Goal: Task Accomplishment & Management: Manage account settings

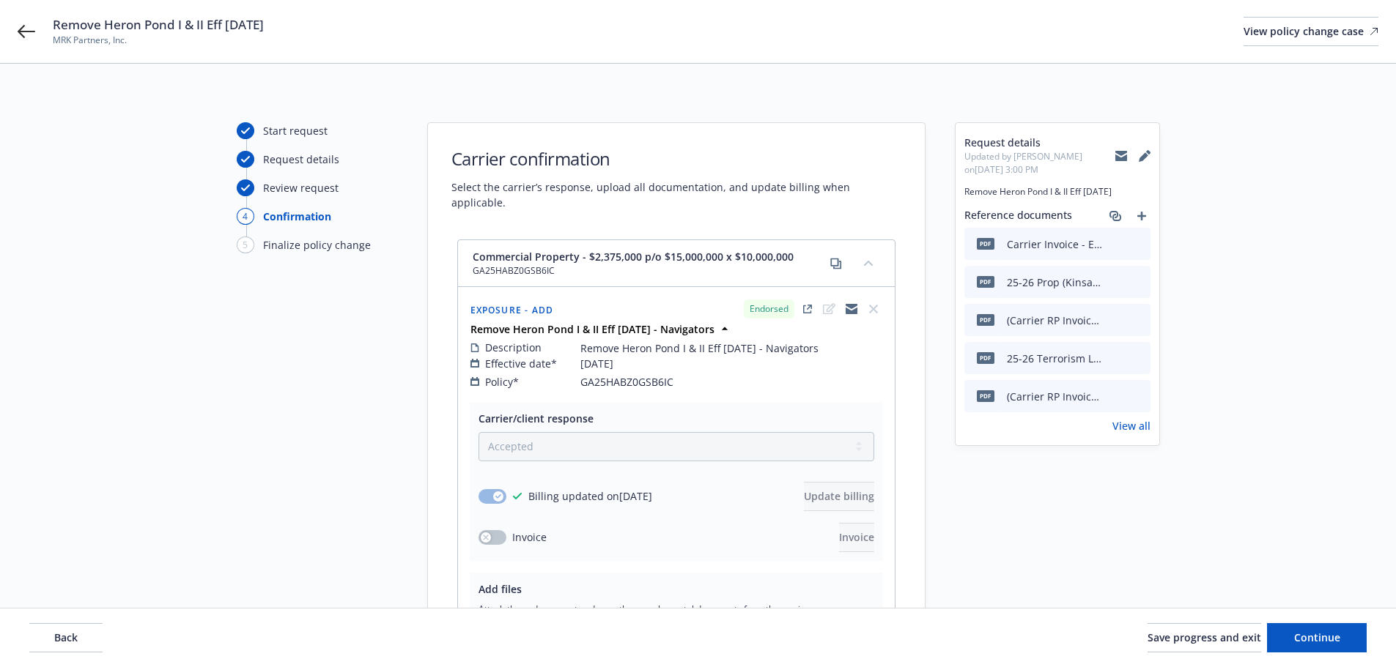
select select "ACCEPTED"
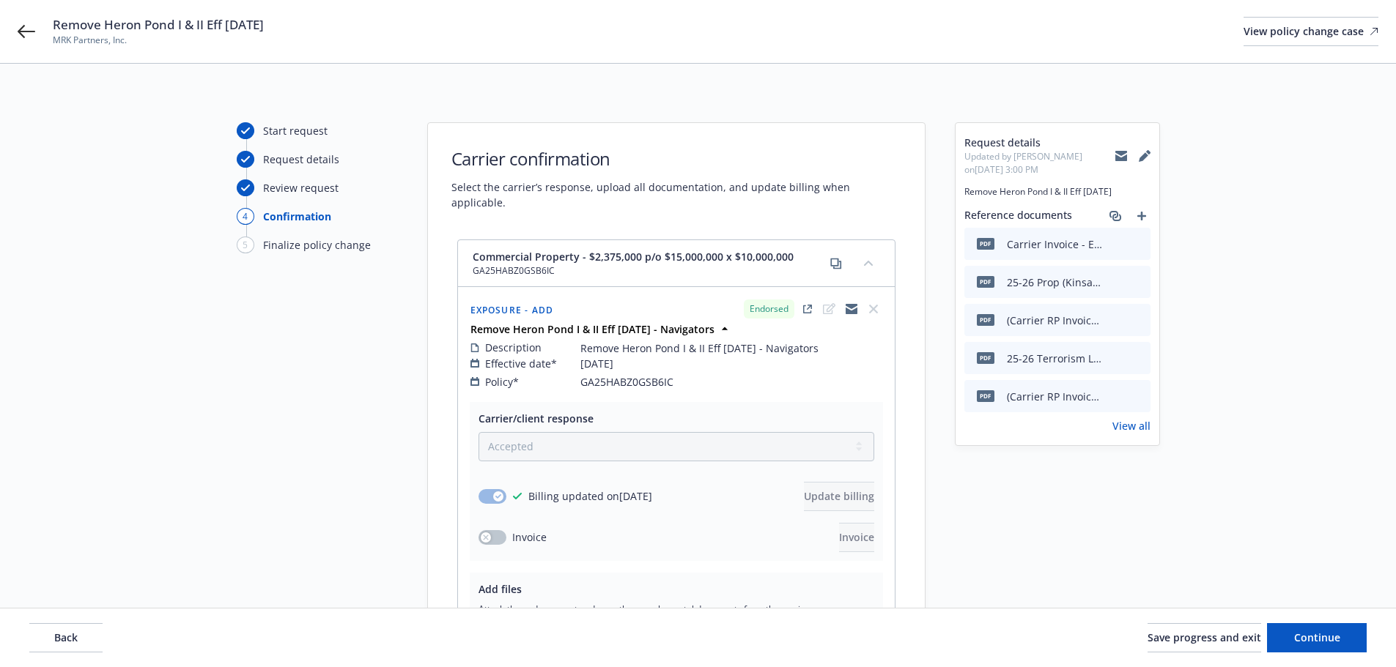
select select "ACCEPTED"
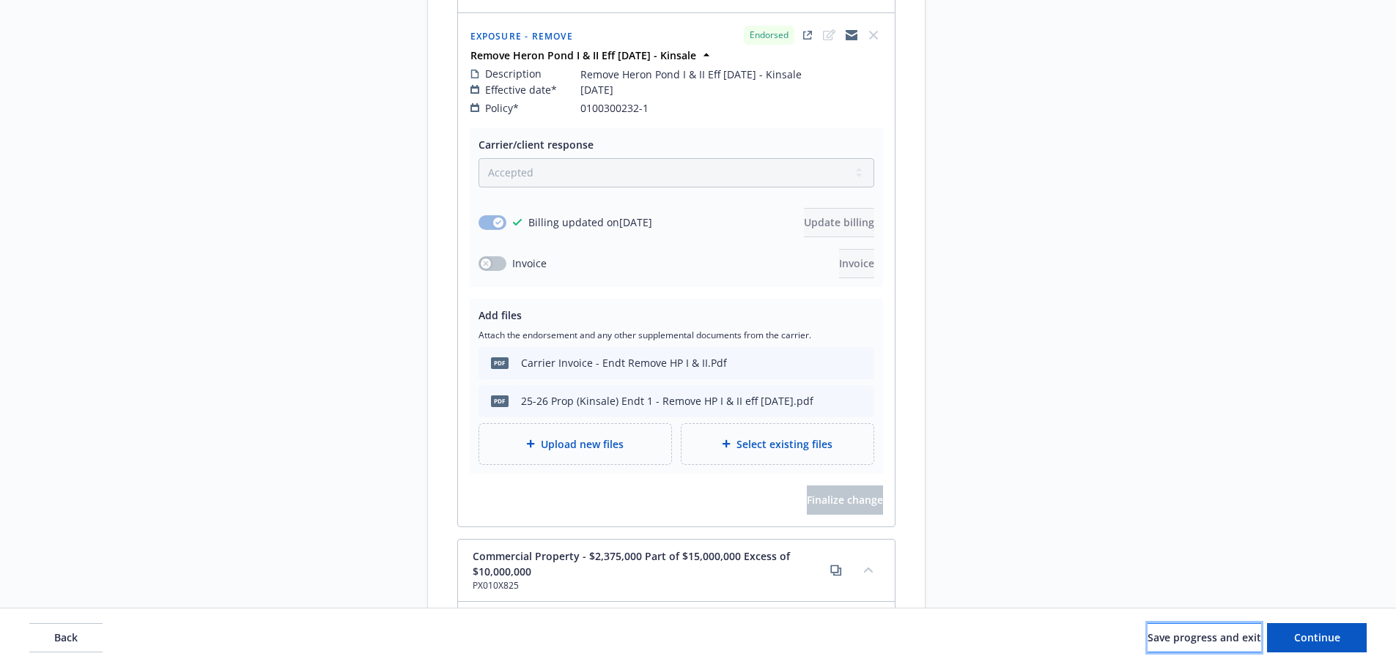
click at [1190, 644] on span "Save progress and exit" at bounding box center [1204, 638] width 114 height 14
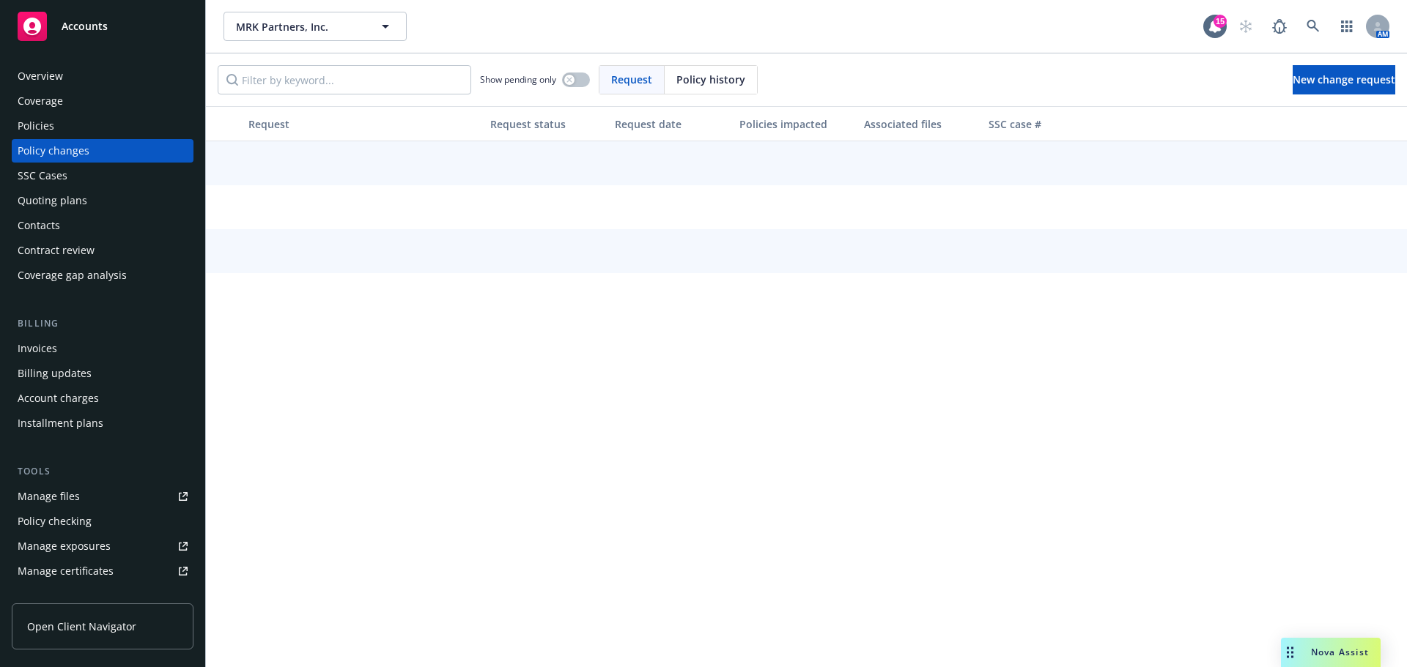
drag, startPoint x: 75, startPoint y: 126, endPoint x: 106, endPoint y: 128, distance: 30.8
click at [75, 126] on div "Policies" at bounding box center [103, 125] width 170 height 23
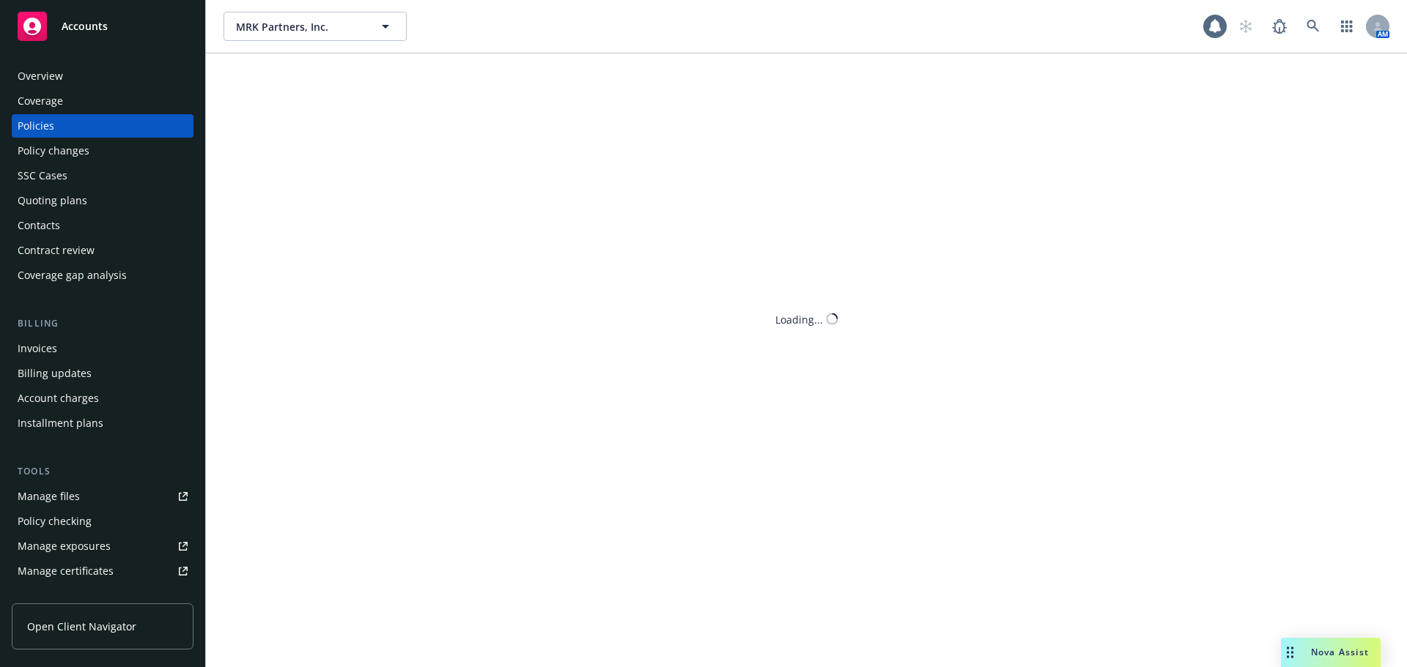
click at [380, 81] on div "MRK Partners, Inc. MRK Partners, Inc. AM Loading..." at bounding box center [806, 333] width 1201 height 667
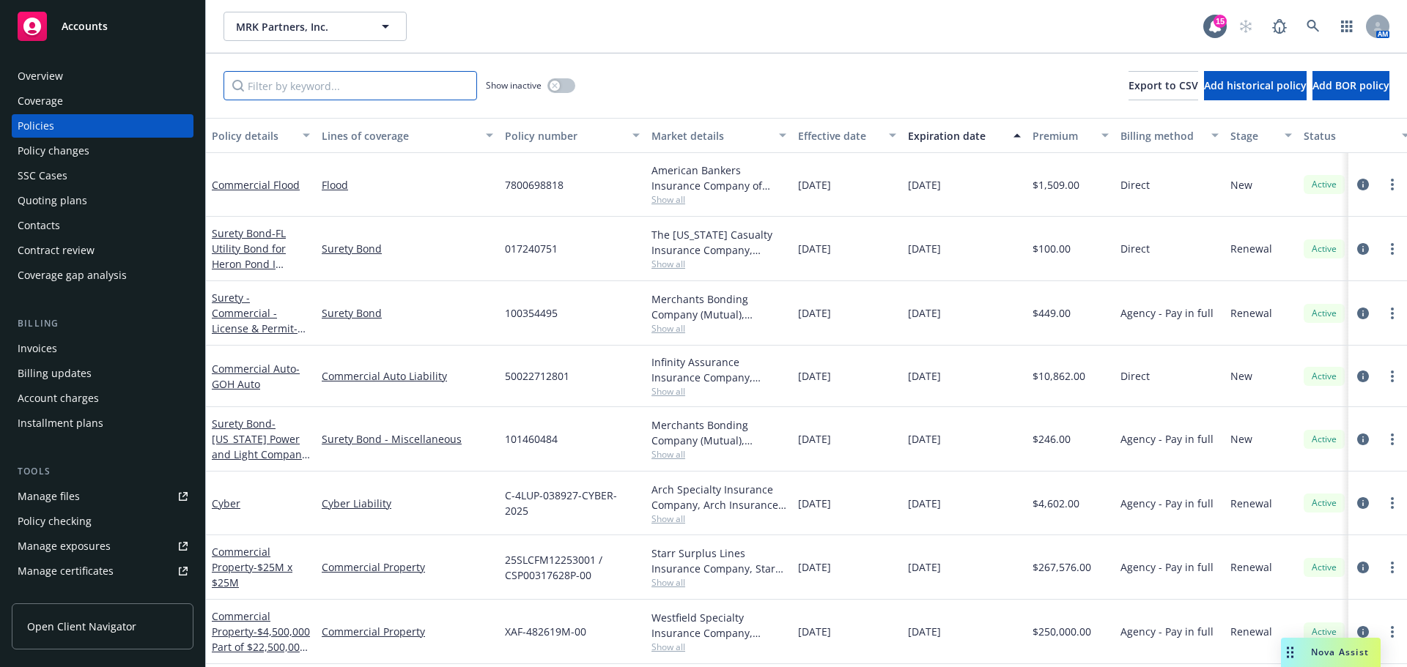
click at [380, 81] on input "Filter by keyword..." at bounding box center [349, 85] width 253 height 29
paste input "US00153951PR25A"
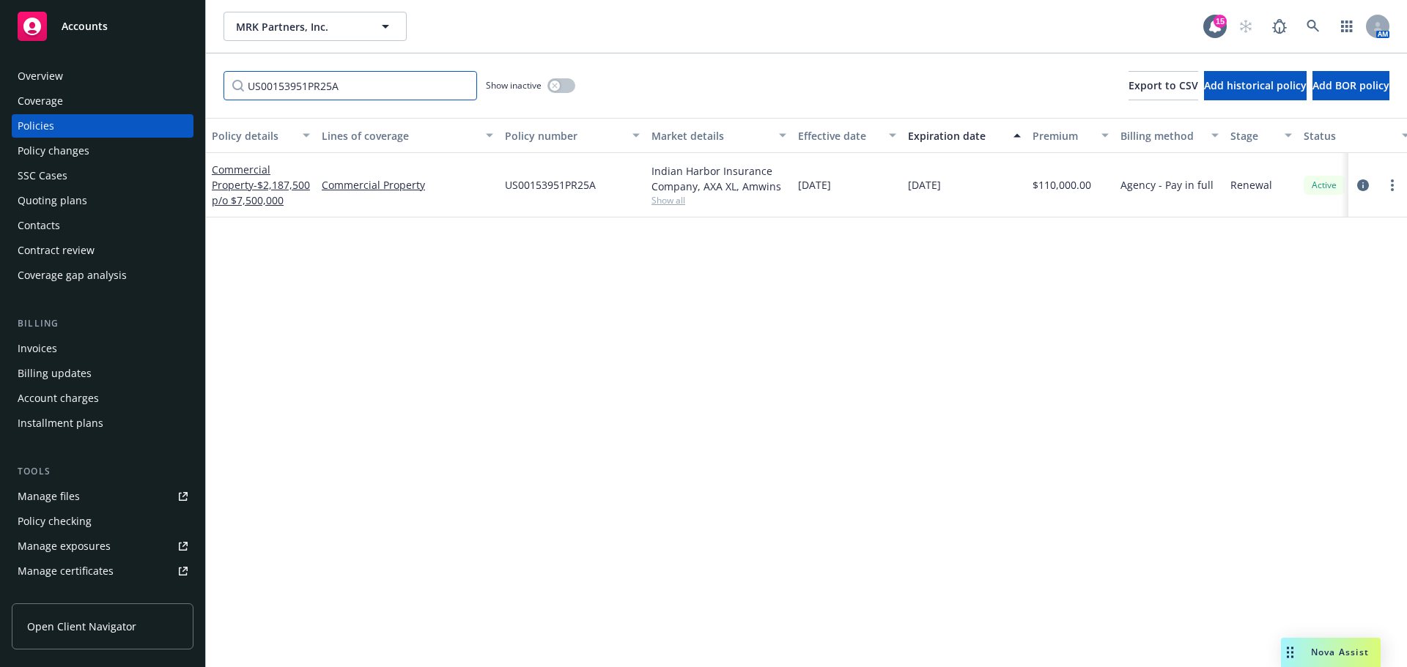
click at [402, 87] on input "US00153951PR25A" at bounding box center [349, 85] width 253 height 29
paste input "XAF-482619M-00"
type input "XAF-482619M-00"
click at [1358, 183] on icon "circleInformation" at bounding box center [1363, 186] width 12 height 12
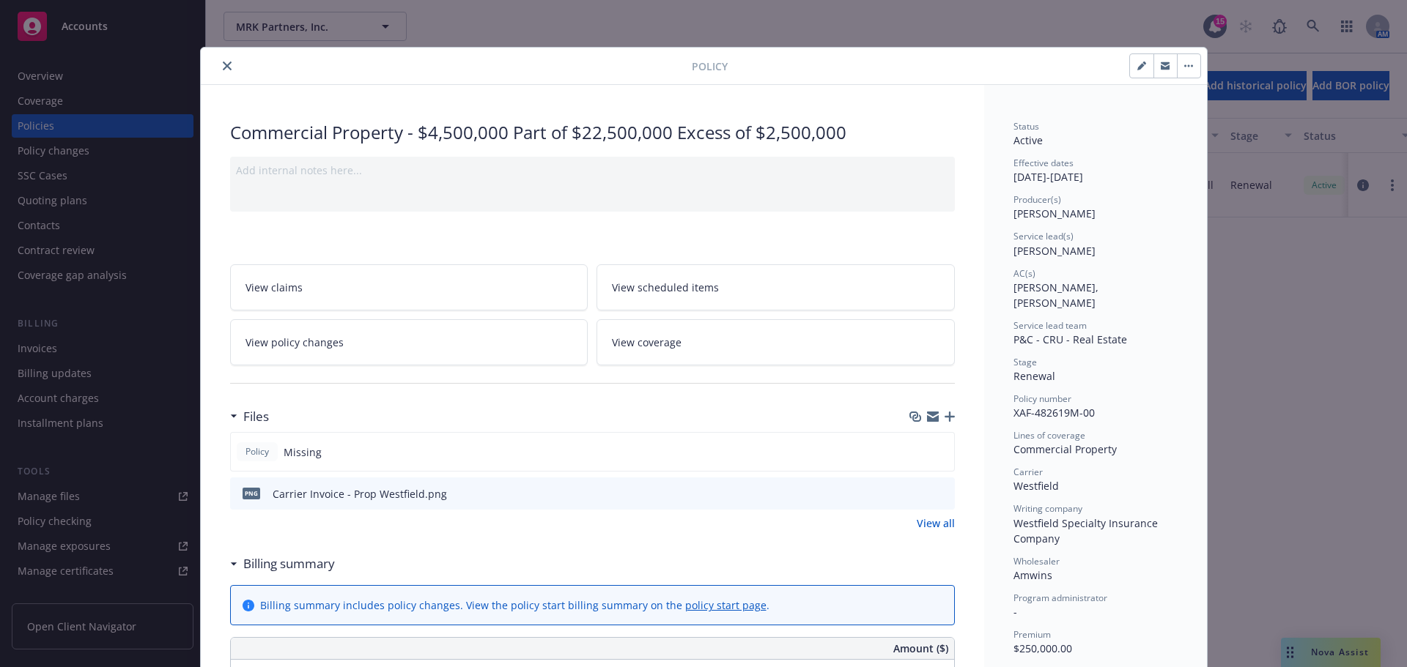
click at [944, 415] on icon "button" at bounding box center [949, 417] width 10 height 10
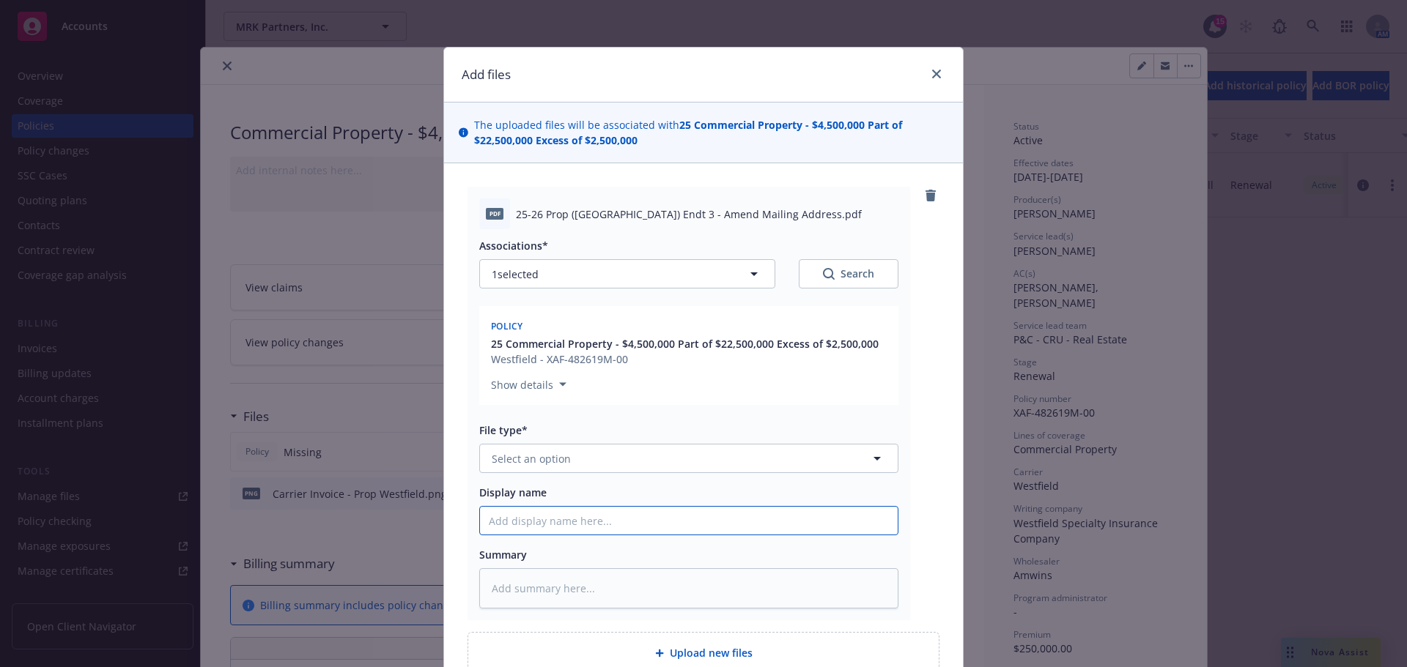
click at [552, 519] on input "Display name" at bounding box center [689, 521] width 418 height 28
paste input "25-26 Prop ([GEOGRAPHIC_DATA]) Endt 3 - Amend Mailing Address"
type textarea "x"
type input "25-26 Prop ([GEOGRAPHIC_DATA]) Endt 3 - Amend Mailing Address"
click at [612, 459] on button "Select an option" at bounding box center [688, 458] width 419 height 29
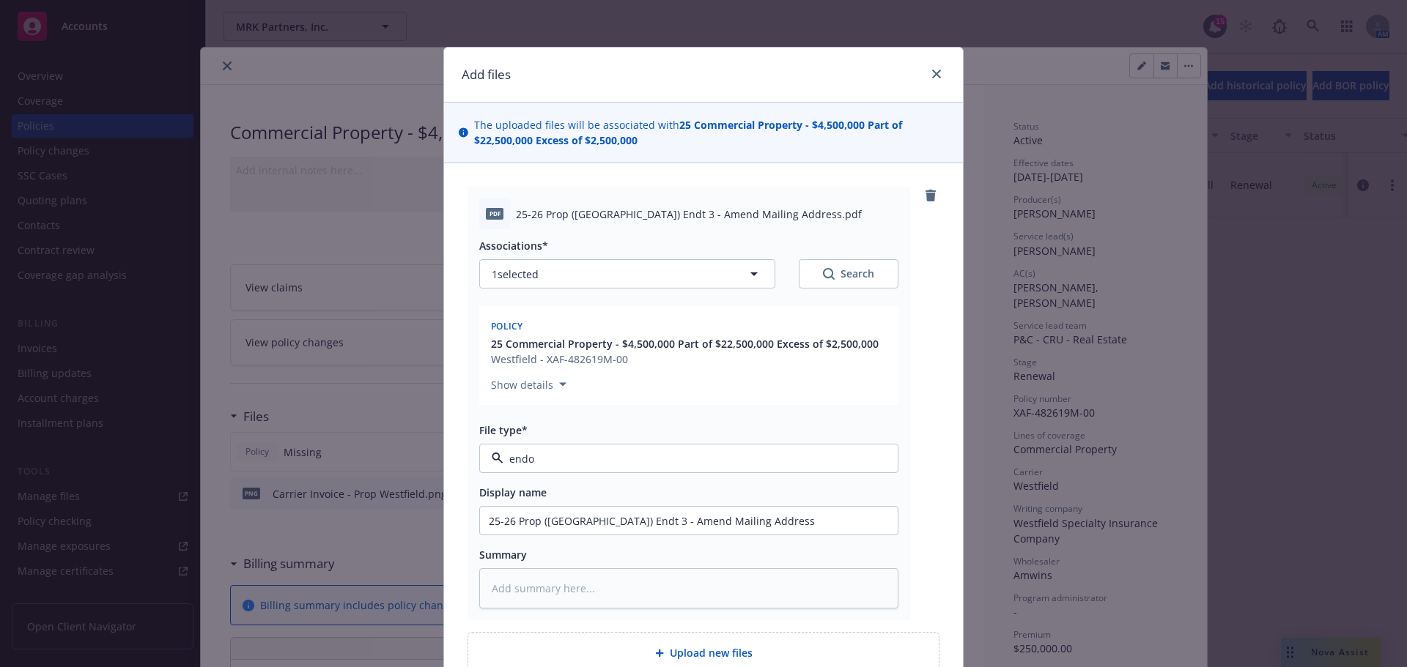
type input "endor"
click at [601, 505] on div "Endorsement" at bounding box center [689, 499] width 400 height 21
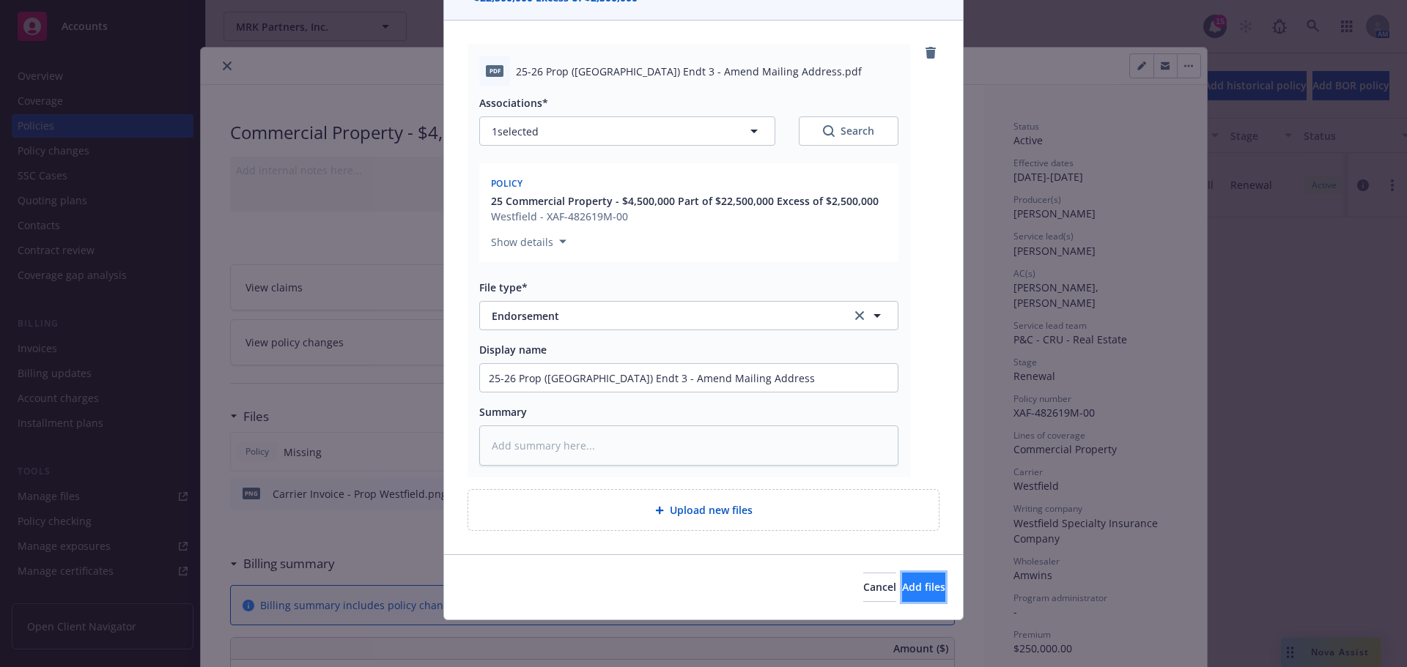
click at [903, 582] on span "Add files" at bounding box center [923, 587] width 43 height 14
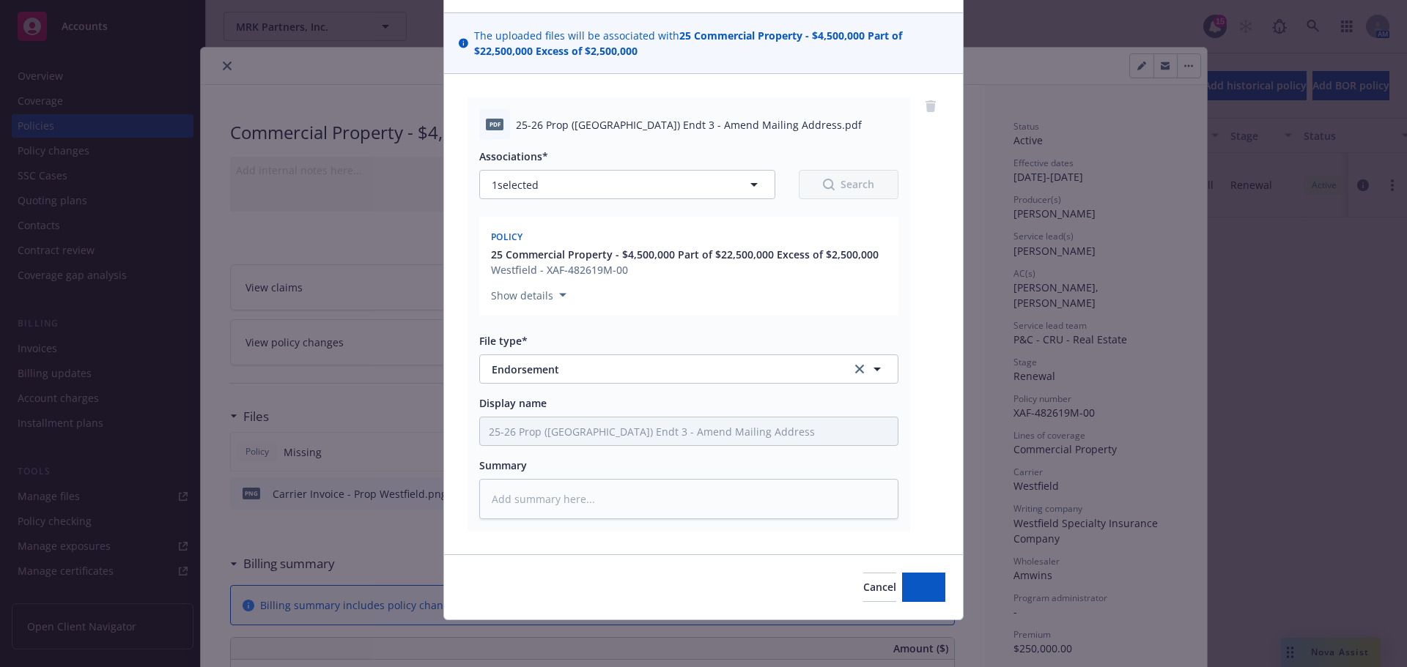
scroll to position [89, 0]
type textarea "x"
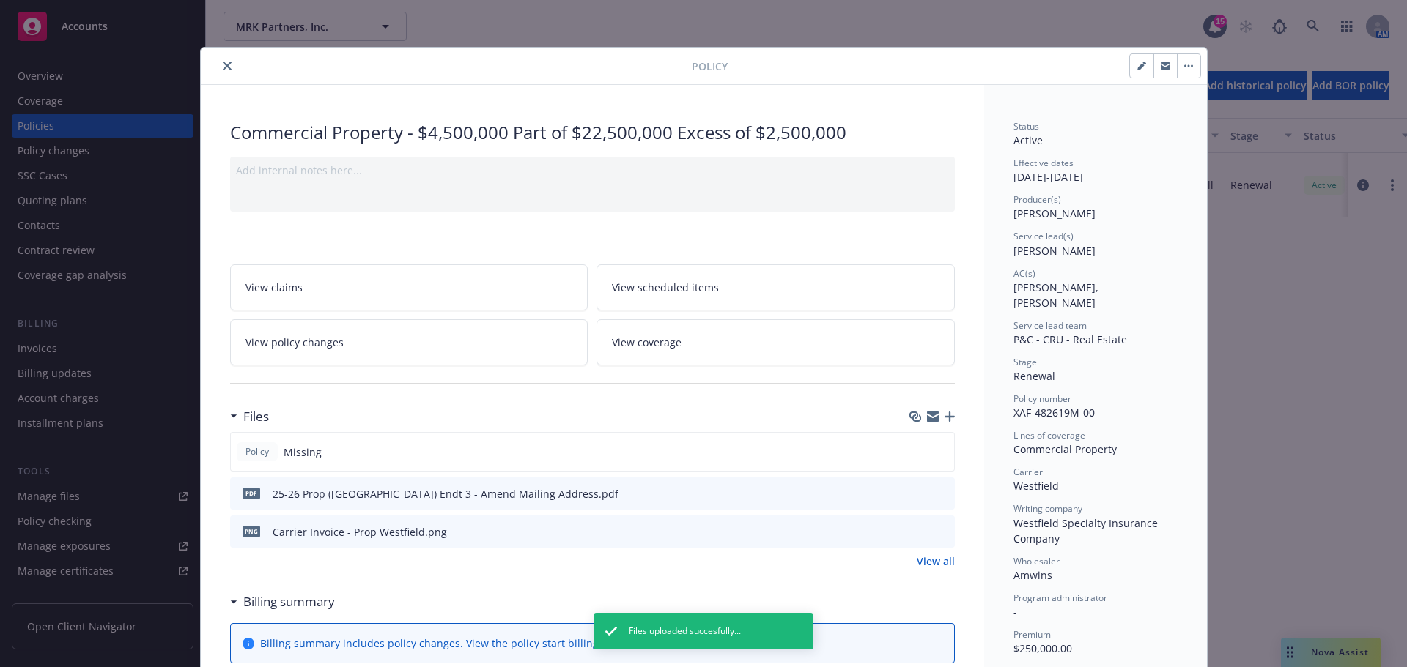
click at [219, 70] on button "close" at bounding box center [227, 66] width 18 height 18
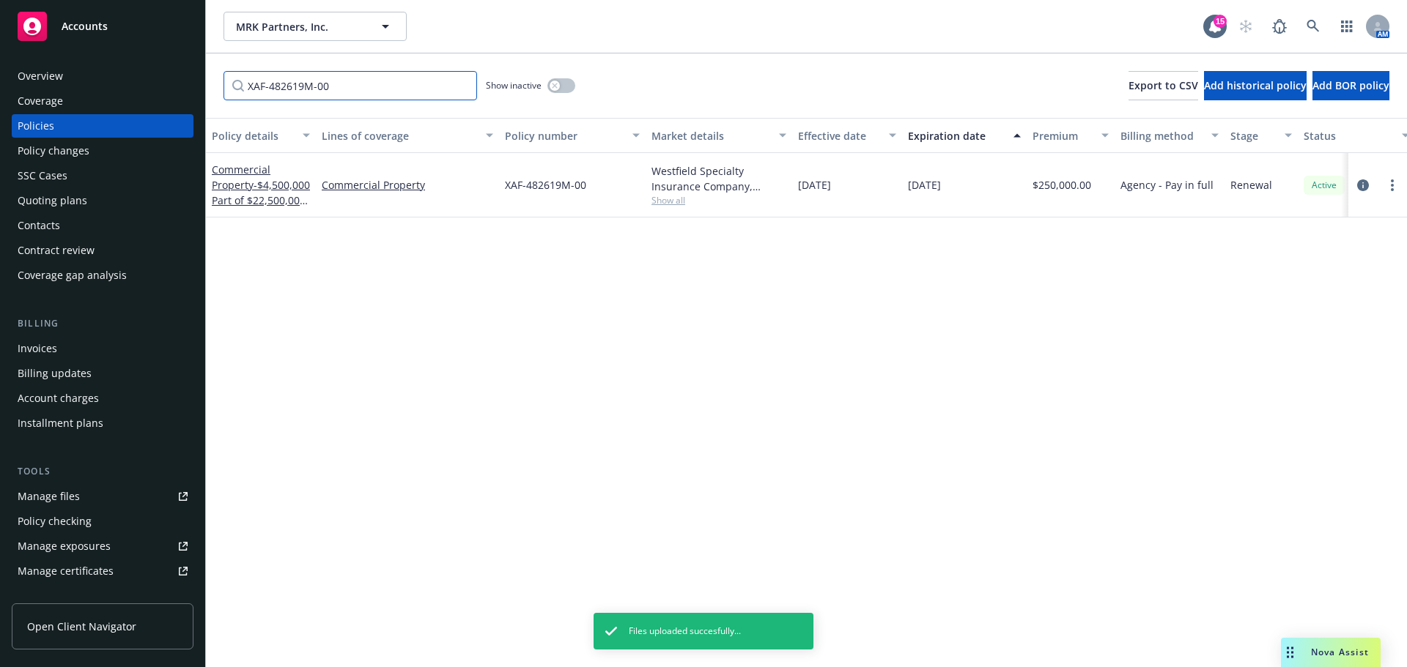
click at [329, 87] on input "XAF-482619M-00" at bounding box center [349, 85] width 253 height 29
paste input "US00153951PR25A"
type input "US00153951PR25A"
click at [1355, 183] on link "circleInformation" at bounding box center [1363, 186] width 18 height 18
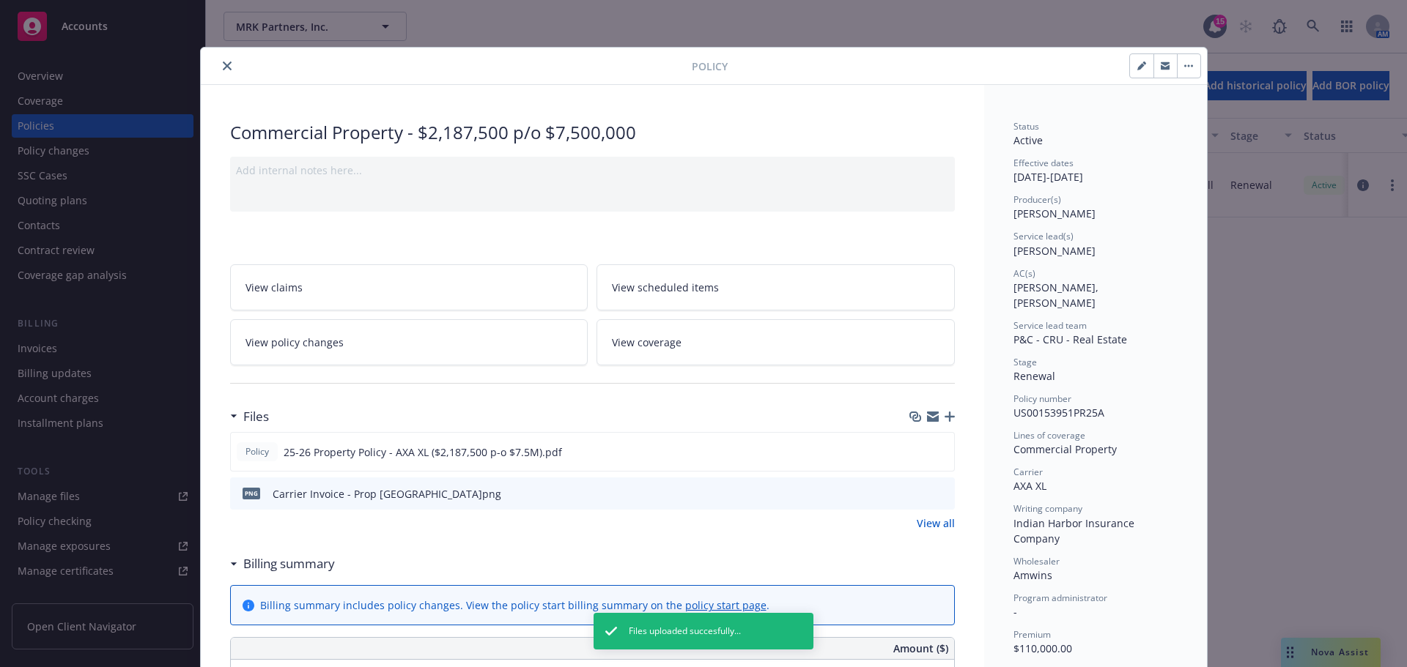
click at [945, 406] on div "Files" at bounding box center [592, 416] width 725 height 31
click at [945, 413] on icon "button" at bounding box center [949, 417] width 10 height 10
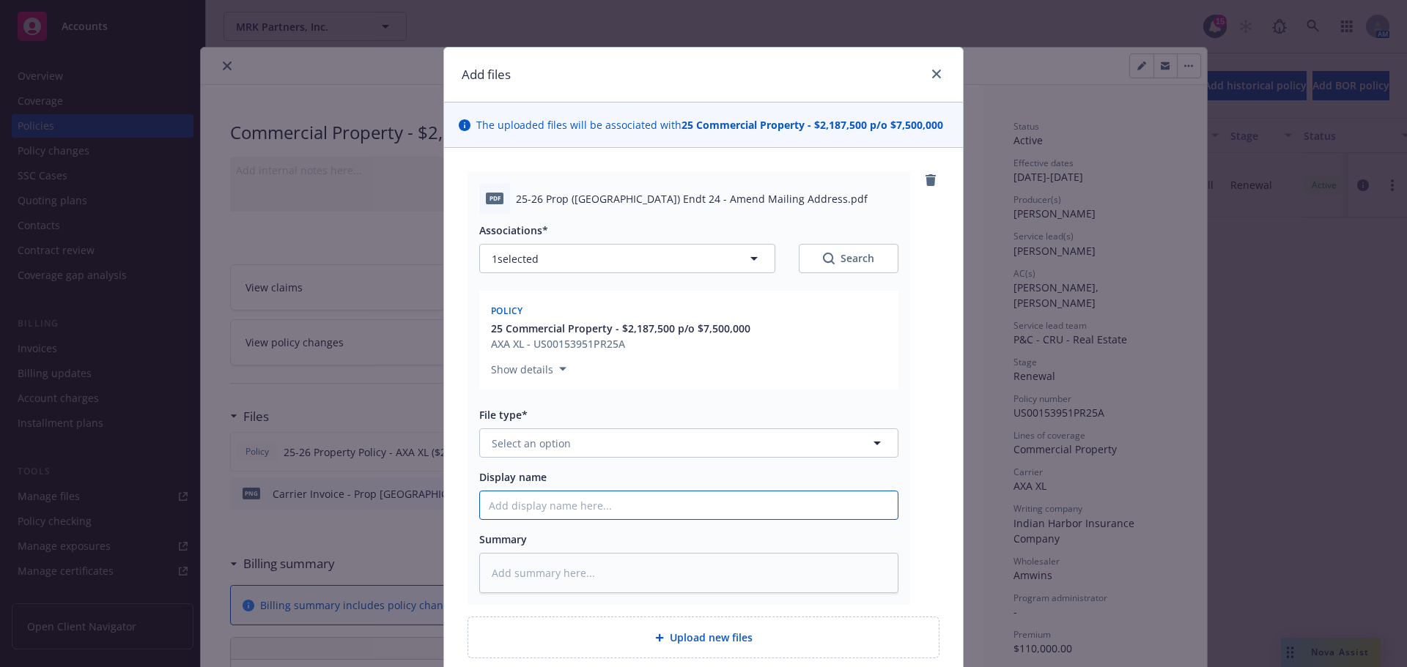
click at [641, 510] on input "Display name" at bounding box center [689, 506] width 418 height 28
paste input "25-26 Prop ([GEOGRAPHIC_DATA]) Endt 24 - Amend Mailing Address"
type textarea "x"
type input "25-26 Prop ([GEOGRAPHIC_DATA]) Endt 24 - Amend Mailing Address"
click at [587, 438] on button "Select an option" at bounding box center [688, 443] width 419 height 29
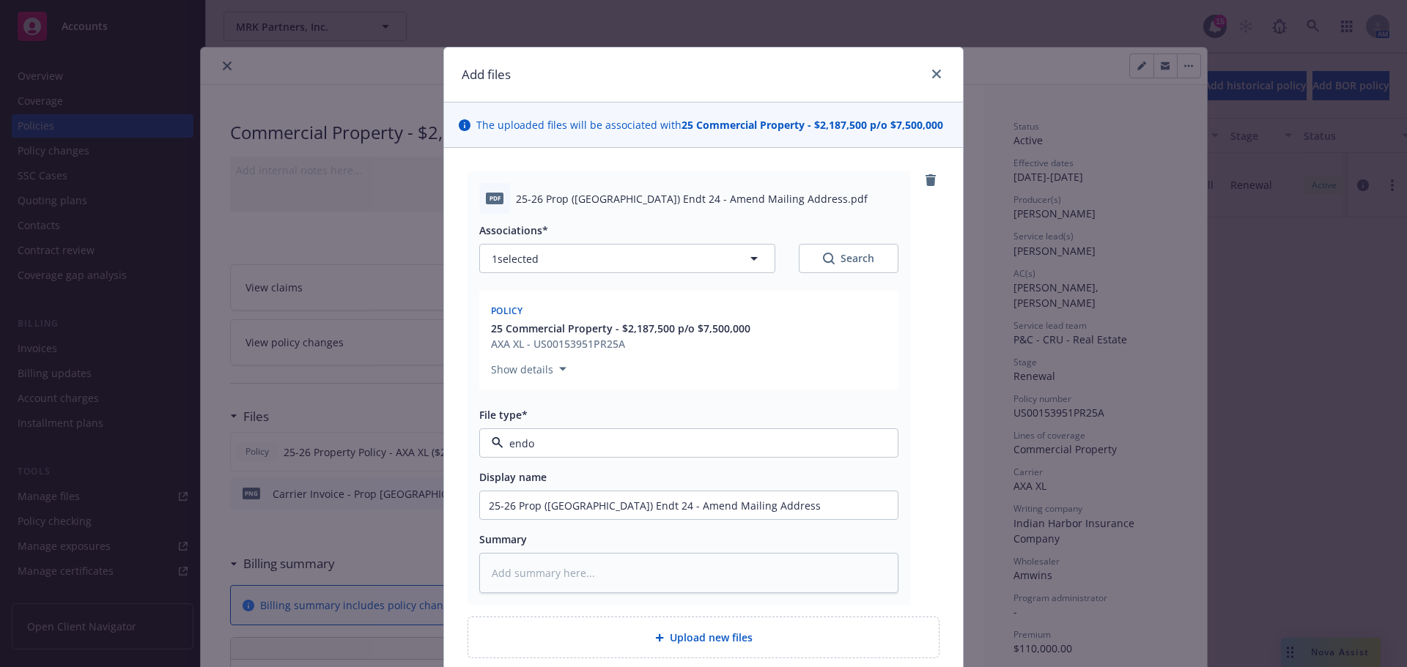
type input "endor"
click at [587, 483] on div "Endorsement" at bounding box center [689, 483] width 400 height 21
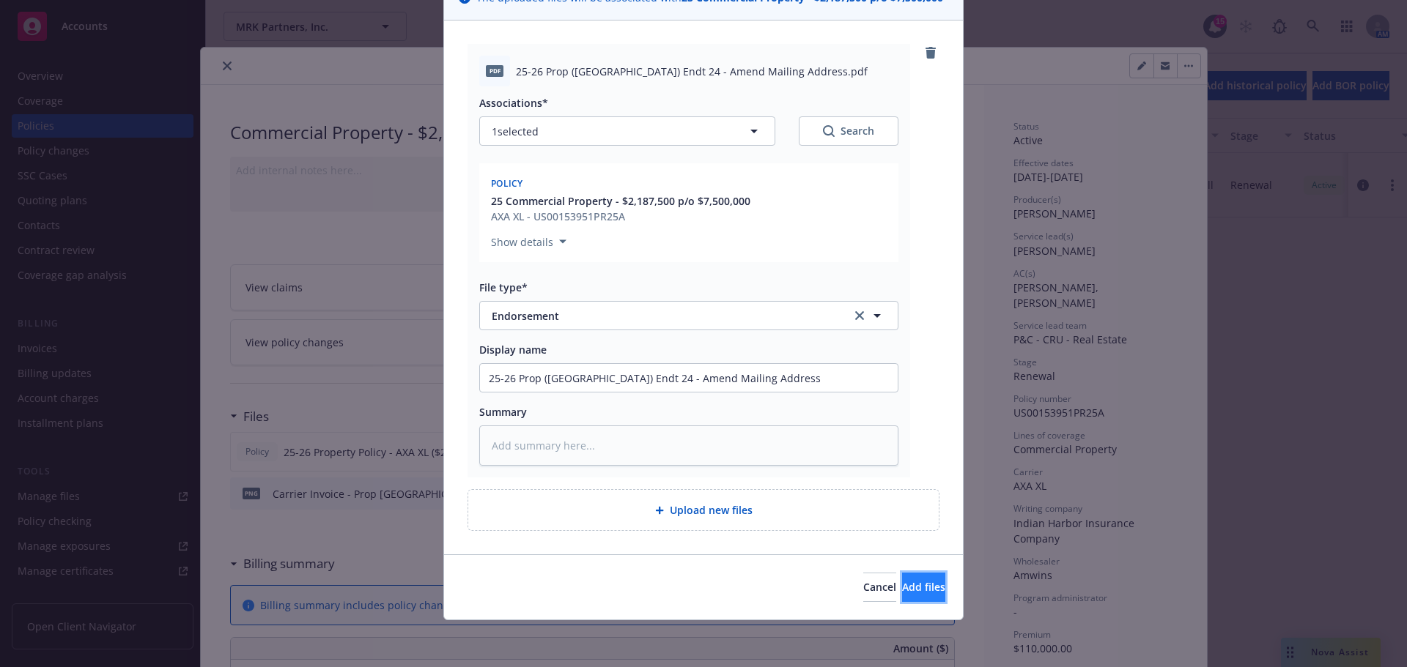
click at [902, 582] on span "Add files" at bounding box center [923, 587] width 43 height 14
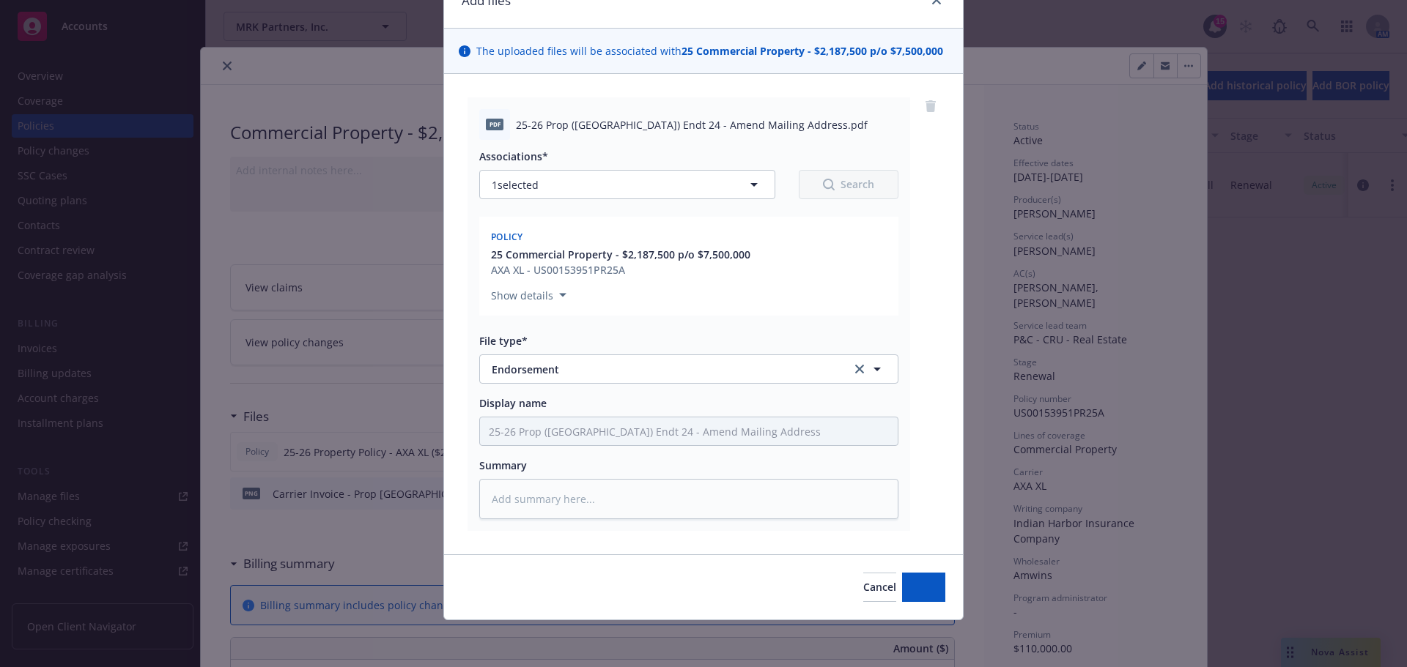
type textarea "x"
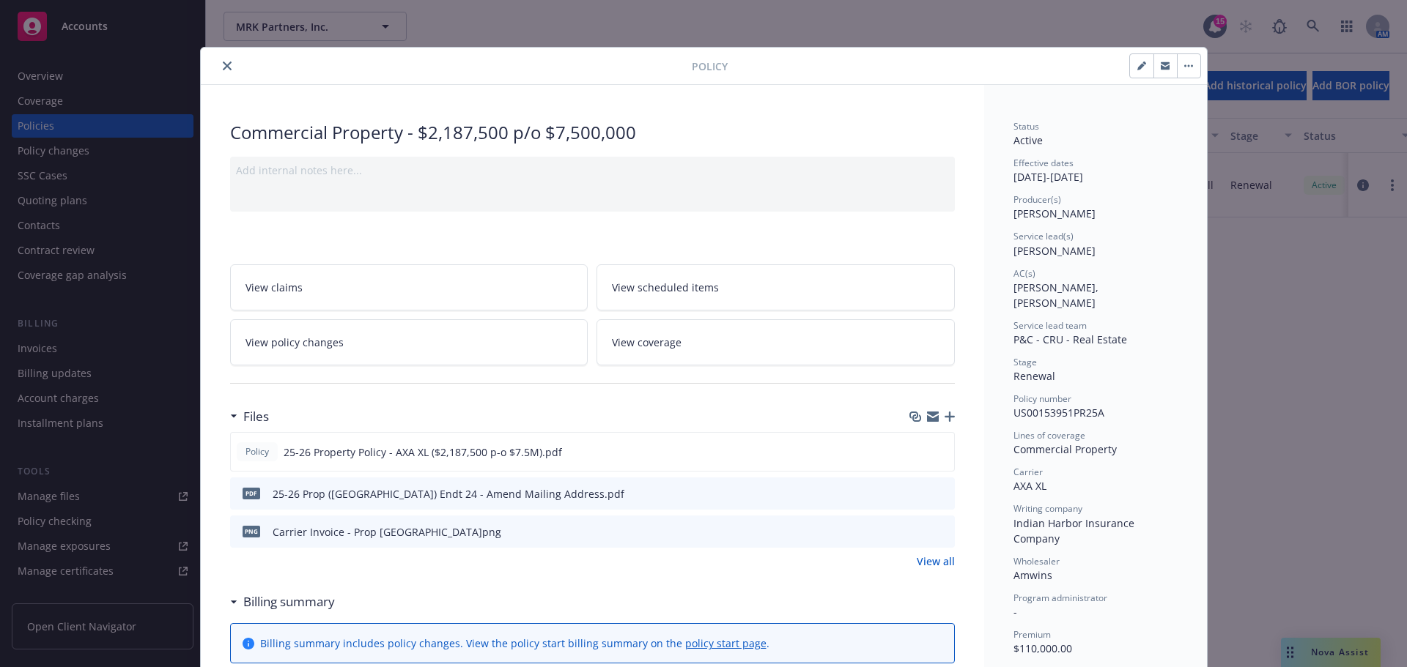
click at [221, 60] on button "close" at bounding box center [227, 66] width 18 height 18
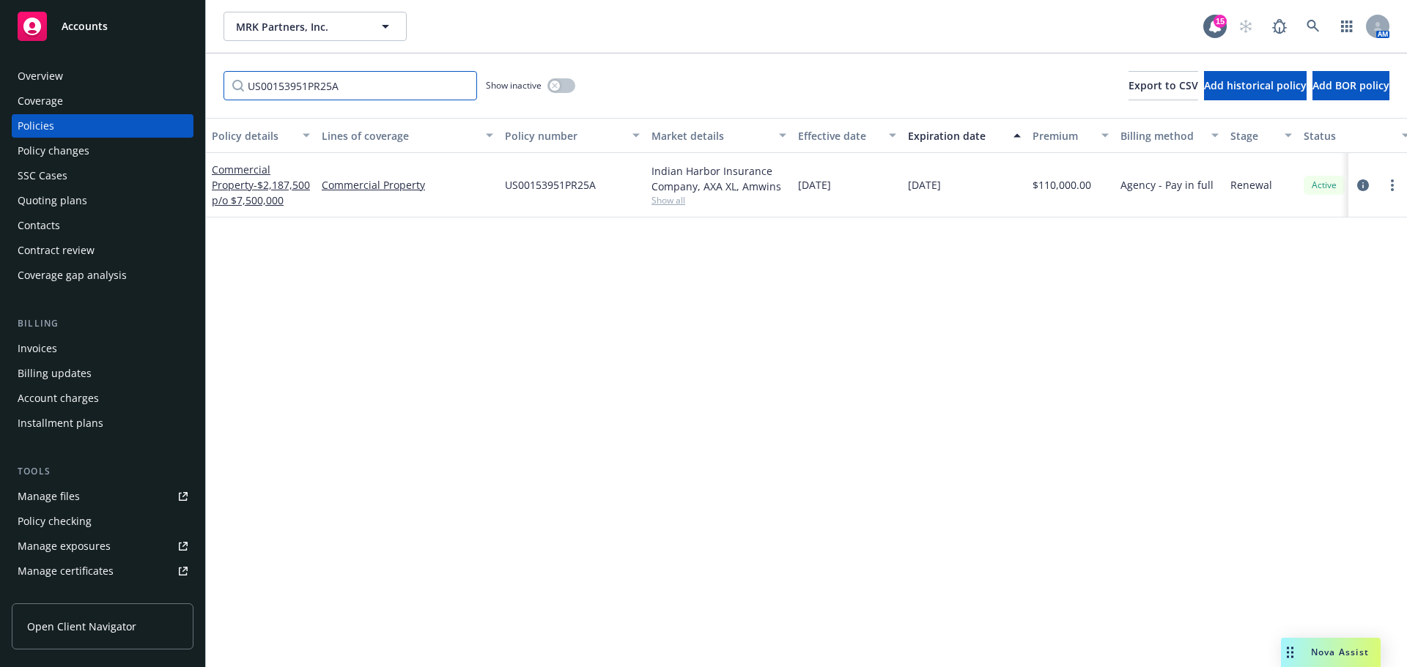
click at [311, 88] on input "US00153951PR25A" at bounding box center [349, 85] width 253 height 29
type input "B123"
click at [1357, 186] on icon "circleInformation" at bounding box center [1363, 186] width 12 height 12
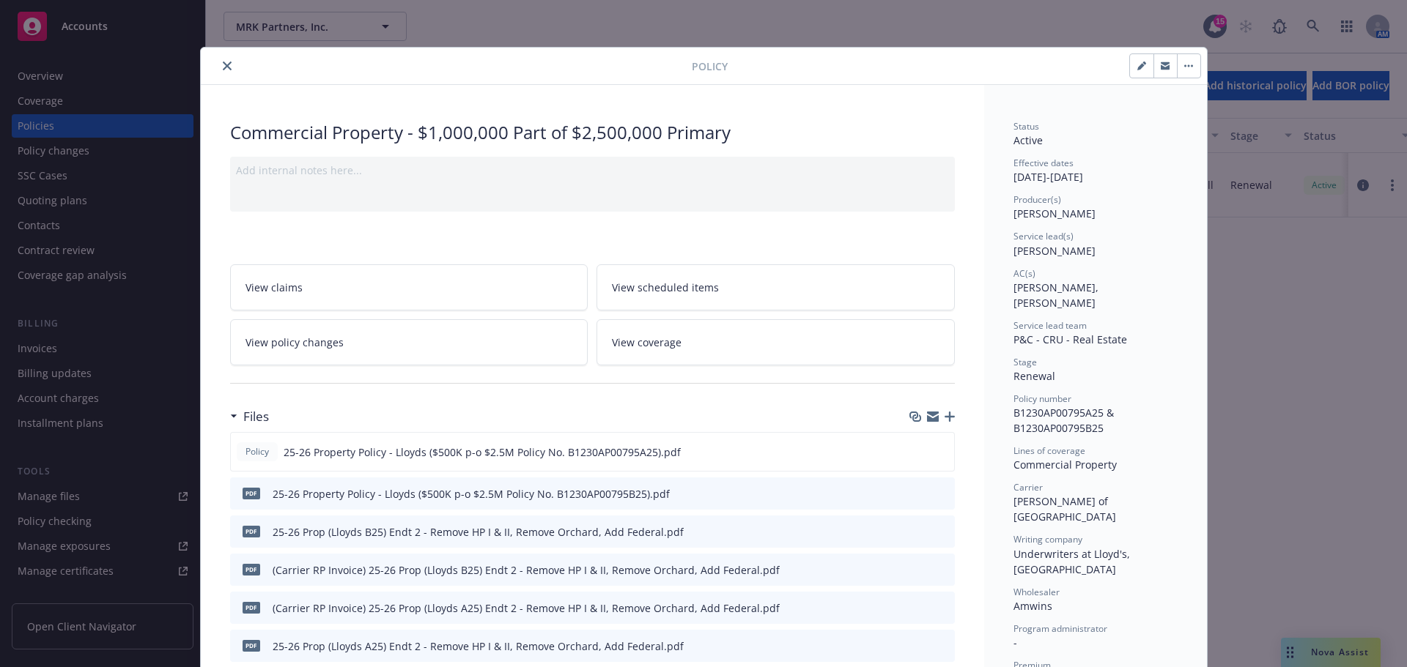
click at [944, 417] on icon "button" at bounding box center [949, 417] width 10 height 10
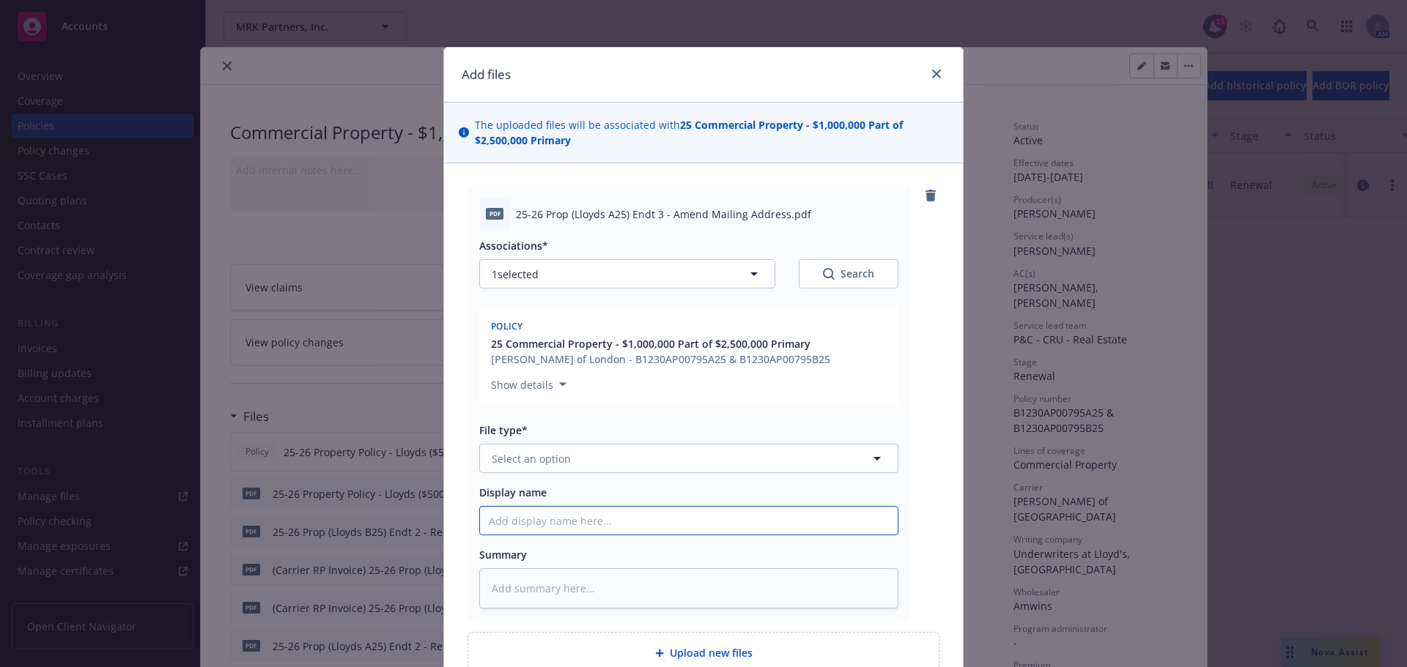
click at [642, 528] on input "Display name" at bounding box center [689, 521] width 418 height 28
paste input "25-26 Prop (Lloyds A25) Endt 3 - Amend Mailing Address"
type textarea "x"
type input "25-26 Prop (Lloyds A25) Endt 3 - Amend Mailing Address"
click at [588, 459] on button "Select an option" at bounding box center [688, 458] width 419 height 29
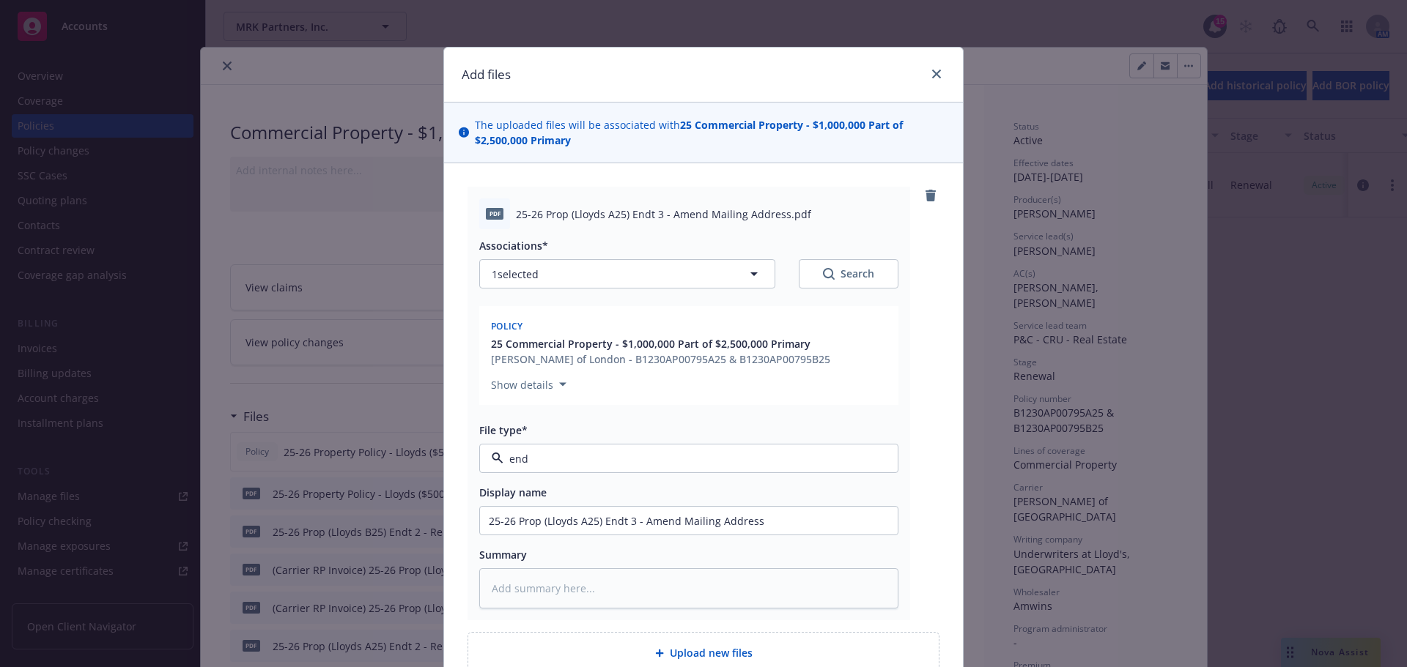
type input "endo"
click at [567, 495] on div "Endorsement" at bounding box center [689, 499] width 400 height 21
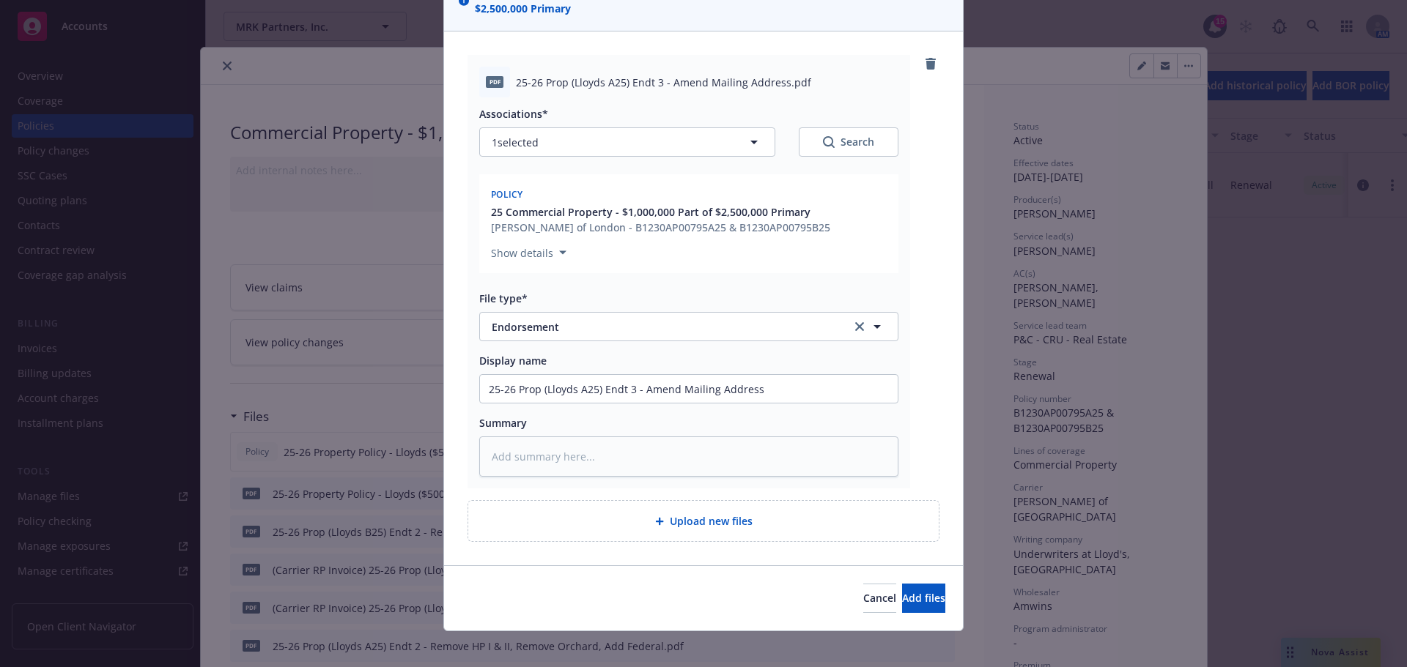
scroll to position [143, 0]
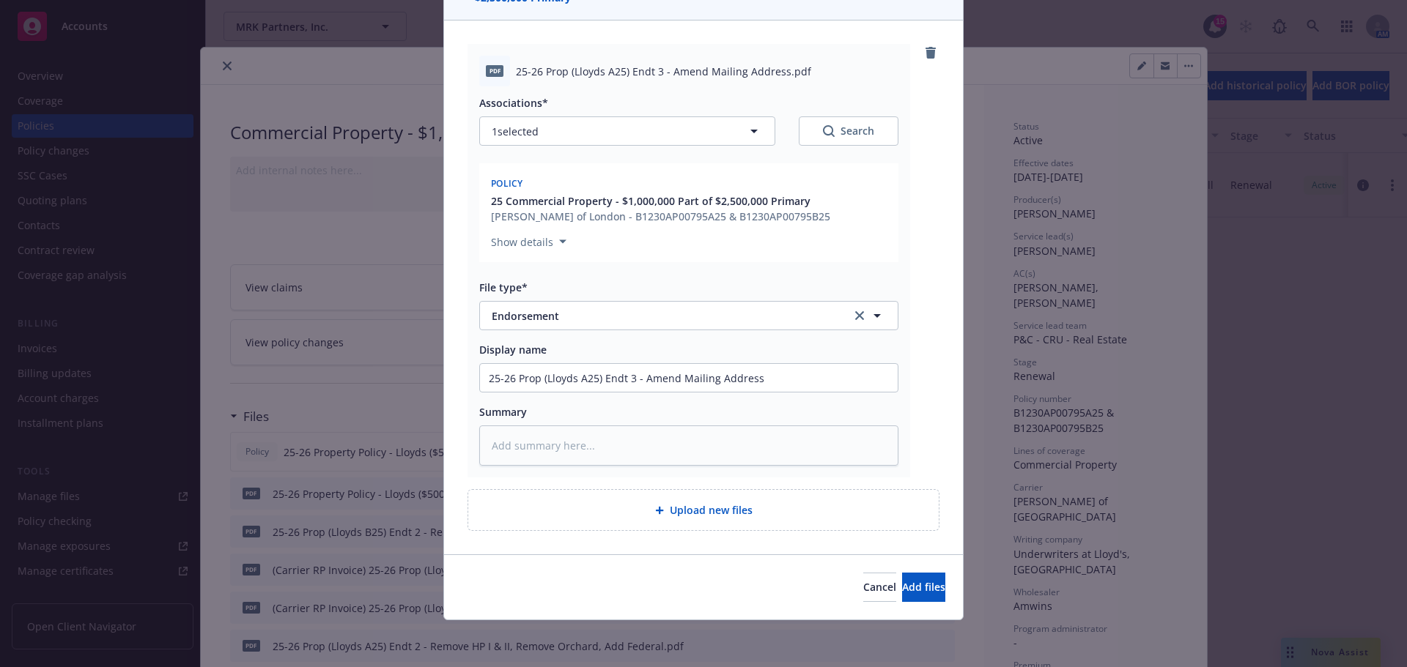
type textarea "x"
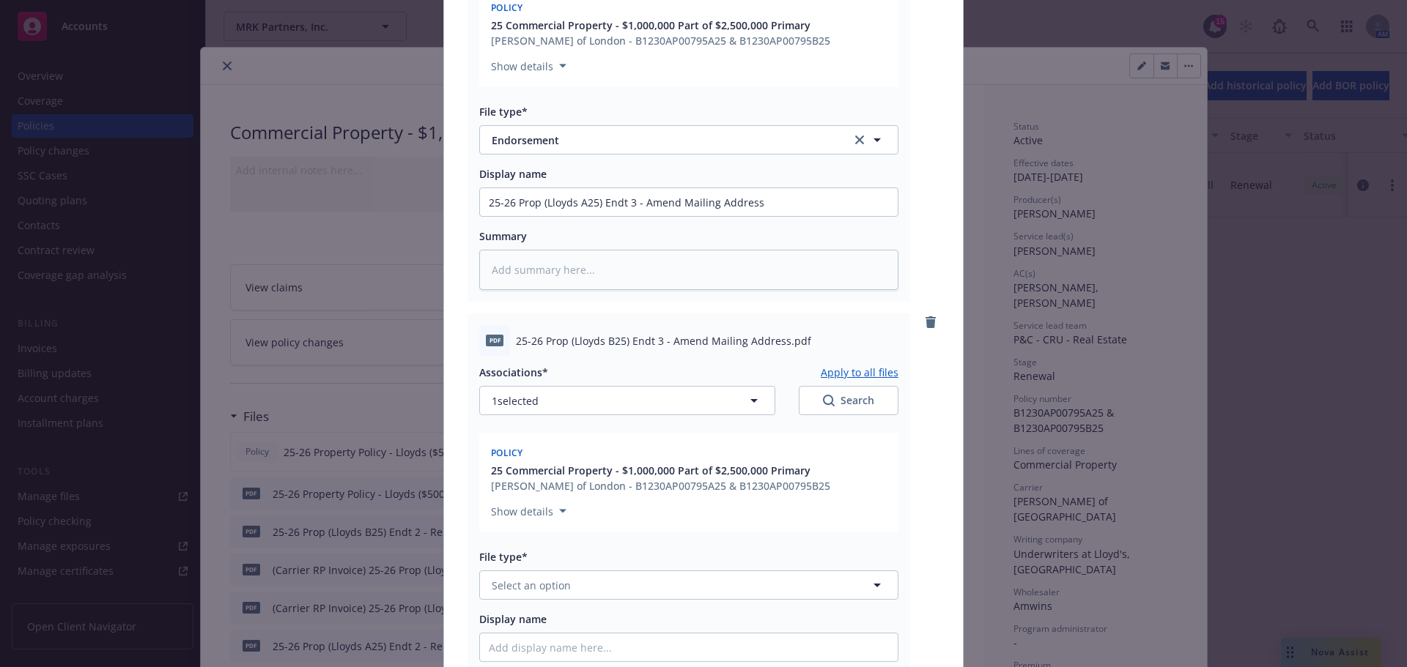
scroll to position [363, 0]
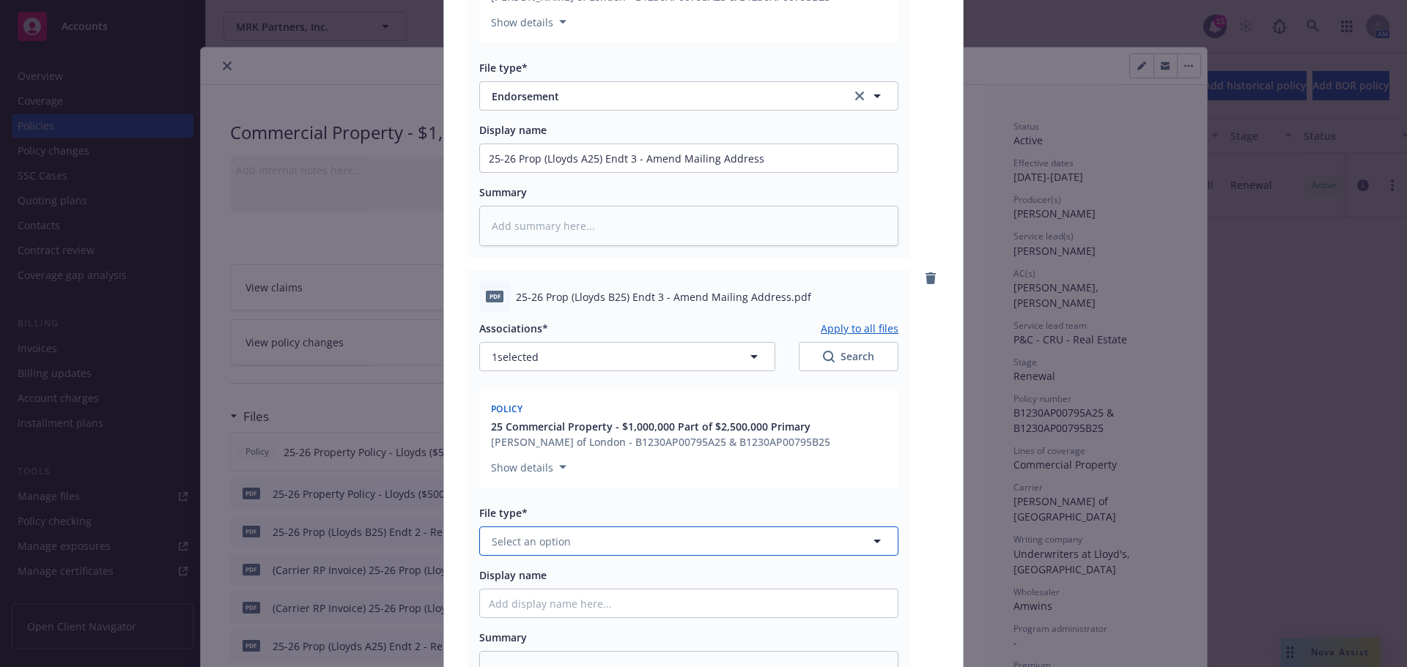
click at [569, 540] on button "Select an option" at bounding box center [688, 541] width 419 height 29
type input "endo"
click at [571, 582] on div "Endorsement" at bounding box center [689, 581] width 400 height 21
drag, startPoint x: 559, startPoint y: 588, endPoint x: 560, endPoint y: 598, distance: 10.4
click at [559, 588] on div "Display name" at bounding box center [688, 593] width 419 height 51
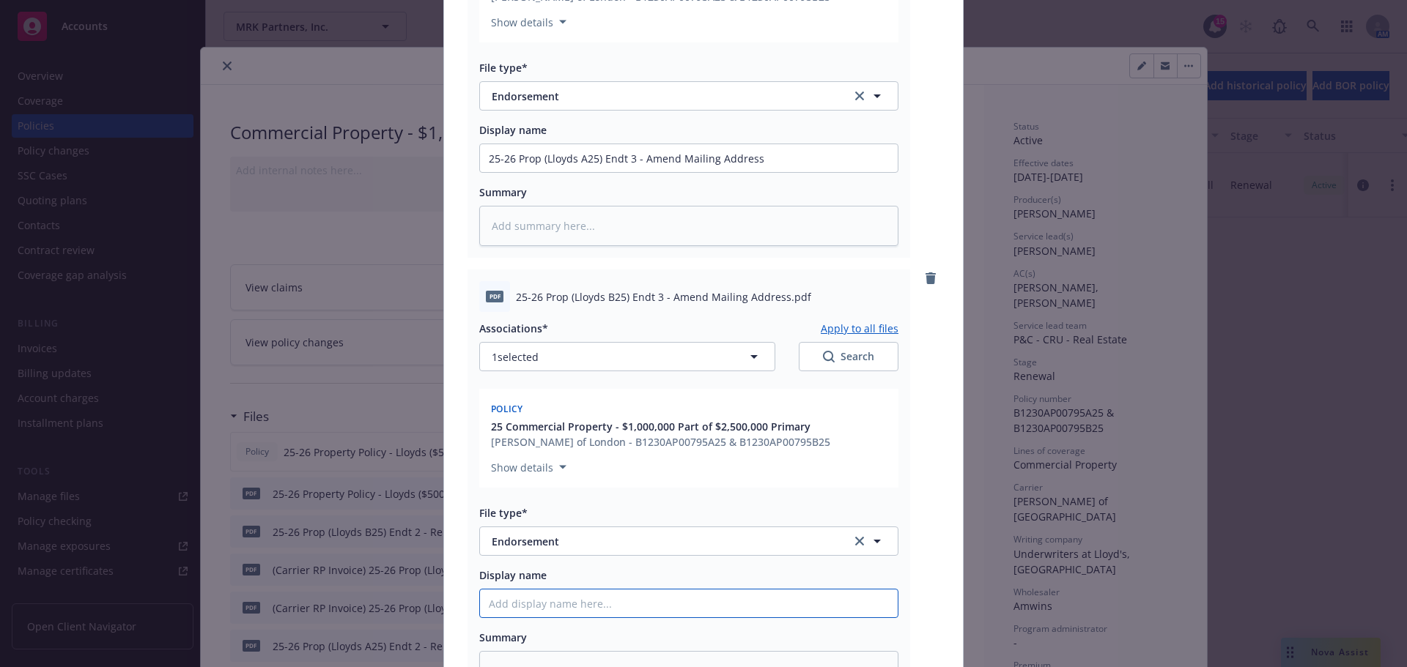
click at [559, 599] on input "Display name" at bounding box center [689, 604] width 418 height 28
paste input "25-26 Prop (Lloyds B25) Endt 3 - Amend Mailing Address"
type textarea "x"
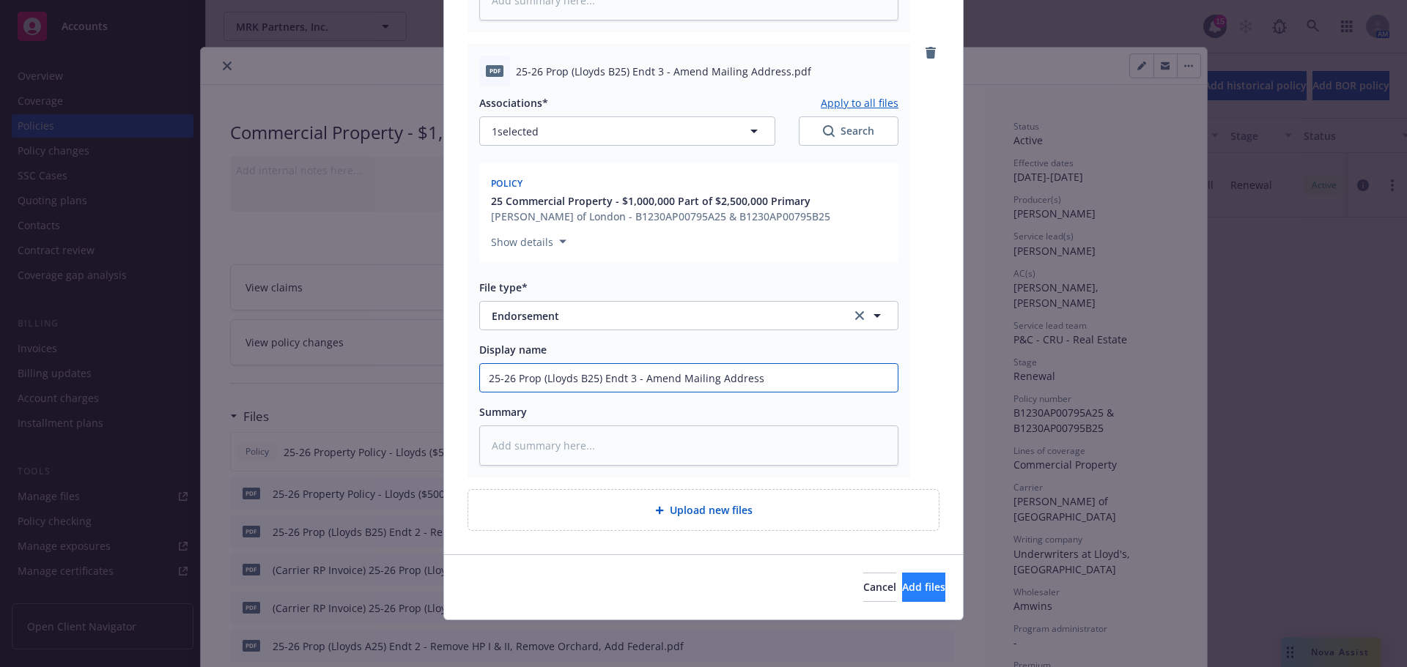
type input "25-26 Prop (Lloyds B25) Endt 3 - Amend Mailing Address"
click at [916, 580] on button "Add files" at bounding box center [923, 587] width 43 height 29
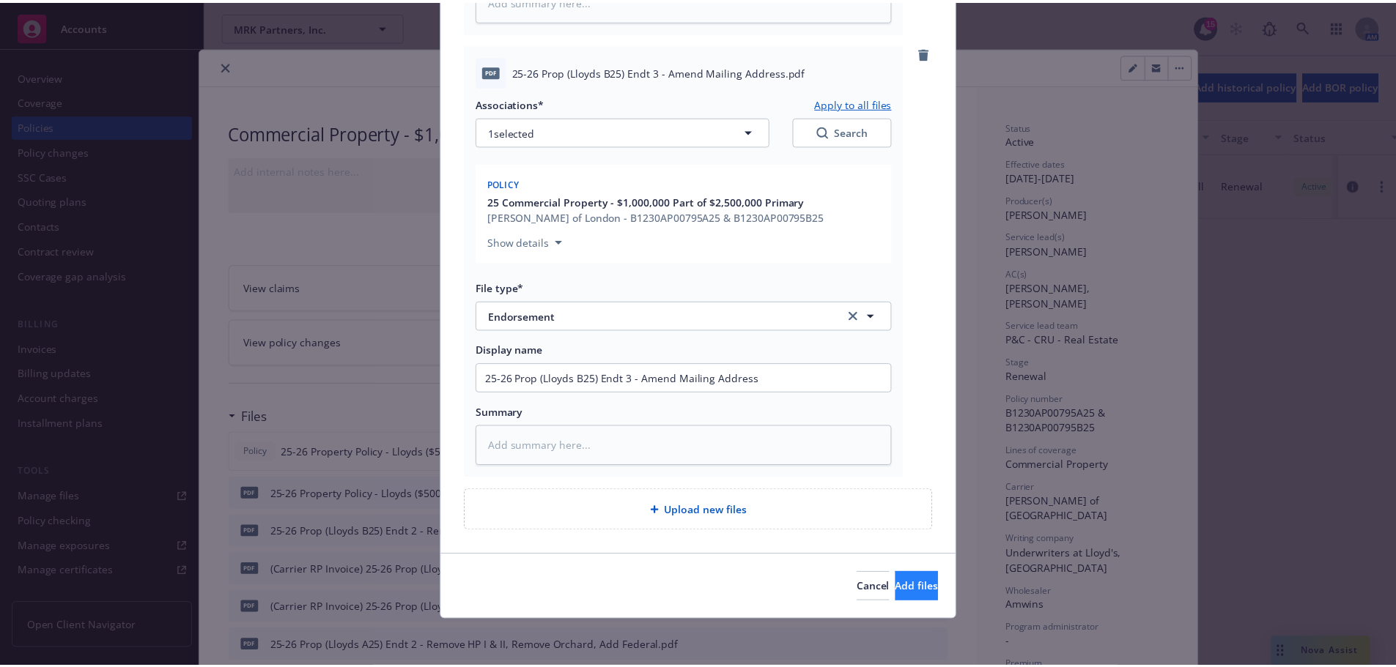
scroll to position [535, 0]
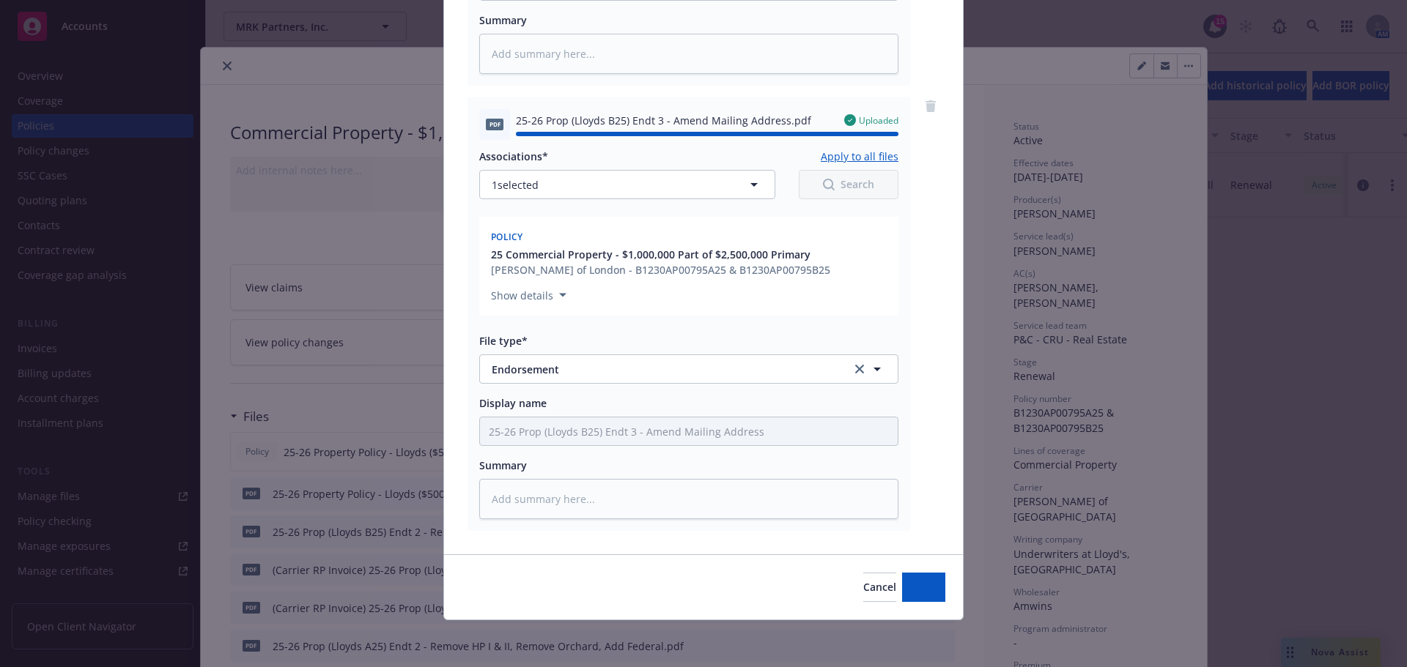
type textarea "x"
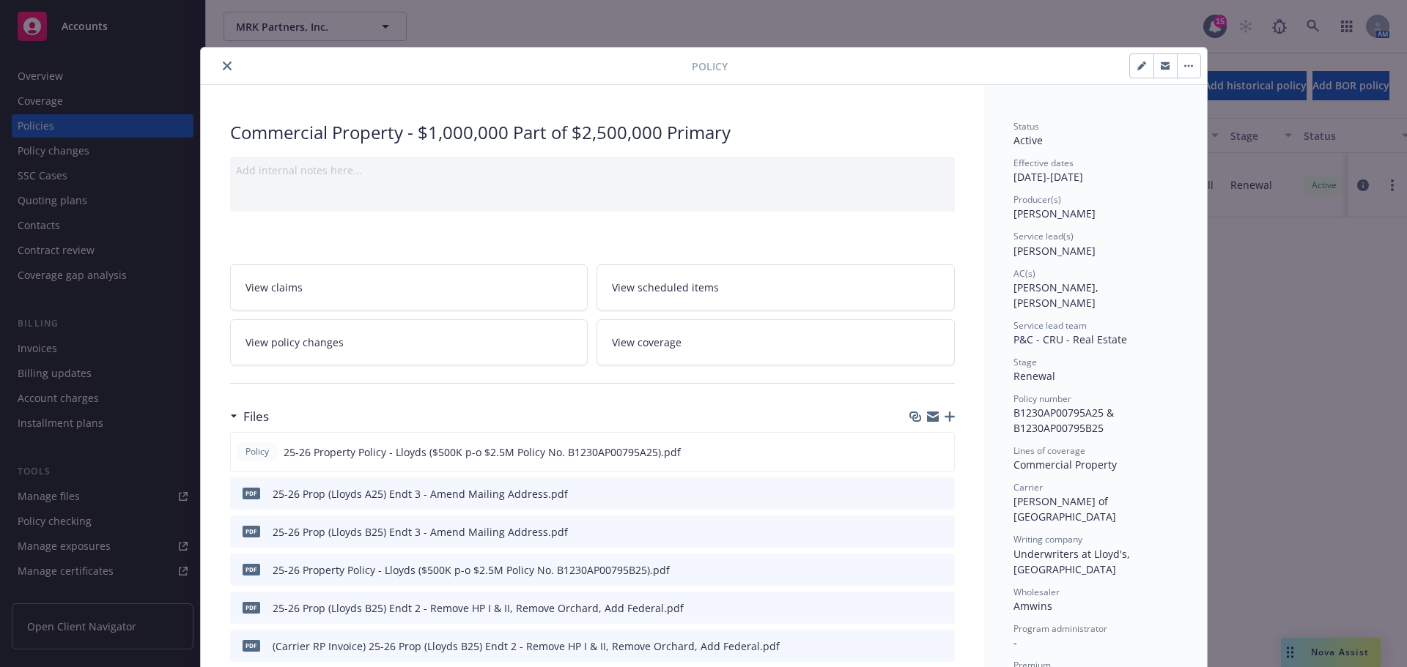
click at [218, 61] on button "close" at bounding box center [227, 66] width 18 height 18
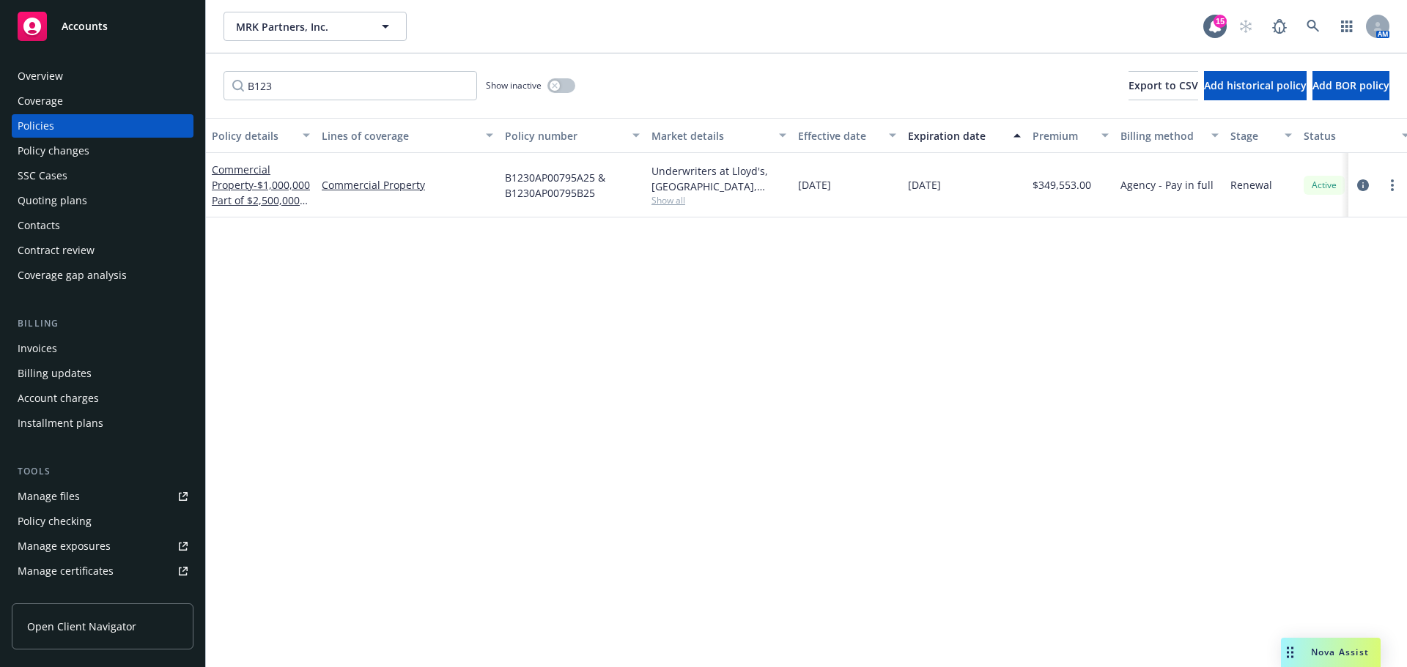
click at [63, 146] on div "Policy changes" at bounding box center [54, 150] width 72 height 23
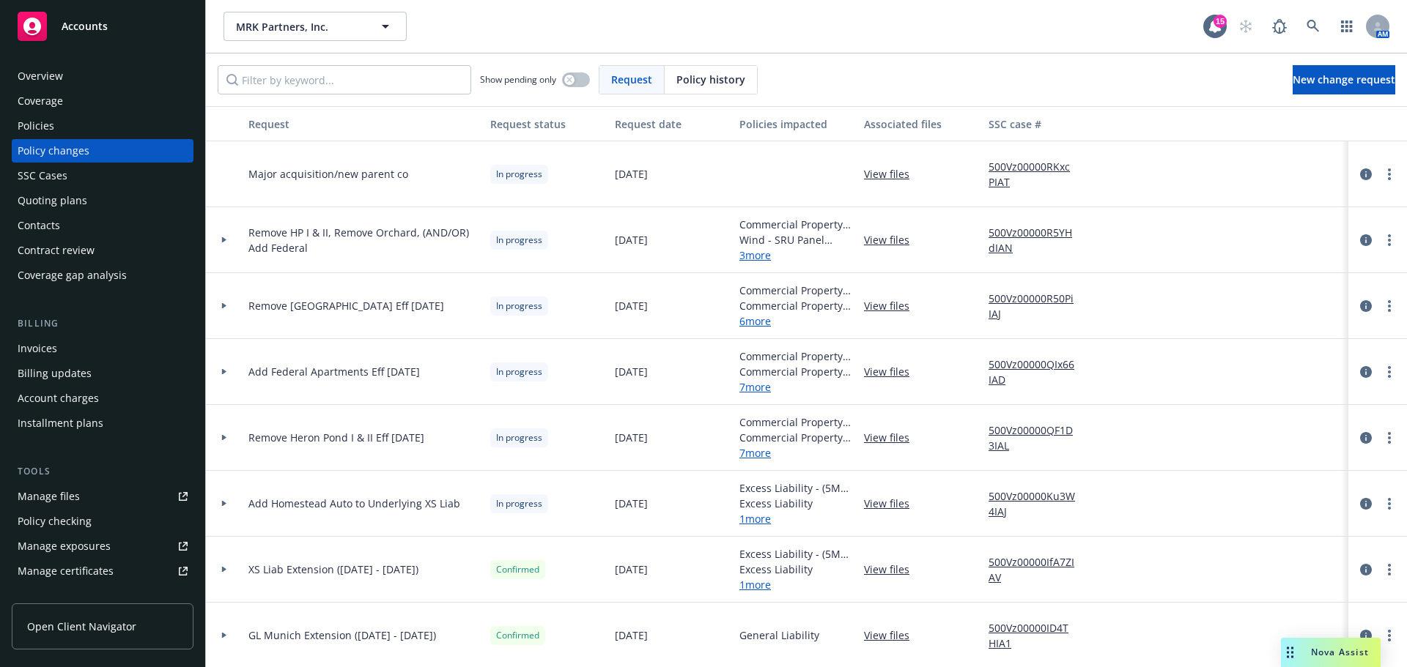
click at [496, 14] on div "MRK Partners, Inc. MRK Partners, Inc." at bounding box center [713, 26] width 980 height 29
click at [317, 89] on input "Filter by keyword..." at bounding box center [344, 79] width 253 height 29
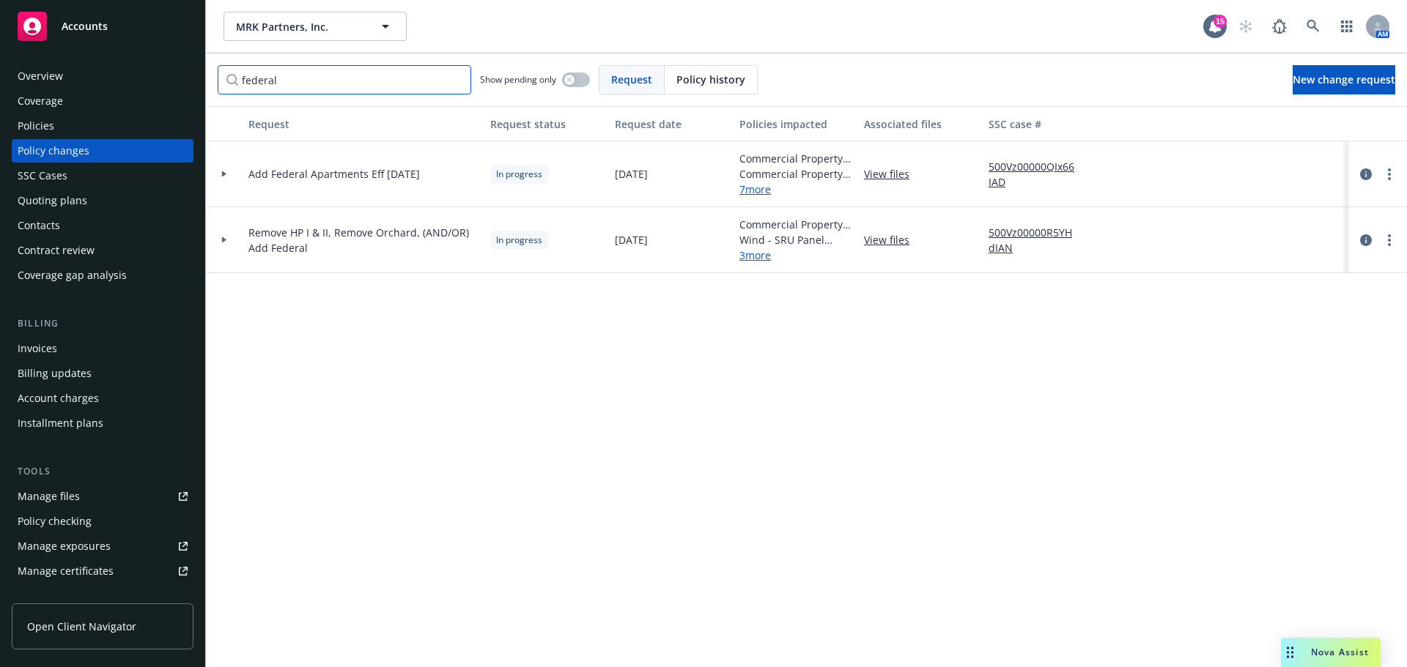
type input "federal"
click at [219, 174] on div at bounding box center [224, 173] width 25 height 5
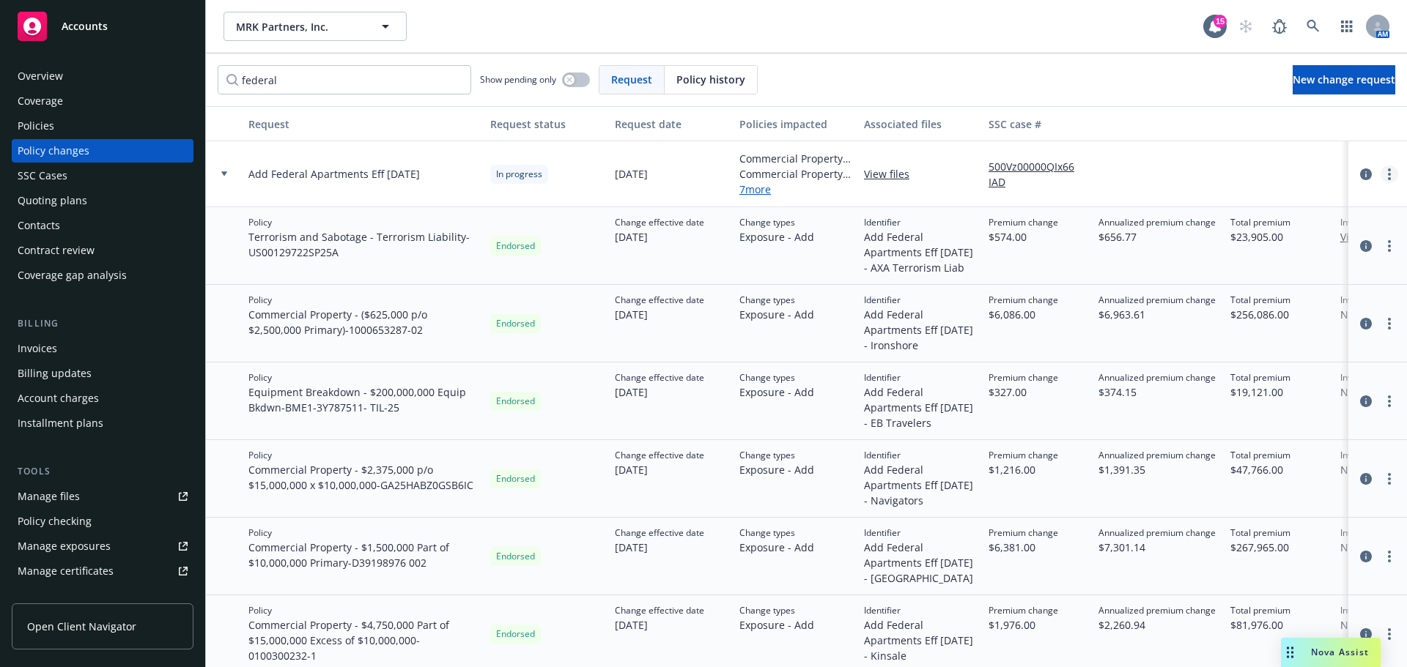
click at [1383, 174] on link "more" at bounding box center [1389, 175] width 18 height 18
click at [1248, 285] on link "Resume workflow" at bounding box center [1260, 292] width 251 height 29
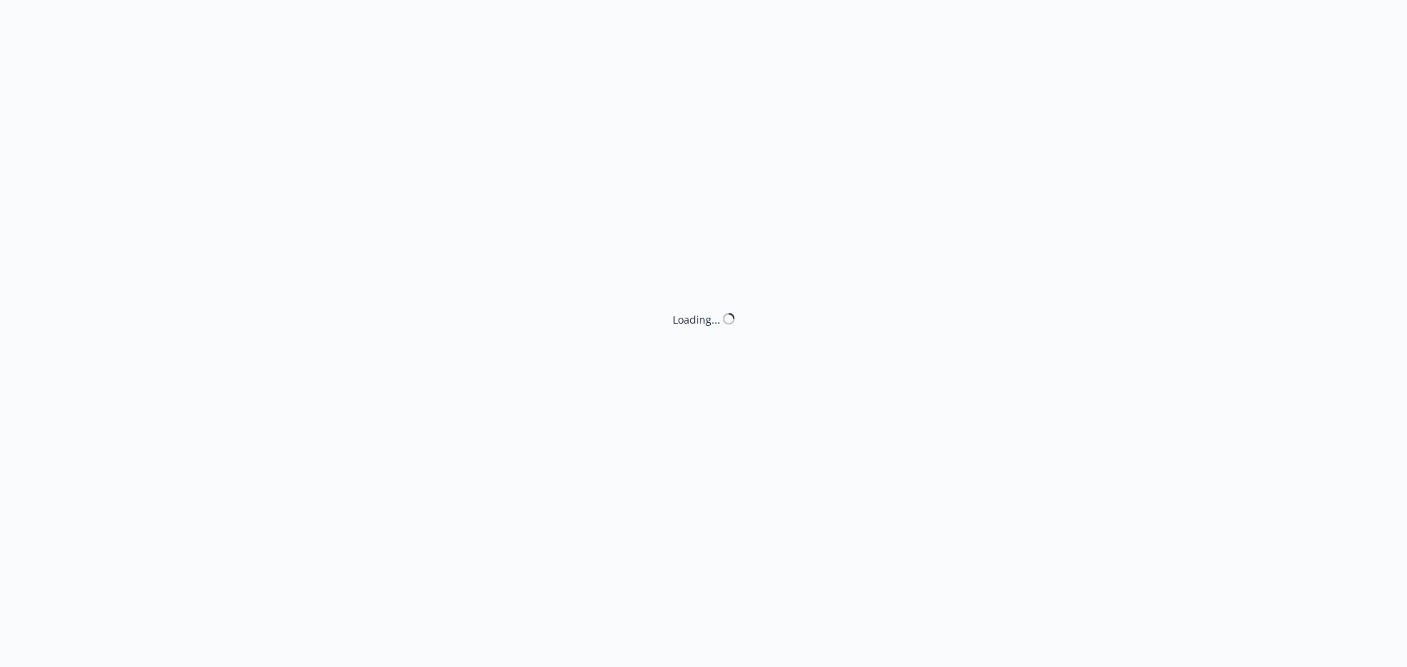
select select "ACCEPTED"
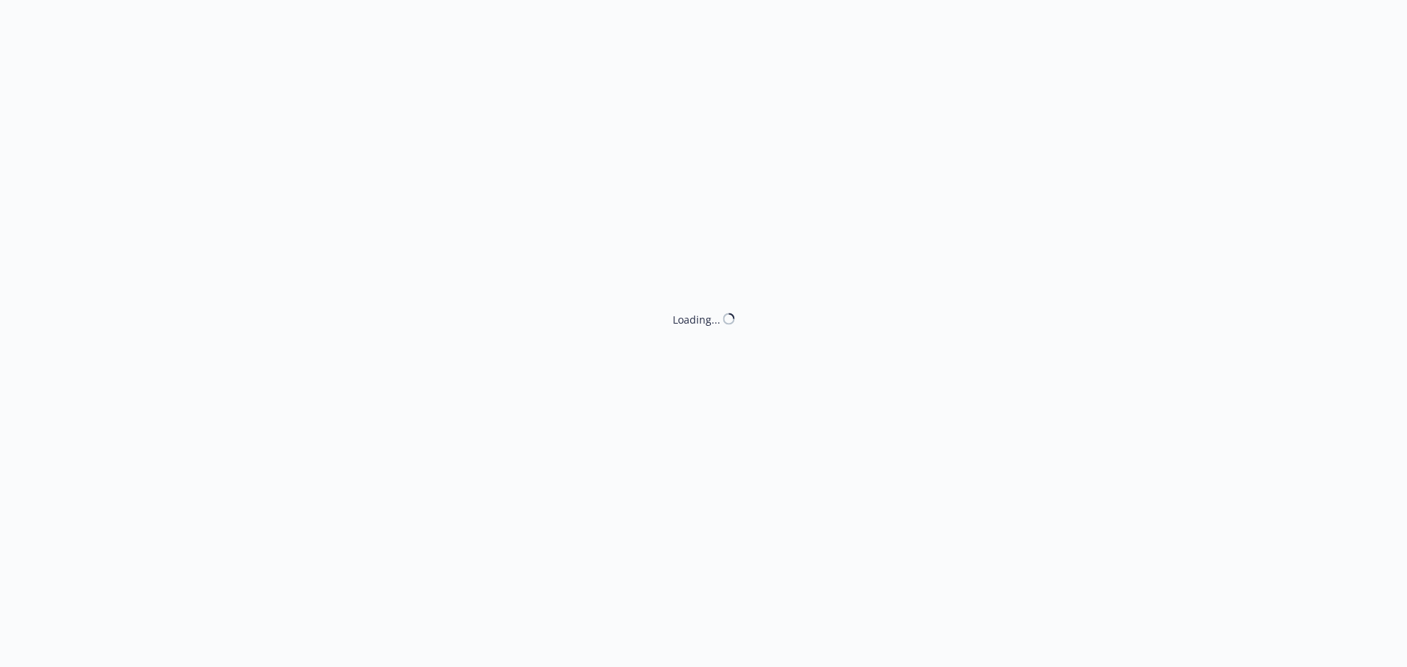
select select "ACCEPTED"
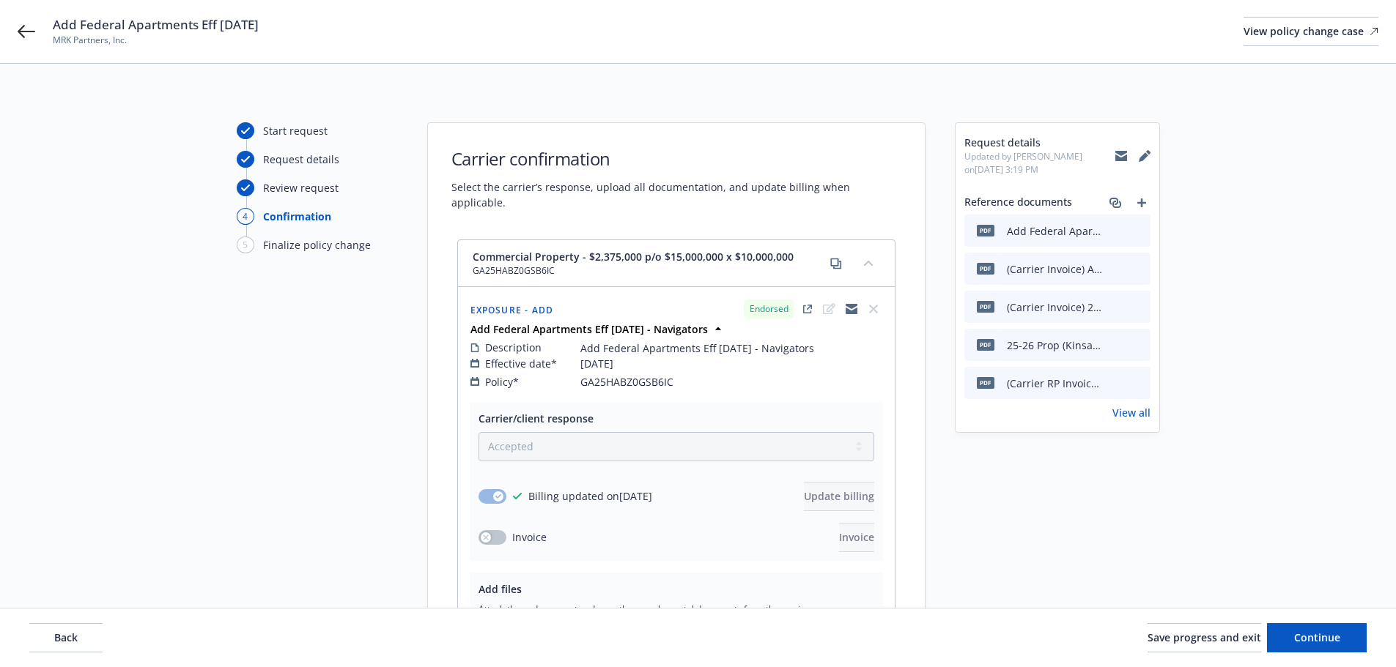
click at [73, 635] on span "Back" at bounding box center [65, 638] width 23 height 14
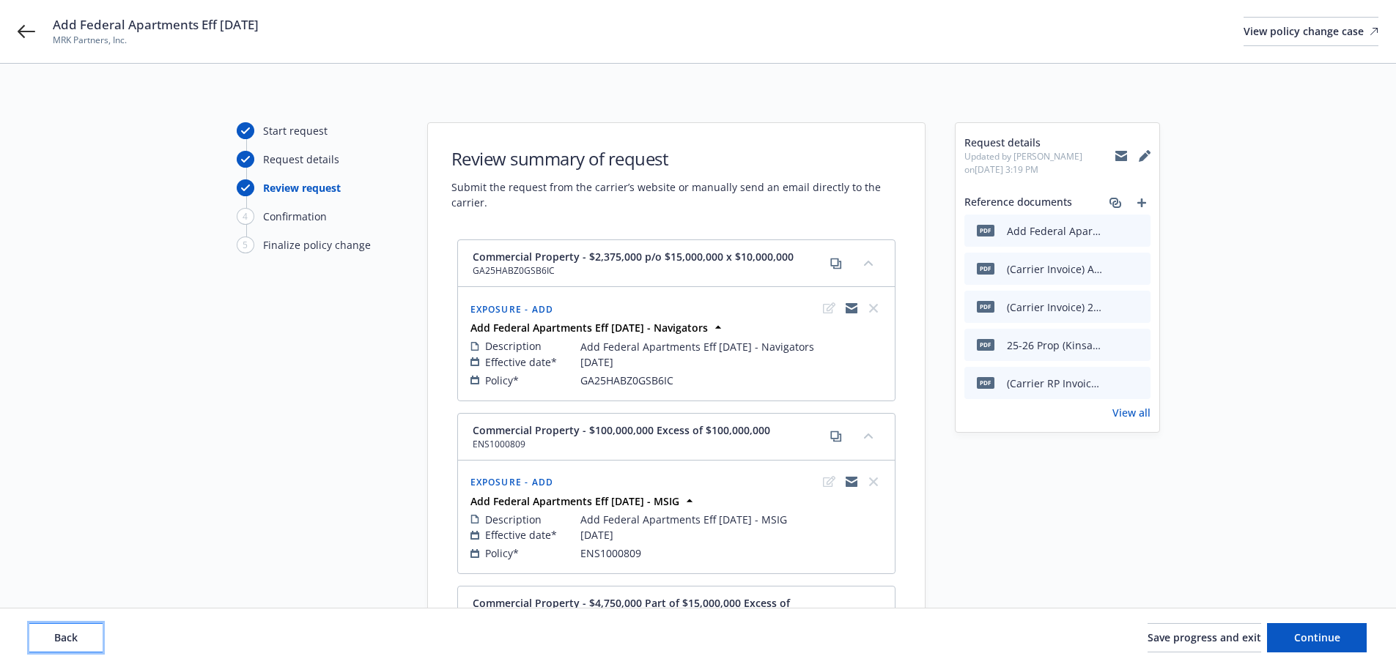
click at [73, 635] on span "Back" at bounding box center [65, 638] width 23 height 14
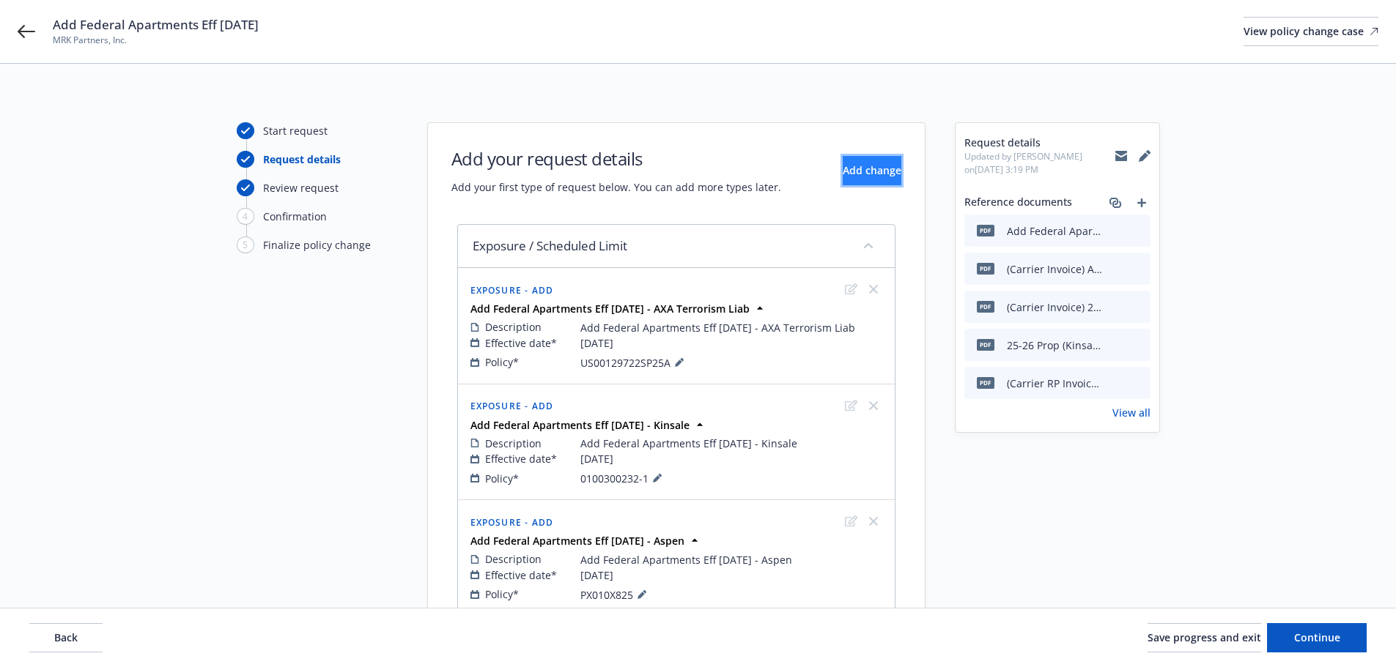
click at [848, 160] on button "Add change" at bounding box center [872, 170] width 59 height 29
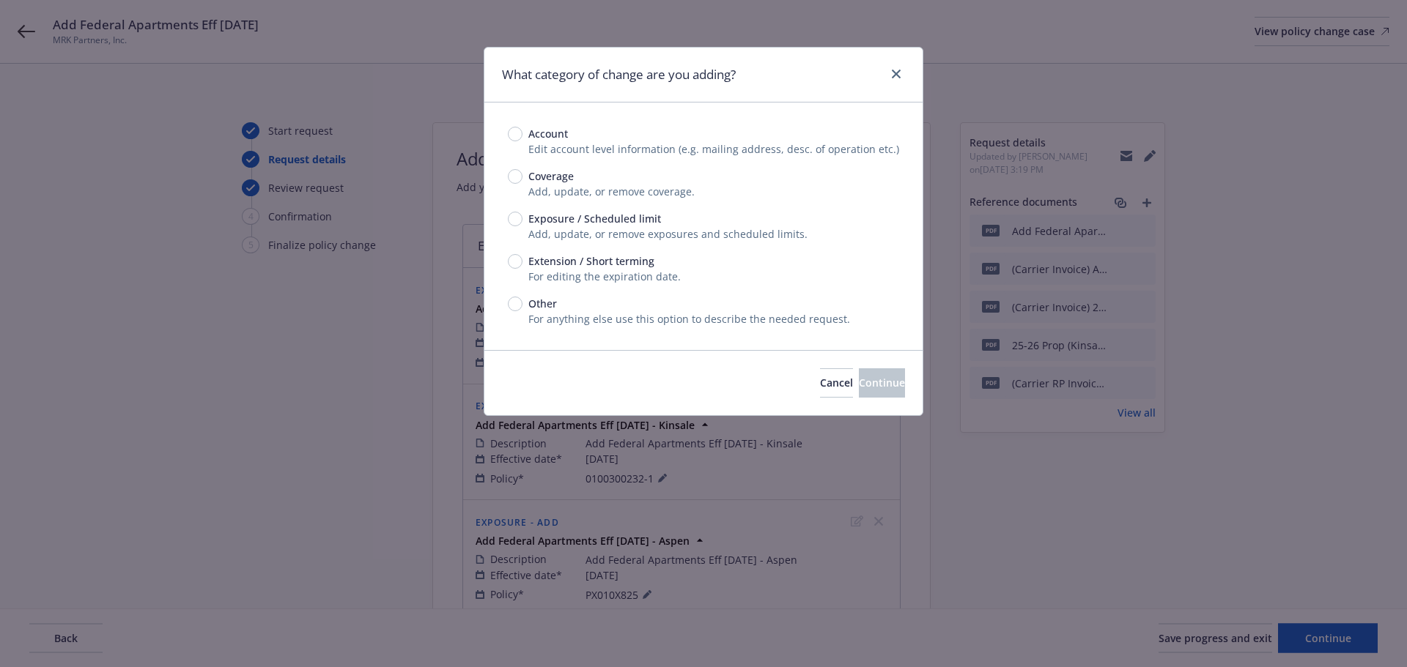
click at [593, 232] on span "Add, update, or remove exposures and scheduled limits." at bounding box center [667, 234] width 279 height 14
click at [596, 217] on span "Exposure / Scheduled limit" at bounding box center [594, 218] width 133 height 15
click at [522, 217] on input "Exposure / Scheduled limit" at bounding box center [515, 219] width 15 height 15
radio input "true"
click at [864, 377] on span "Continue" at bounding box center [882, 383] width 46 height 14
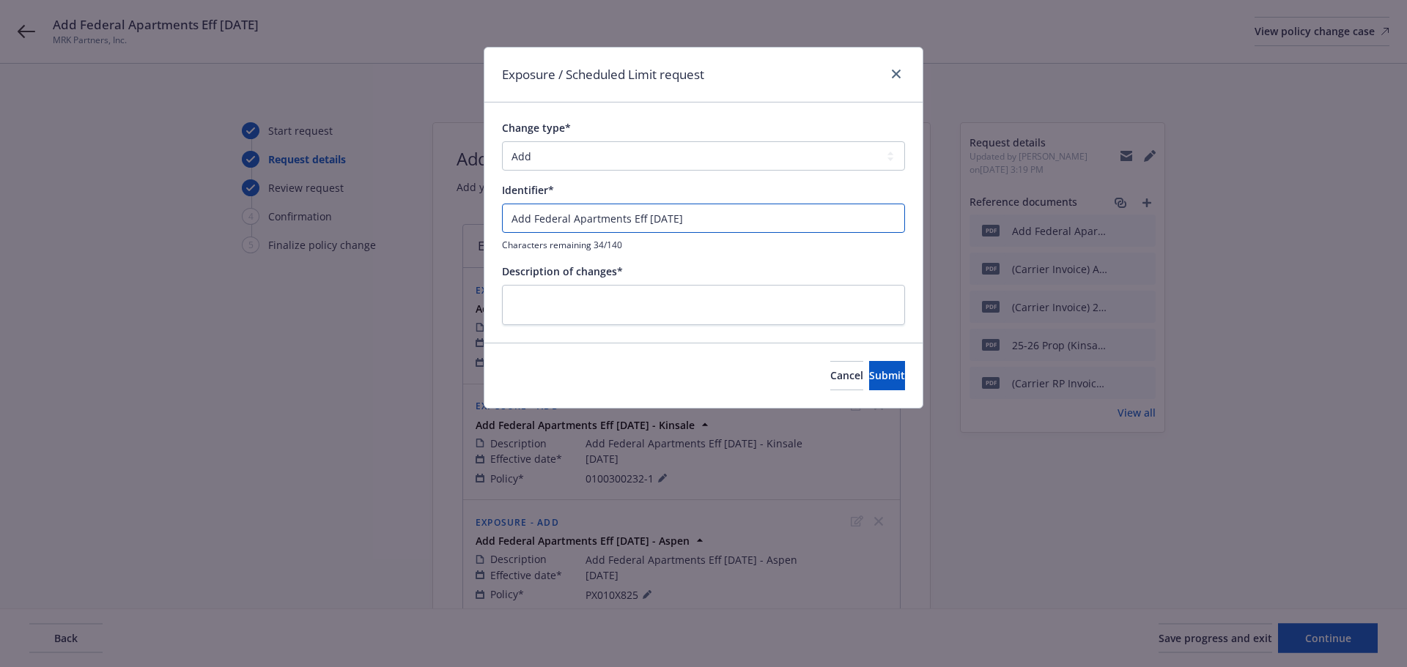
click at [717, 217] on input "Add Federal Apartments Eff [DATE]" at bounding box center [703, 218] width 403 height 29
type input "Add Federal Apartments Eff [DATE] - [GEOGRAPHIC_DATA]"
click at [714, 303] on textarea at bounding box center [703, 305] width 403 height 40
paste textarea "Add Federal Apartments Eff [DATE] - [GEOGRAPHIC_DATA]"
type textarea "x"
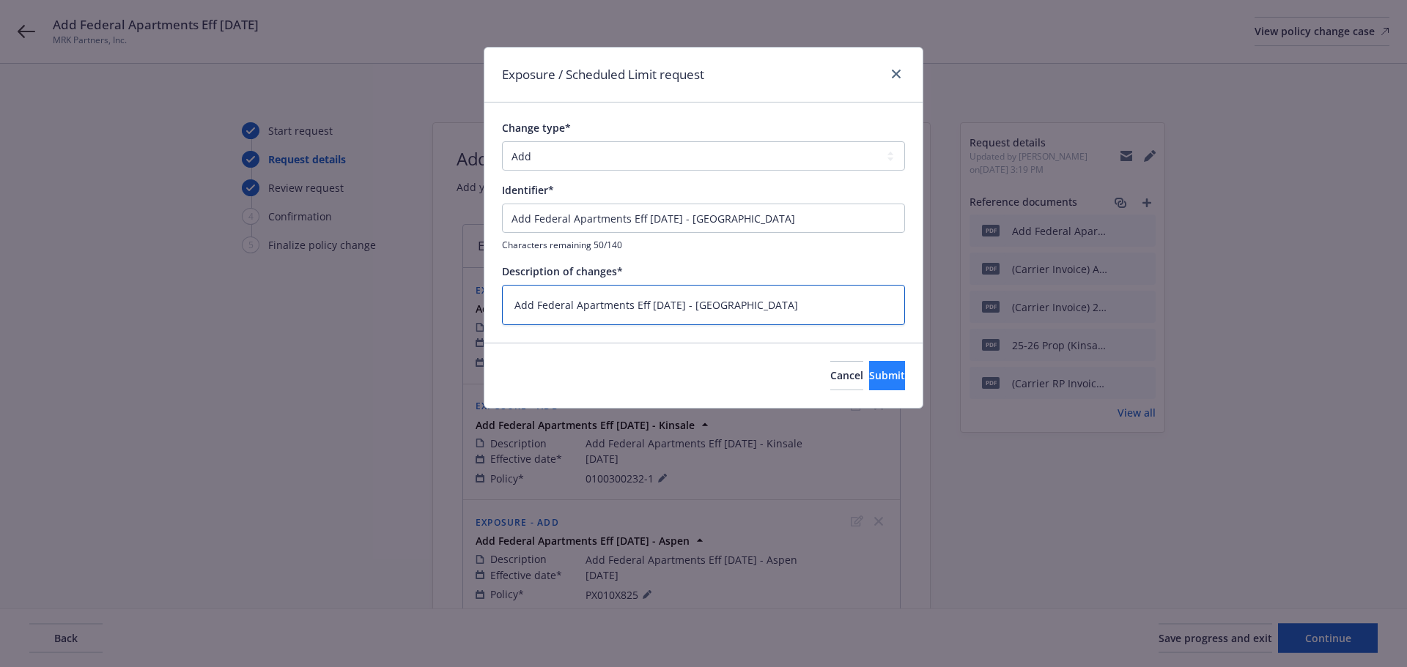
type textarea "Add Federal Apartments Eff [DATE] - [GEOGRAPHIC_DATA]"
click at [898, 384] on button "Submit" at bounding box center [887, 375] width 36 height 29
type textarea "x"
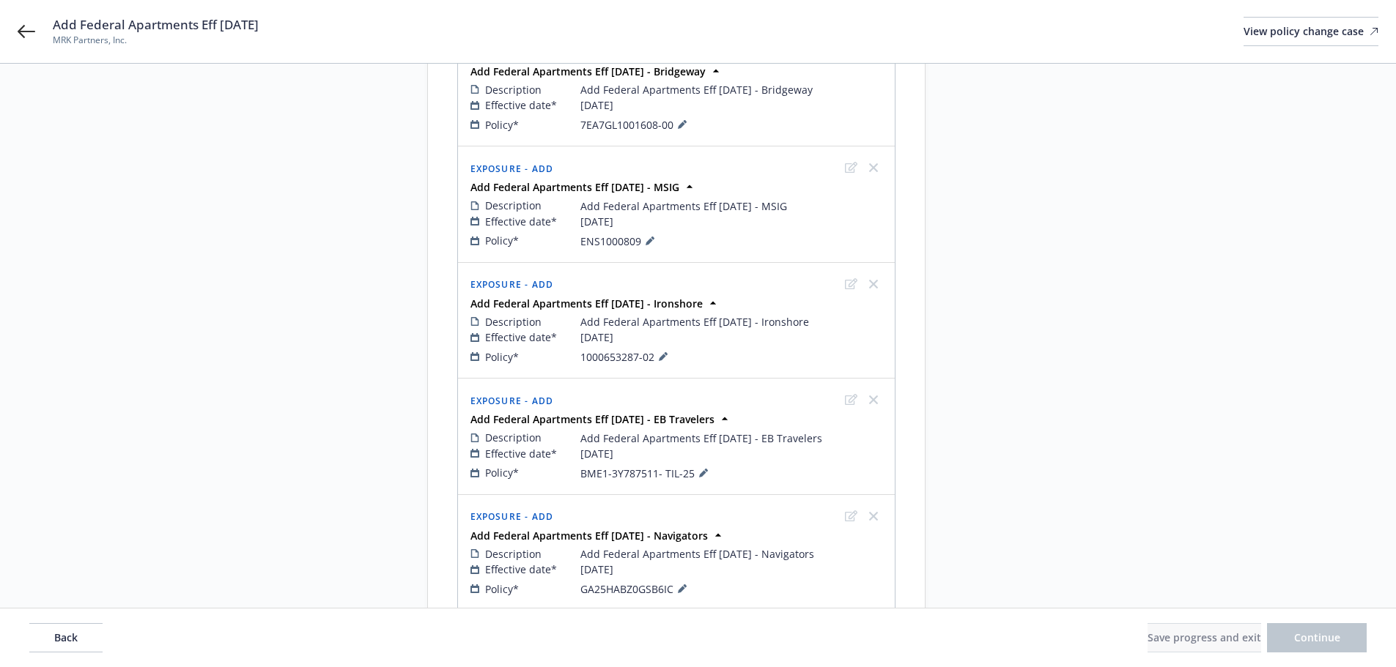
scroll to position [914, 0]
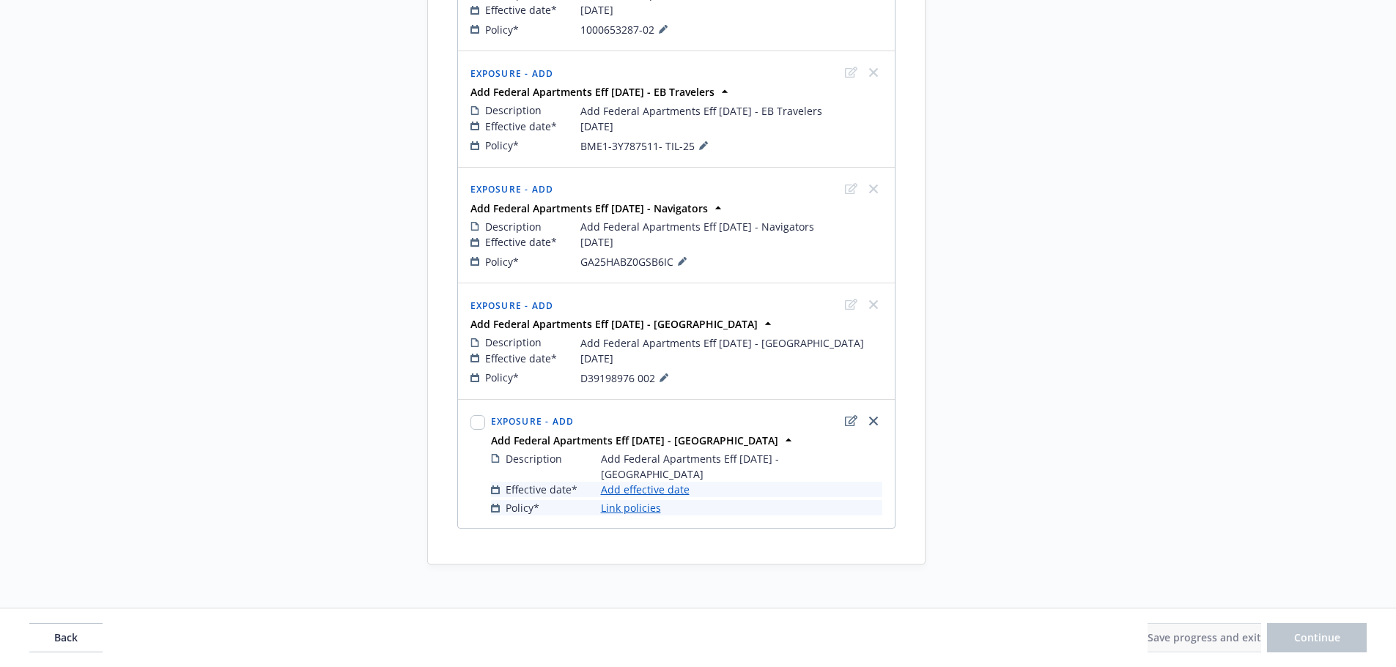
click at [632, 482] on link "Add effective date" at bounding box center [645, 489] width 89 height 15
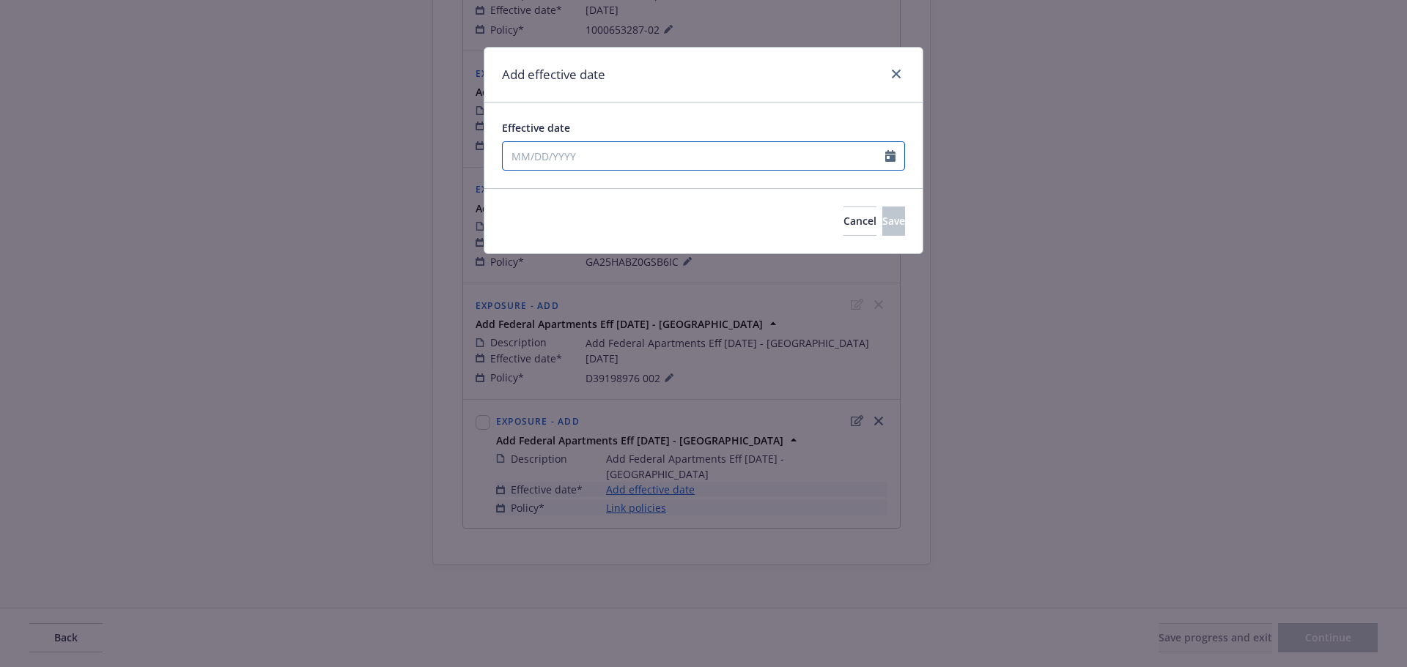
click at [630, 154] on input "Effective date" at bounding box center [694, 156] width 382 height 28
select select "9"
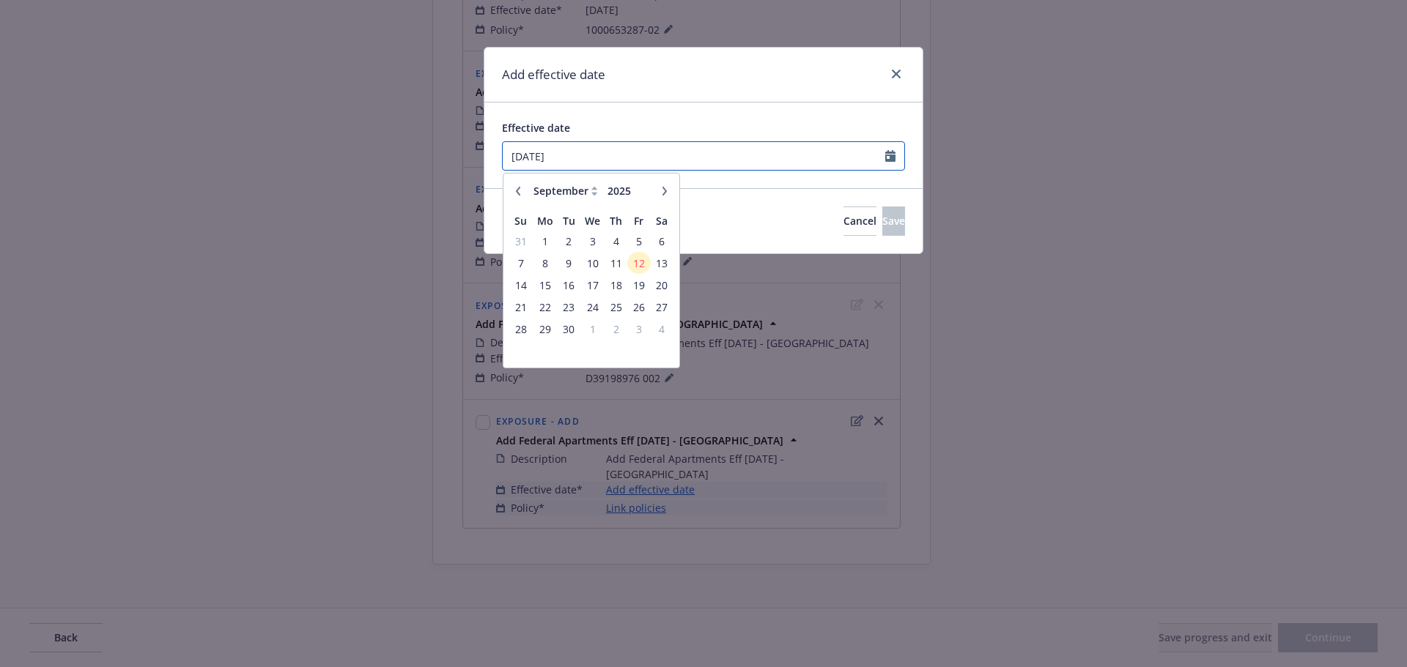
type input "[DATE]"
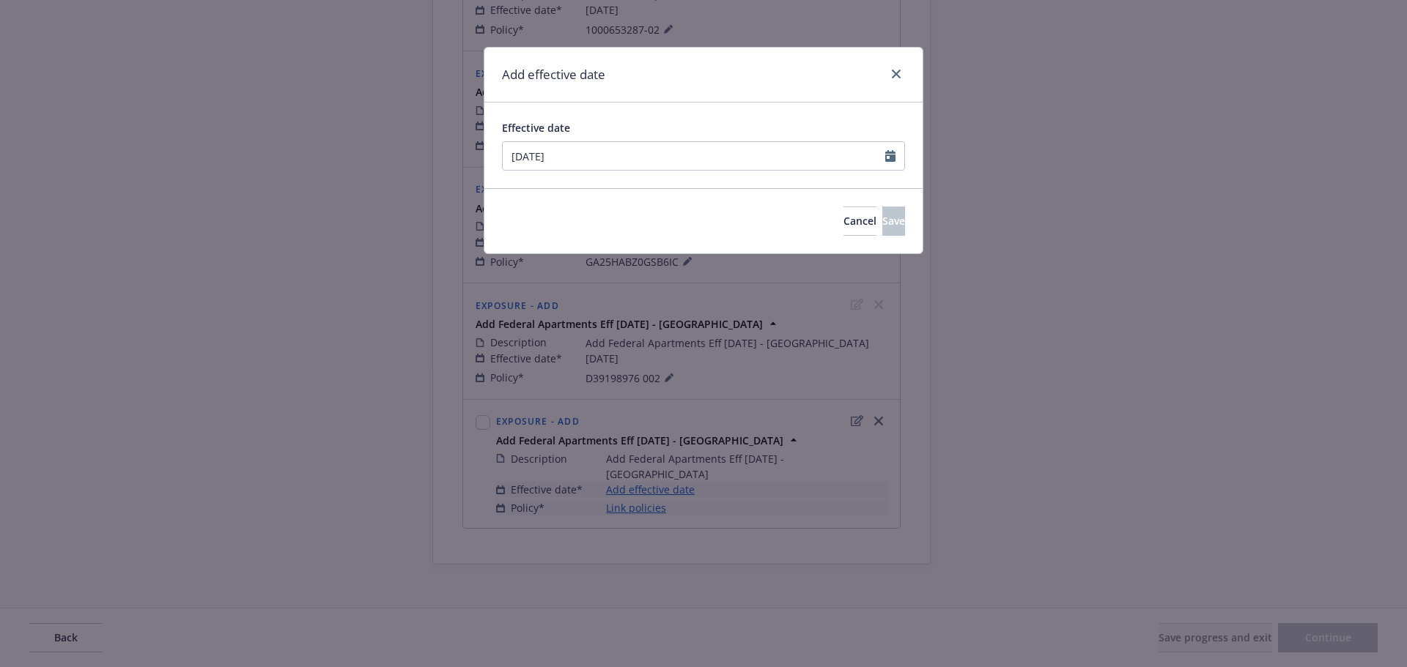
click at [761, 118] on div "Effective date [DATE] January February March April May June July August Septemb…" at bounding box center [703, 146] width 438 height 86
click at [882, 223] on span "Save" at bounding box center [893, 221] width 23 height 14
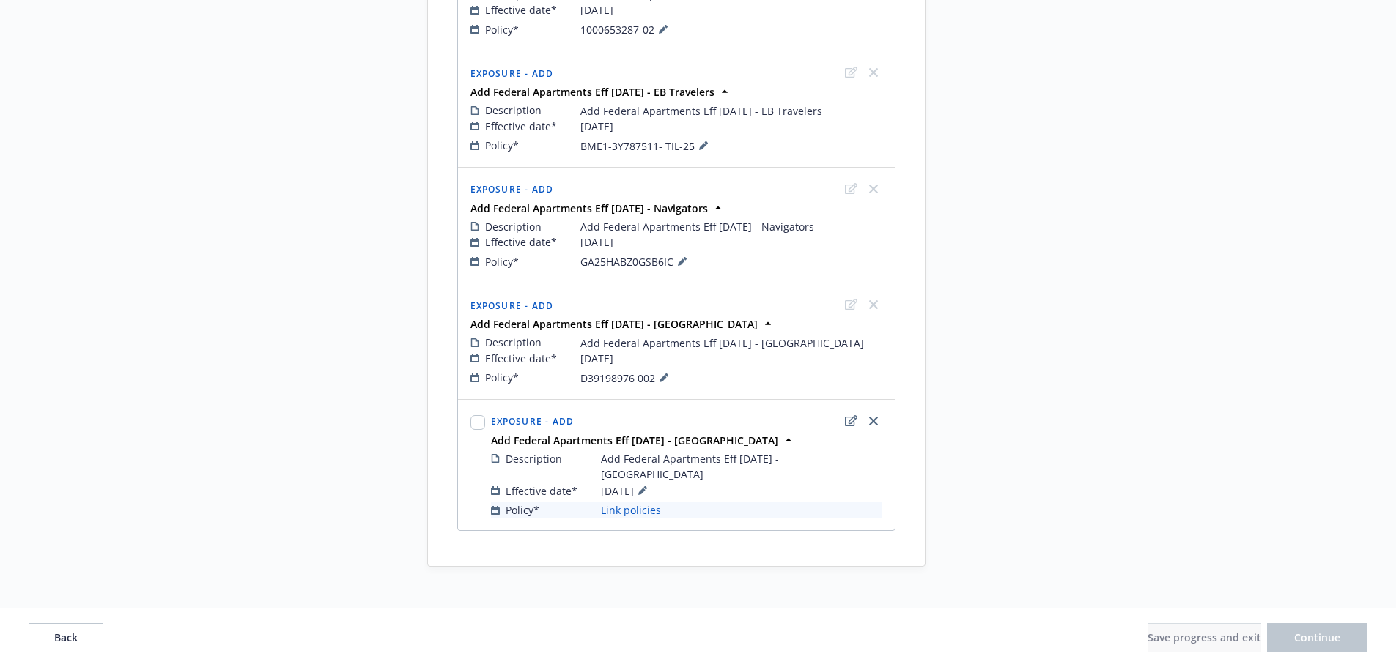
click at [626, 503] on link "Link policies" at bounding box center [631, 510] width 60 height 15
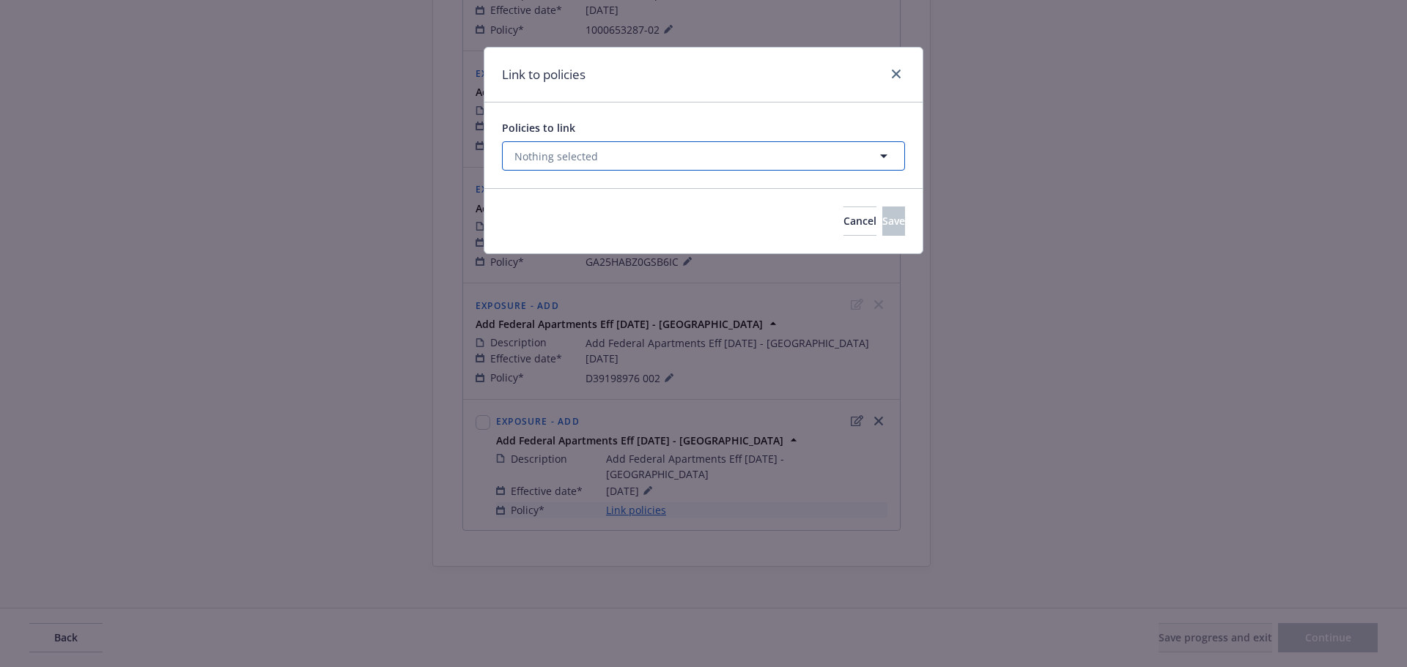
click at [623, 148] on button "Nothing selected" at bounding box center [703, 155] width 403 height 29
select select "ACTIVE"
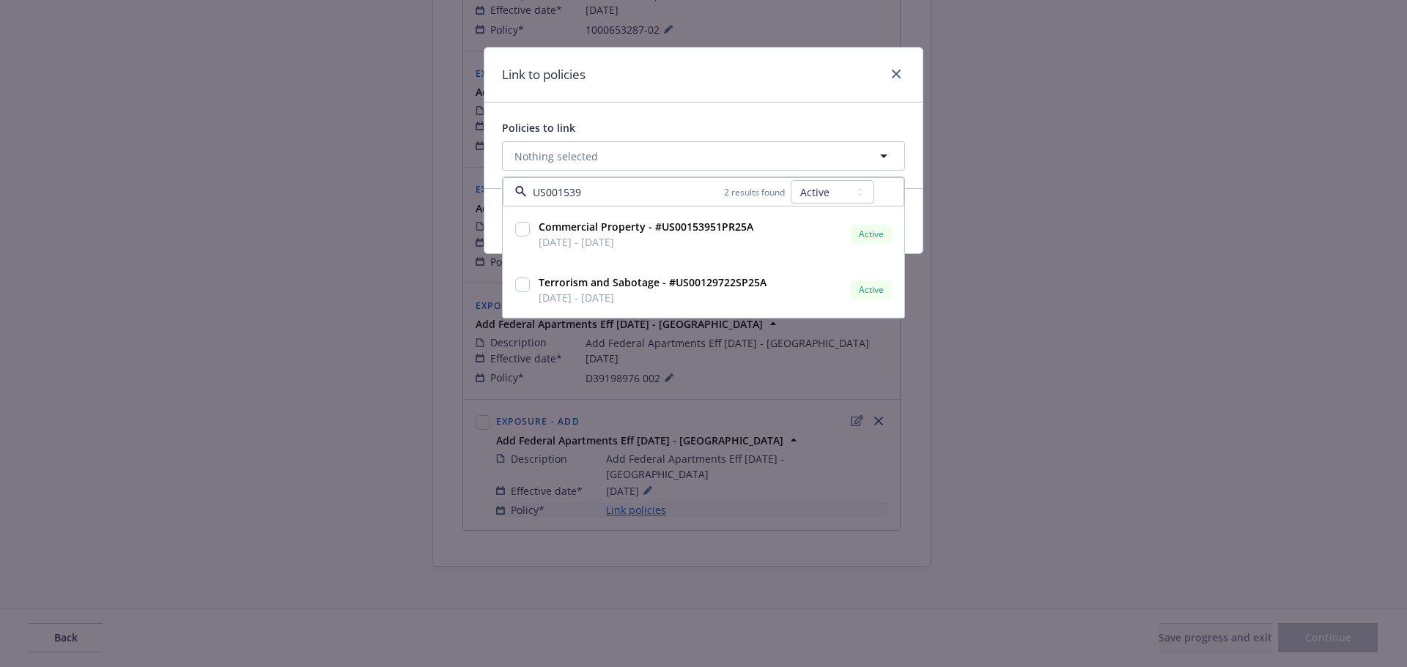
type input "US0015395"
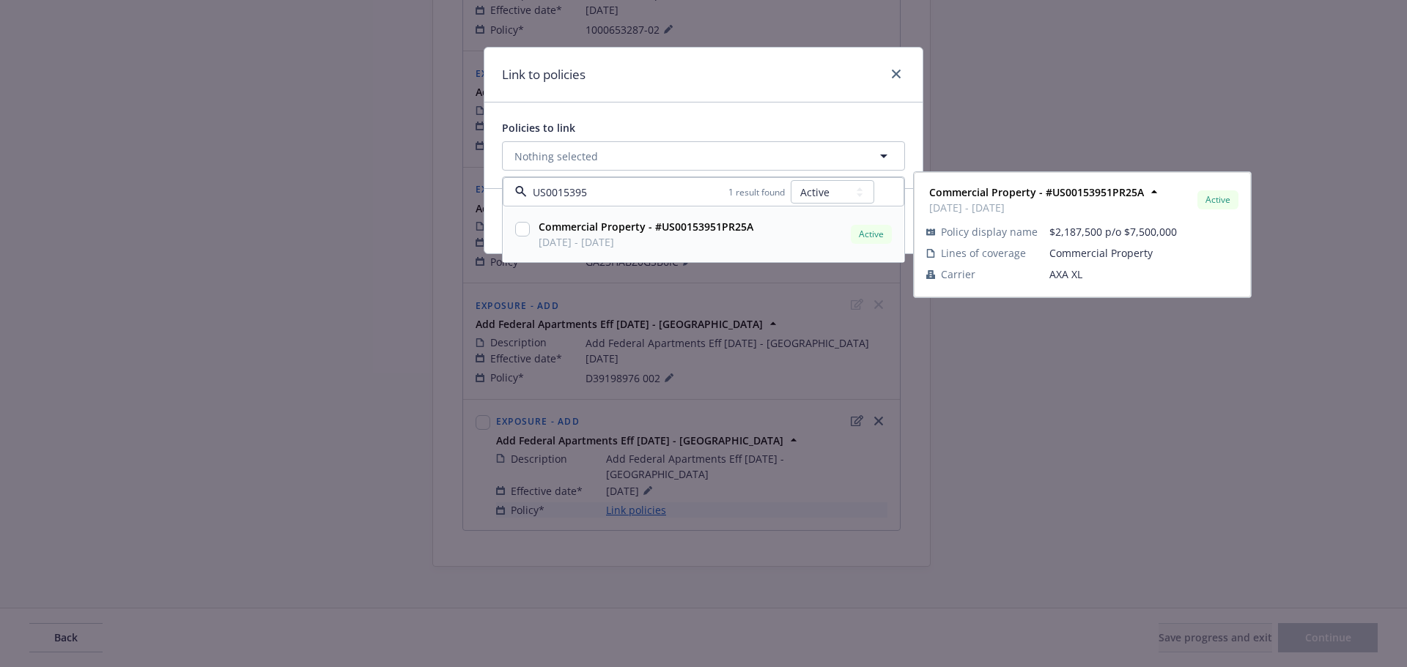
click at [519, 234] on input "checkbox" at bounding box center [522, 229] width 15 height 15
checkbox input "true"
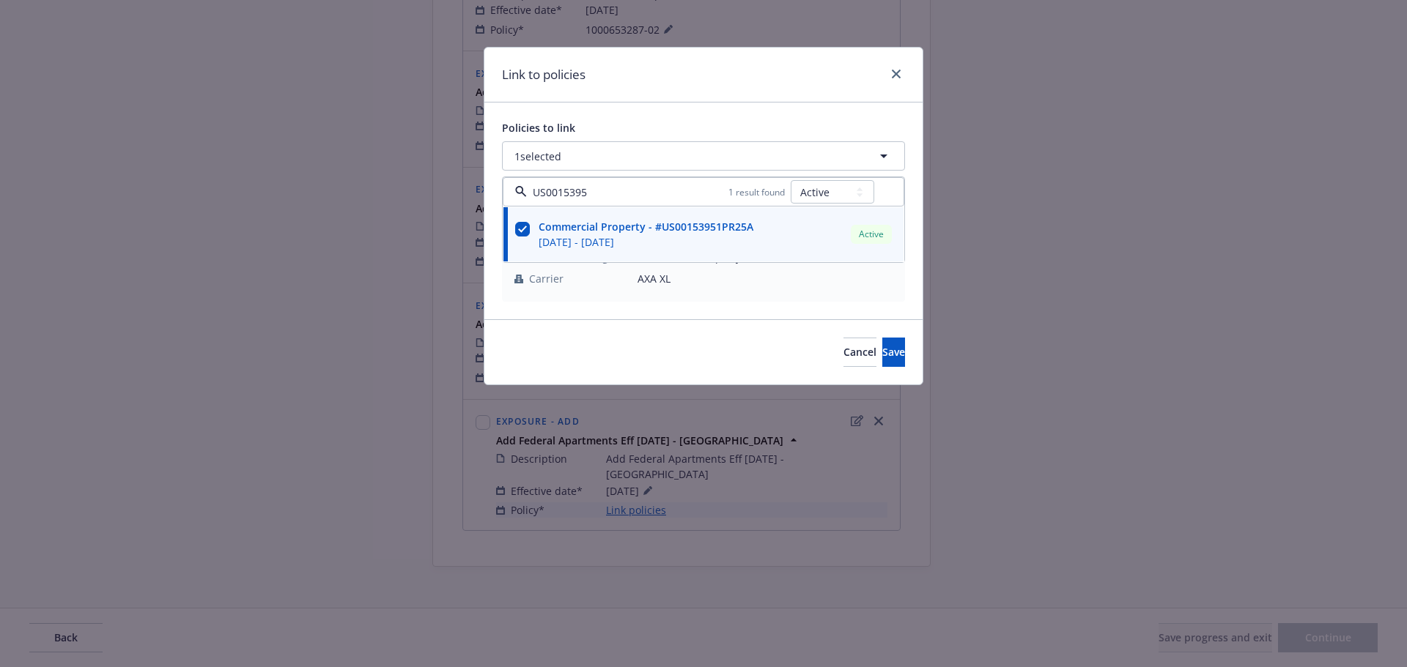
type input "US0015395"
click at [654, 88] on div "Link to policies" at bounding box center [703, 75] width 438 height 55
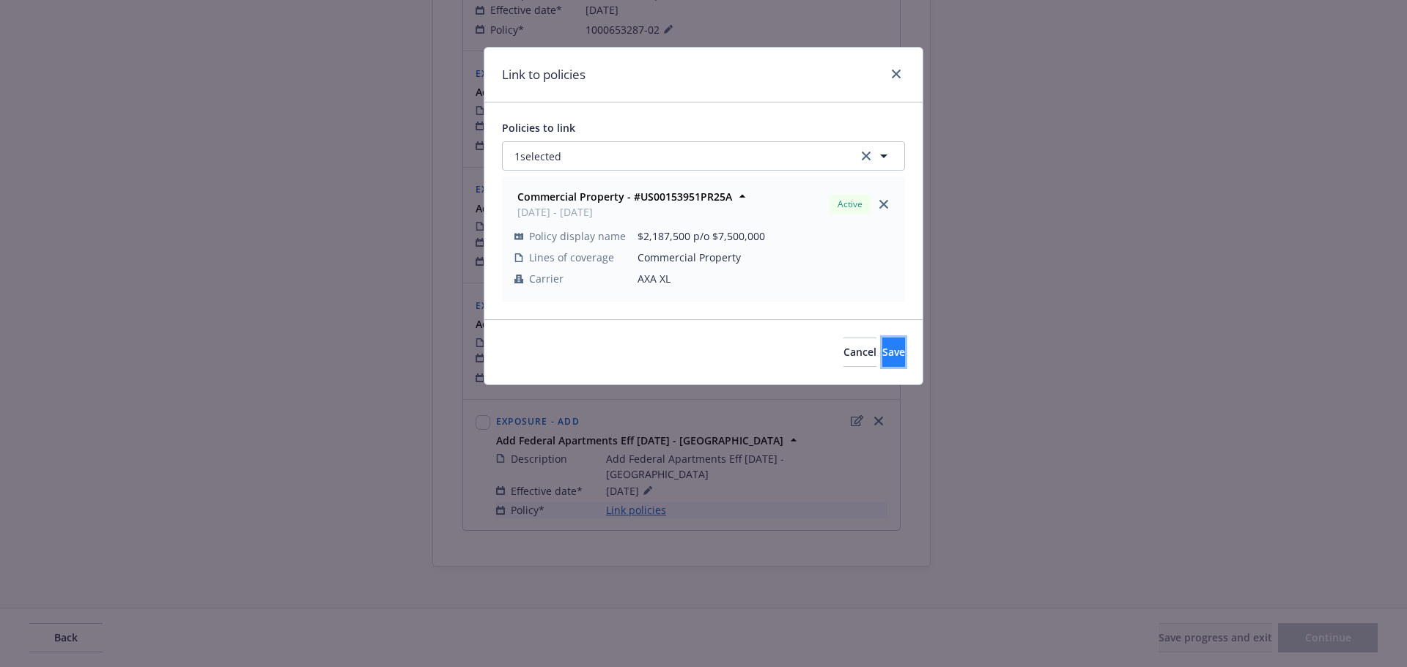
click at [882, 352] on span "Save" at bounding box center [893, 352] width 23 height 14
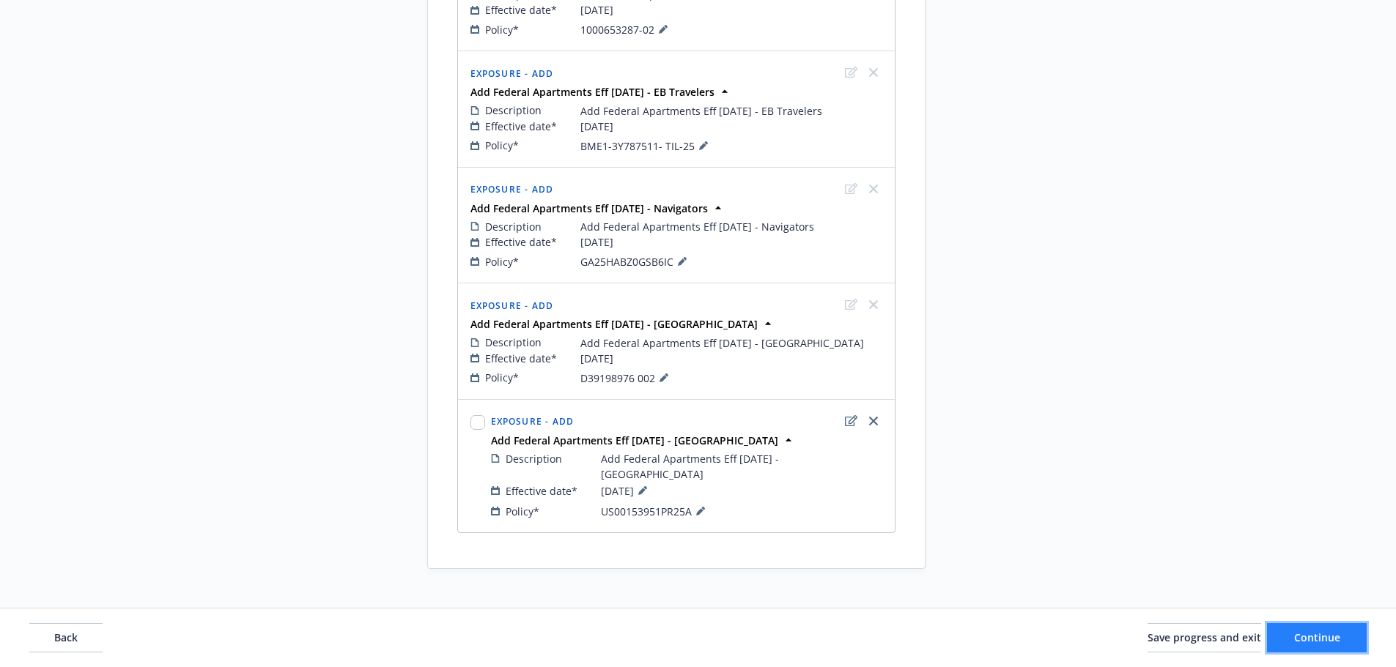
click at [1305, 642] on span "Continue" at bounding box center [1317, 638] width 46 height 14
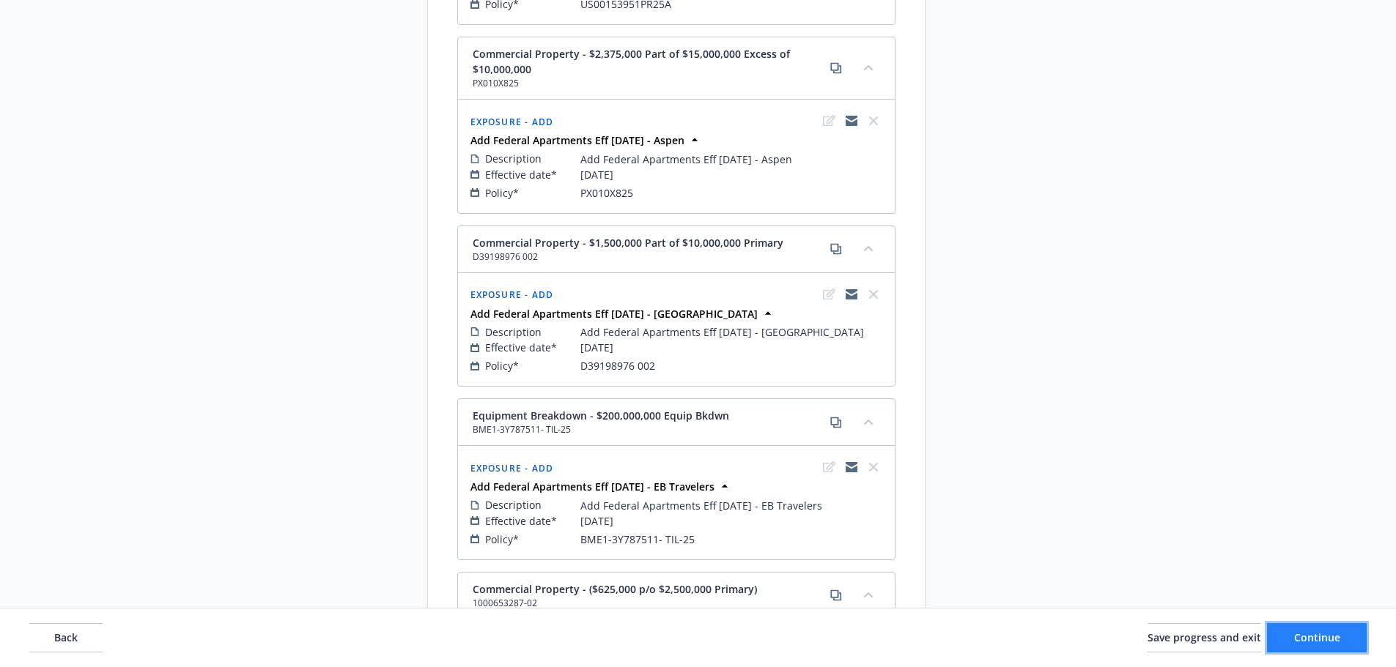
click at [1305, 642] on span "Continue" at bounding box center [1317, 638] width 46 height 14
select select "ACCEPTED"
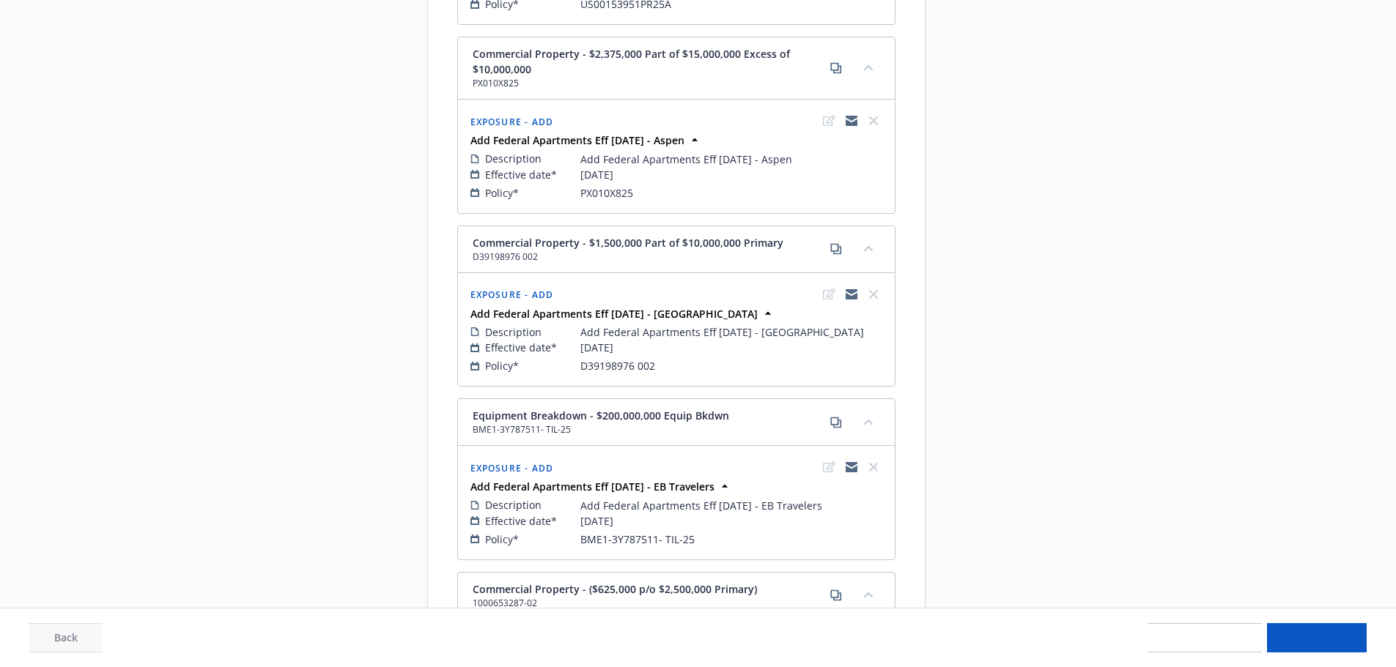
select select "ACCEPTED"
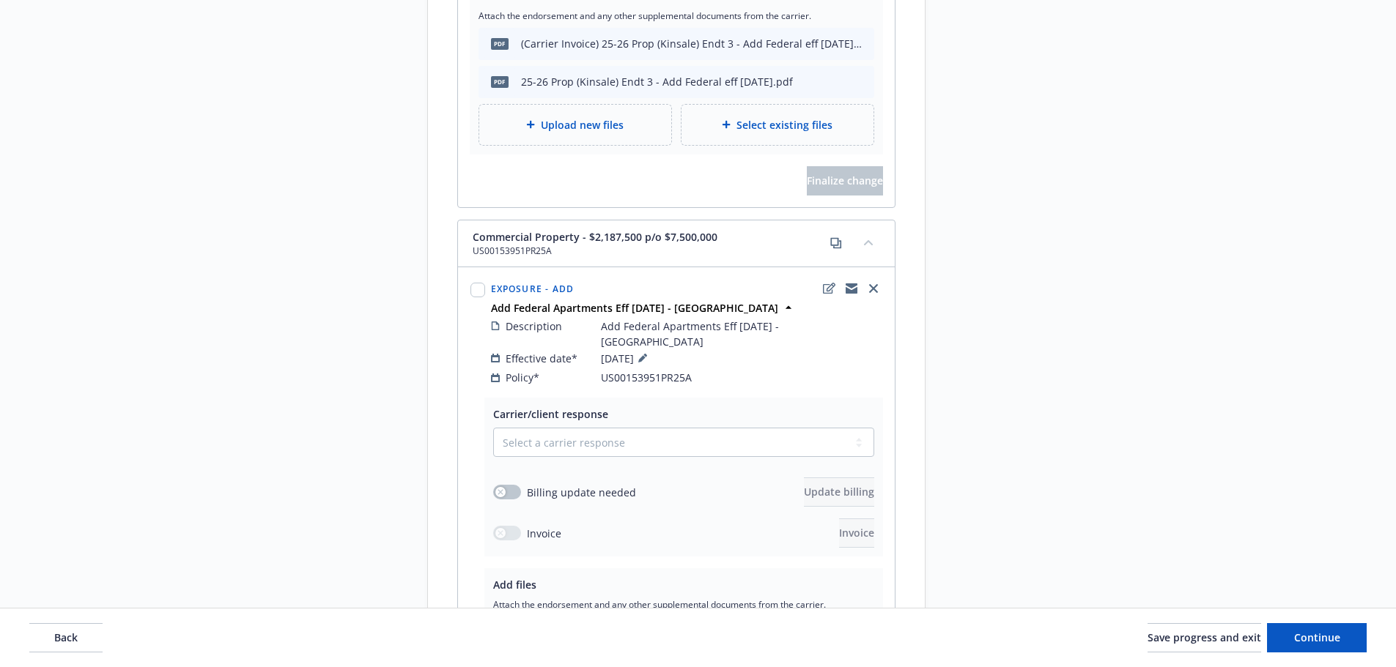
scroll to position [1788, 0]
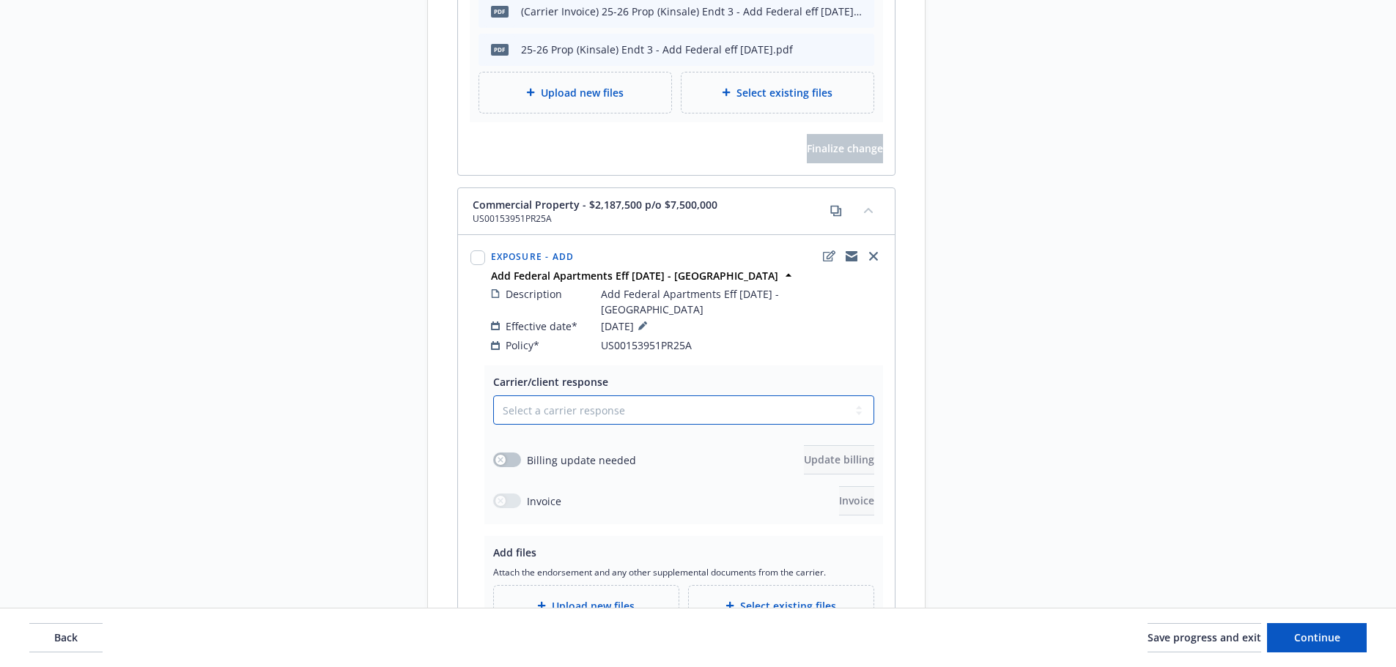
drag, startPoint x: 582, startPoint y: 375, endPoint x: 581, endPoint y: 390, distance: 14.7
click at [582, 396] on select "Select a carrier response Accepted Accepted with revision No endorsement needed…" at bounding box center [683, 410] width 381 height 29
select select "ACCEPTED"
click at [493, 396] on select "Select a carrier response Accepted Accepted with revision No endorsement needed…" at bounding box center [683, 410] width 381 height 29
drag, startPoint x: 501, startPoint y: 429, endPoint x: 611, endPoint y: 412, distance: 111.3
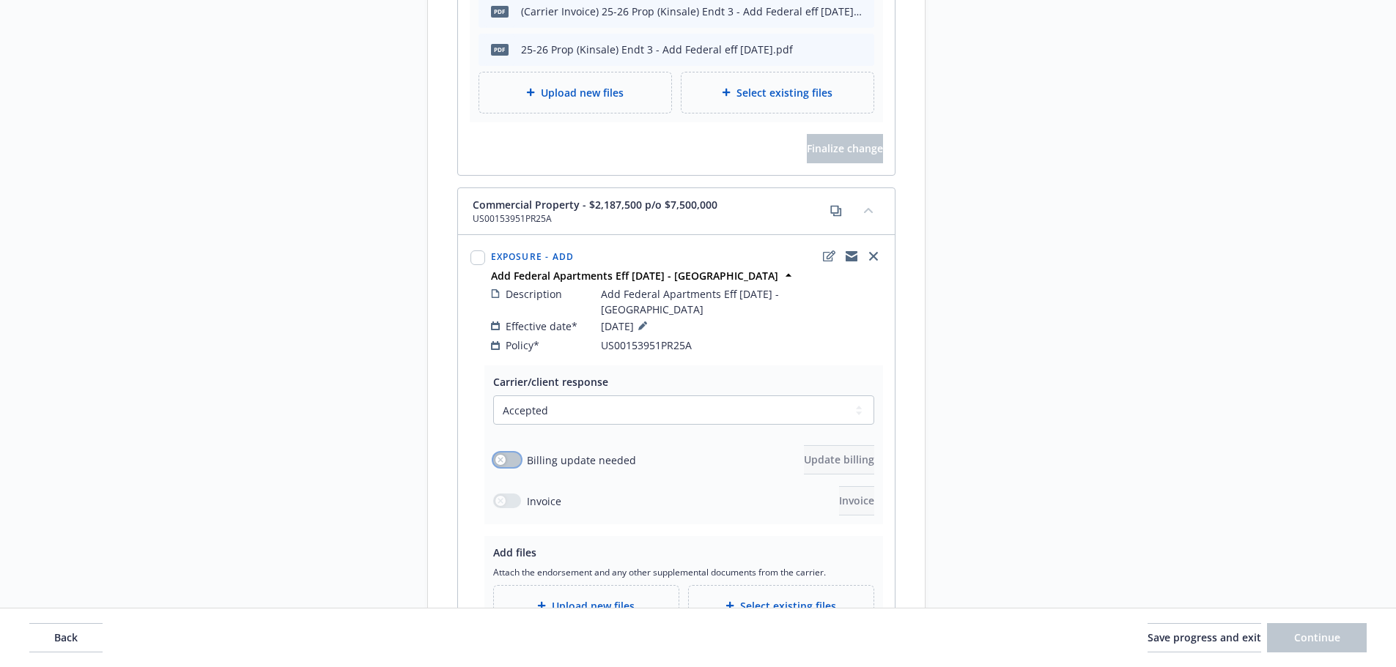
click at [502, 457] on icon "button" at bounding box center [500, 460] width 6 height 6
click at [804, 453] on span "Update billing" at bounding box center [839, 460] width 70 height 14
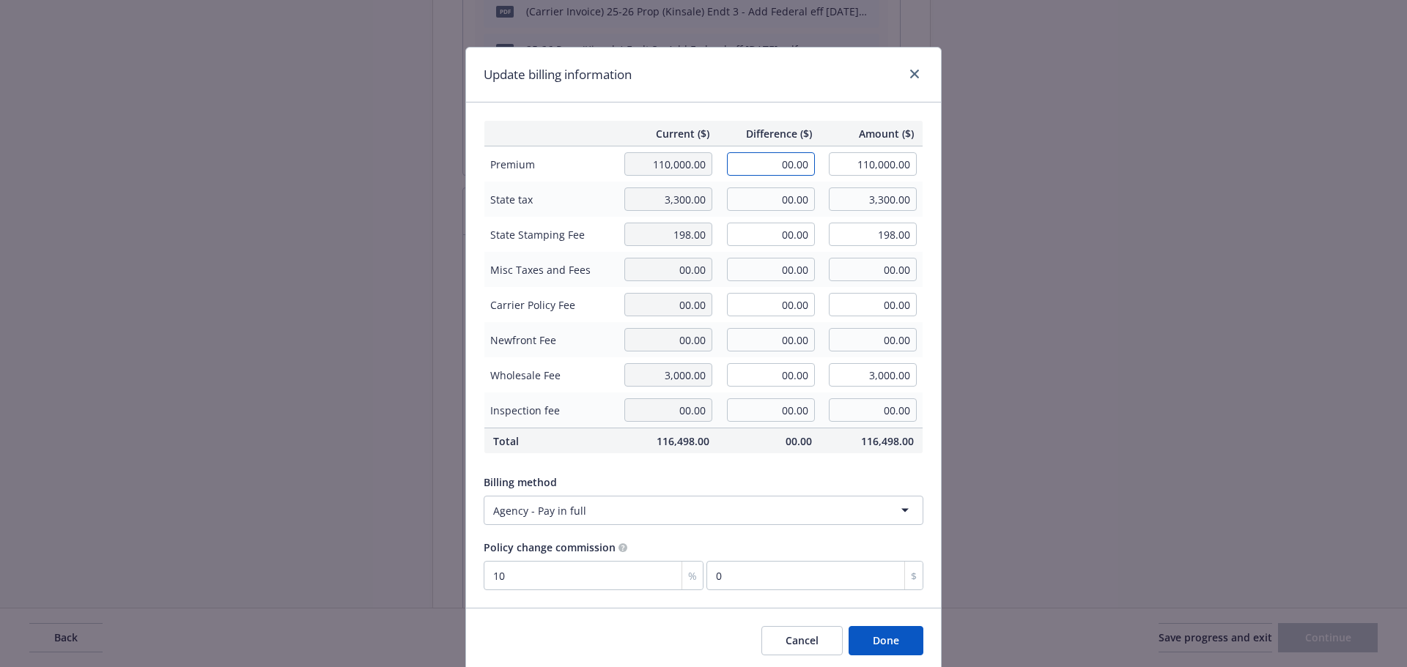
click at [736, 156] on input "00.00" at bounding box center [771, 163] width 88 height 23
type input "2,683.41"
type input "112,683.41"
type input "268.34"
click at [782, 127] on span "Difference ($)" at bounding box center [769, 133] width 85 height 15
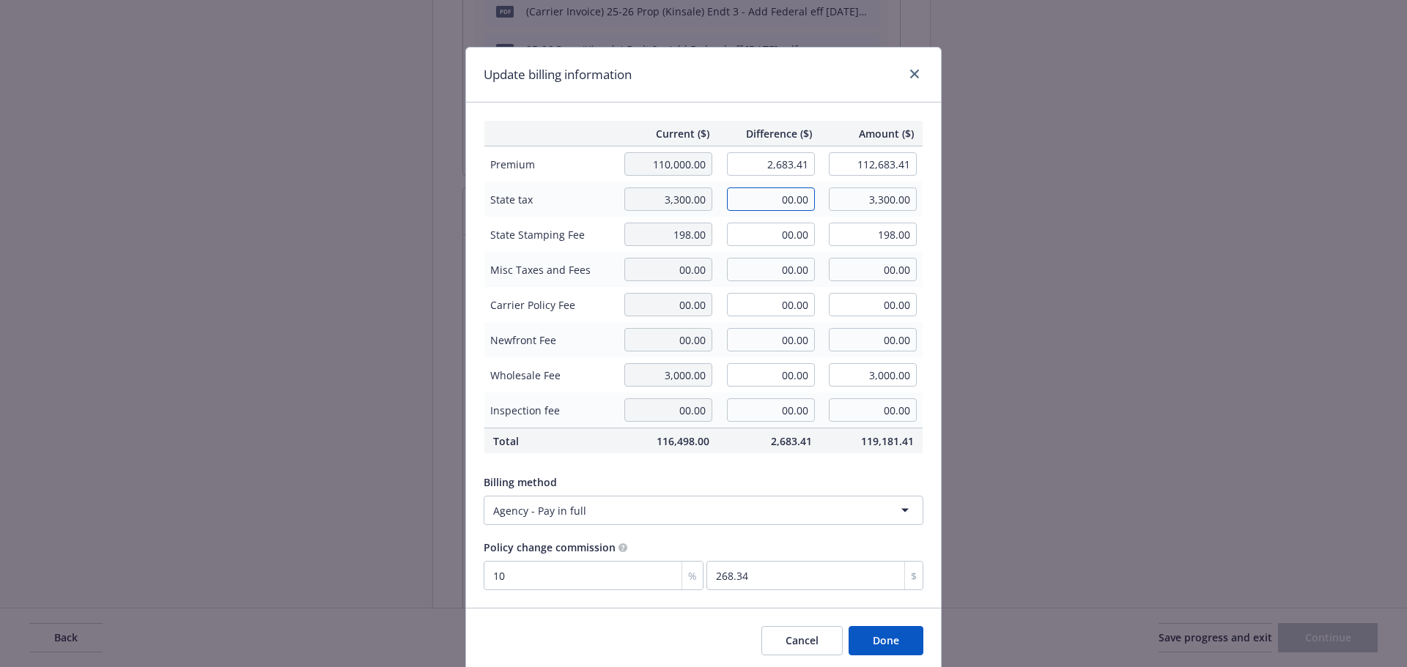
click at [794, 195] on input "00.00" at bounding box center [771, 199] width 88 height 23
type input "8,035.00"
type input "11,335.00"
click at [796, 89] on div "Update billing information" at bounding box center [703, 75] width 475 height 55
click at [761, 197] on input "8,035.00" at bounding box center [771, 199] width 88 height 23
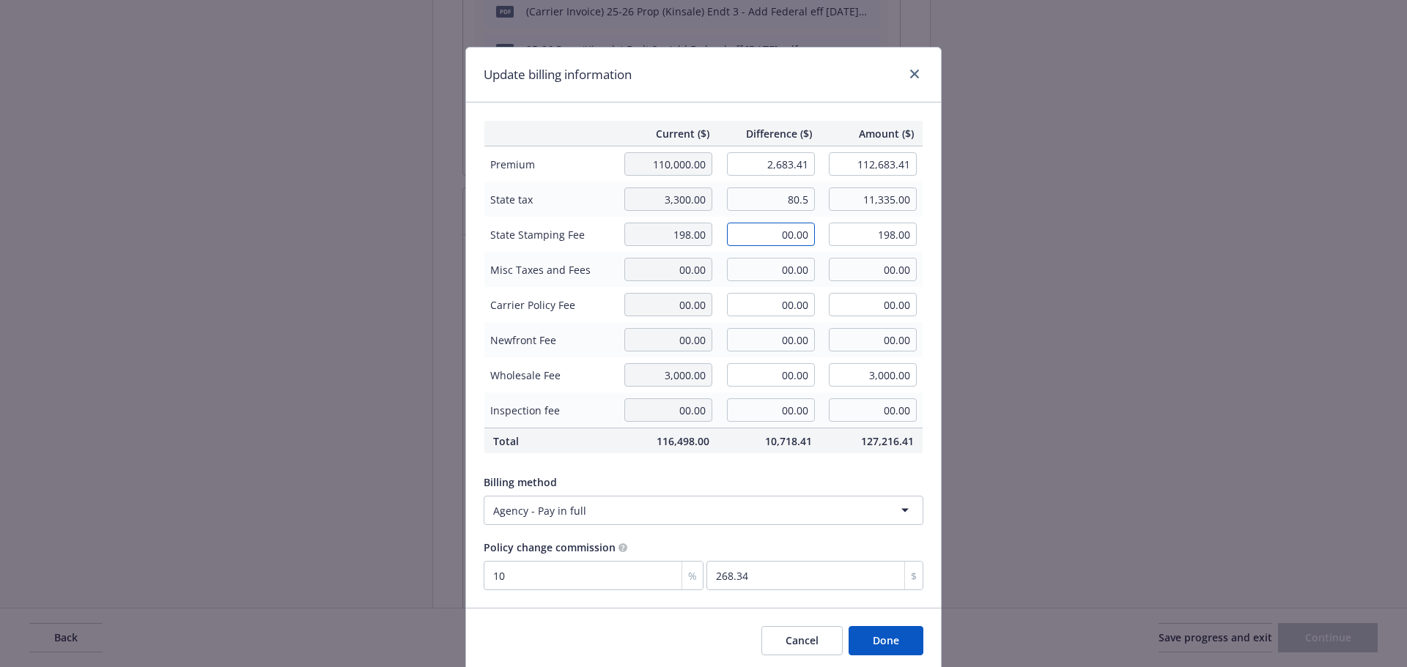
type input "80.50"
type input "3,380.50"
click at [749, 231] on input "00.00" at bounding box center [771, 234] width 88 height 23
type input "4.83"
type input "202.83"
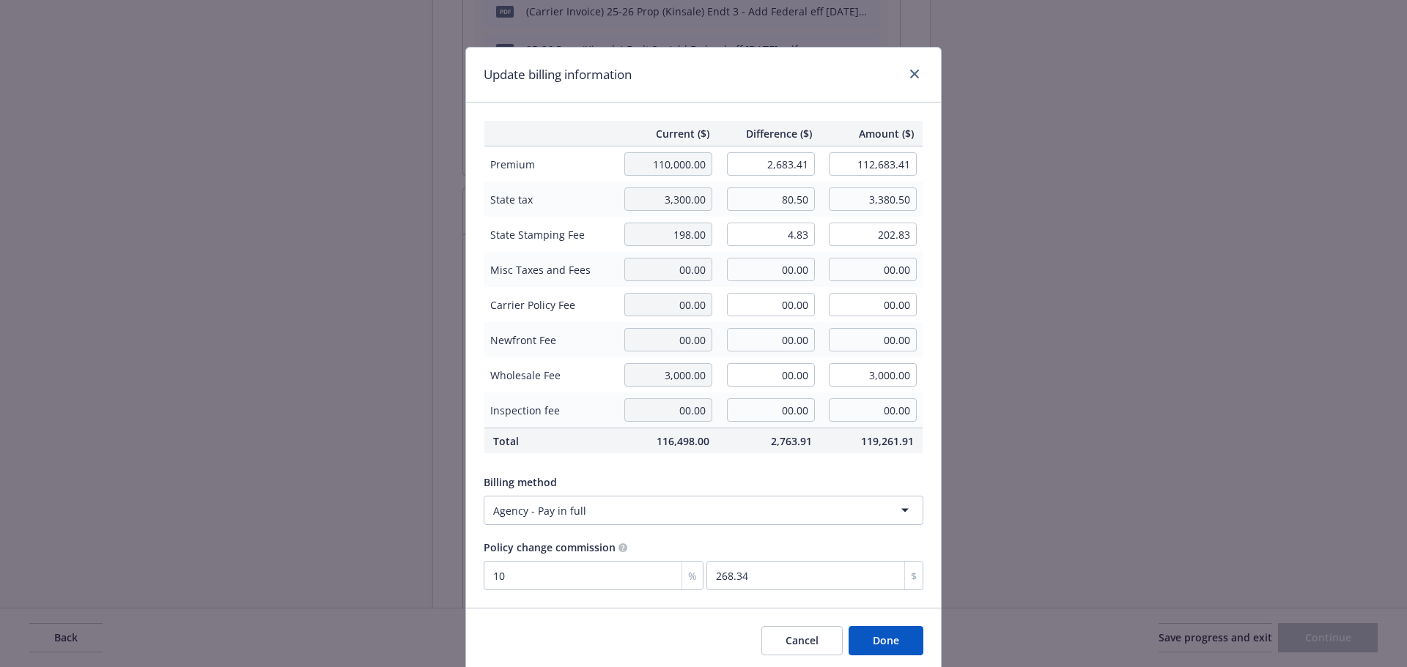
click at [775, 101] on div "Update billing information" at bounding box center [703, 75] width 475 height 55
click at [876, 651] on button "Done" at bounding box center [885, 640] width 75 height 29
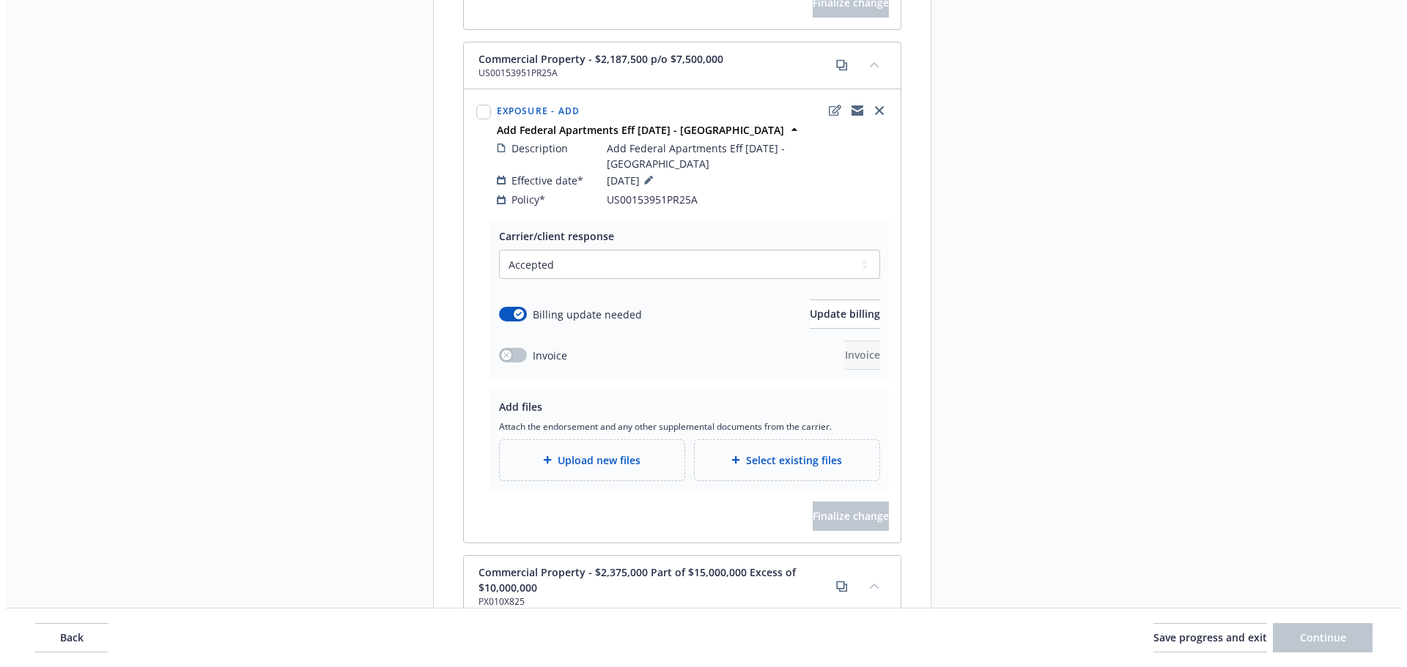
scroll to position [1934, 0]
click at [595, 452] on span "Upload new files" at bounding box center [593, 459] width 83 height 15
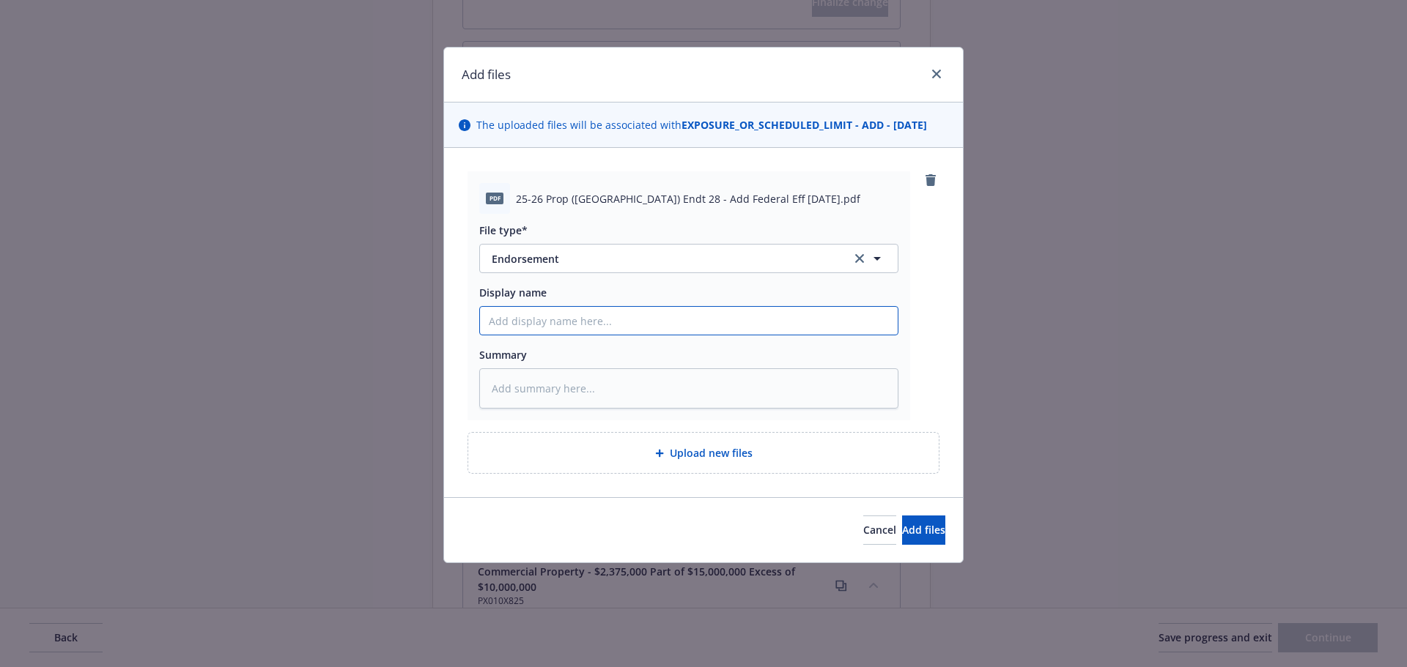
click at [547, 317] on input "Display name" at bounding box center [689, 321] width 418 height 28
paste input "Add Federal Apartments Eff [DATE] - [GEOGRAPHIC_DATA]"
type textarea "x"
type input "Add Federal Apartments Eff [DATE] - [GEOGRAPHIC_DATA]"
click at [774, 322] on input "Add Federal Apartments Eff [DATE] - [GEOGRAPHIC_DATA]" at bounding box center [689, 321] width 418 height 28
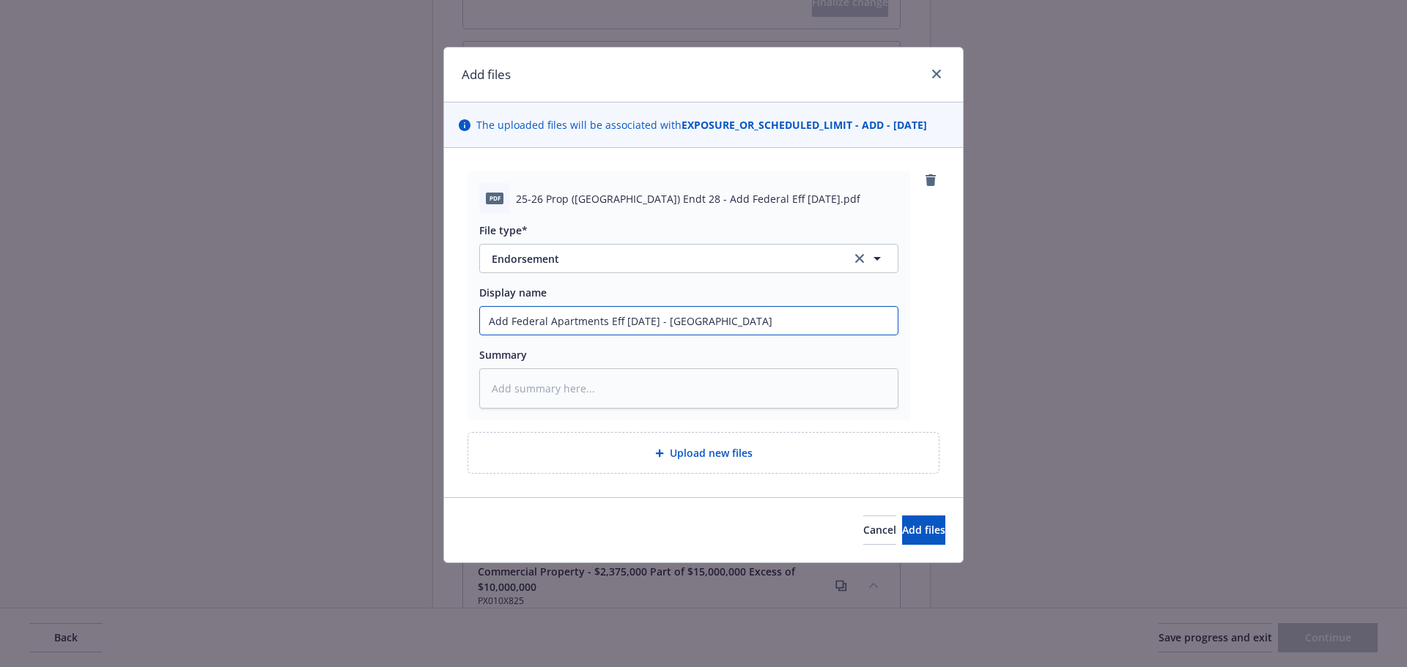
paste input "25-26 Prop ([GEOGRAPHIC_DATA]) Endt 28 - Add Federal Eff [DATE]"
type textarea "x"
type input "25-26 Prop ([GEOGRAPHIC_DATA]) Endt 28 - Add Federal Eff [DATE]"
type textarea "x"
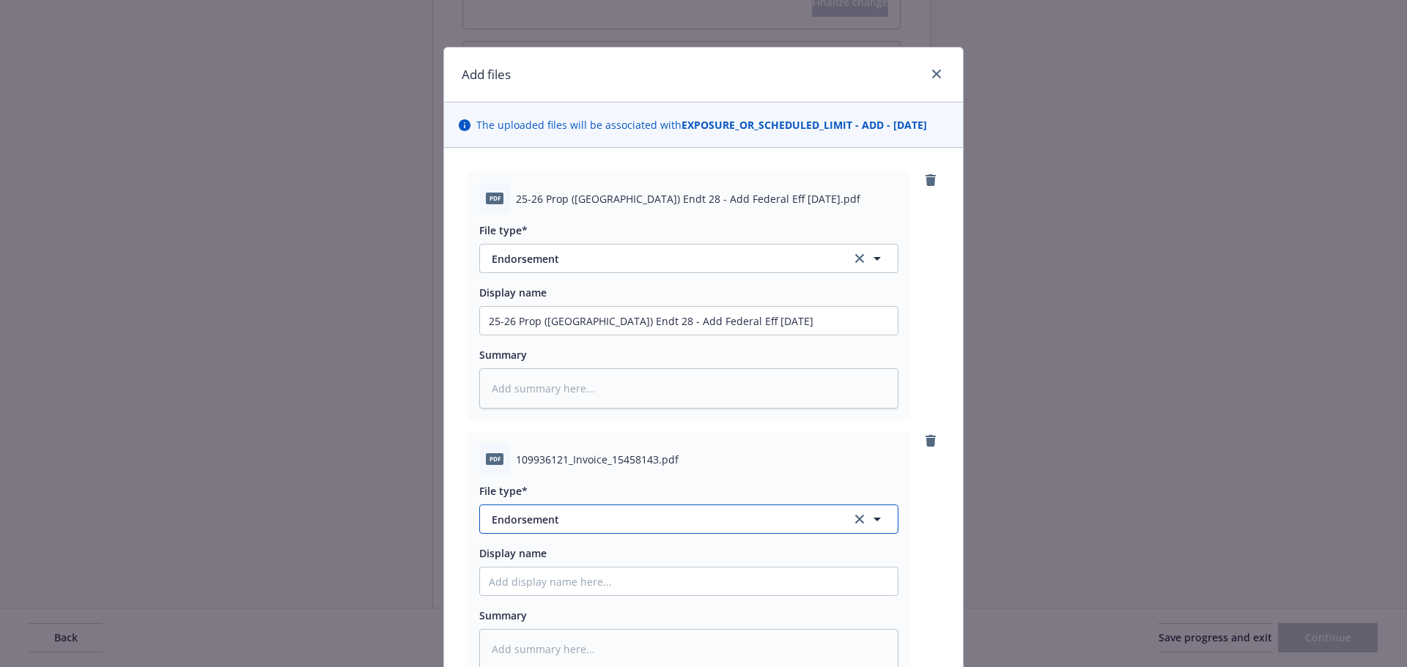
click at [546, 517] on span "Endorsement" at bounding box center [661, 519] width 339 height 15
type input "invoic"
click at [574, 481] on span "Invoice - Third Party" at bounding box center [545, 478] width 101 height 15
click at [563, 588] on input "Display name" at bounding box center [689, 582] width 418 height 28
type textarea "x"
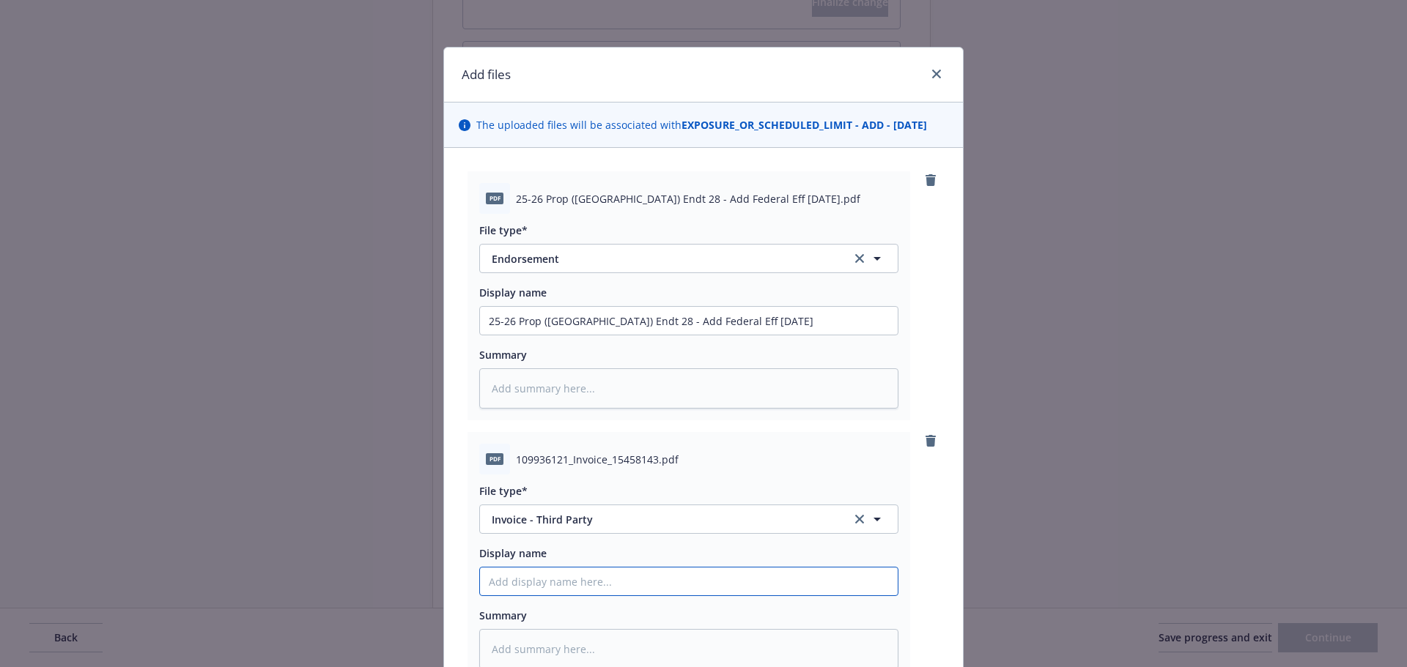
type input "("
type textarea "x"
type input "(C"
type textarea "x"
type input "(Ca"
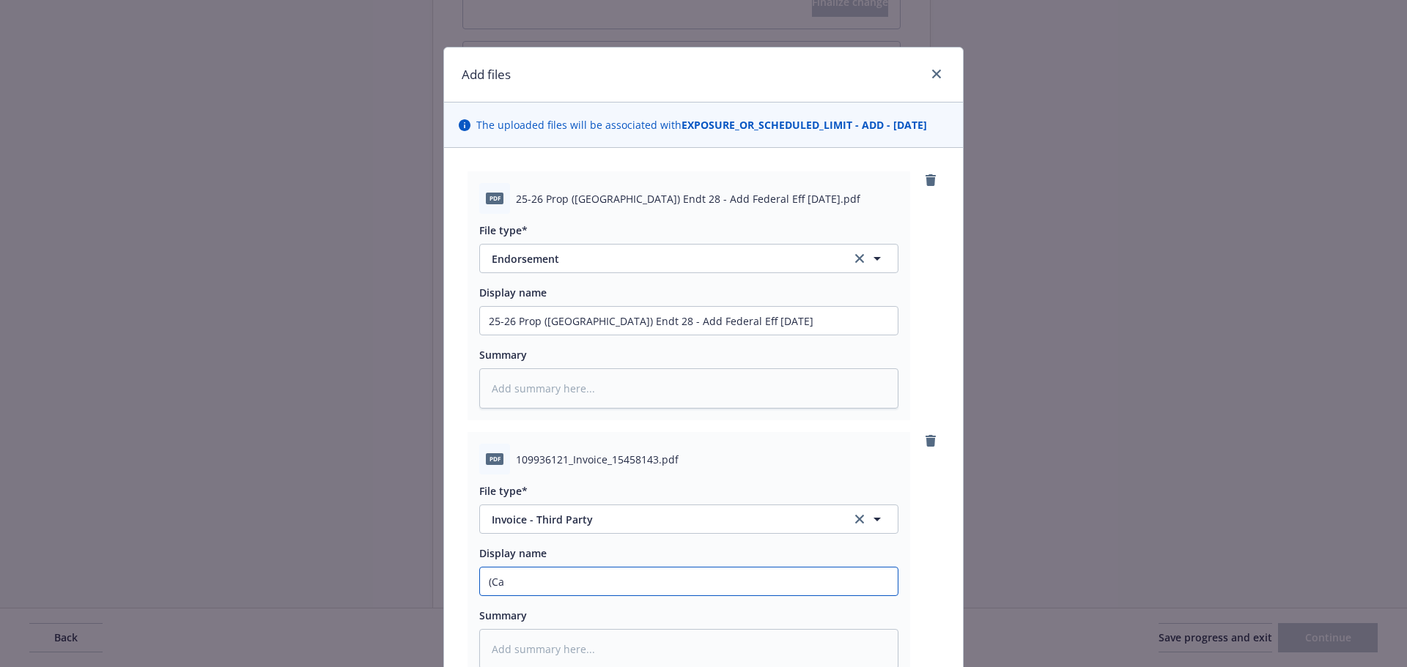
type textarea "x"
type input "(Car"
type textarea "x"
type input "([PERSON_NAME]"
type textarea "x"
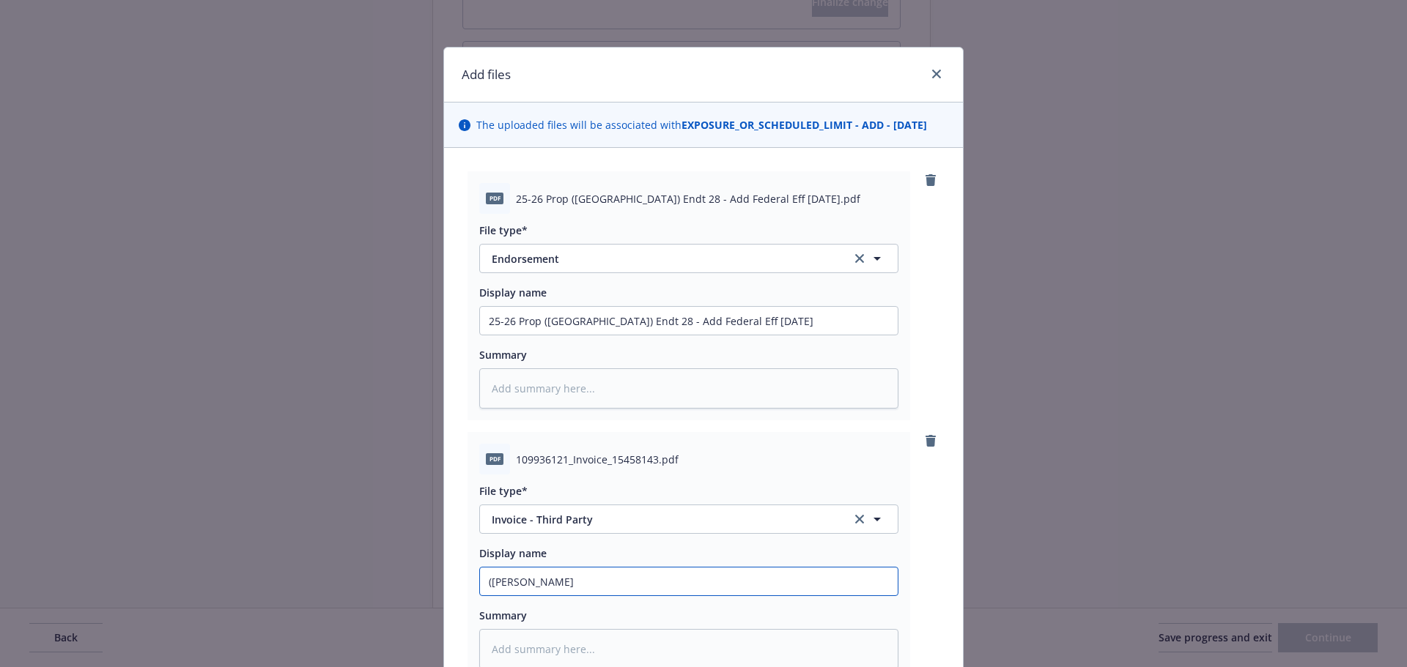
type input "([PERSON_NAME]"
type textarea "x"
type input "([PERSON_NAME]"
type textarea "x"
type input "(Carrier"
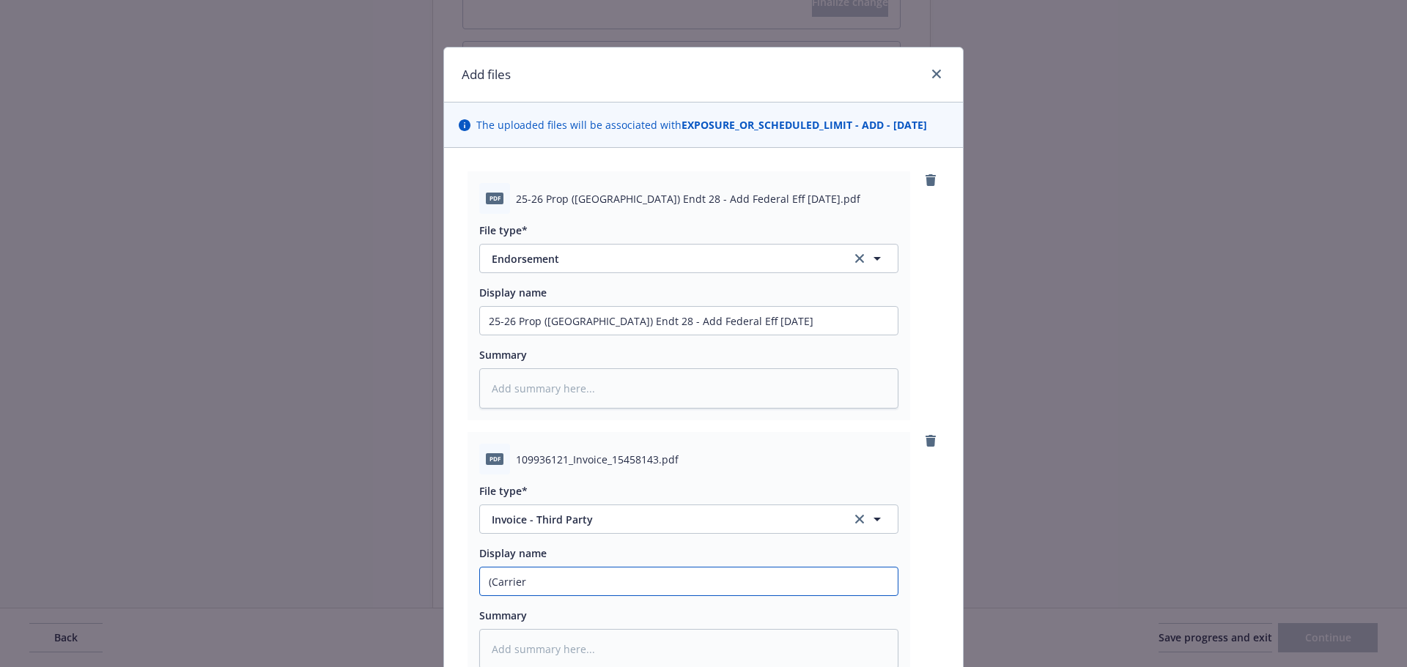
type textarea "x"
type input "(Carrier"
type textarea "x"
type input "(Carrier I"
type textarea "x"
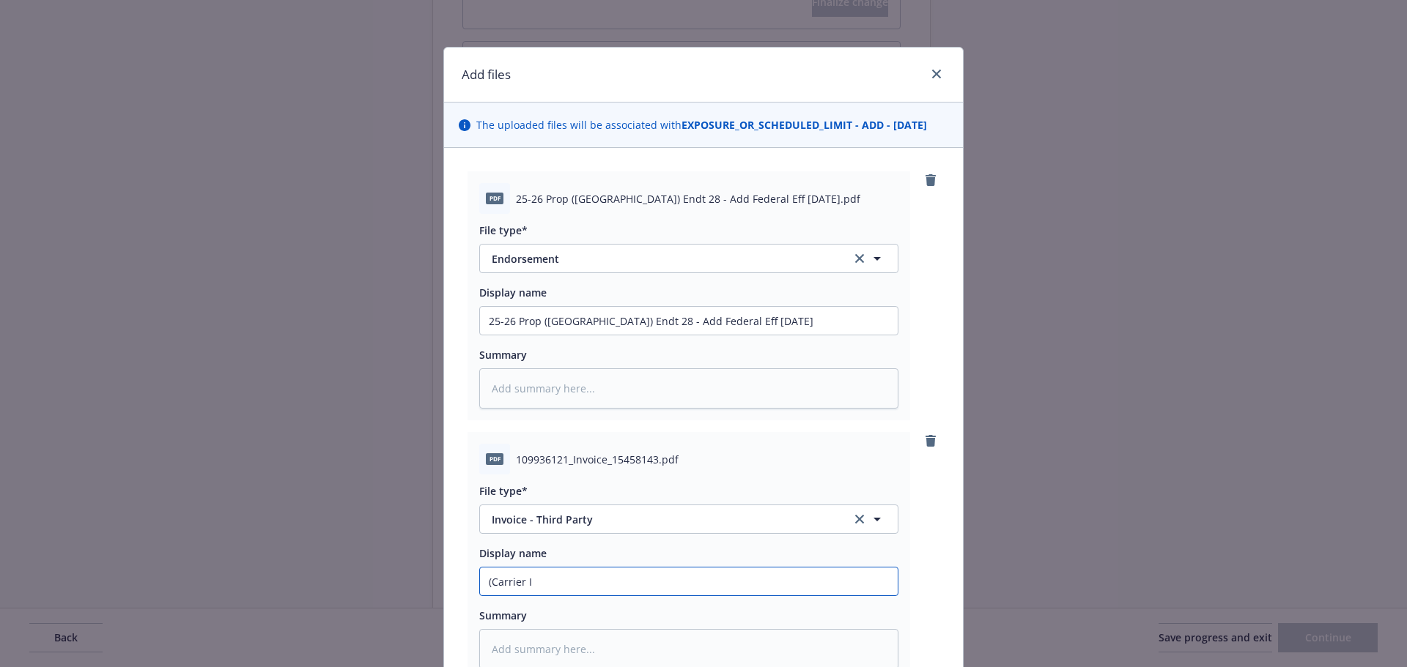
type input "(Carrier In"
type textarea "x"
type input "(Carrier Inv"
type textarea "x"
type input "(Carrier Invo"
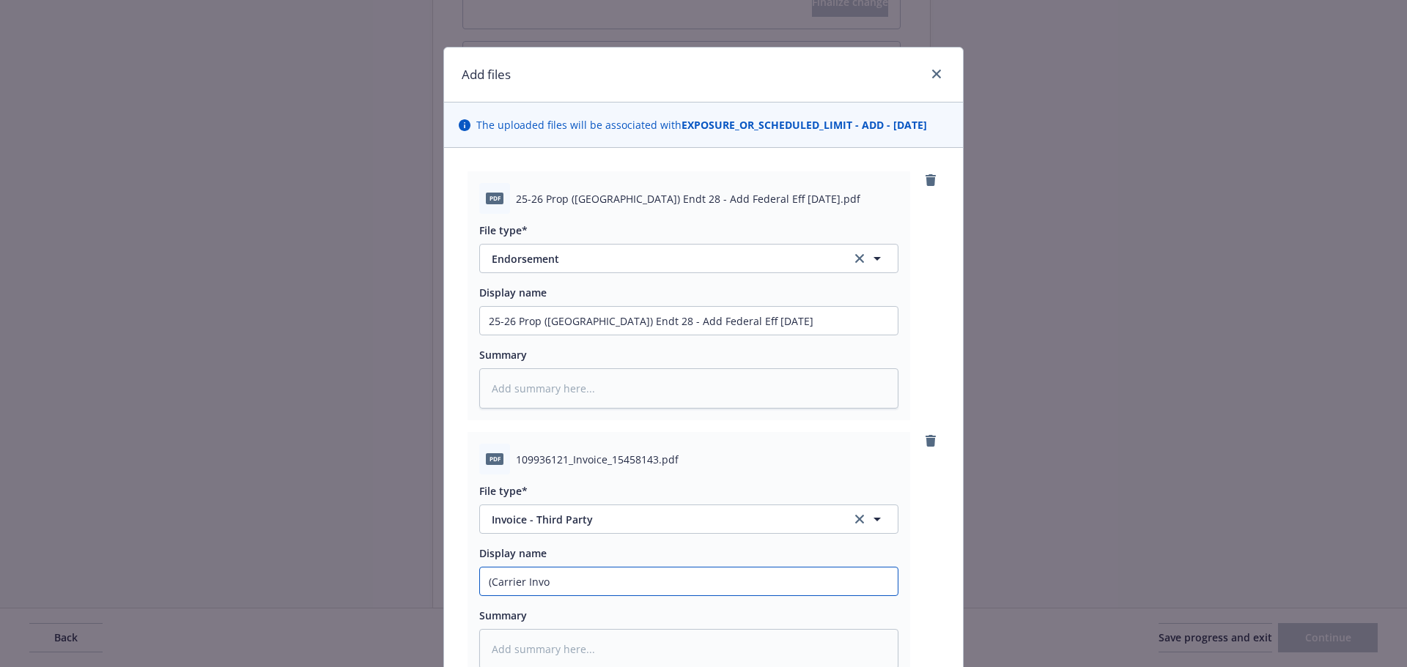
type textarea "x"
type input "(Carrier Invoi"
type textarea "x"
type input "(Carrier Invoic"
type textarea "x"
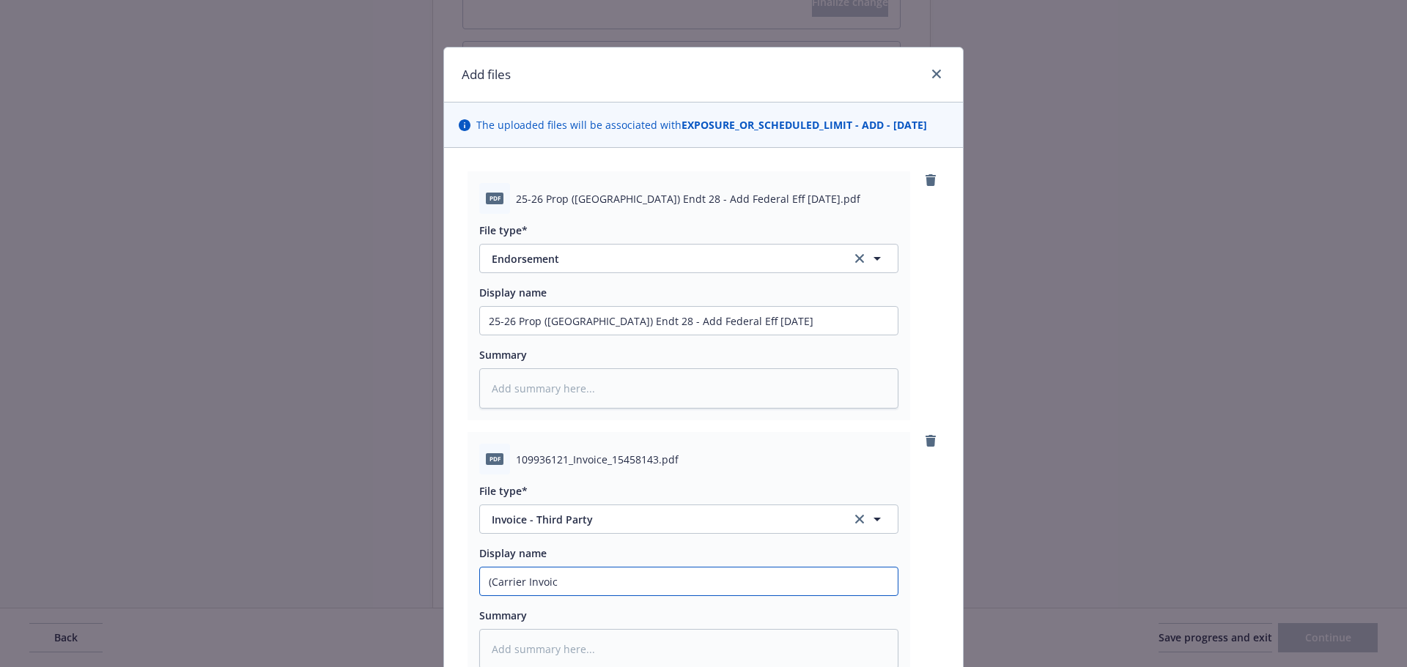
type input "(Carrier Invoice"
type textarea "x"
type input "(Carrier Invoice"
type textarea "x"
type input "(Carrier Invoice"
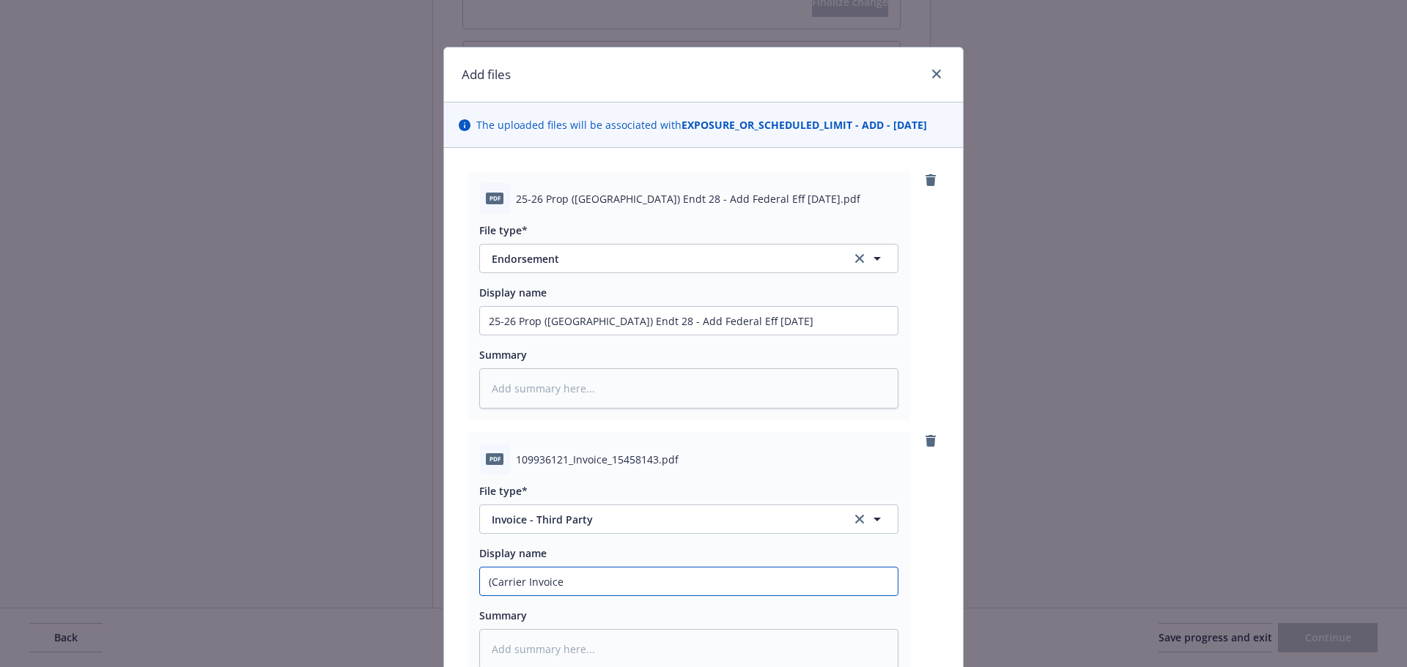
type textarea "x"
type input "(Carrier Invoice)"
type textarea "x"
type input "(Carrier Invoice)"
paste input "25-26 Prop ([GEOGRAPHIC_DATA]) Endt 28 - Add Federal Eff [DATE]"
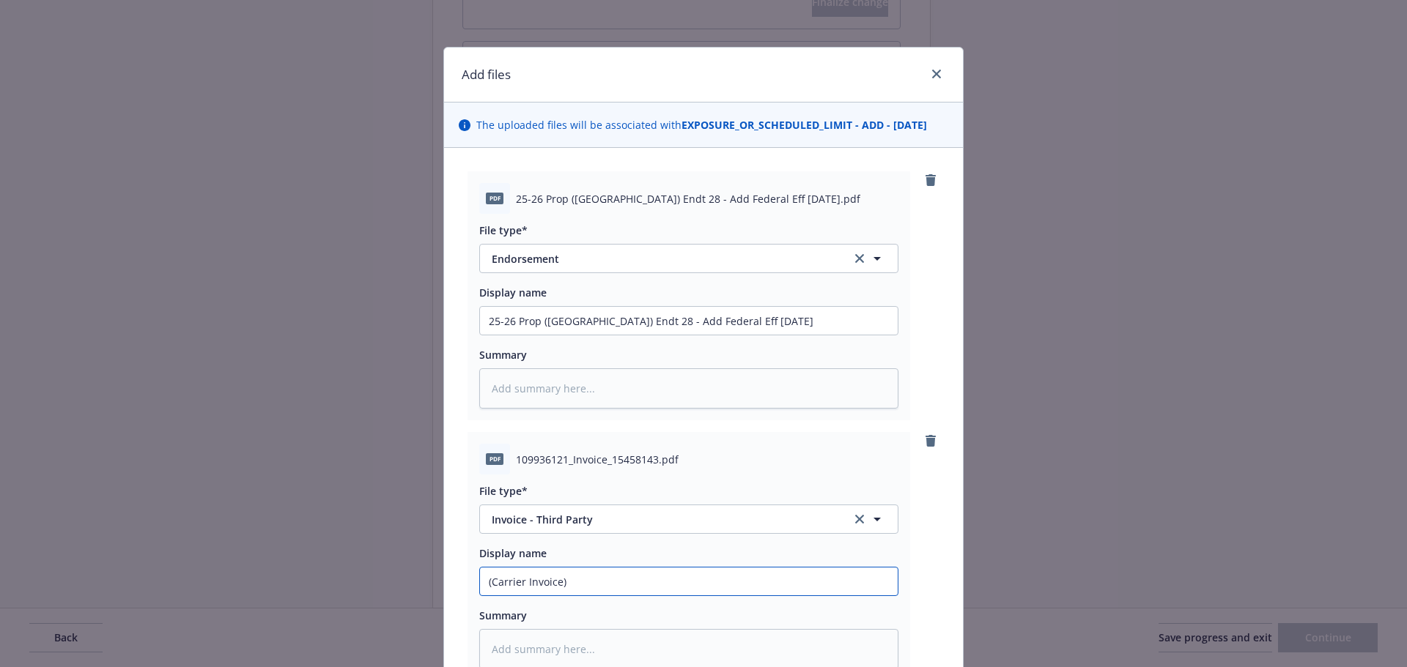
type textarea "x"
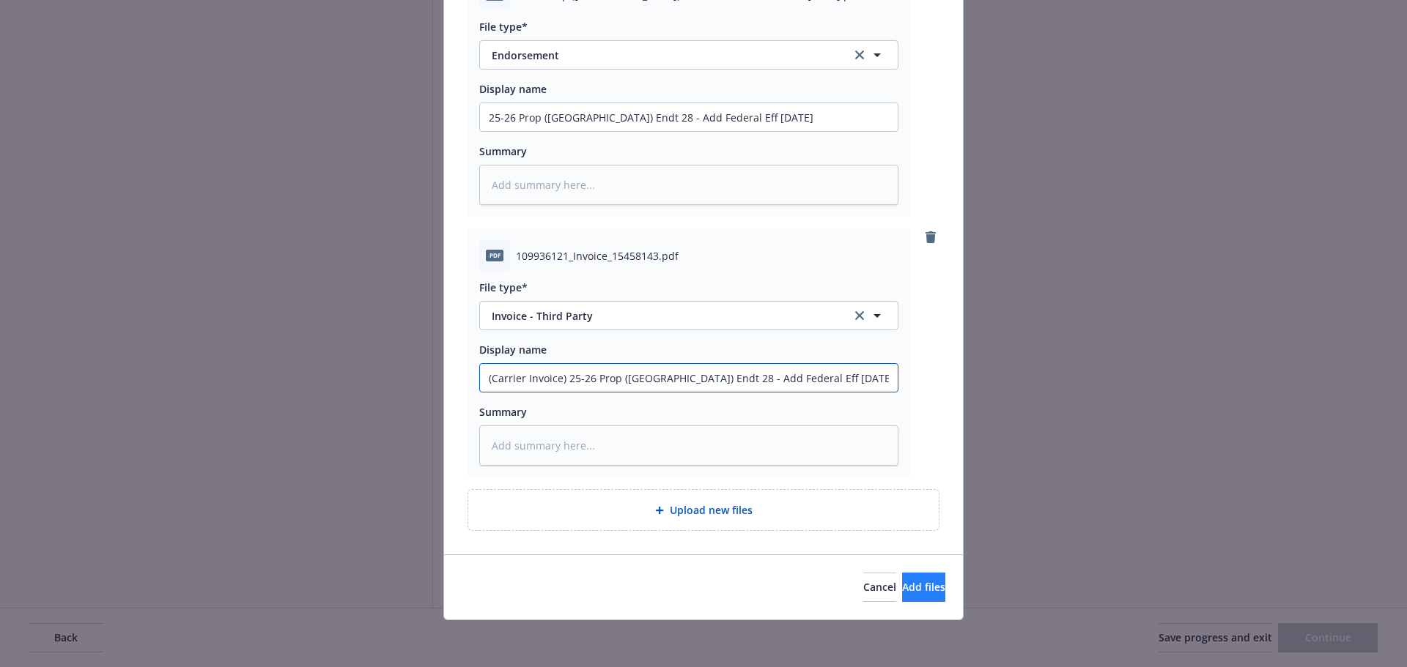
type input "(Carrier Invoice) 25-26 Prop ([GEOGRAPHIC_DATA]) Endt 28 - Add Federal Eff [DAT…"
click at [902, 590] on span "Add files" at bounding box center [923, 587] width 43 height 14
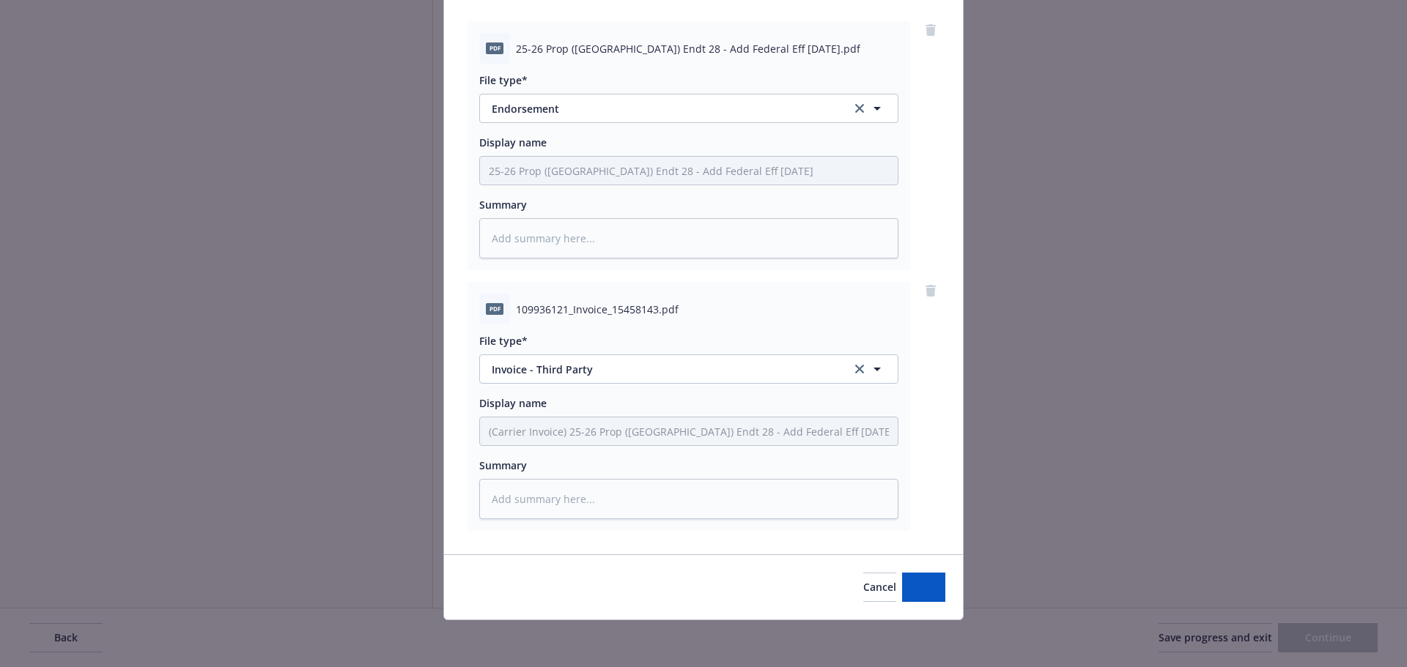
scroll to position [150, 0]
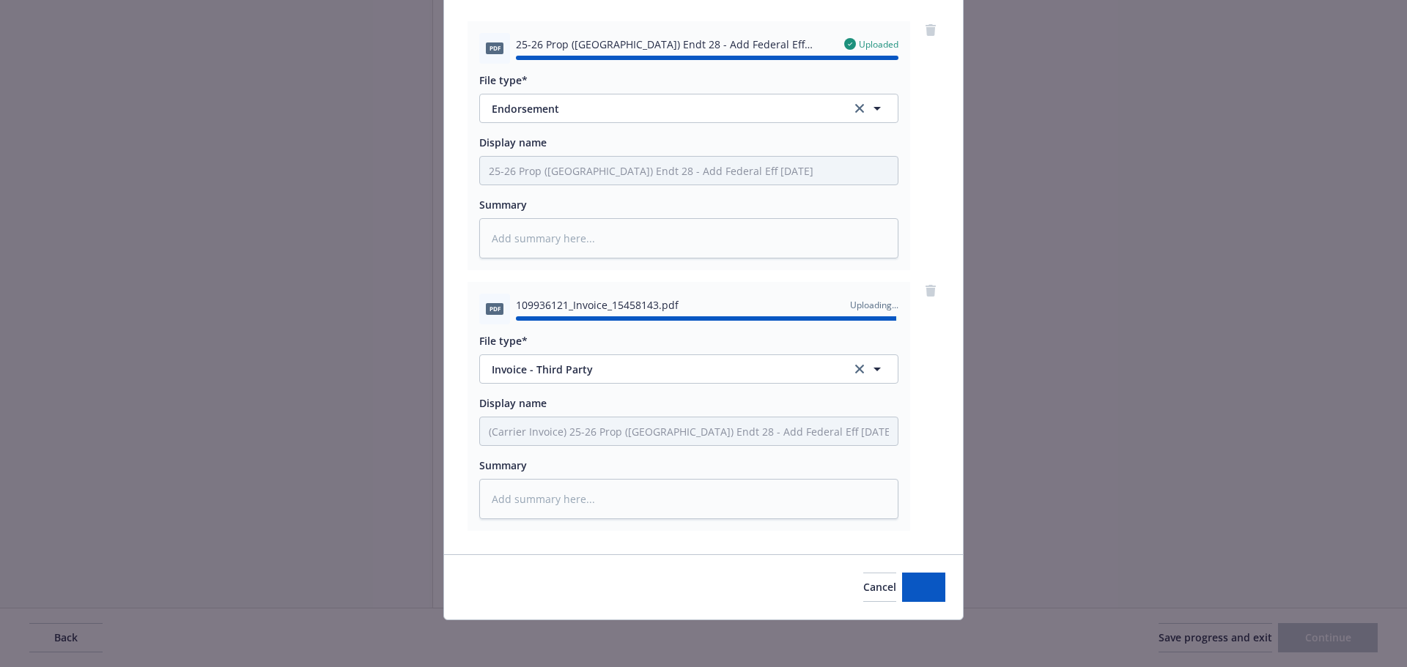
type textarea "x"
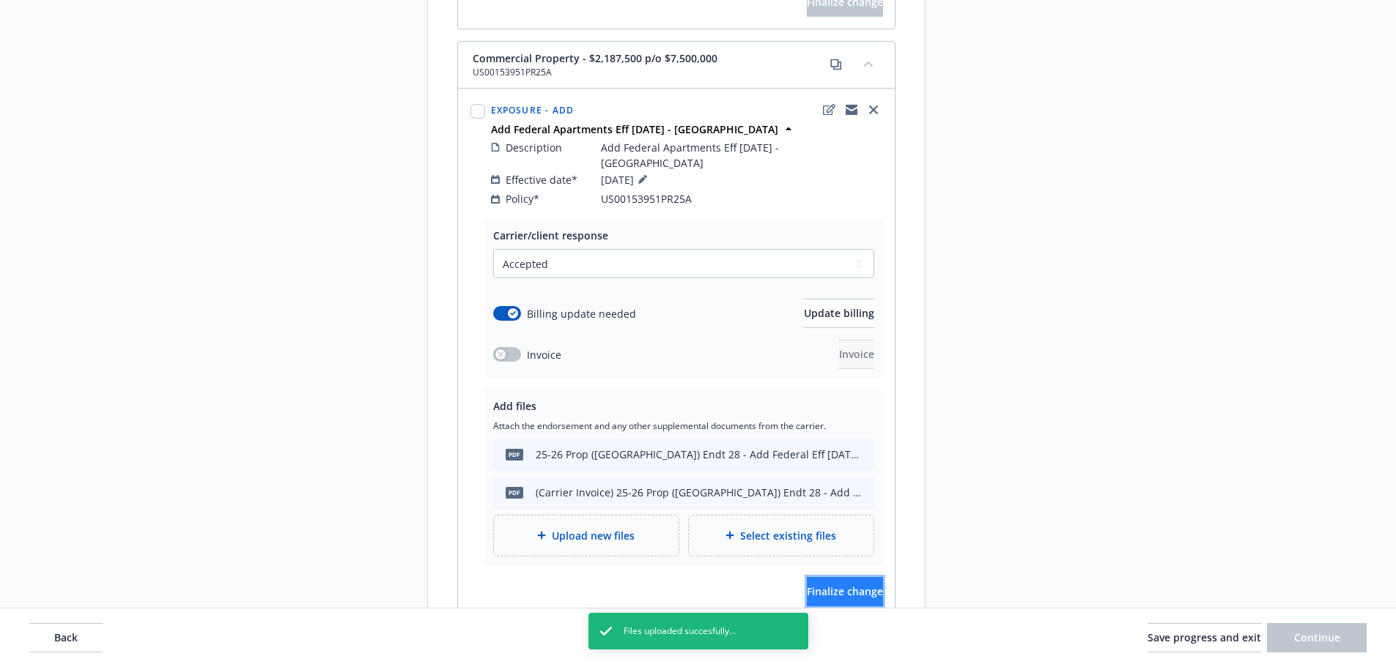
click at [827, 585] on span "Finalize change" at bounding box center [845, 592] width 76 height 14
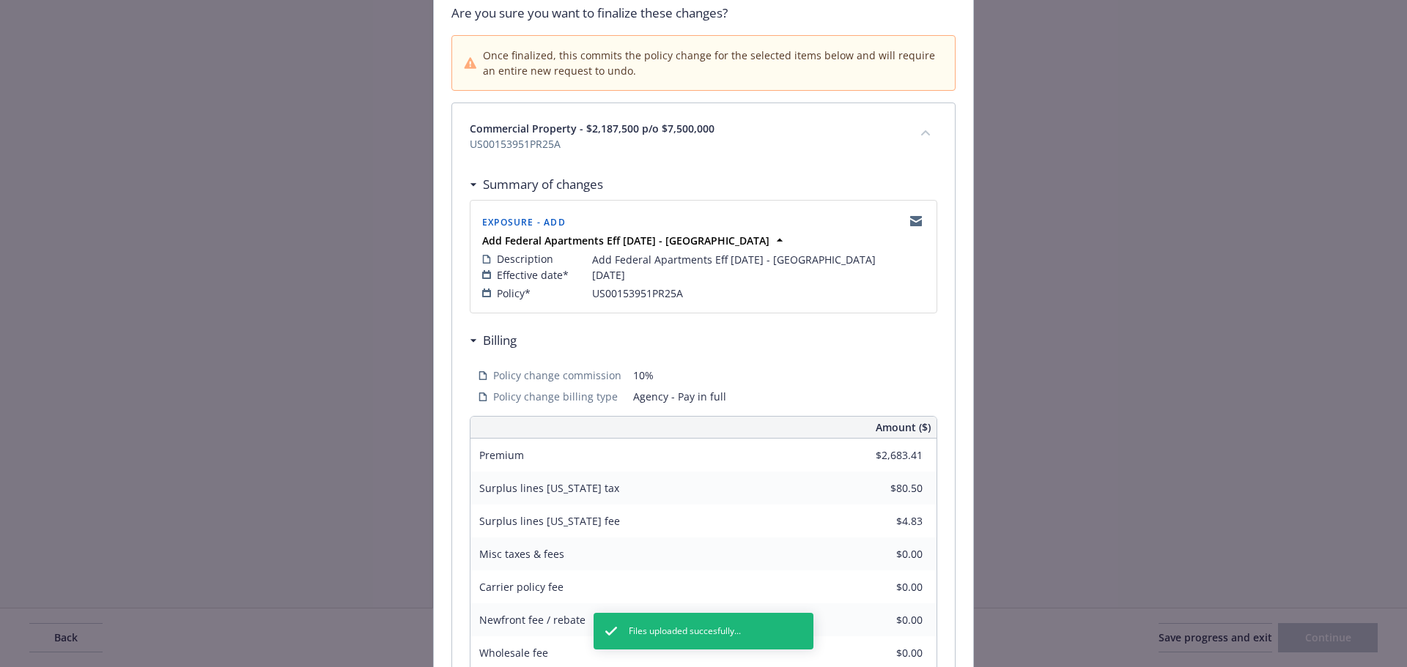
scroll to position [323, 0]
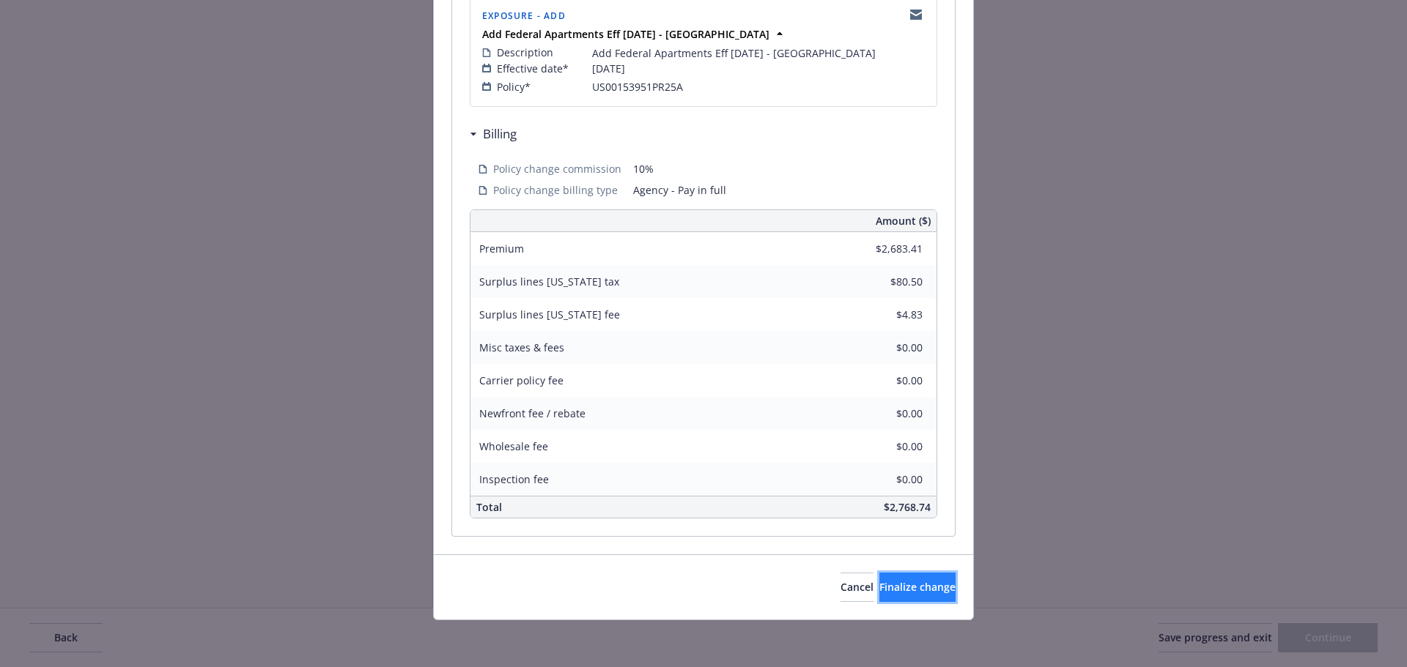
click at [895, 585] on span "Finalize change" at bounding box center [917, 587] width 76 height 14
select select "ACCEPTED"
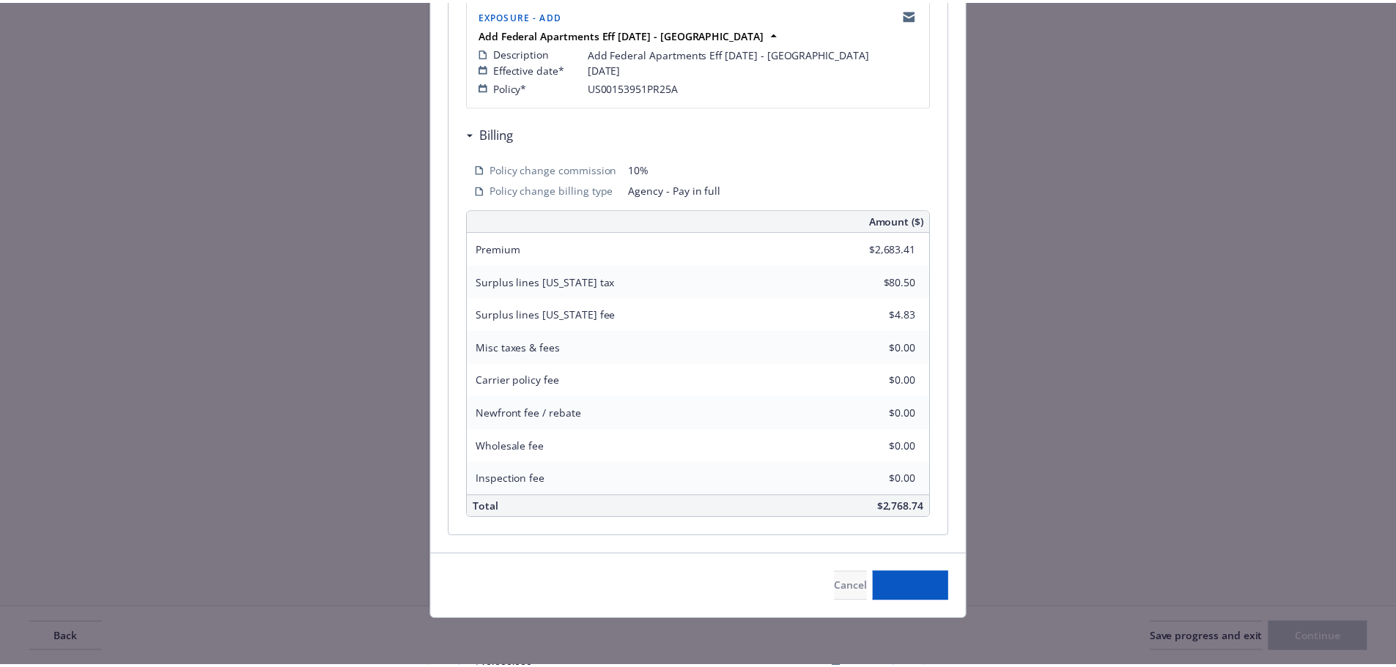
scroll to position [1936, 0]
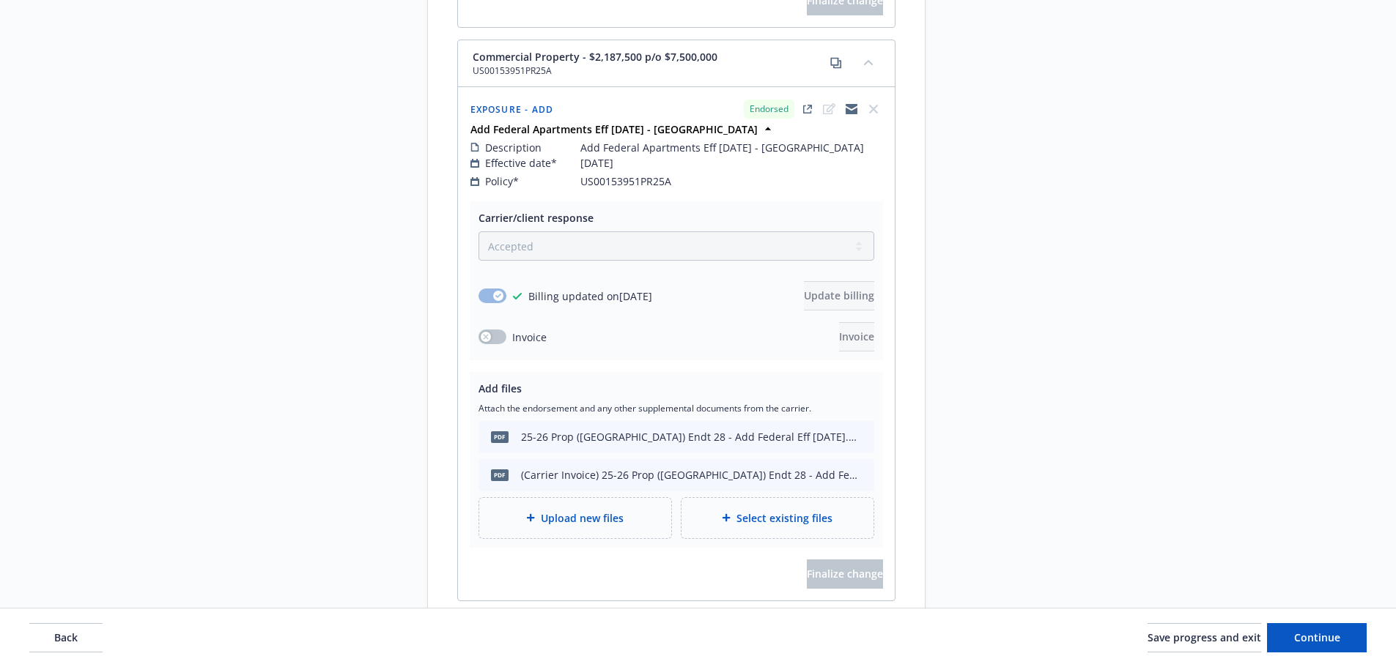
click at [67, 646] on button "Back" at bounding box center [65, 637] width 73 height 29
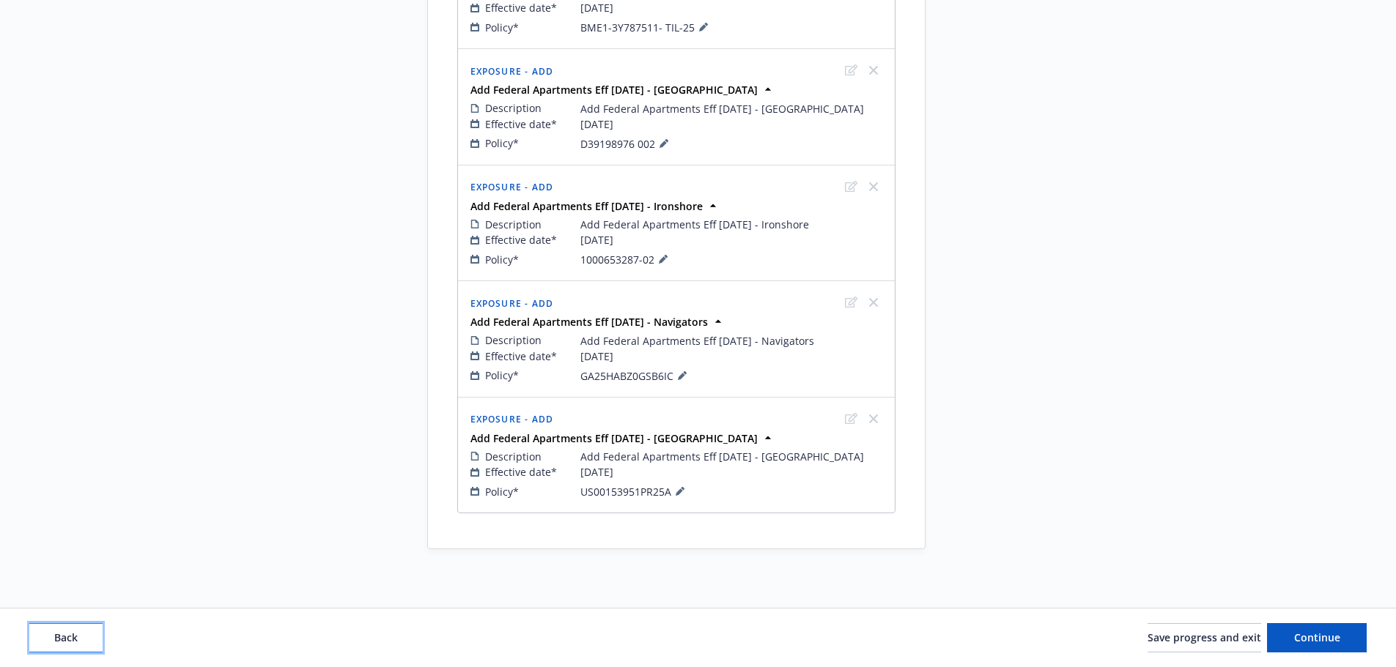
click at [67, 646] on button "Back" at bounding box center [65, 637] width 73 height 29
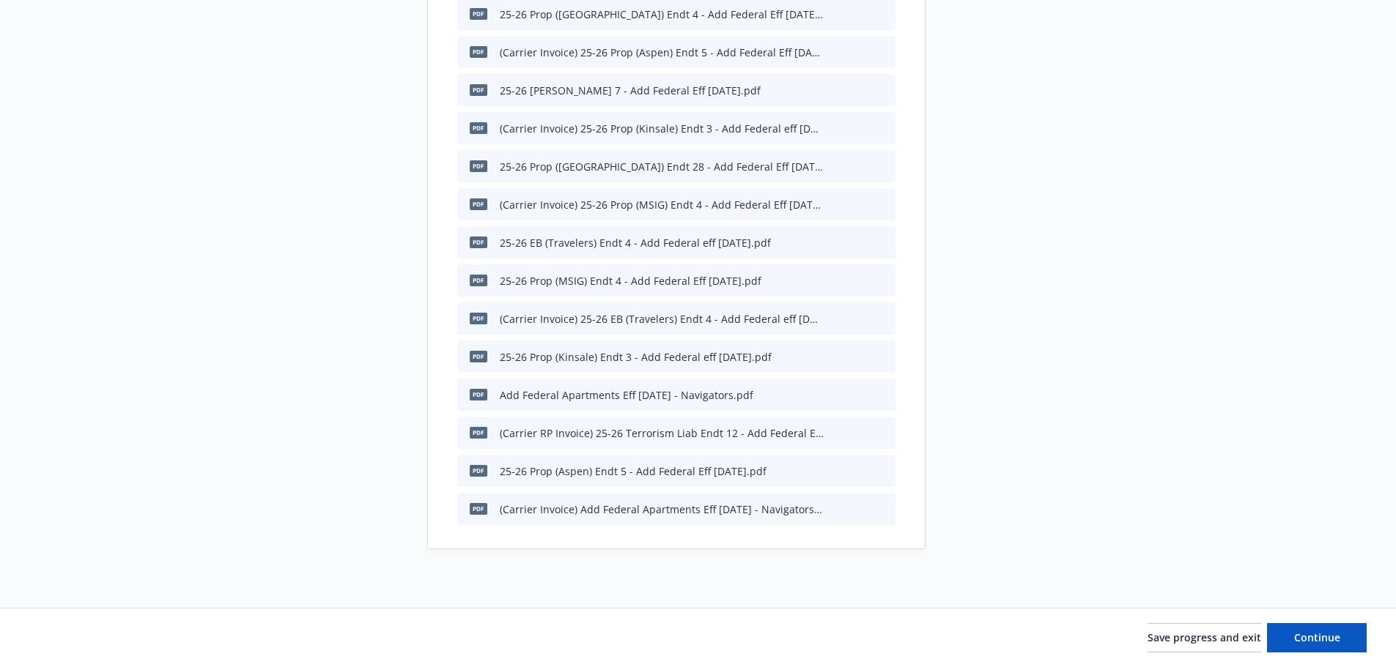
scroll to position [329, 0]
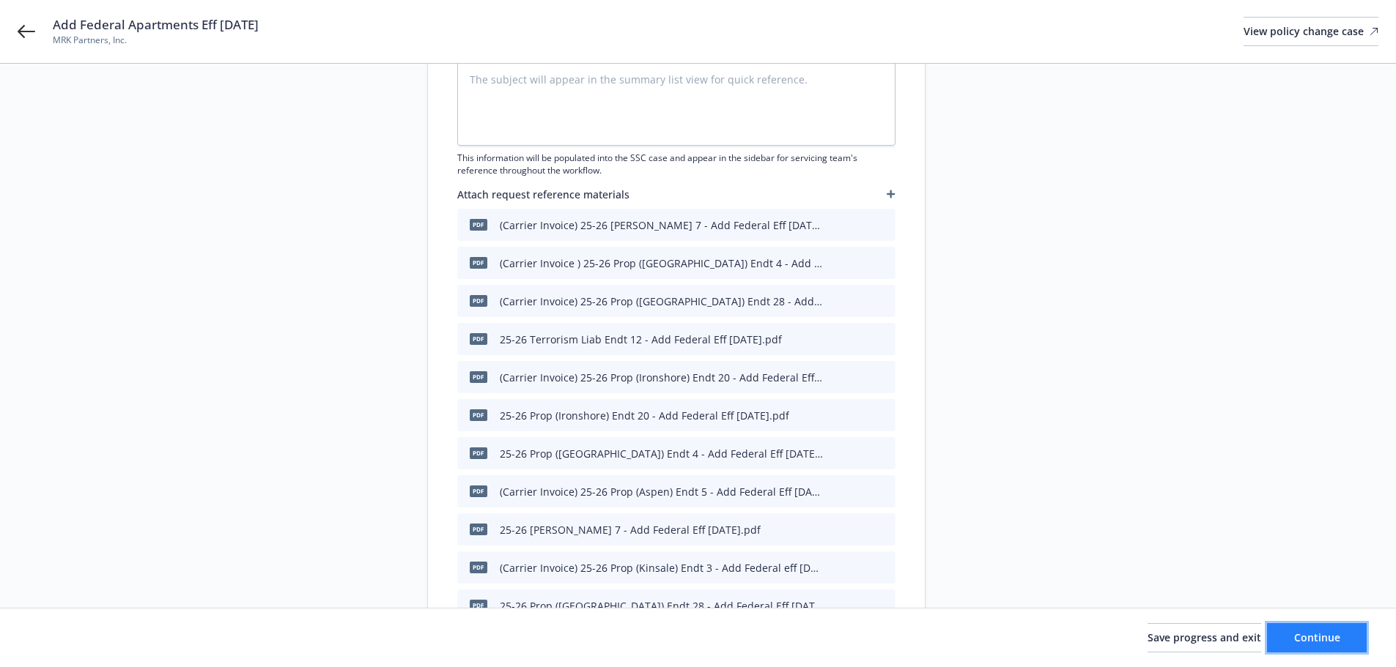
click at [1321, 632] on span "Continue" at bounding box center [1317, 638] width 46 height 14
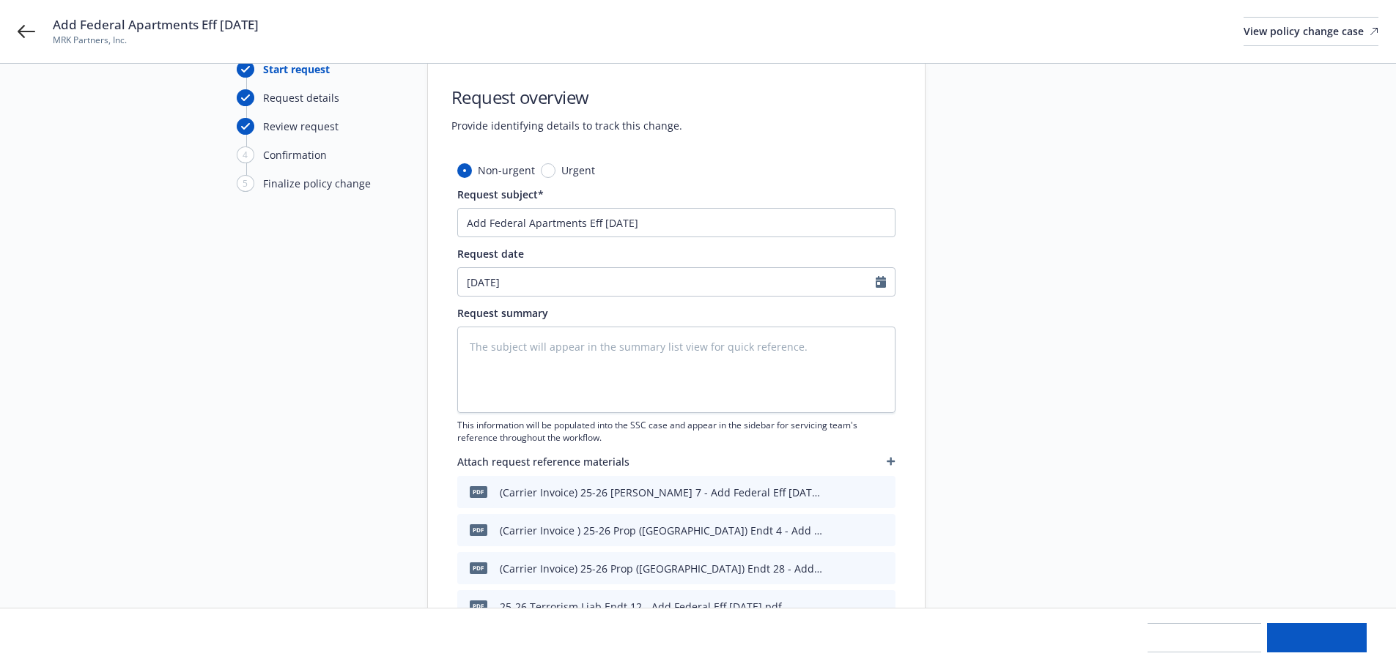
scroll to position [0, 0]
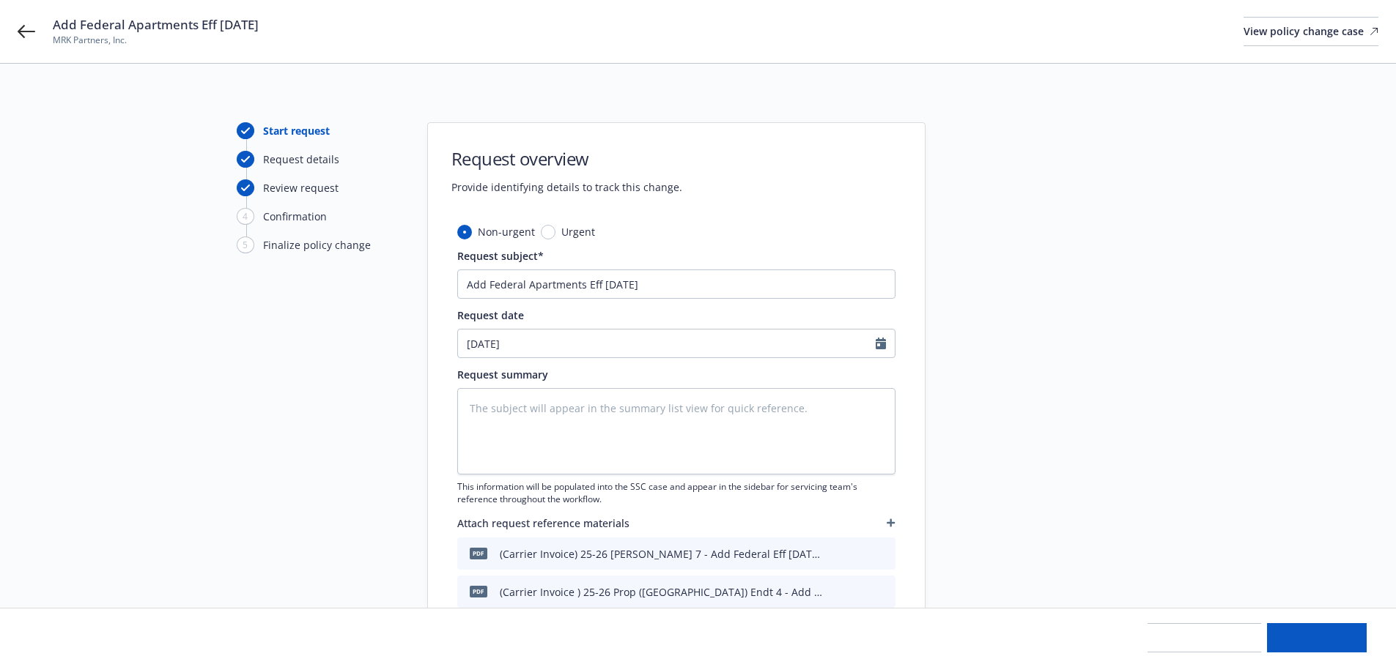
type textarea "x"
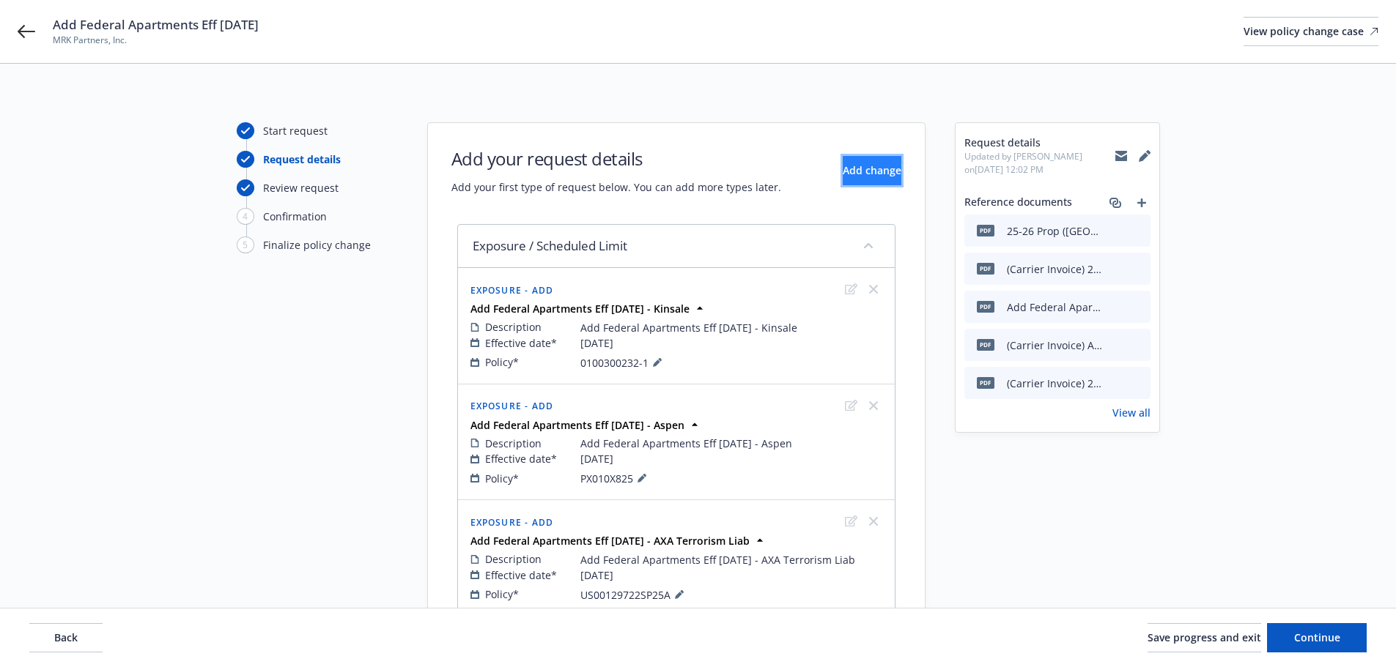
click at [848, 166] on span "Add change" at bounding box center [872, 170] width 59 height 14
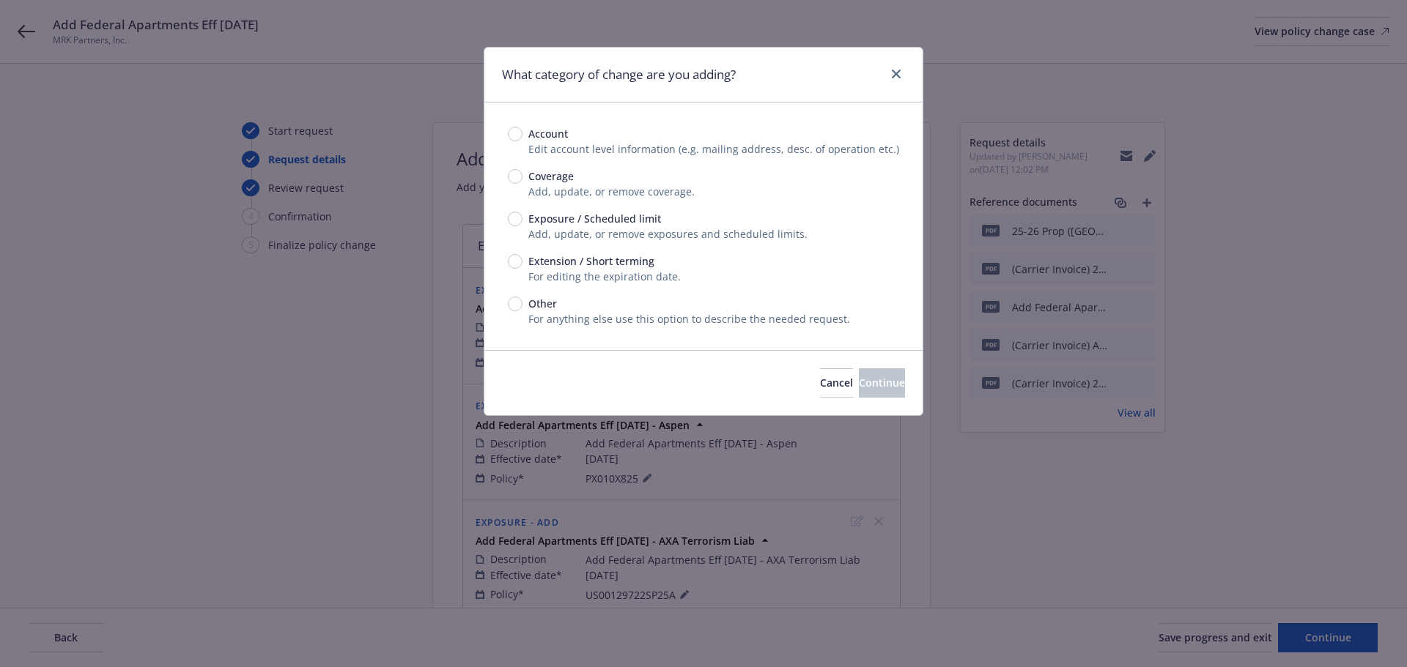
click at [589, 217] on span "Exposure / Scheduled limit" at bounding box center [594, 218] width 133 height 15
click at [522, 217] on input "Exposure / Scheduled limit" at bounding box center [515, 219] width 15 height 15
radio input "true"
click at [870, 384] on span "Continue" at bounding box center [882, 383] width 46 height 14
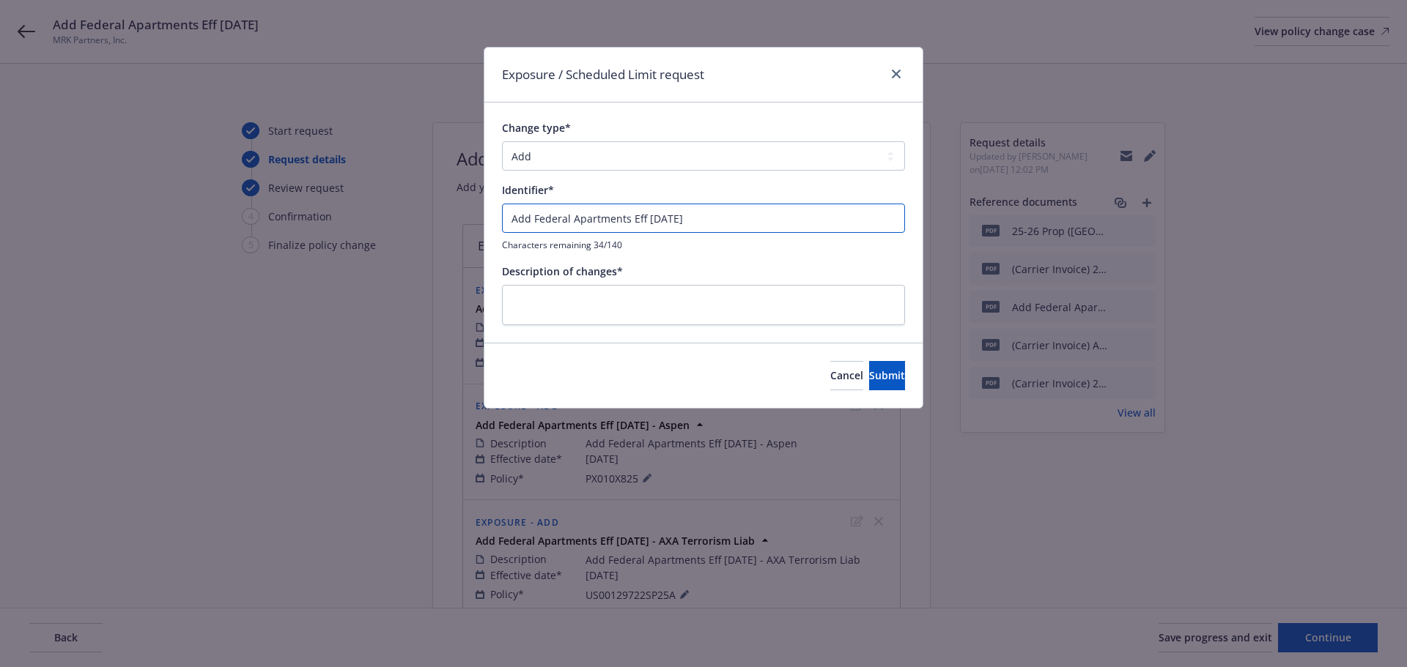
click at [749, 227] on input "Add Federal Apartments Eff [DATE]" at bounding box center [703, 218] width 403 height 29
type input "Add Federal Apartments Eff [DATE] - [GEOGRAPHIC_DATA]"
click at [714, 281] on div "Description of changes*" at bounding box center [703, 295] width 403 height 62
click at [718, 292] on textarea at bounding box center [703, 305] width 403 height 40
paste textarea "Add Federal Apartments Eff [DATE] - [GEOGRAPHIC_DATA]"
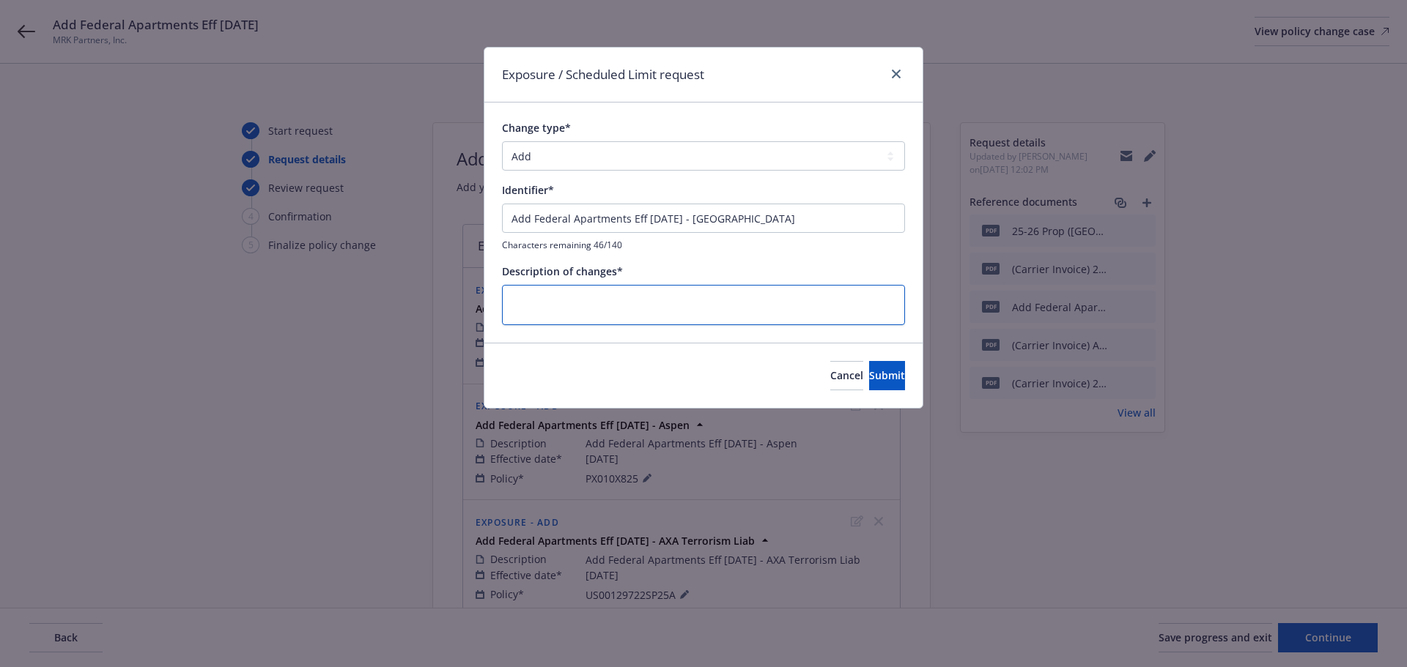
type textarea "x"
type textarea "Add Federal Apartments Eff [DATE] - [GEOGRAPHIC_DATA]"
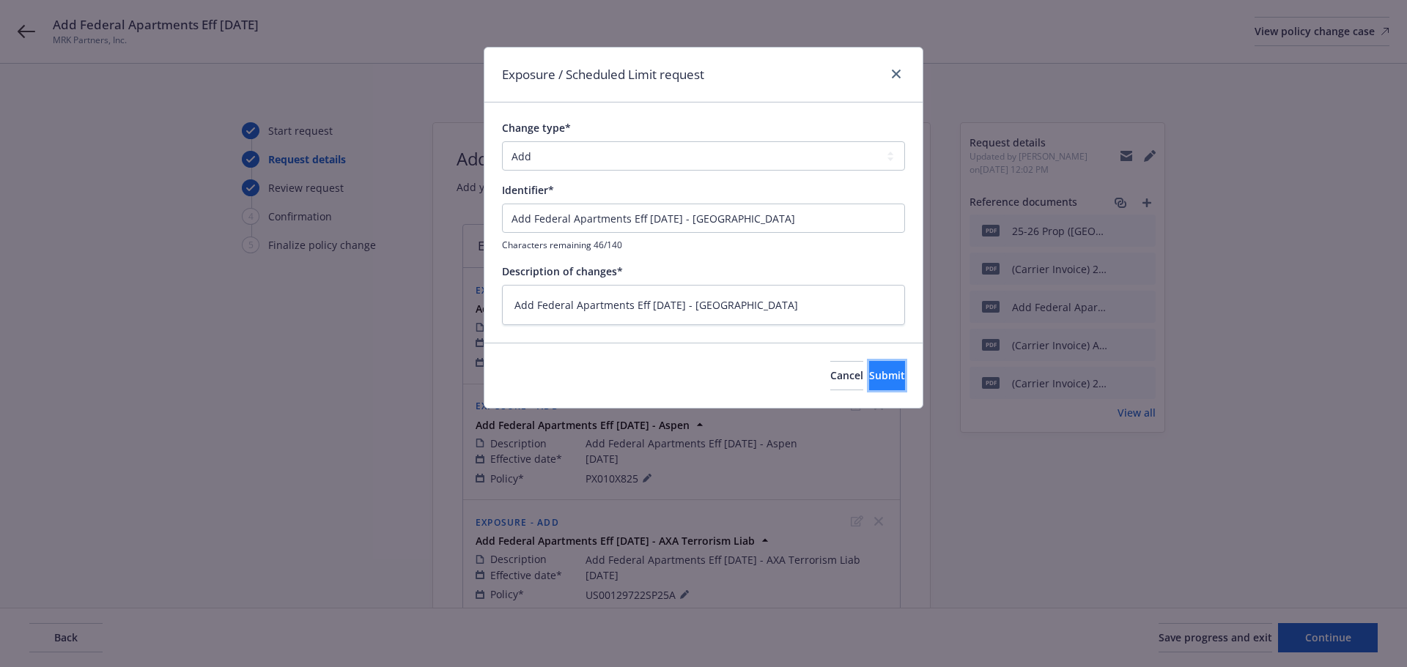
click at [869, 372] on span "Submit" at bounding box center [887, 376] width 36 height 14
type textarea "x"
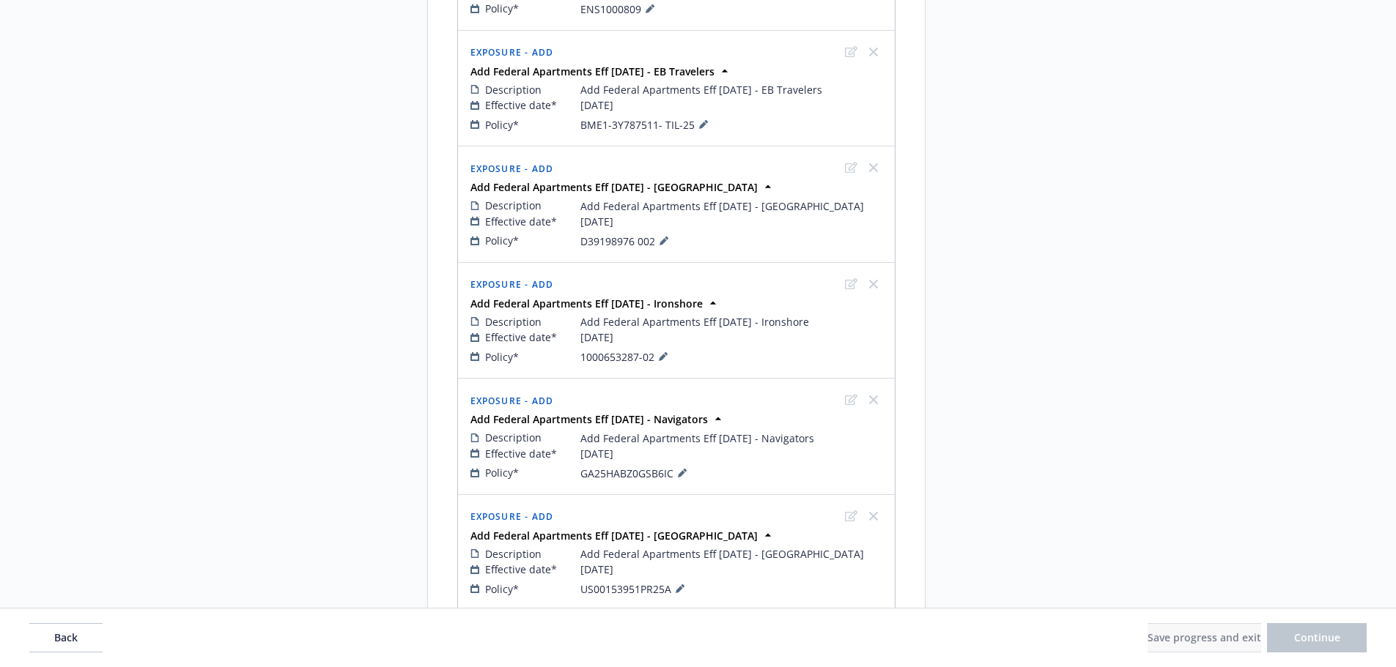
scroll to position [952, 0]
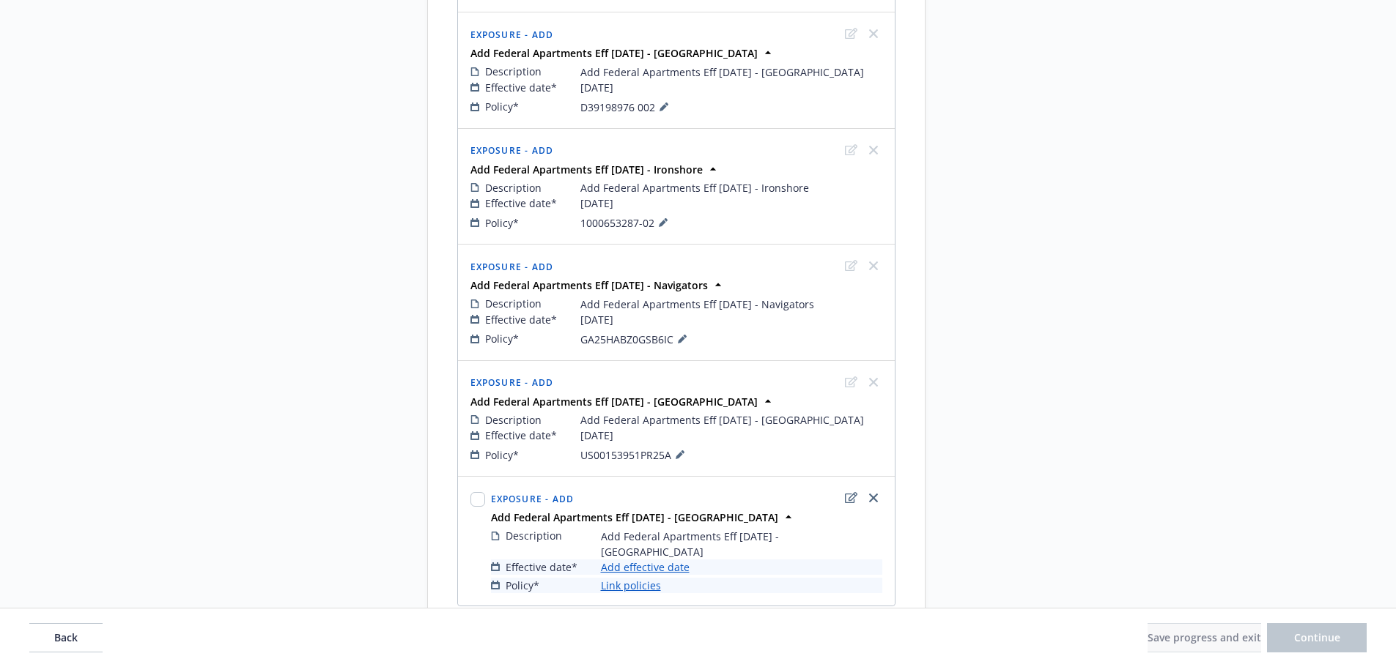
click at [648, 560] on link "Add effective date" at bounding box center [645, 567] width 89 height 15
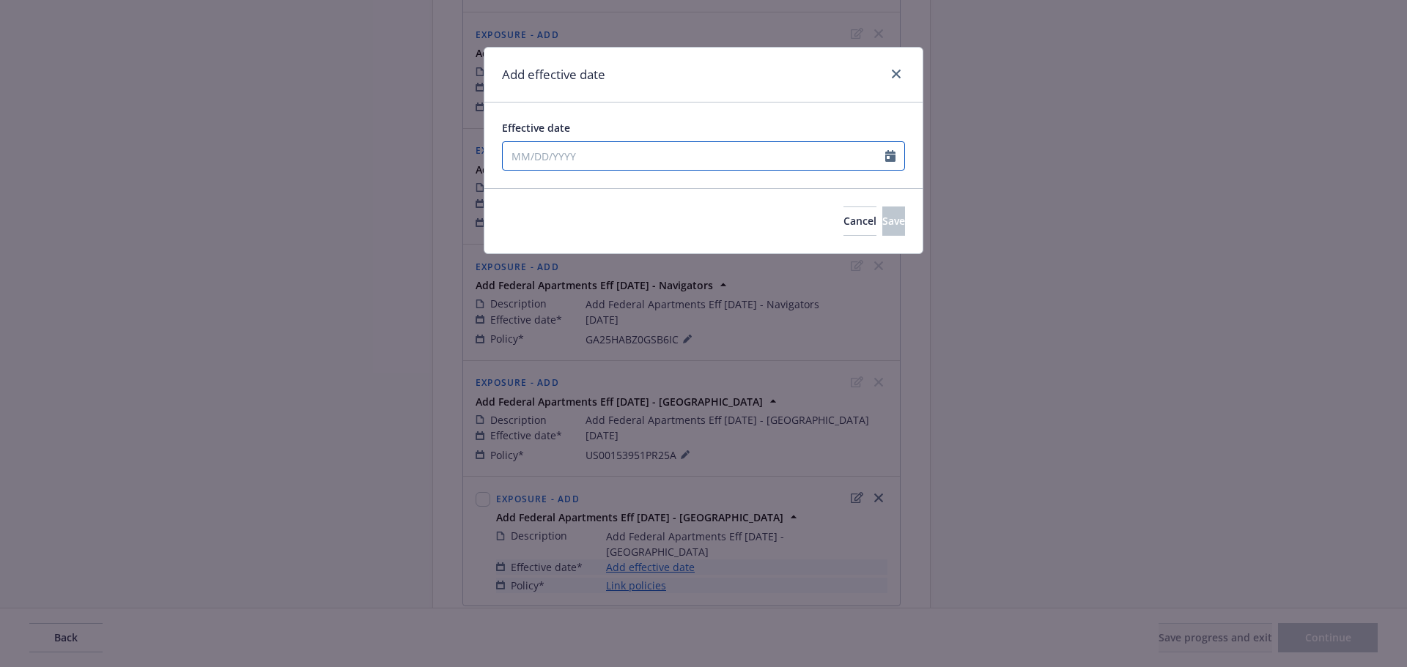
click at [637, 149] on input "Effective date" at bounding box center [694, 156] width 382 height 28
select select "9"
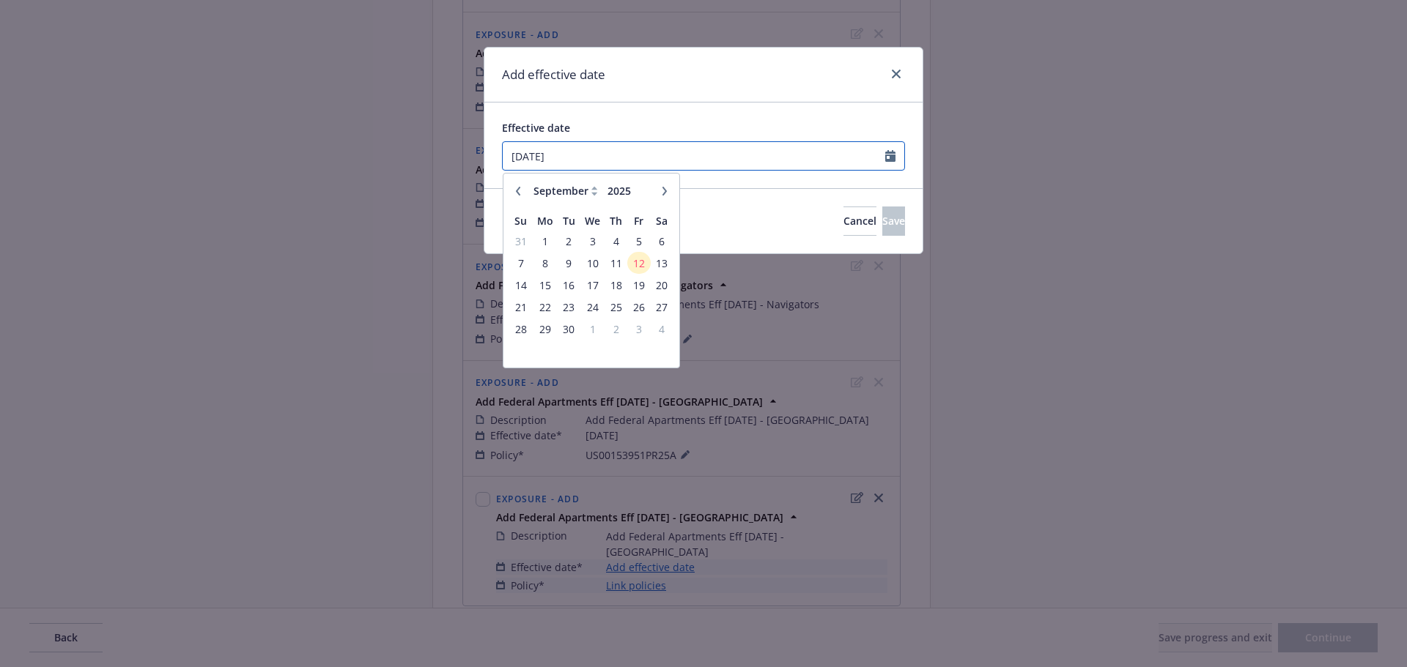
type input "[DATE]"
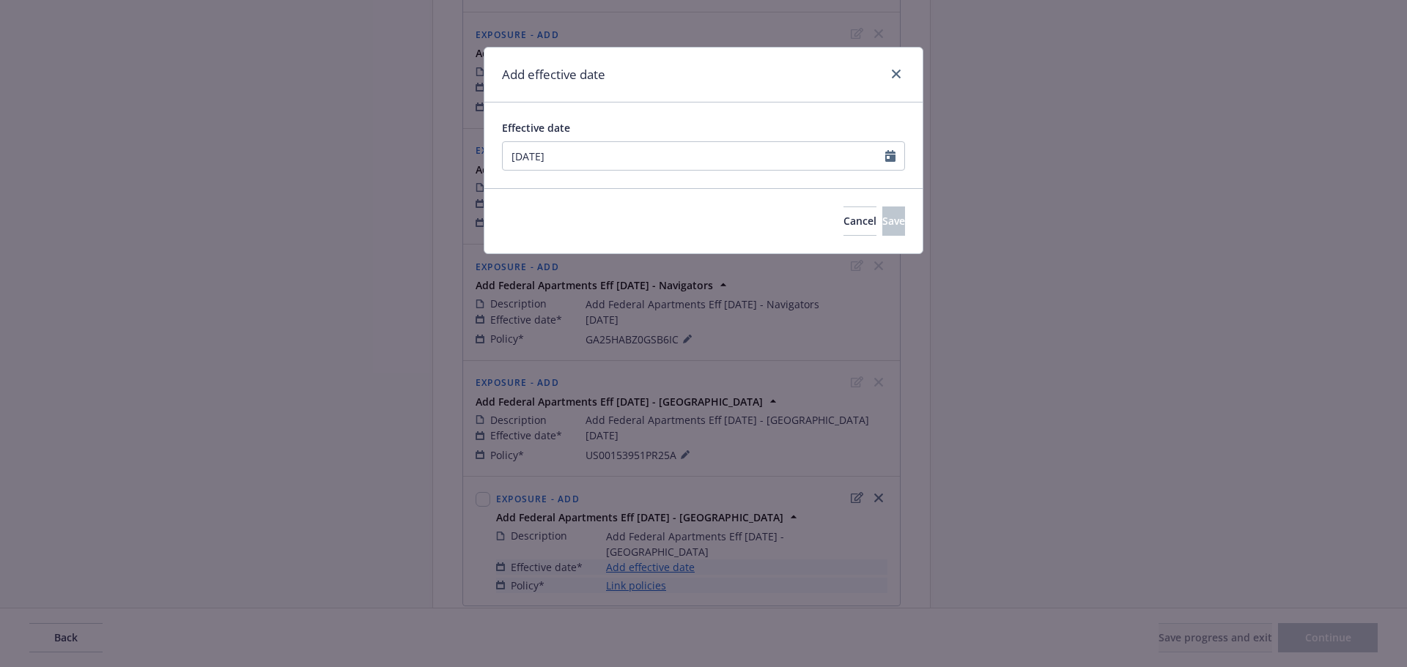
click at [695, 114] on div "Effective date [DATE] January February March April May June July August Septemb…" at bounding box center [703, 146] width 438 height 86
click at [882, 209] on button "Save" at bounding box center [893, 221] width 23 height 29
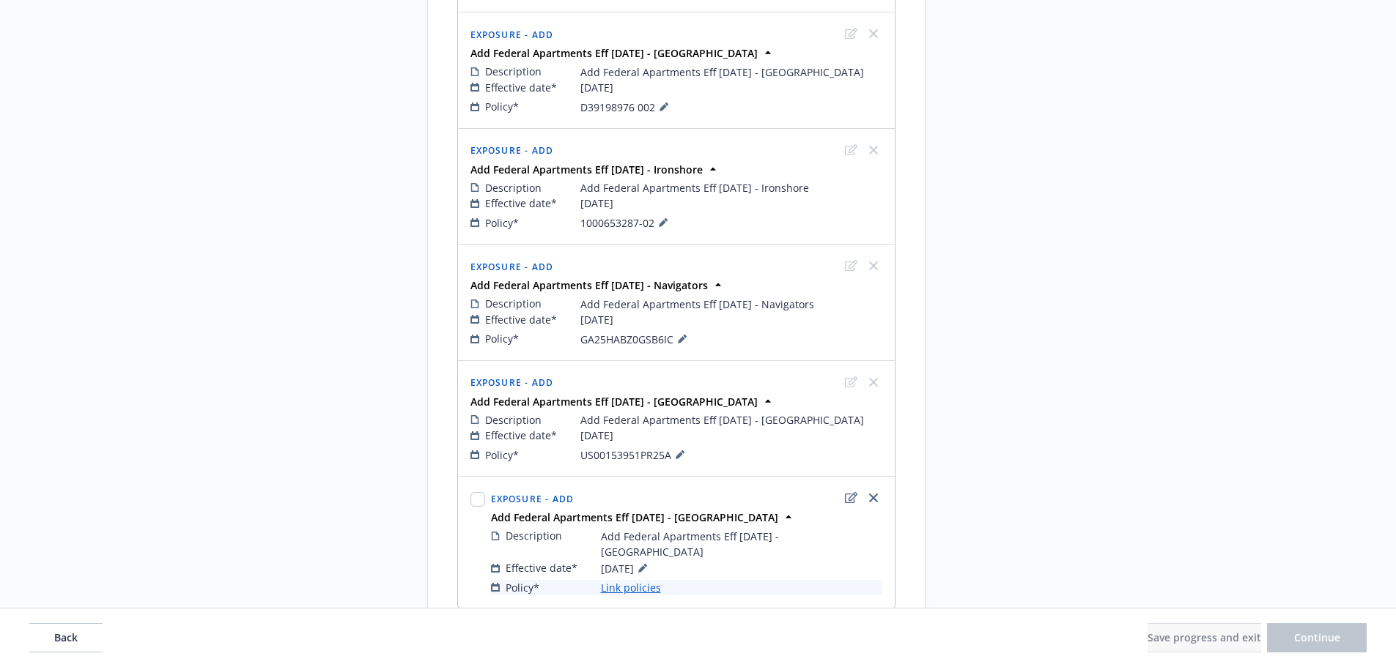
click at [608, 580] on link "Link policies" at bounding box center [631, 587] width 60 height 15
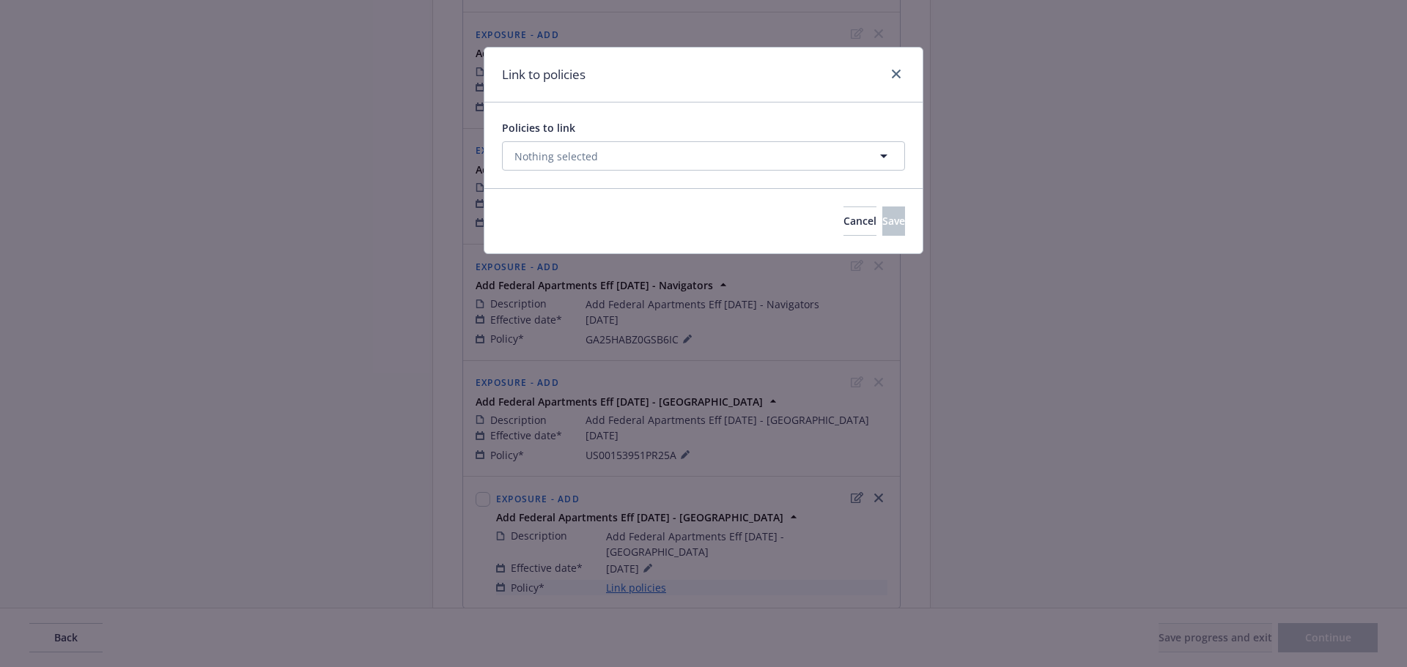
click at [579, 138] on div "Policies to link Nothing selected" at bounding box center [703, 145] width 403 height 51
click at [568, 153] on span "Nothing selected" at bounding box center [556, 156] width 84 height 15
select select "ACTIVE"
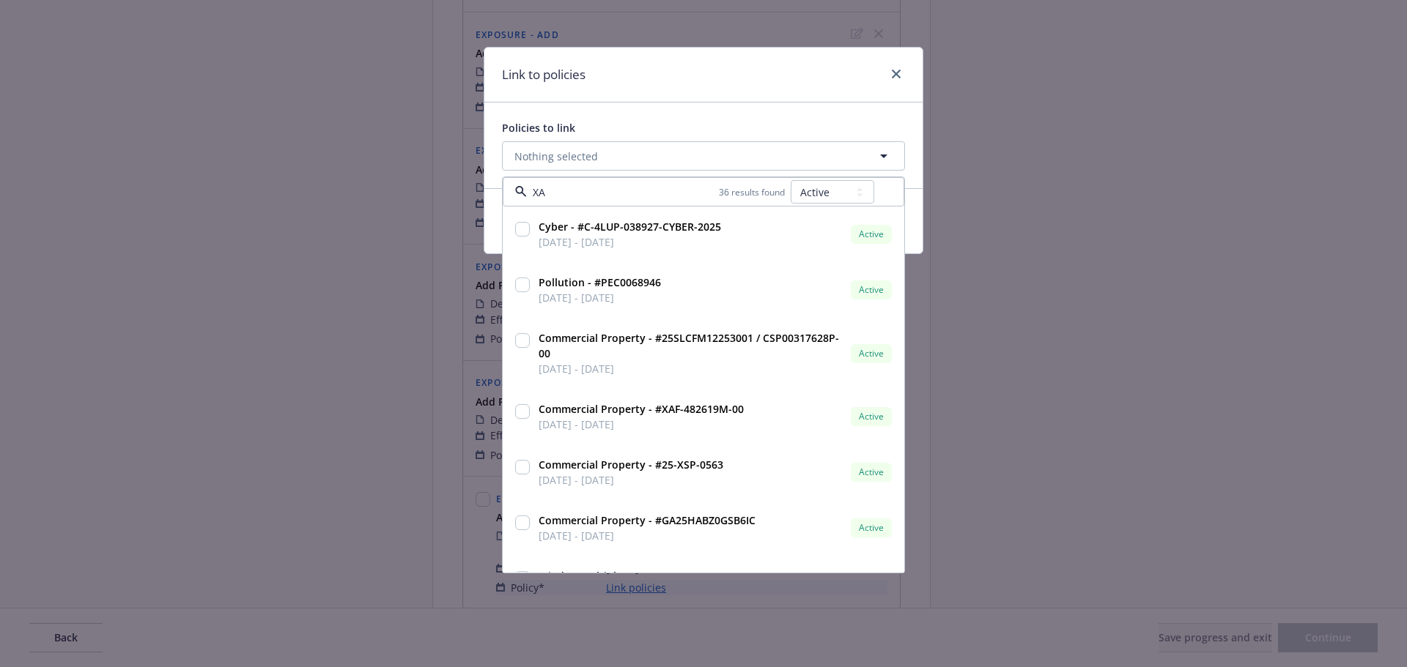
type input "XAF"
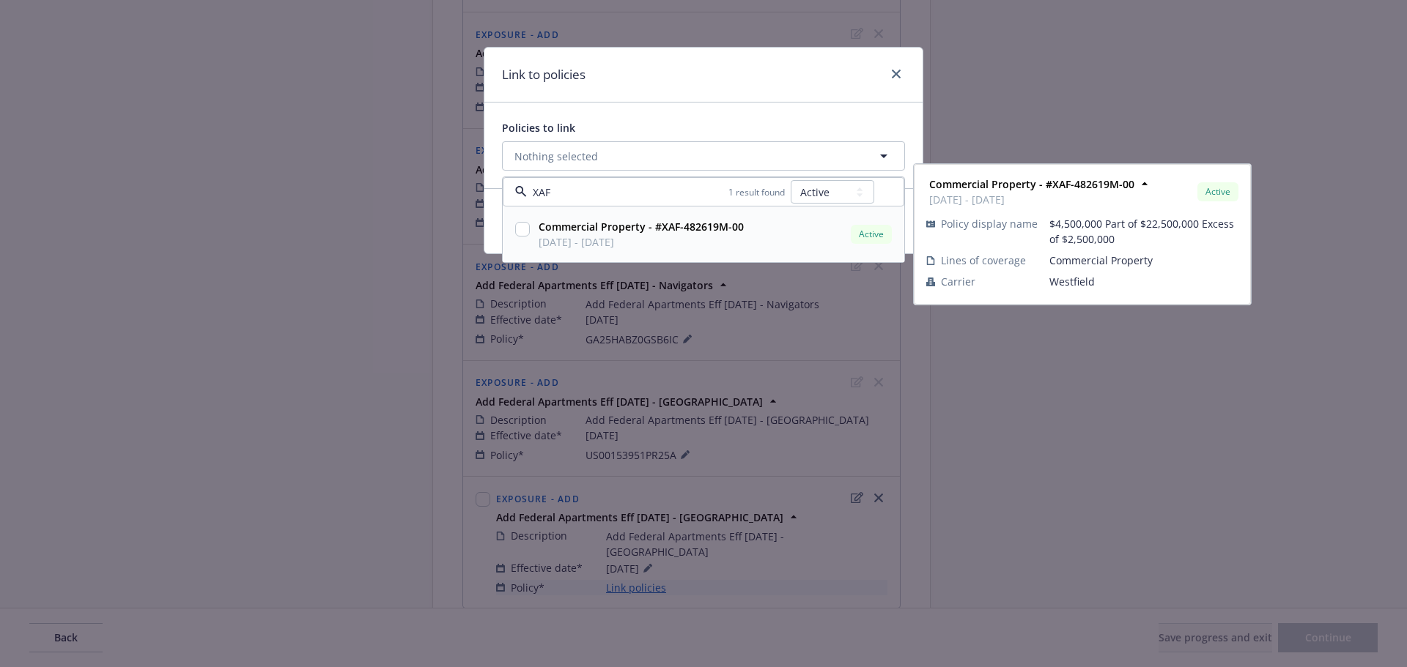
click at [525, 228] on input "checkbox" at bounding box center [522, 229] width 15 height 15
checkbox input "true"
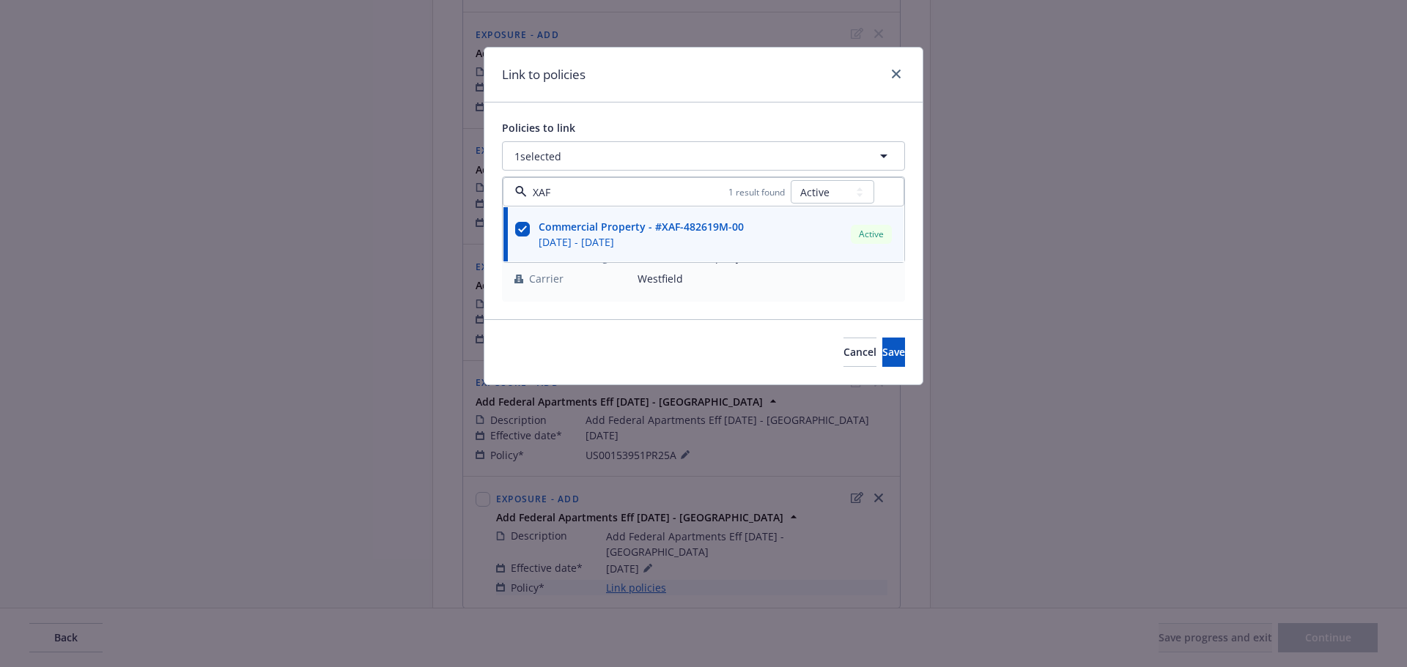
type input "XAF"
click at [713, 67] on div "Link to policies" at bounding box center [703, 75] width 438 height 55
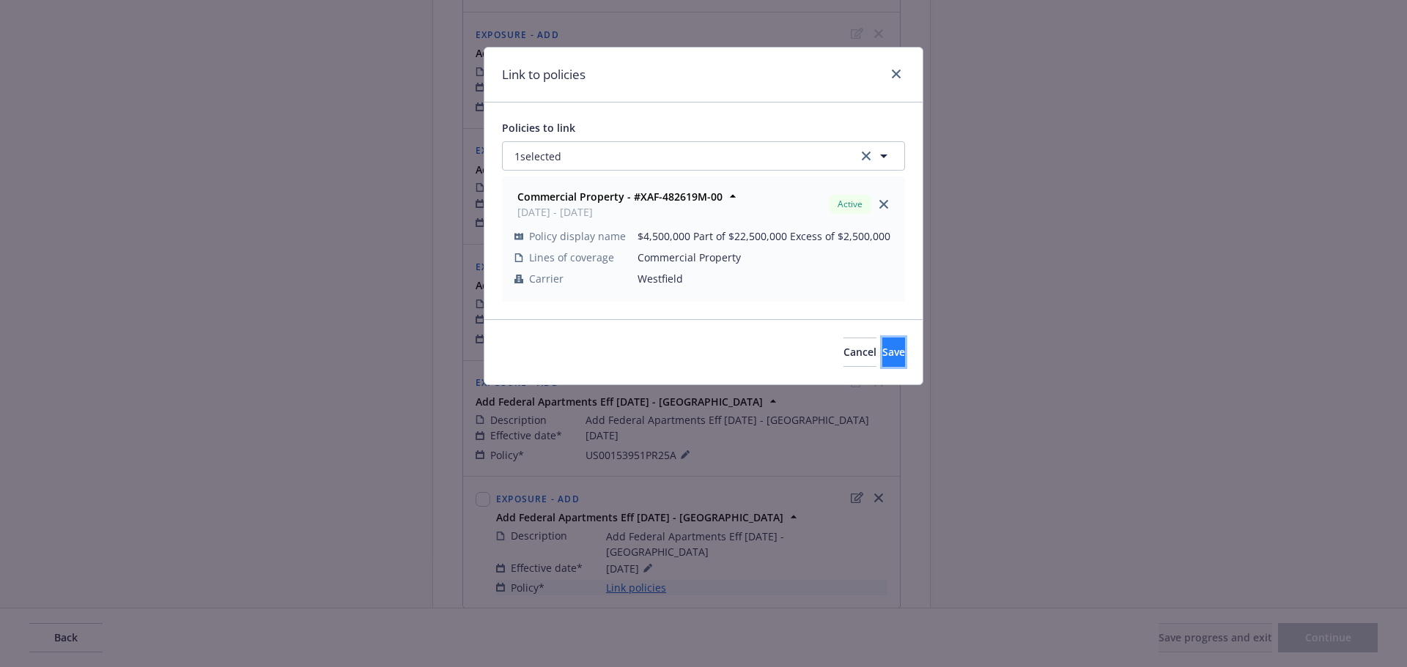
click at [882, 349] on span "Save" at bounding box center [893, 352] width 23 height 14
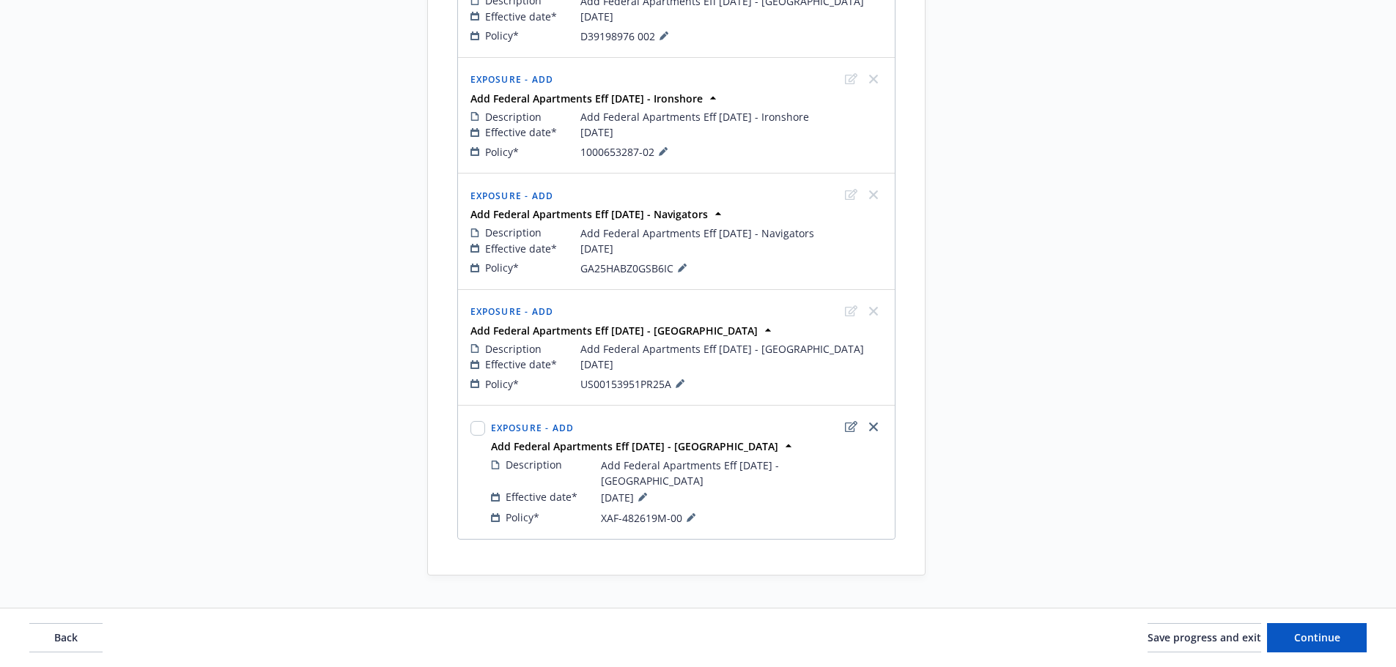
scroll to position [1035, 0]
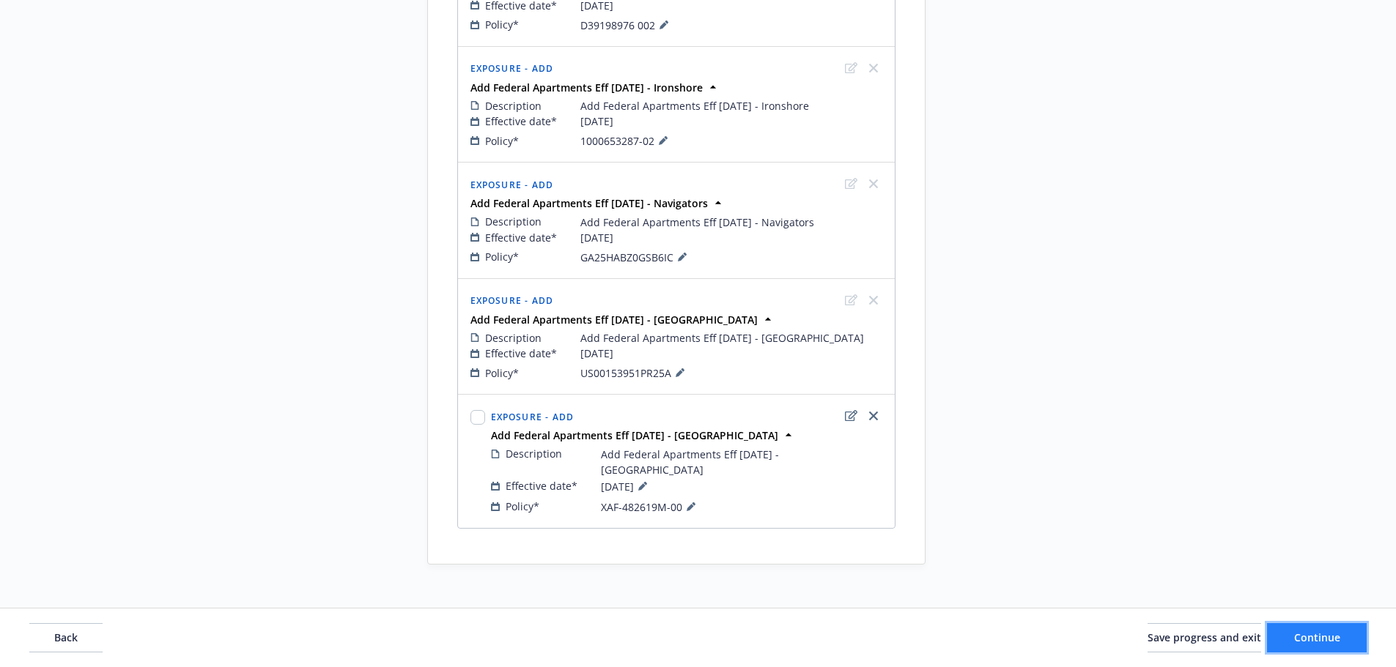
click at [1300, 635] on span "Continue" at bounding box center [1317, 638] width 46 height 14
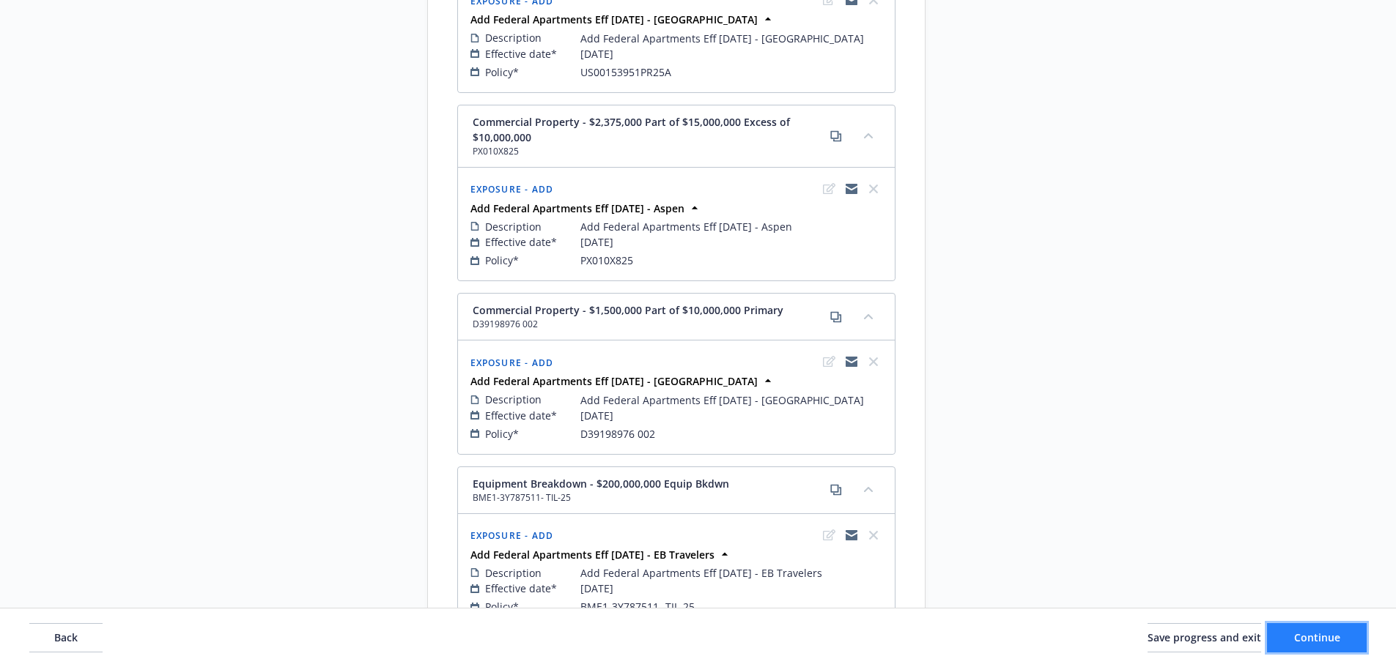
click at [1354, 635] on button "Continue" at bounding box center [1317, 637] width 100 height 29
select select "ACCEPTED"
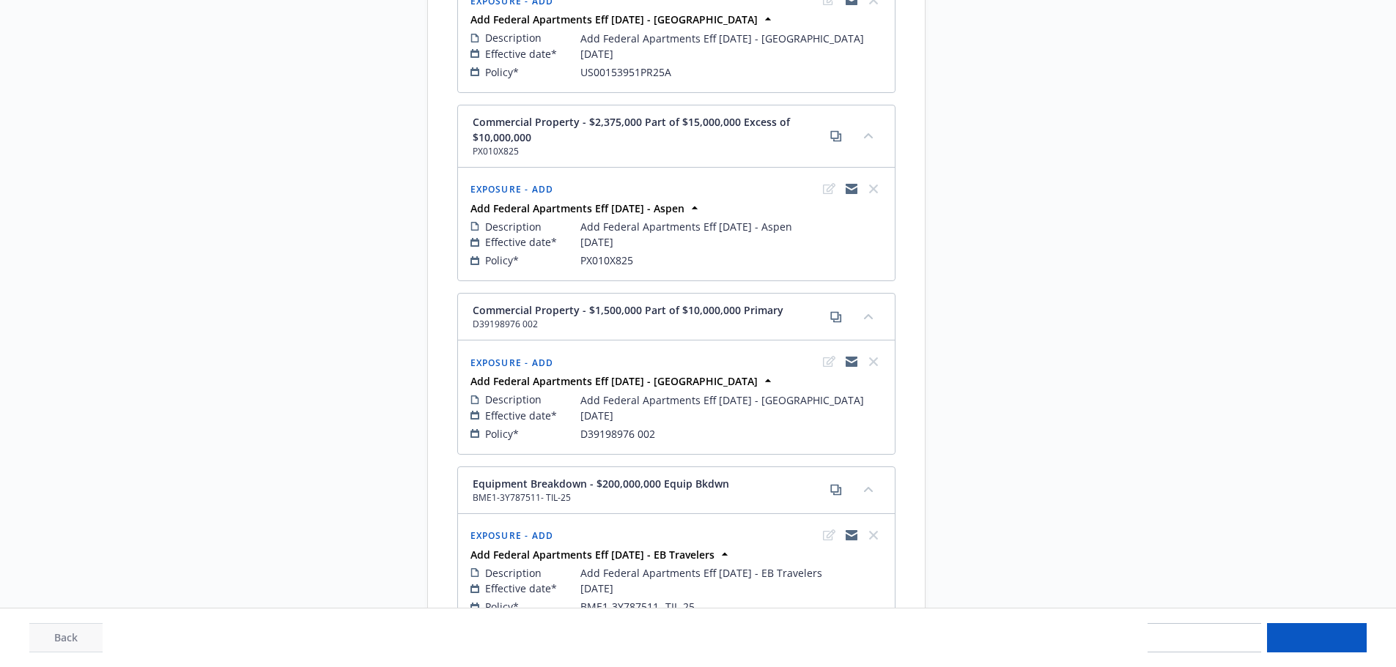
select select "ACCEPTED"
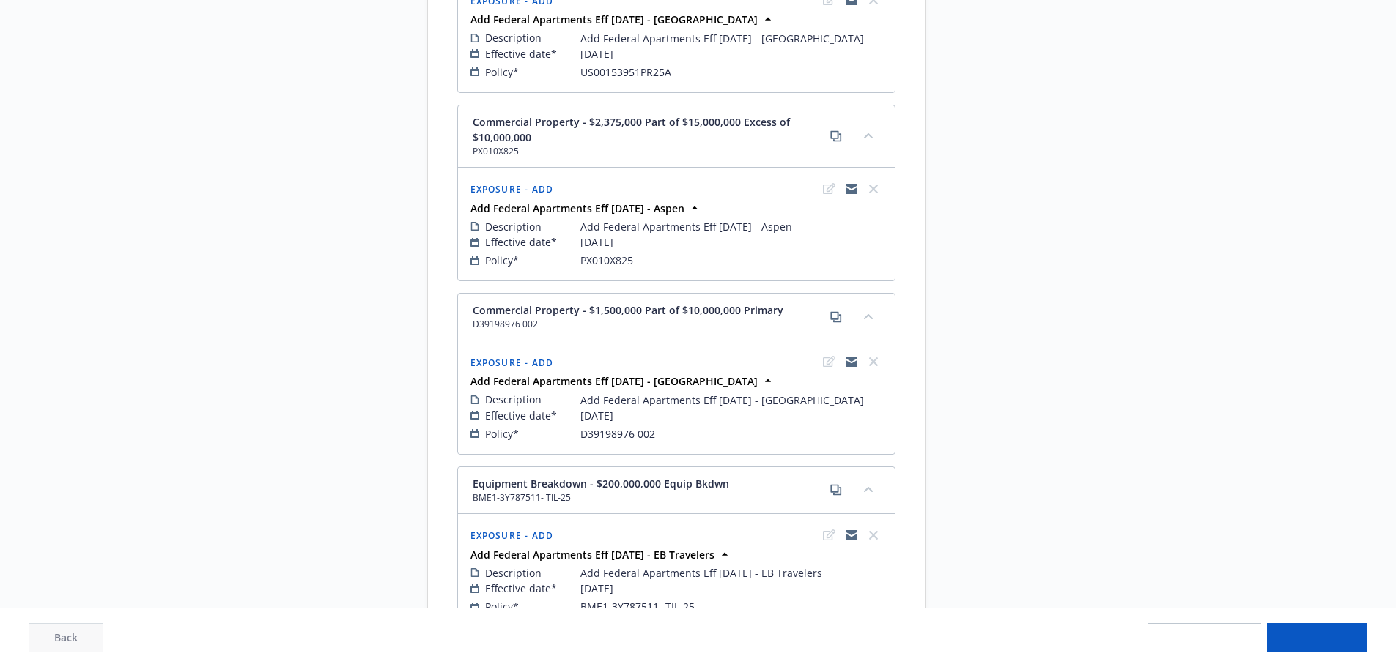
select select "ACCEPTED"
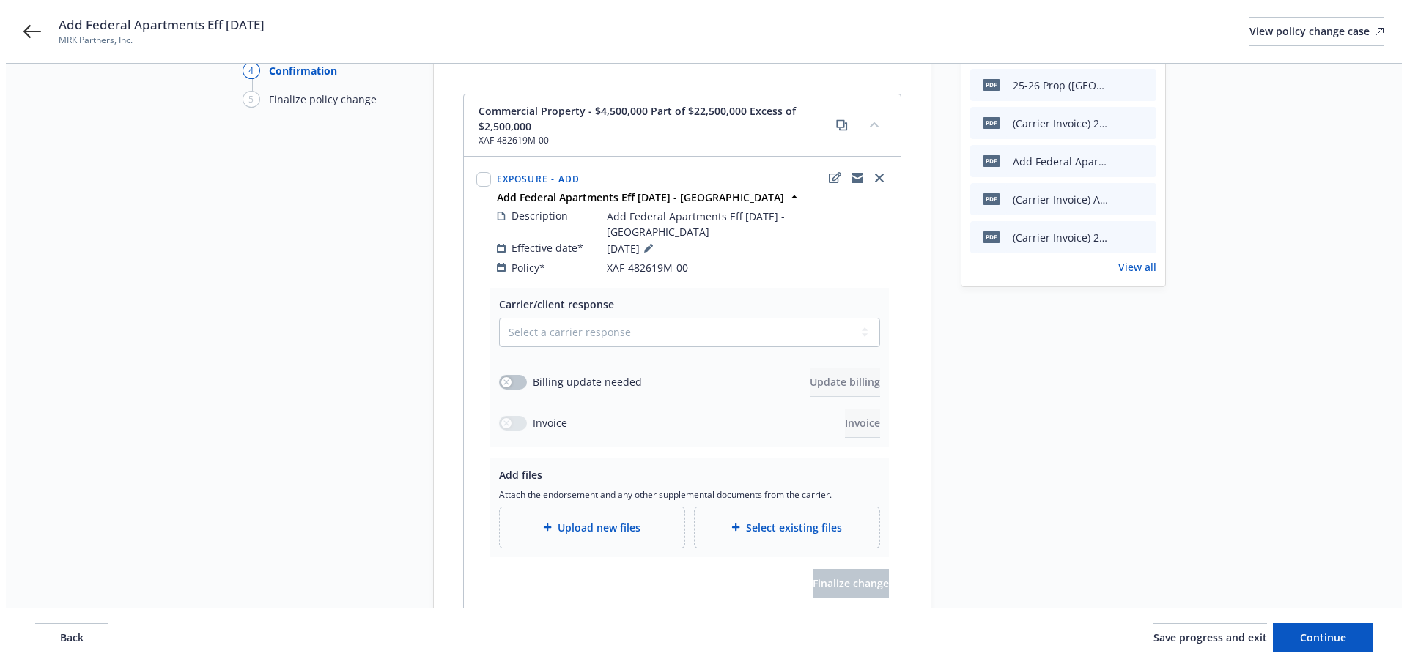
scroll to position [147, 0]
drag, startPoint x: 648, startPoint y: 306, endPoint x: 640, endPoint y: 308, distance: 8.4
click at [648, 317] on select "Select a carrier response Accepted Accepted with revision No endorsement needed…" at bounding box center [683, 331] width 381 height 29
select select "ACCEPTED"
click at [493, 317] on select "Select a carrier response Accepted Accepted with revision No endorsement needed…" at bounding box center [683, 331] width 381 height 29
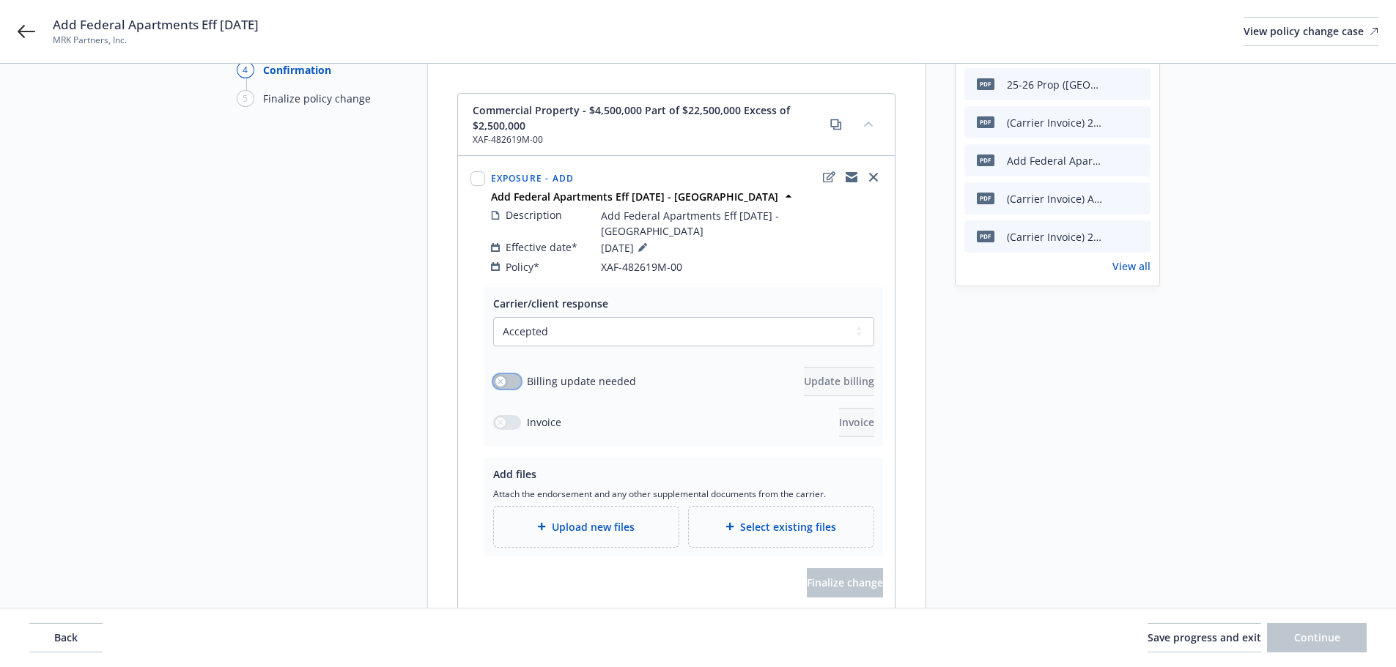
click at [501, 379] on icon "button" at bounding box center [500, 382] width 6 height 6
click at [572, 519] on div "Upload new files" at bounding box center [586, 527] width 161 height 17
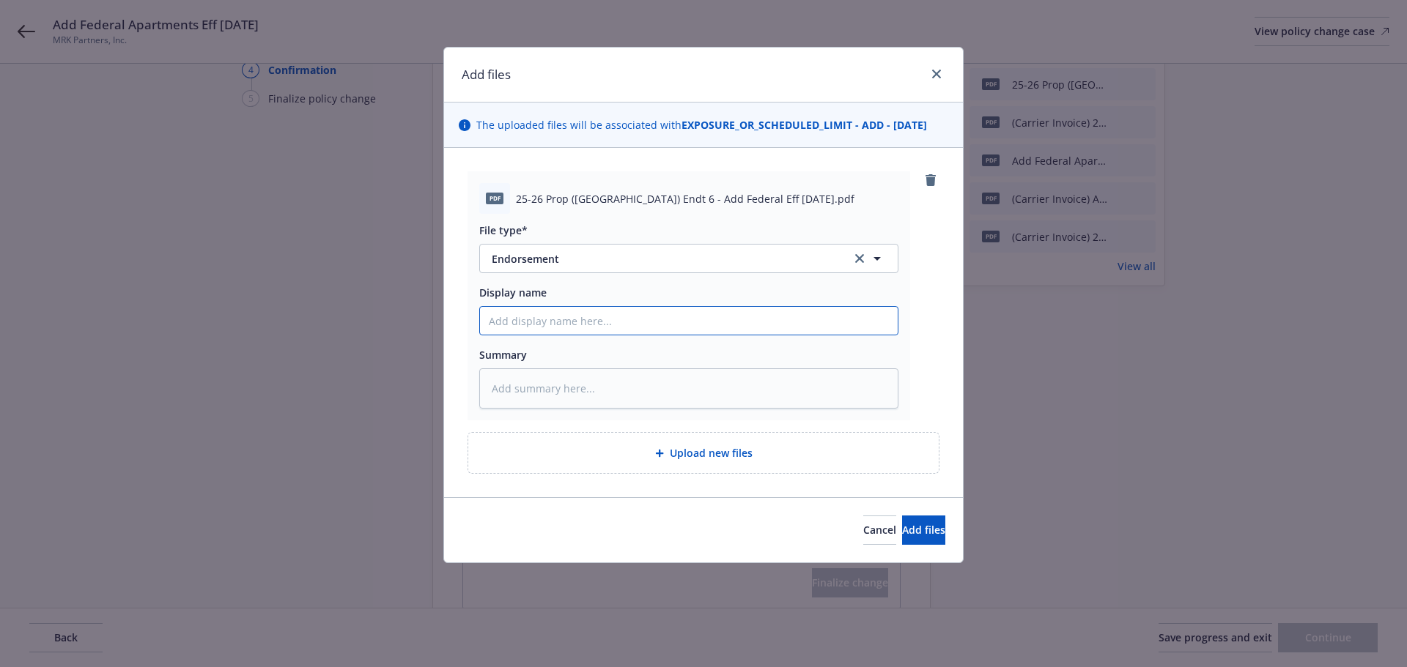
click at [632, 323] on input "Display name" at bounding box center [689, 321] width 418 height 28
paste input "25-26 Prop ([GEOGRAPHIC_DATA]) Endt 6 - Add Federal Eff [DATE]"
type textarea "x"
type input "25-26 Prop ([GEOGRAPHIC_DATA]) Endt 6 - Add Federal Eff [DATE]"
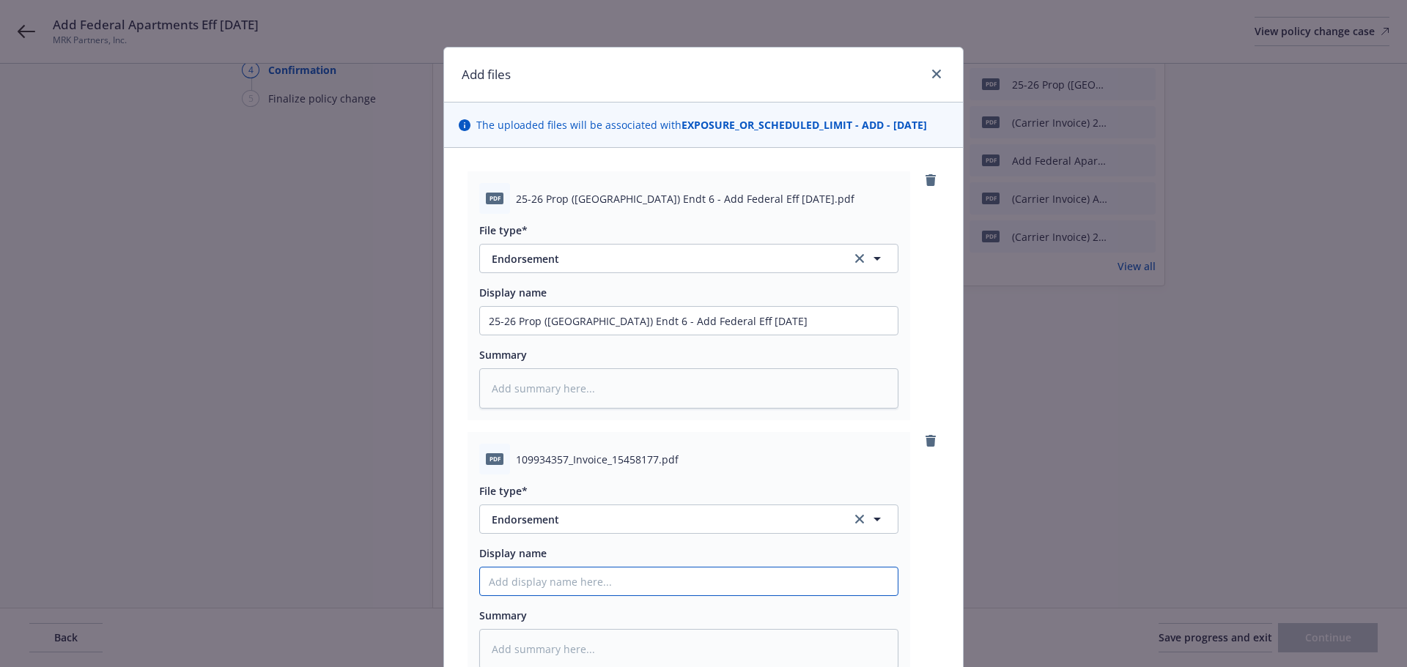
click at [547, 587] on input "Display name" at bounding box center [689, 582] width 418 height 28
type textarea "x"
type input "("
type textarea "x"
type input "(C"
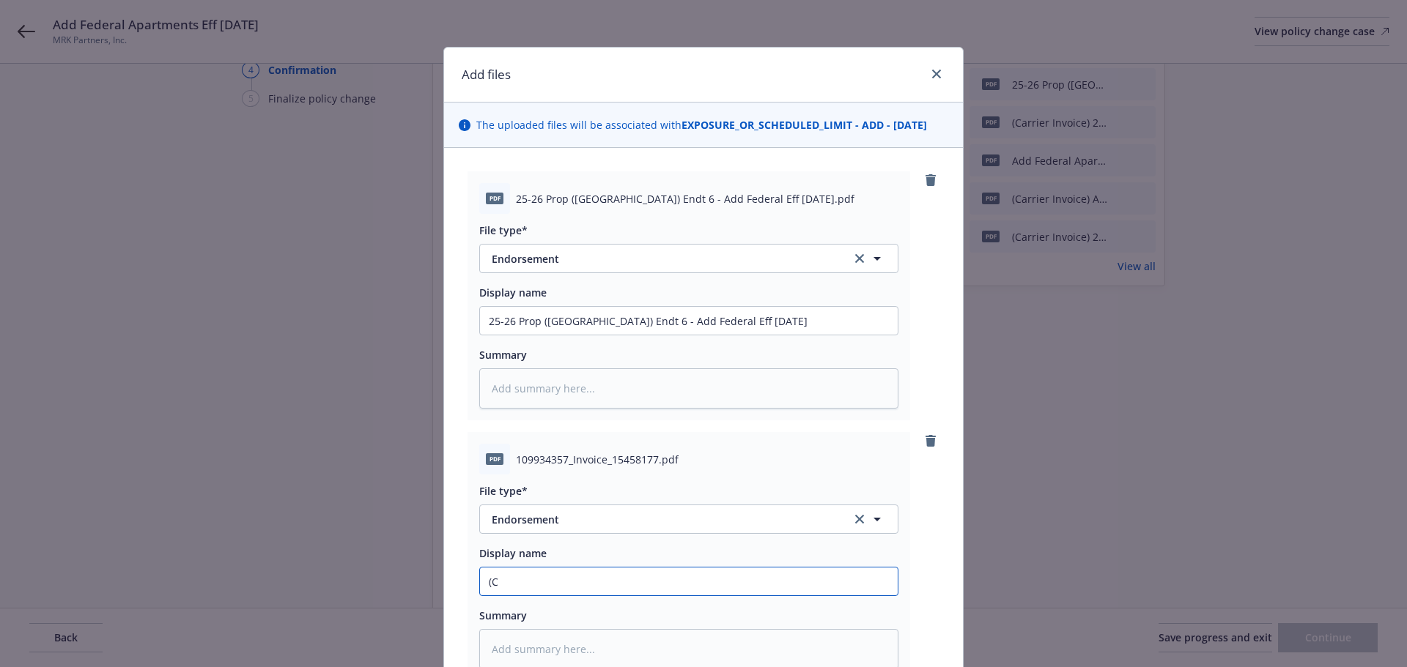
type textarea "x"
type input "(Ca"
type textarea "x"
type input "(Car"
type textarea "x"
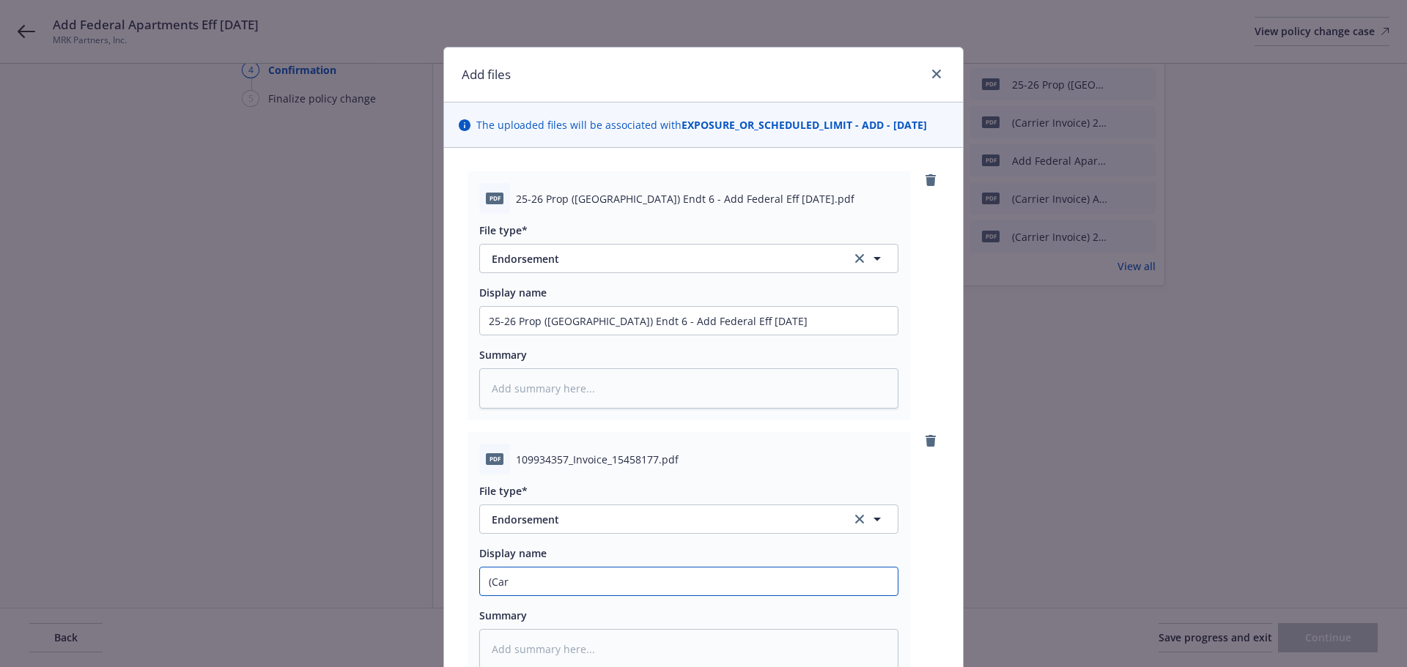
type input "([PERSON_NAME]"
type textarea "x"
type input "([PERSON_NAME]"
type textarea "x"
type input "([PERSON_NAME]"
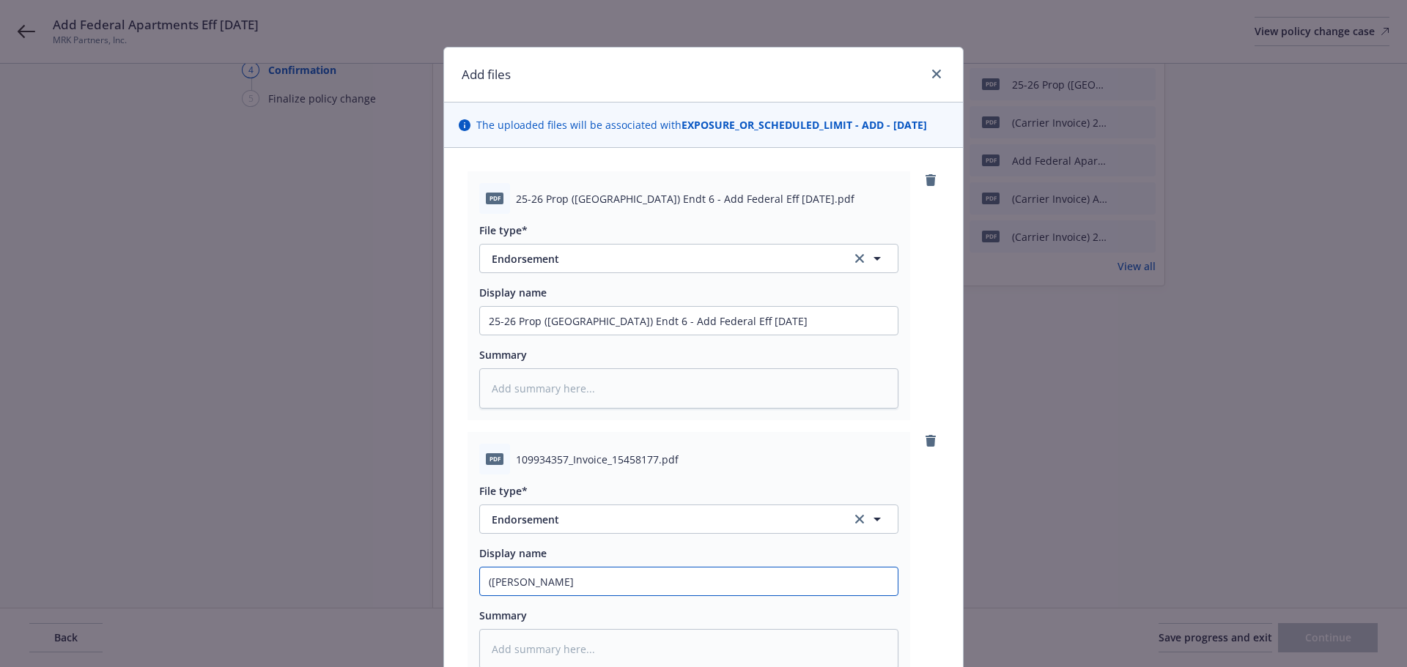
type textarea "x"
type input "(Carrier"
type textarea "x"
type input "(Carrier"
type textarea "x"
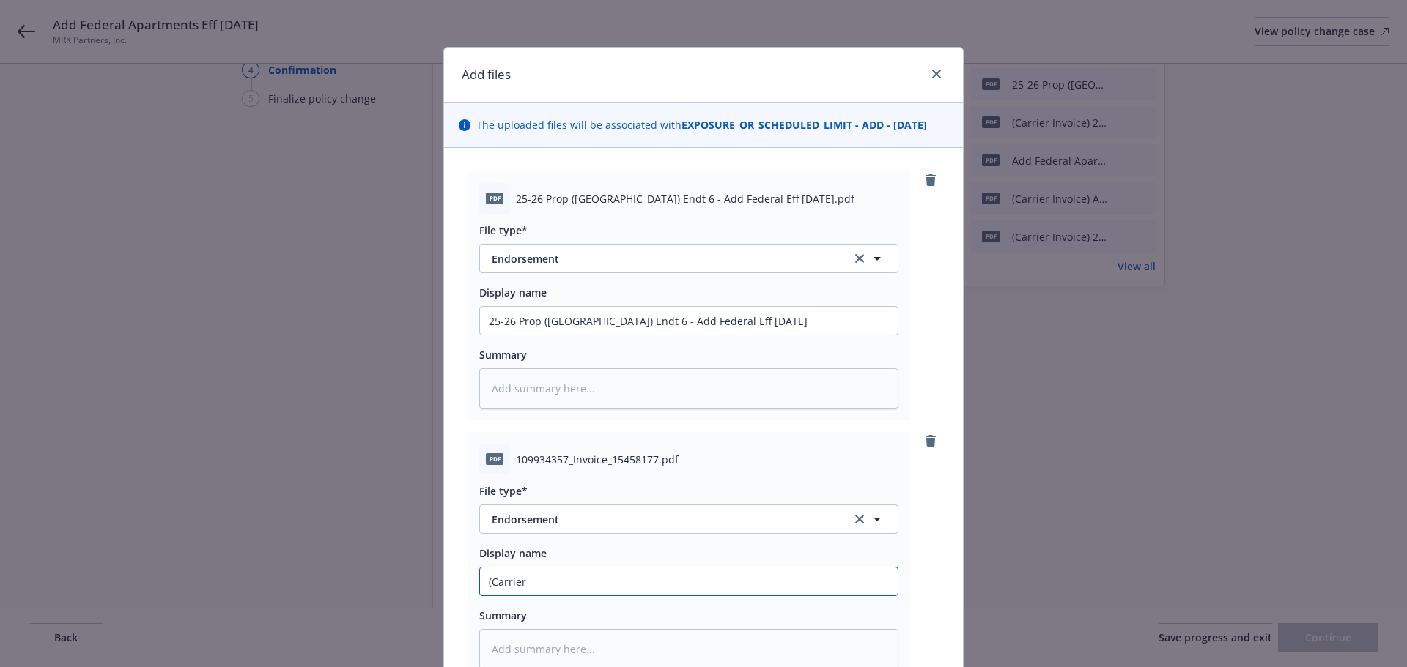
type input "(Carrier I"
type textarea "x"
type input "(Carrier In"
type textarea "x"
type input "(Carrier Inv"
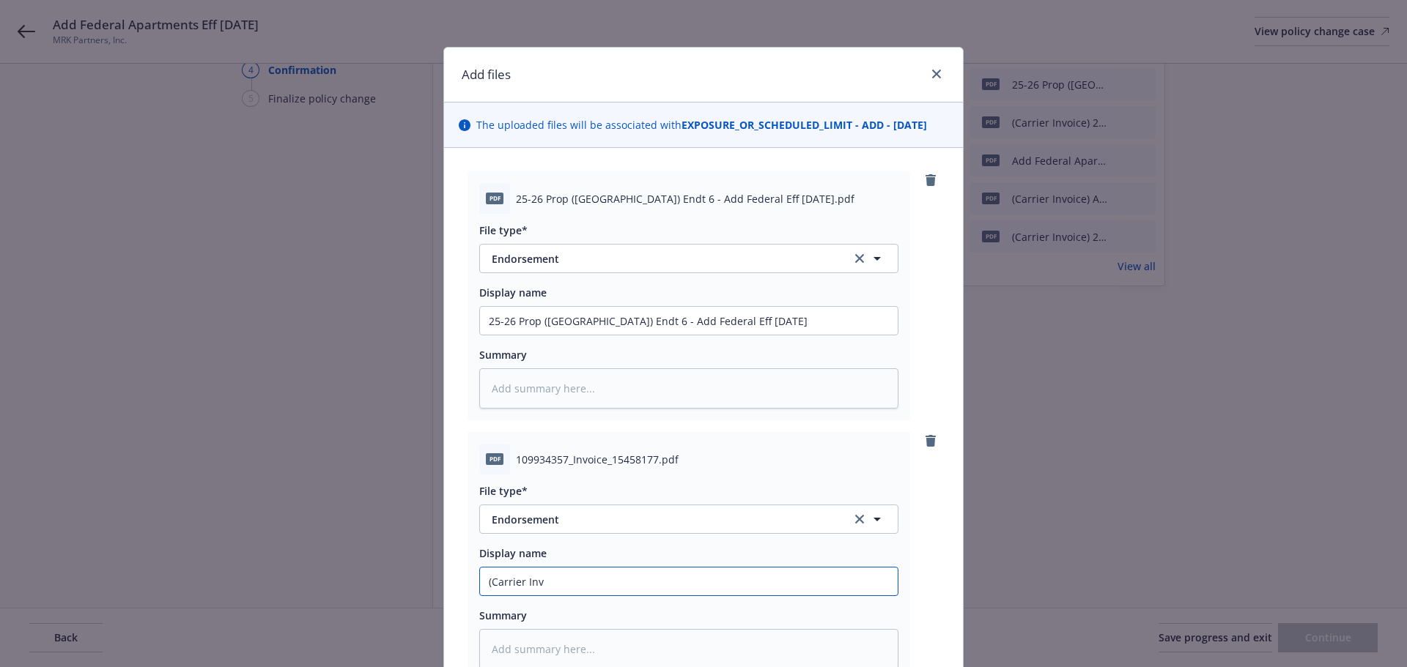
type textarea "x"
type input "(Carrier Invo"
type textarea "x"
type input "(Carrier Invoi"
type textarea "x"
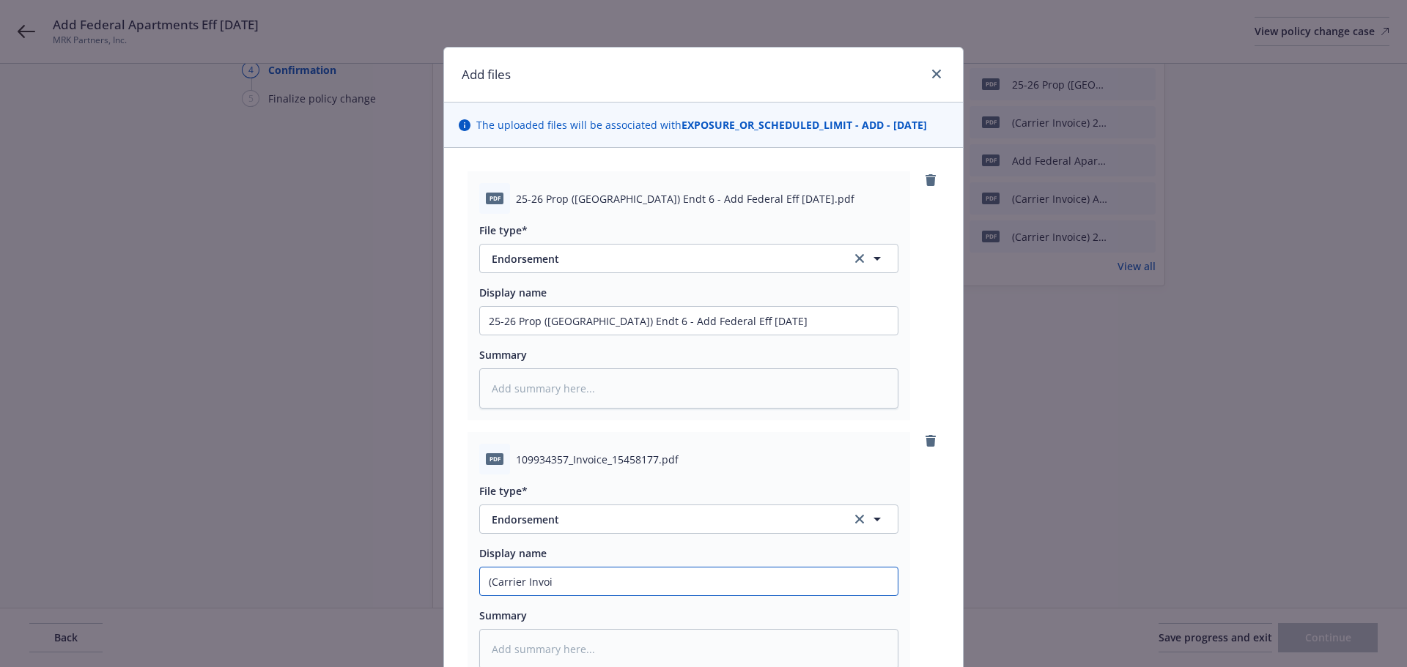
type input "(Carrier Invoic"
type textarea "x"
type input "(Carrier Invoice"
type textarea "x"
type input "(Carrier Invoice)"
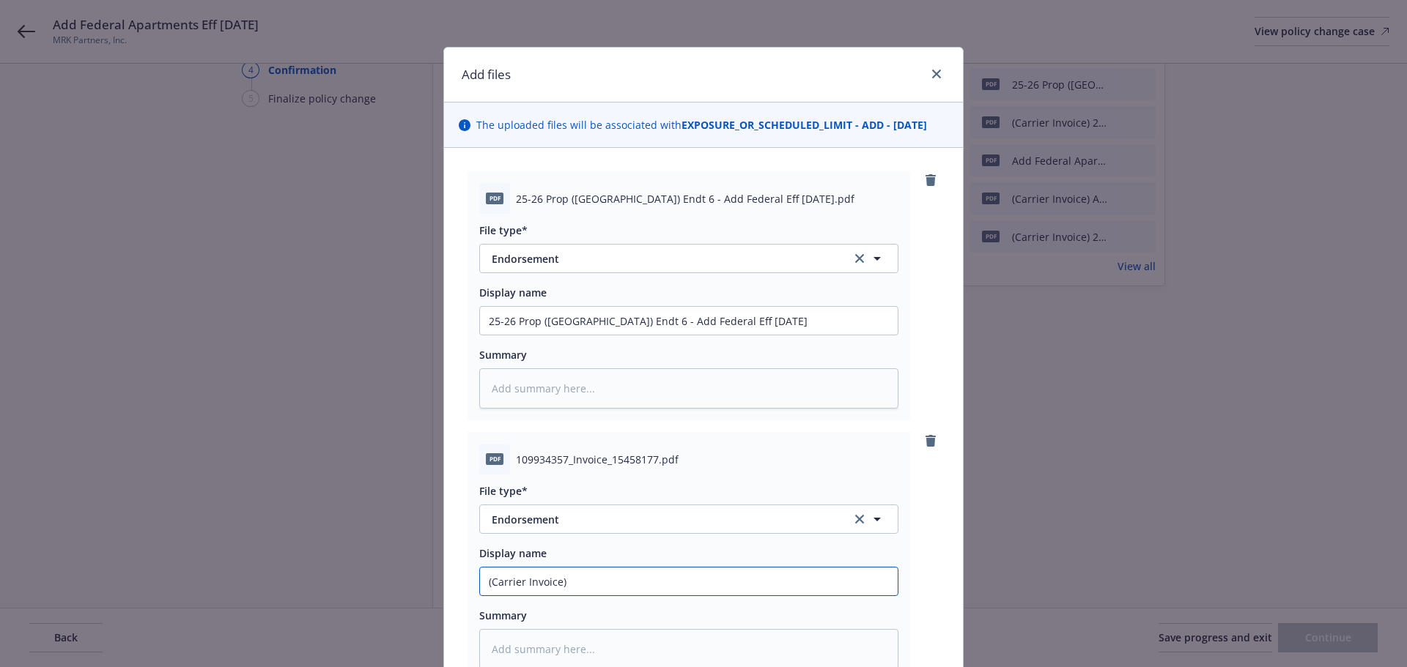
type textarea "x"
type input "(Carrier Invoice)"
paste input "25-26 Prop ([GEOGRAPHIC_DATA]) Endt 6 - Add Federal Eff [DATE]"
type textarea "x"
type input "(Carrier Invoice) 25-26 Prop ([GEOGRAPHIC_DATA]) Endt 6 - Add Federal Eff [DATE]"
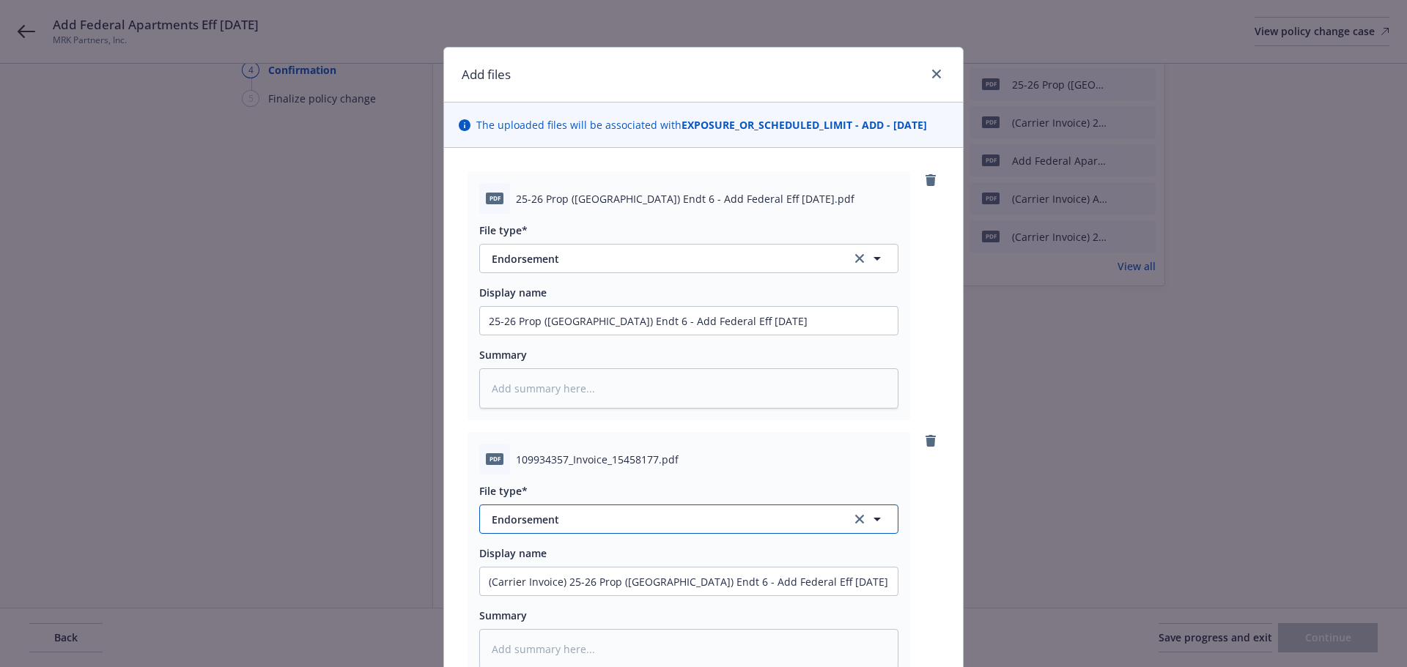
click at [613, 521] on span "Endorsement" at bounding box center [661, 519] width 339 height 15
type input "invoi"
click at [616, 486] on div "Invoice - Third Party" at bounding box center [689, 478] width 400 height 21
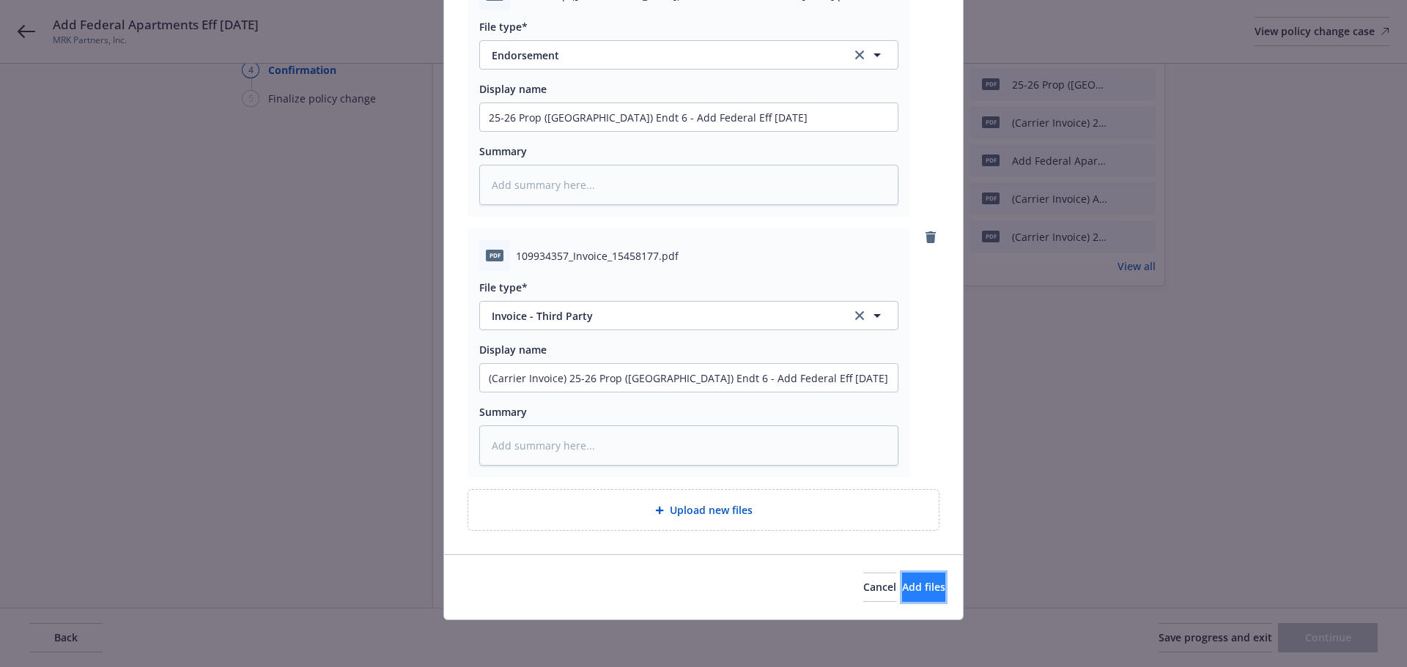
click at [914, 577] on button "Add files" at bounding box center [923, 587] width 43 height 29
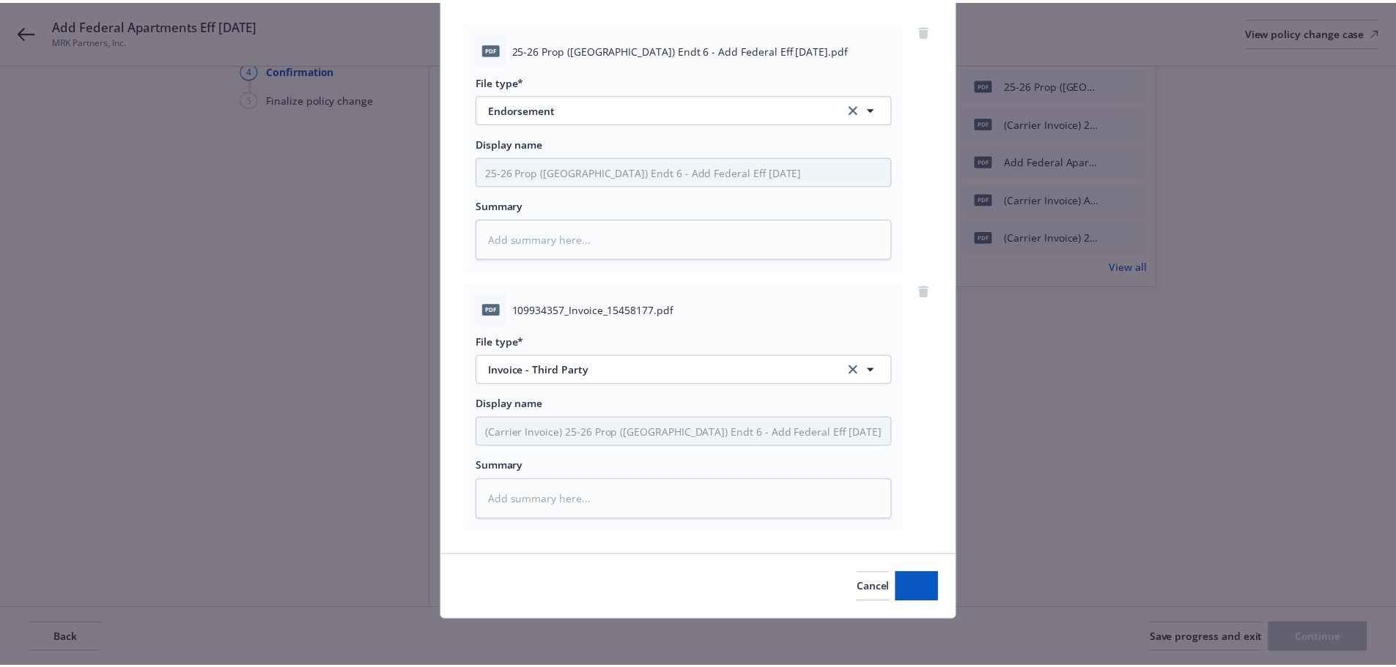
scroll to position [150, 0]
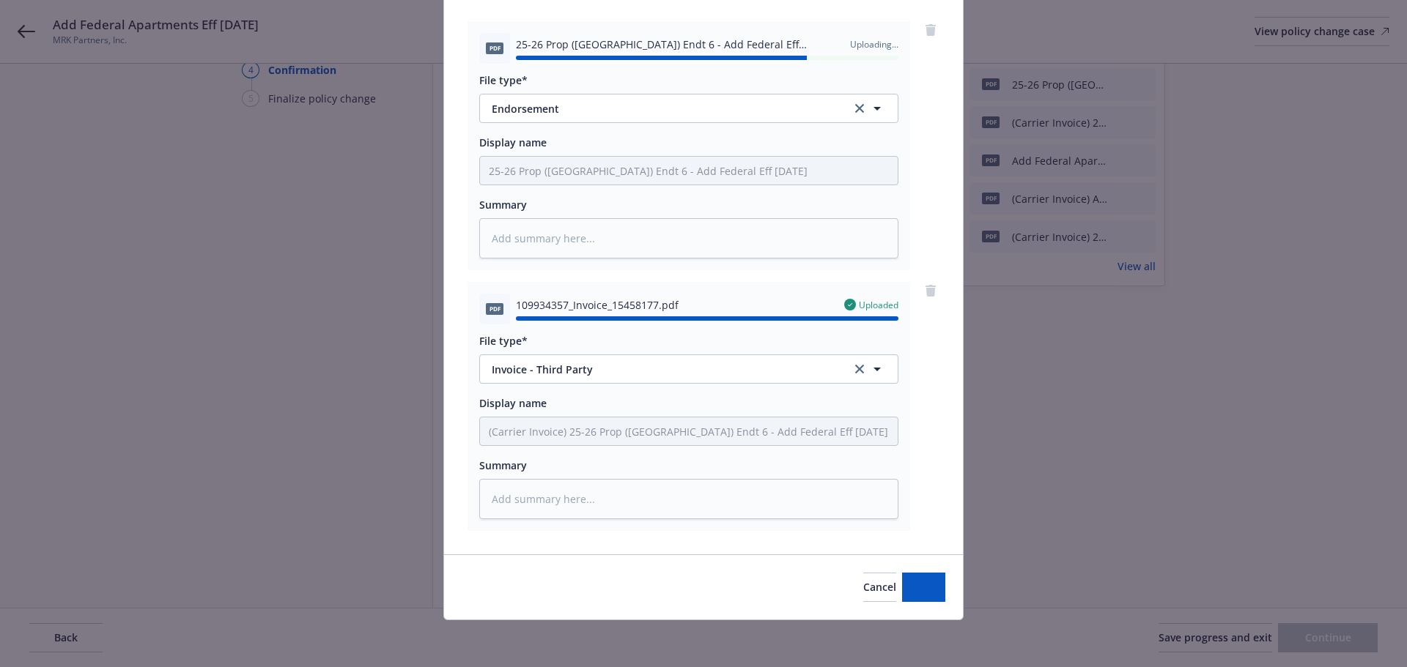
type textarea "x"
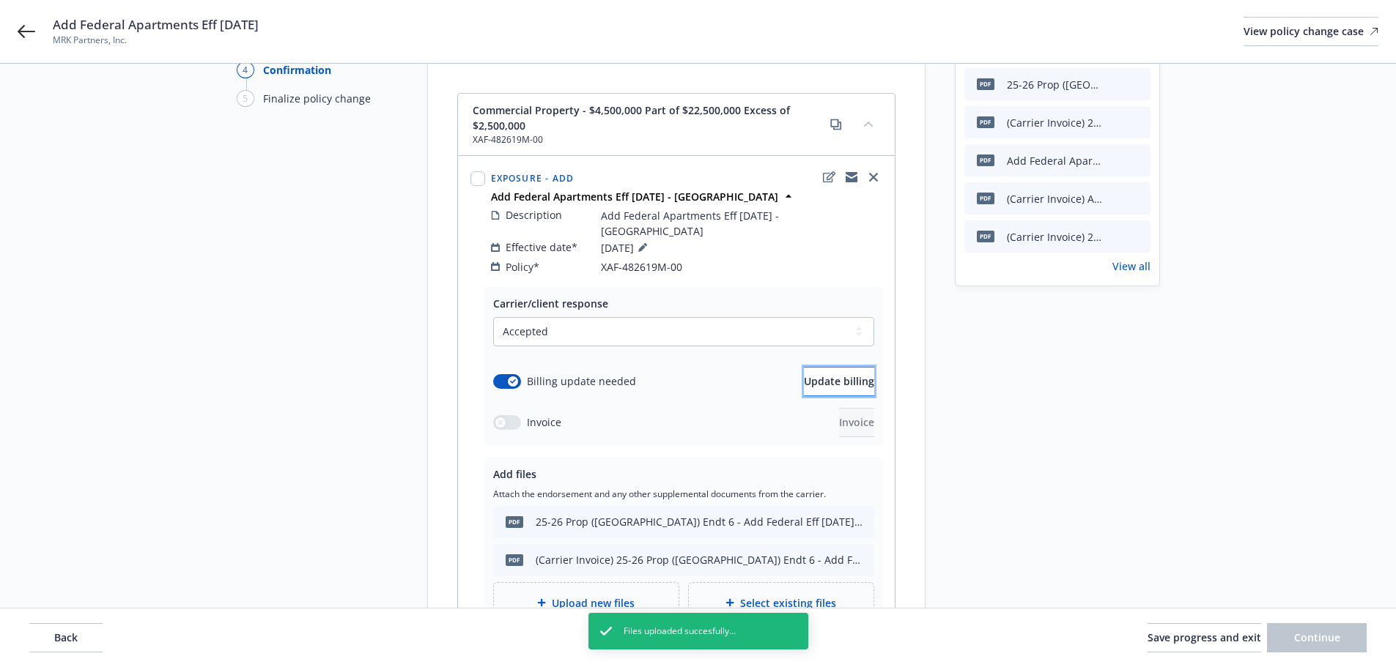
click at [804, 374] on span "Update billing" at bounding box center [839, 381] width 70 height 14
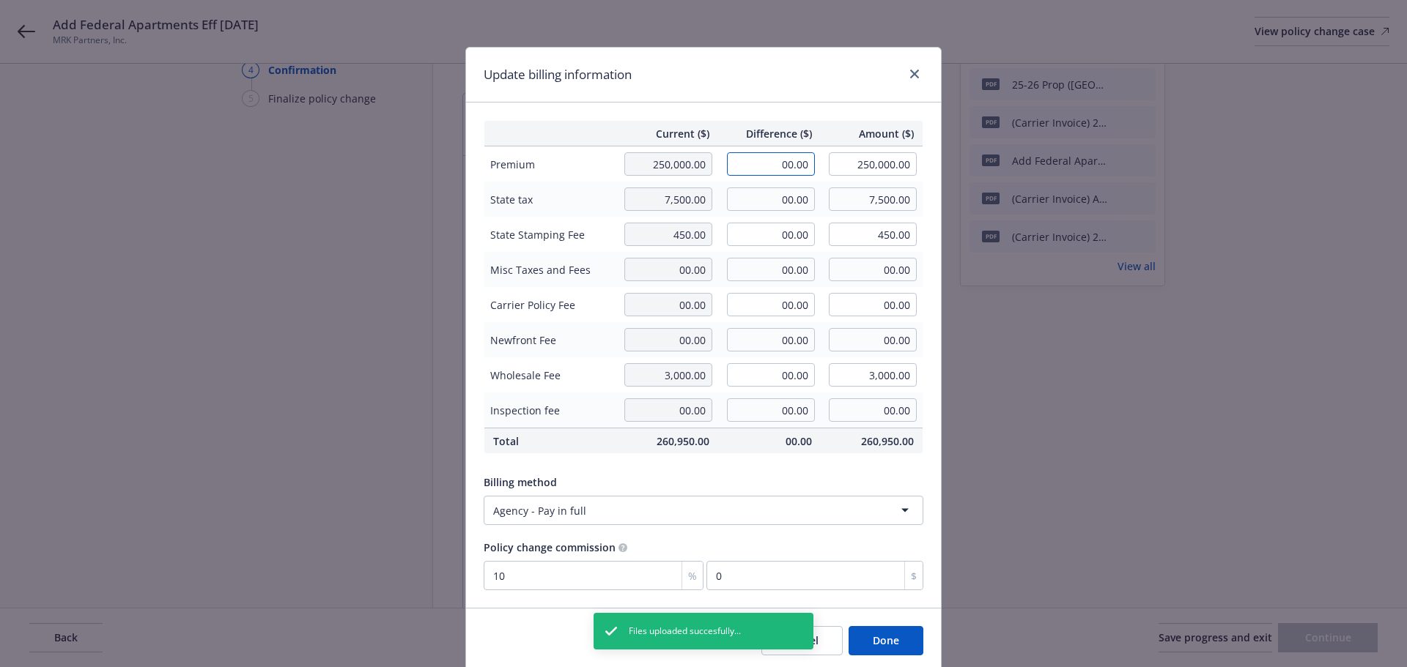
click at [777, 167] on input "00.00" at bounding box center [771, 163] width 88 height 23
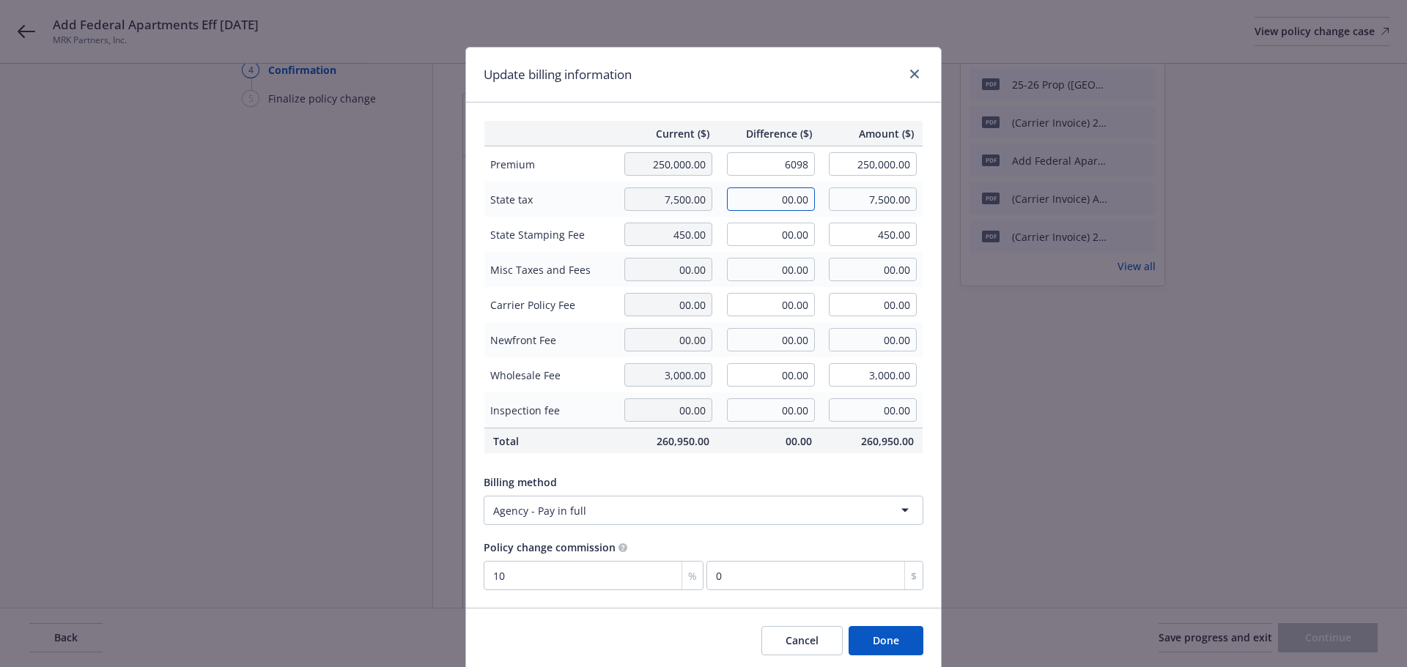
type input "6,098.00"
type input "256,098.00"
type input "609.8"
click at [780, 205] on input "00.00" at bounding box center [771, 199] width 88 height 23
type input "182.94"
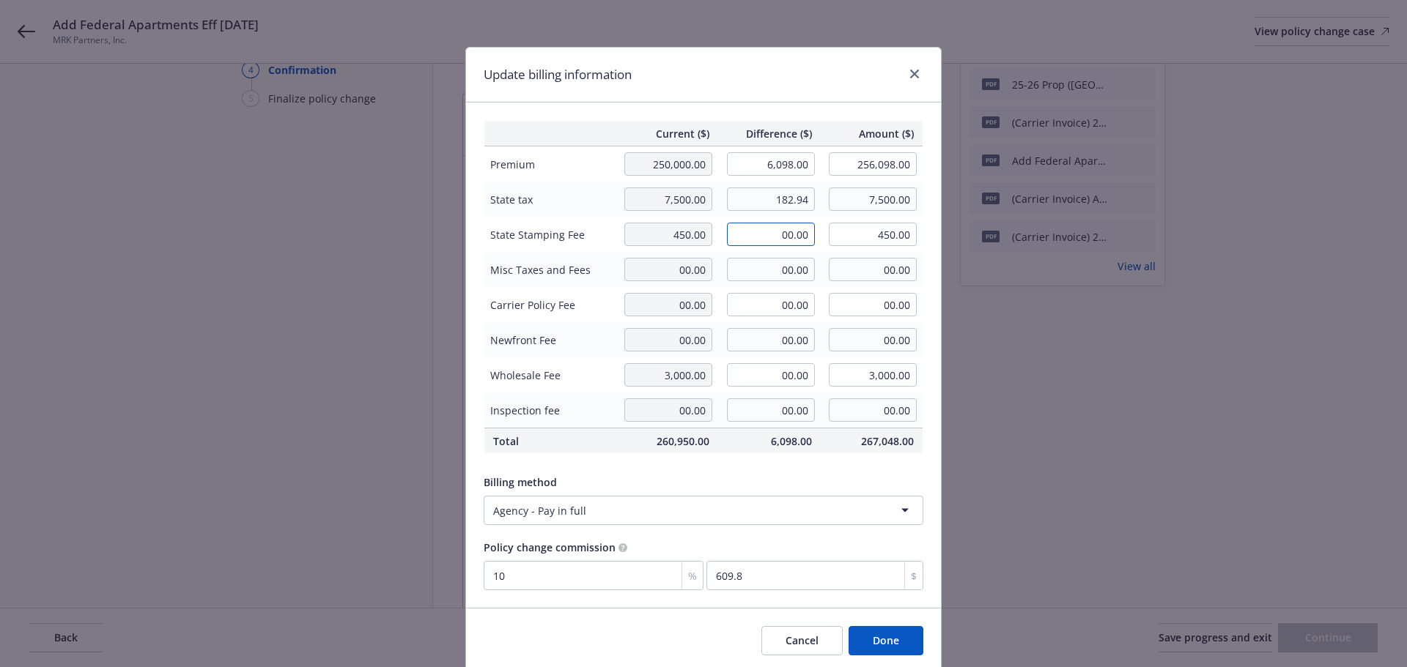
type input "7,682.94"
click at [755, 227] on input "00.00" at bounding box center [771, 234] width 88 height 23
type input "10.98"
type input "460.98"
click at [735, 113] on div "Current ($) Difference ($) Amount ($) Premium 250,000.00 6,098.00 256,098.00 St…" at bounding box center [703, 356] width 475 height 506
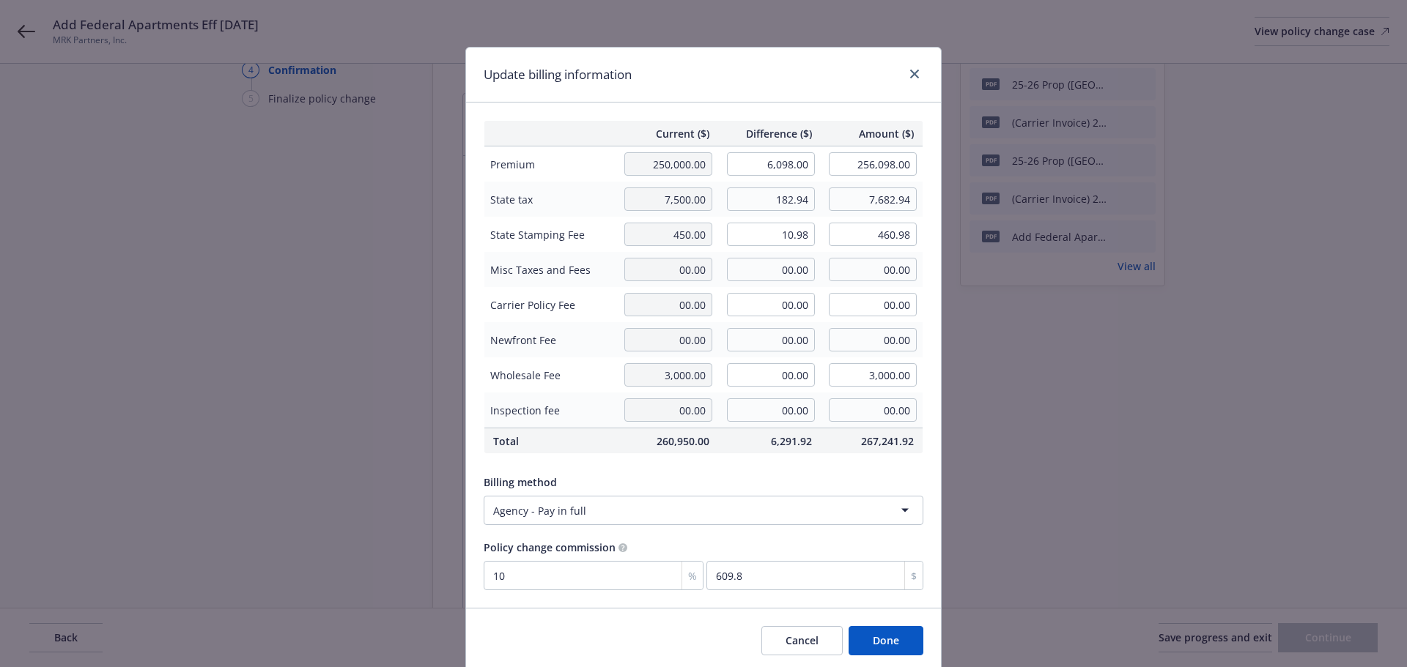
click at [889, 653] on button "Done" at bounding box center [885, 640] width 75 height 29
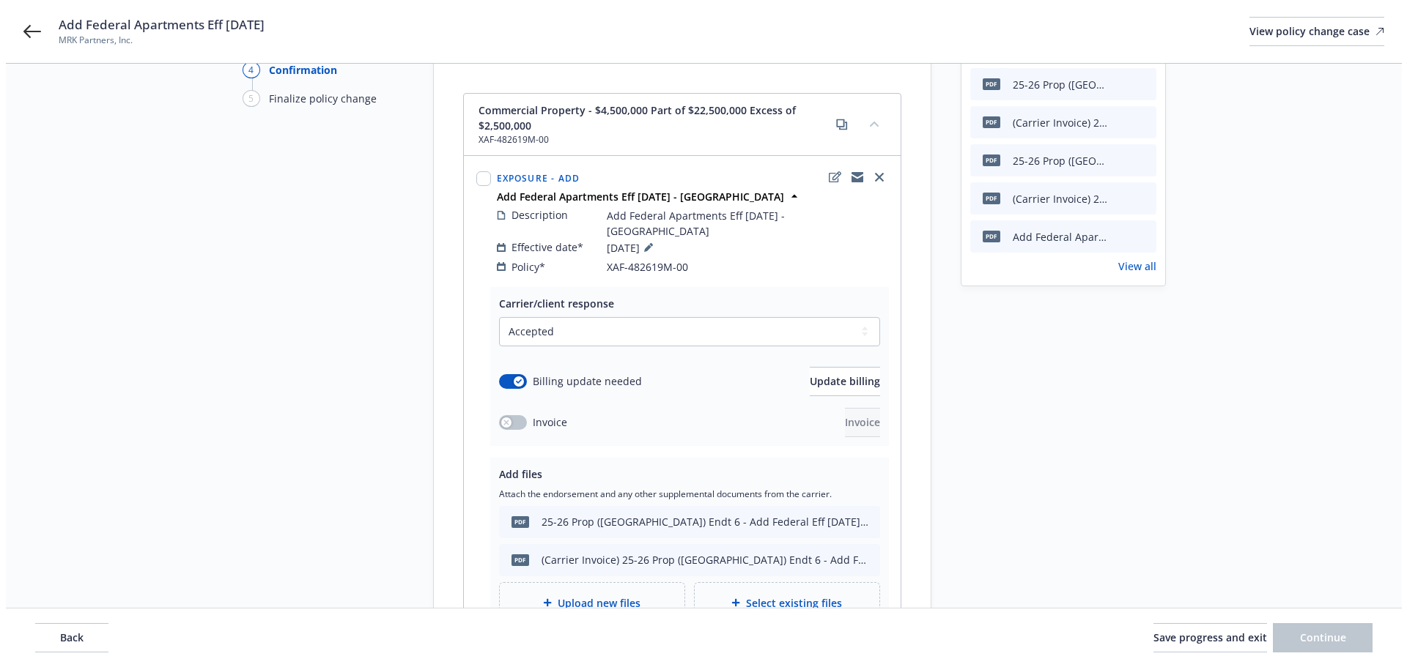
scroll to position [220, 0]
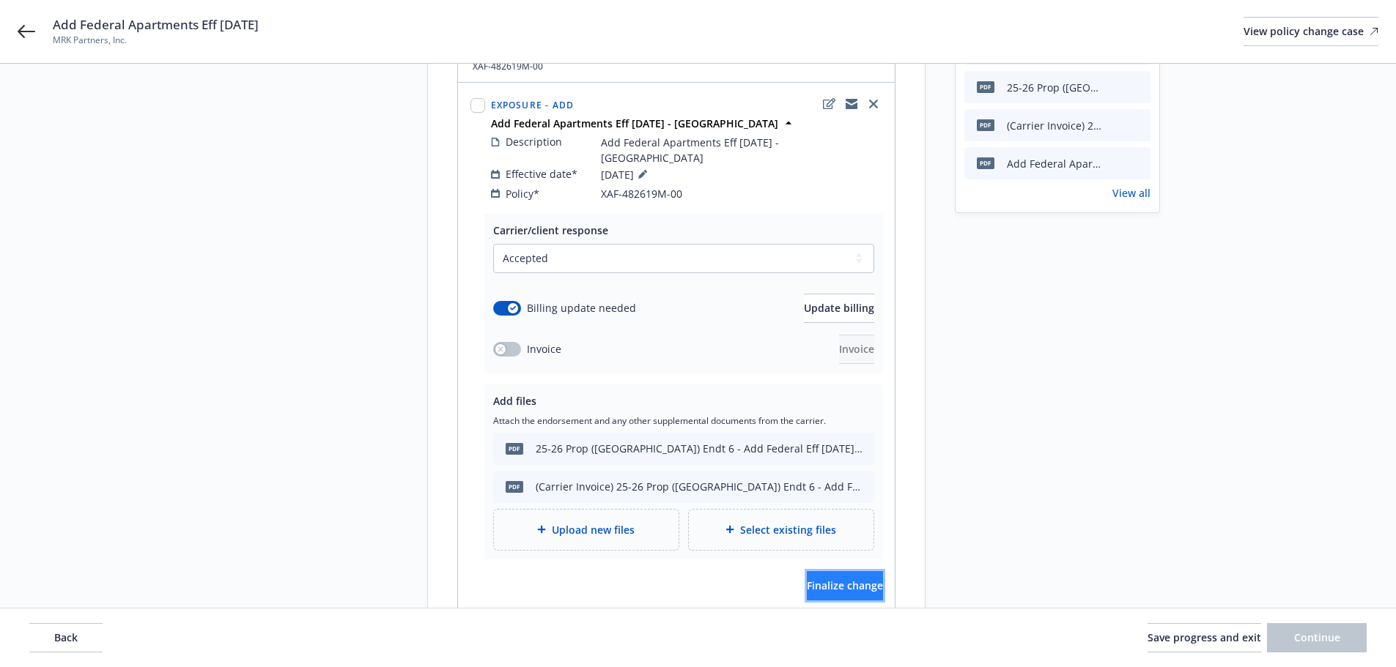
click at [818, 579] on span "Finalize change" at bounding box center [845, 586] width 76 height 14
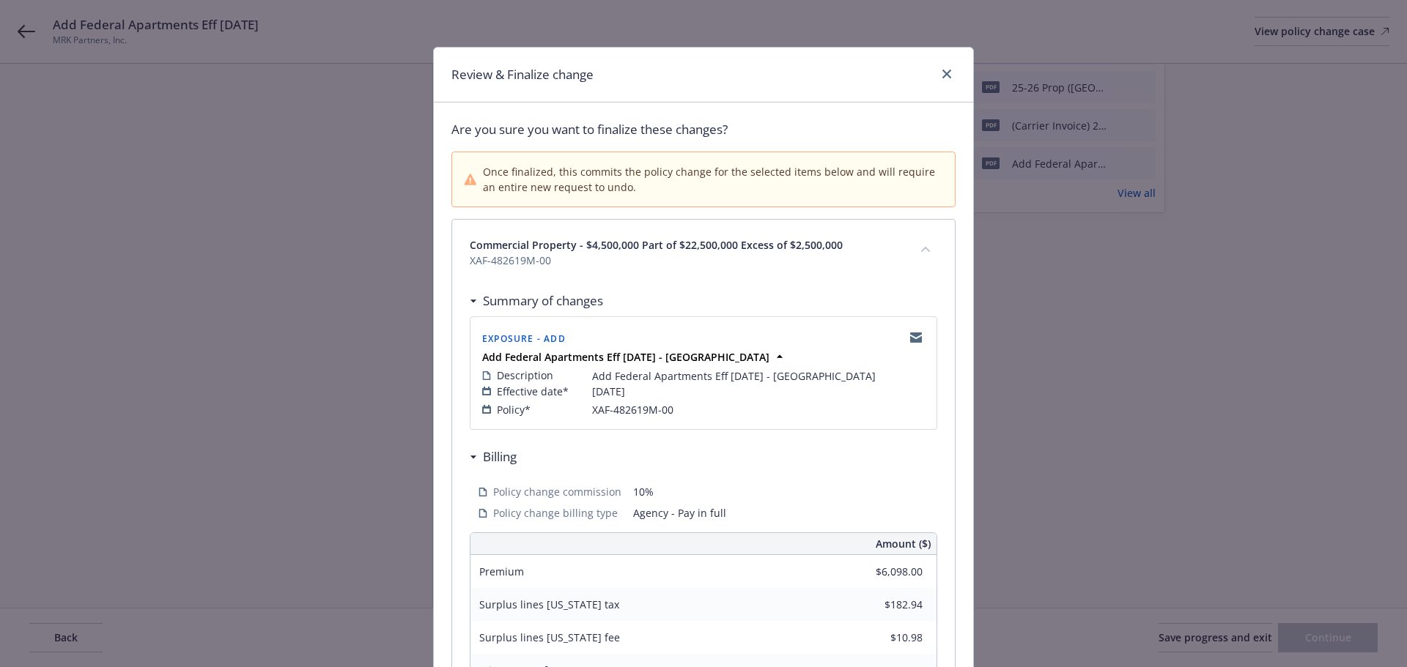
scroll to position [323, 0]
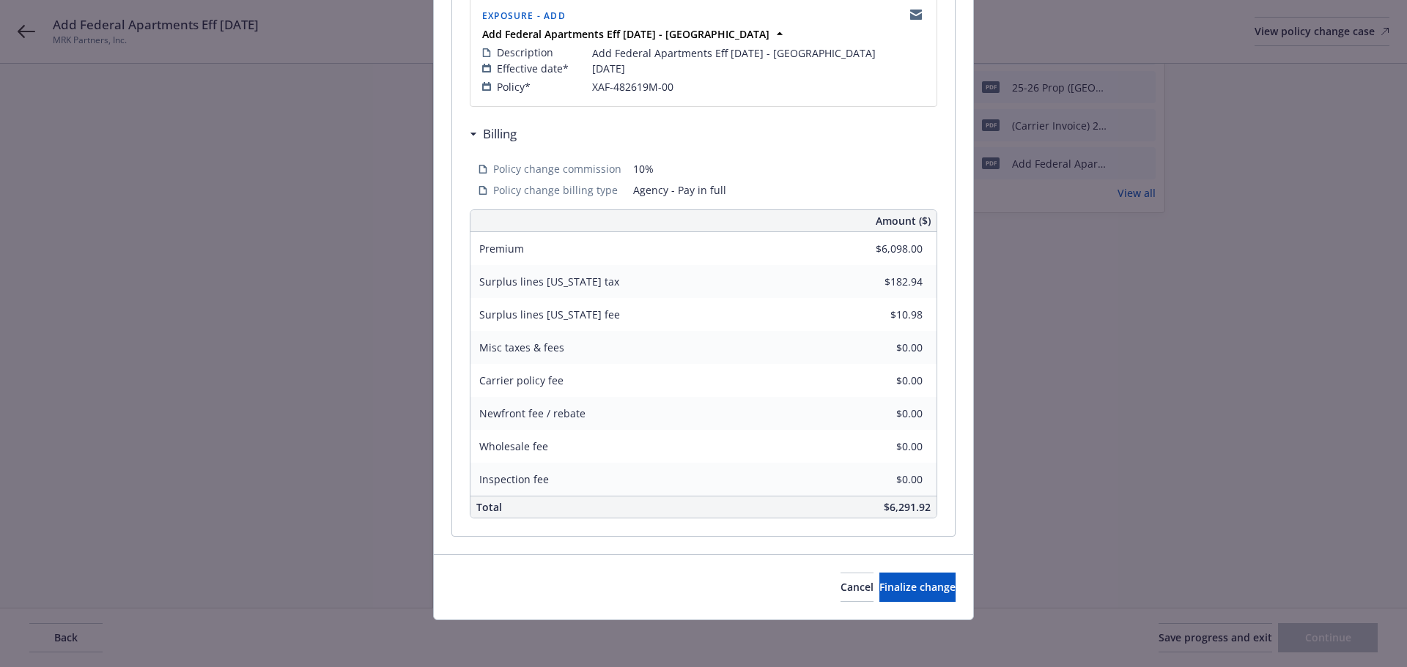
click at [903, 615] on div "Cancel Finalize change" at bounding box center [703, 587] width 539 height 65
click at [899, 584] on span "Finalize change" at bounding box center [917, 587] width 76 height 14
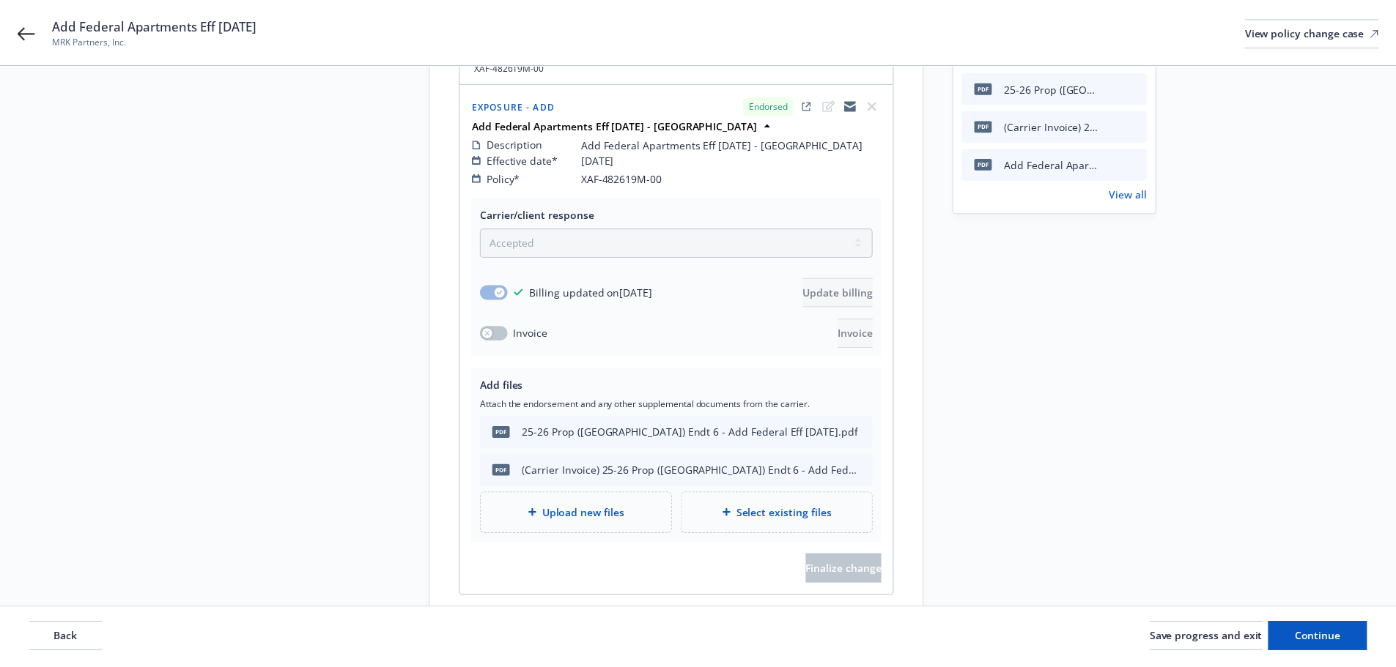
scroll to position [221, 0]
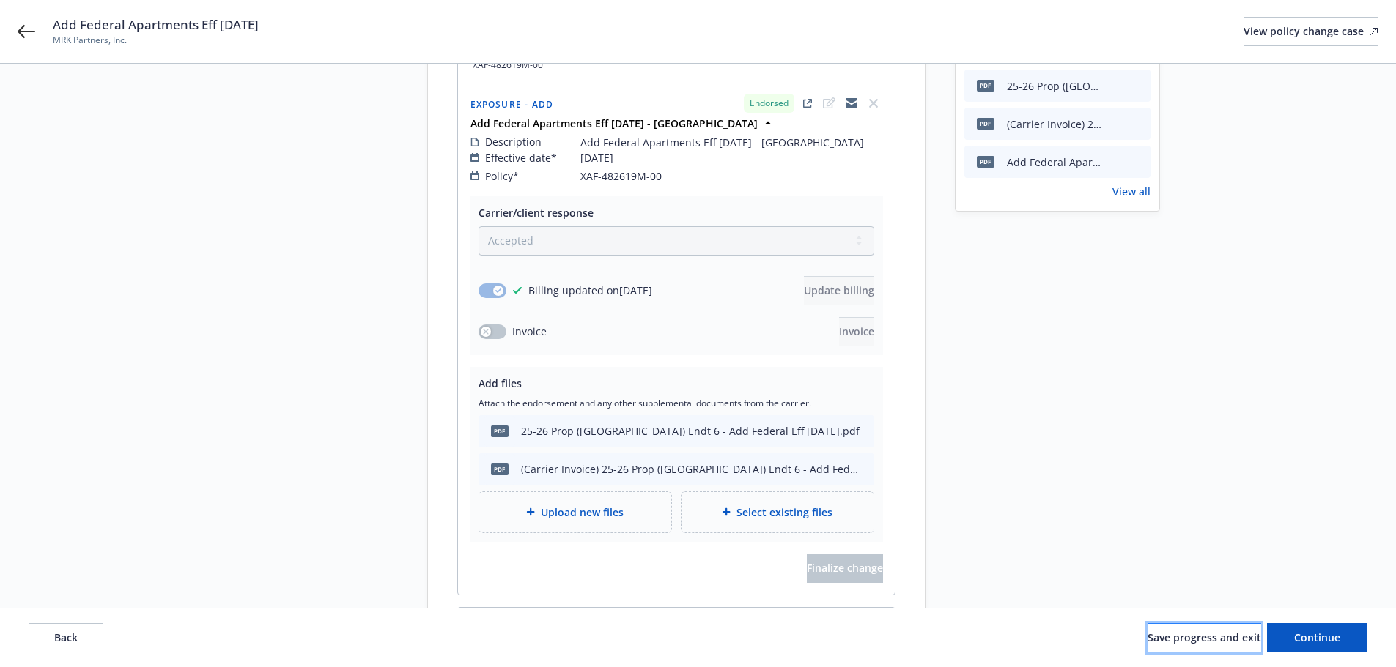
click at [1159, 631] on span "Save progress and exit" at bounding box center [1204, 638] width 114 height 14
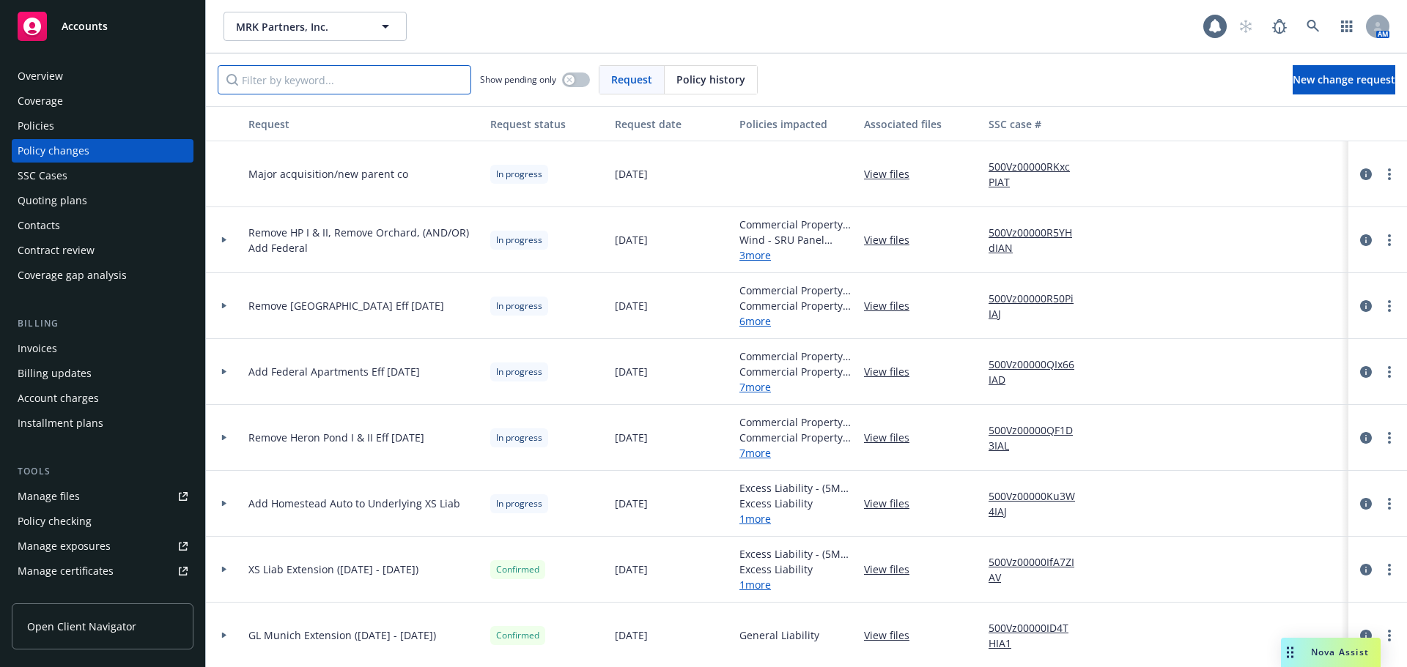
click at [278, 91] on input "Filter by keyword..." at bounding box center [344, 79] width 253 height 29
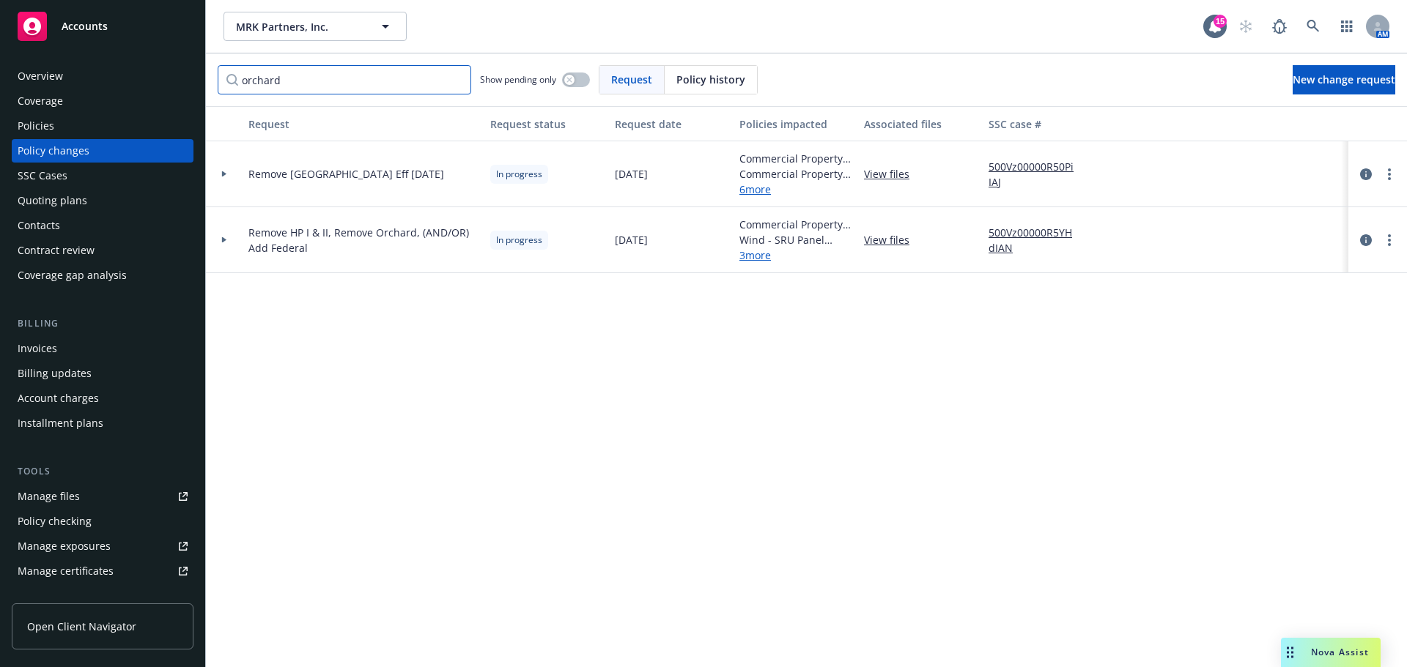
type input "orchard"
click at [226, 177] on div at bounding box center [224, 174] width 37 height 66
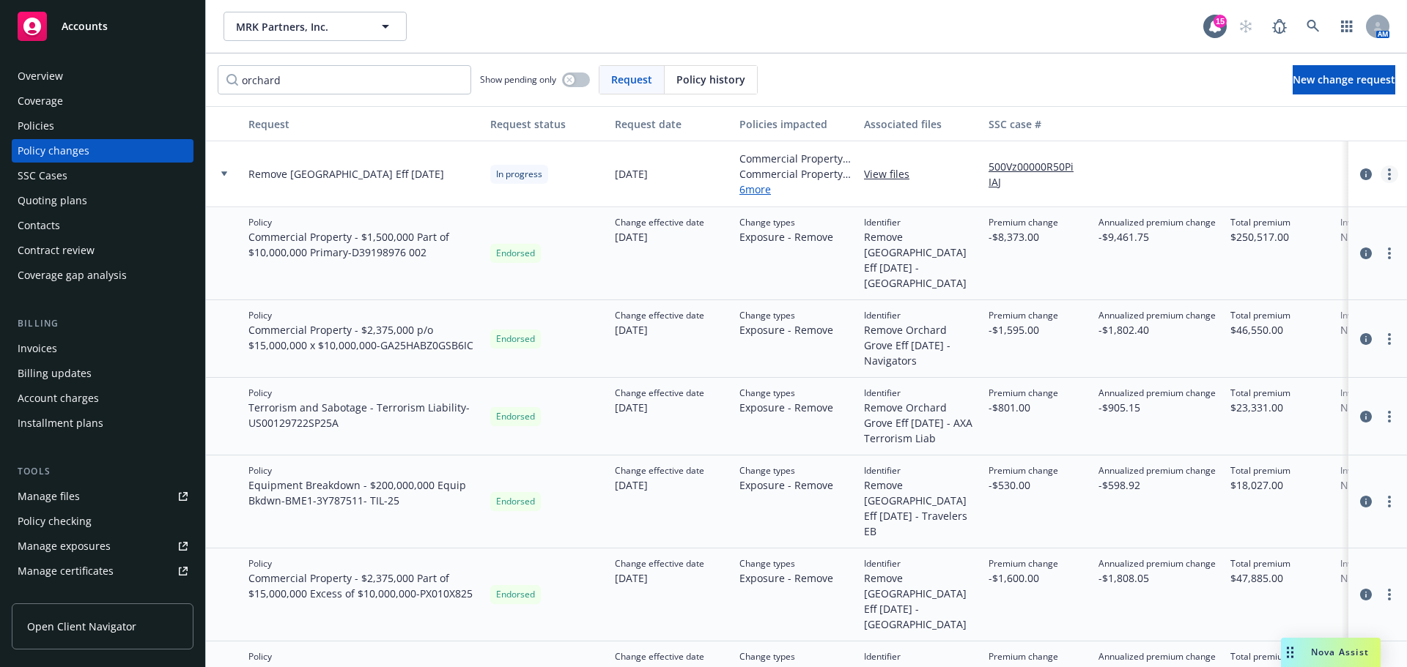
click at [1388, 170] on circle "more" at bounding box center [1389, 170] width 3 height 3
click at [1210, 287] on link "Resume workflow" at bounding box center [1260, 292] width 251 height 29
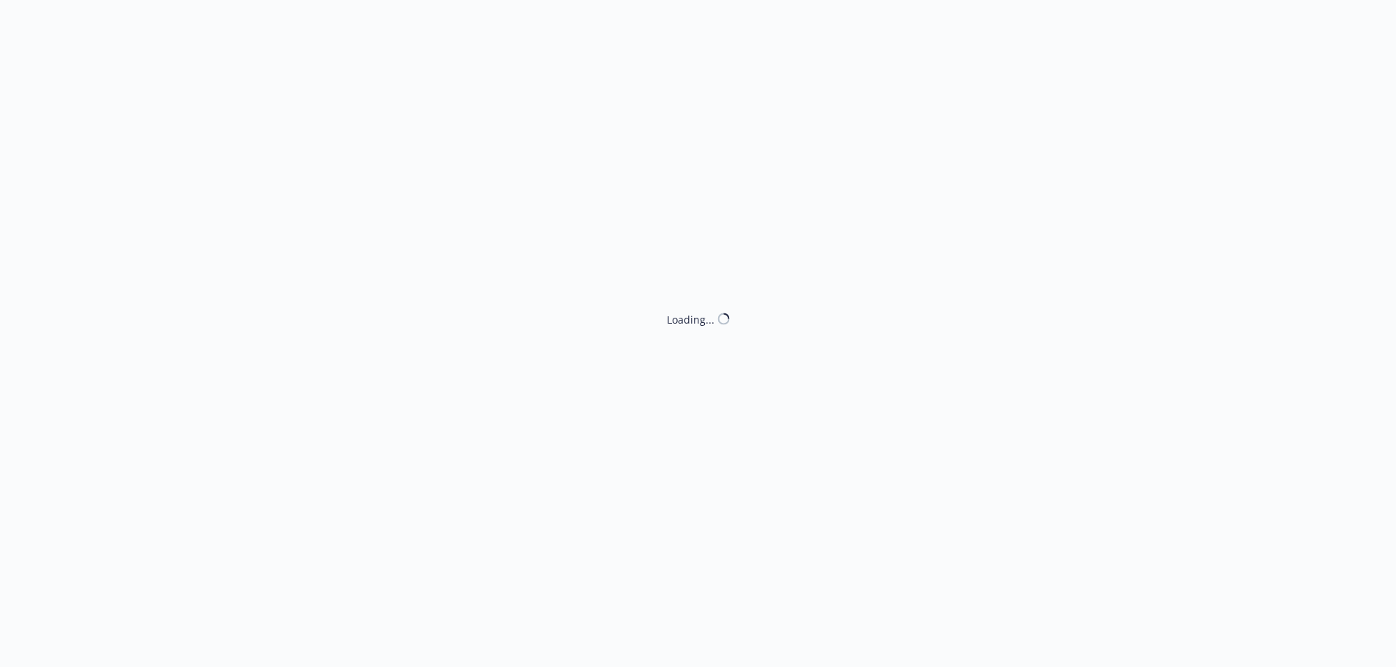
select select "ACCEPTED"
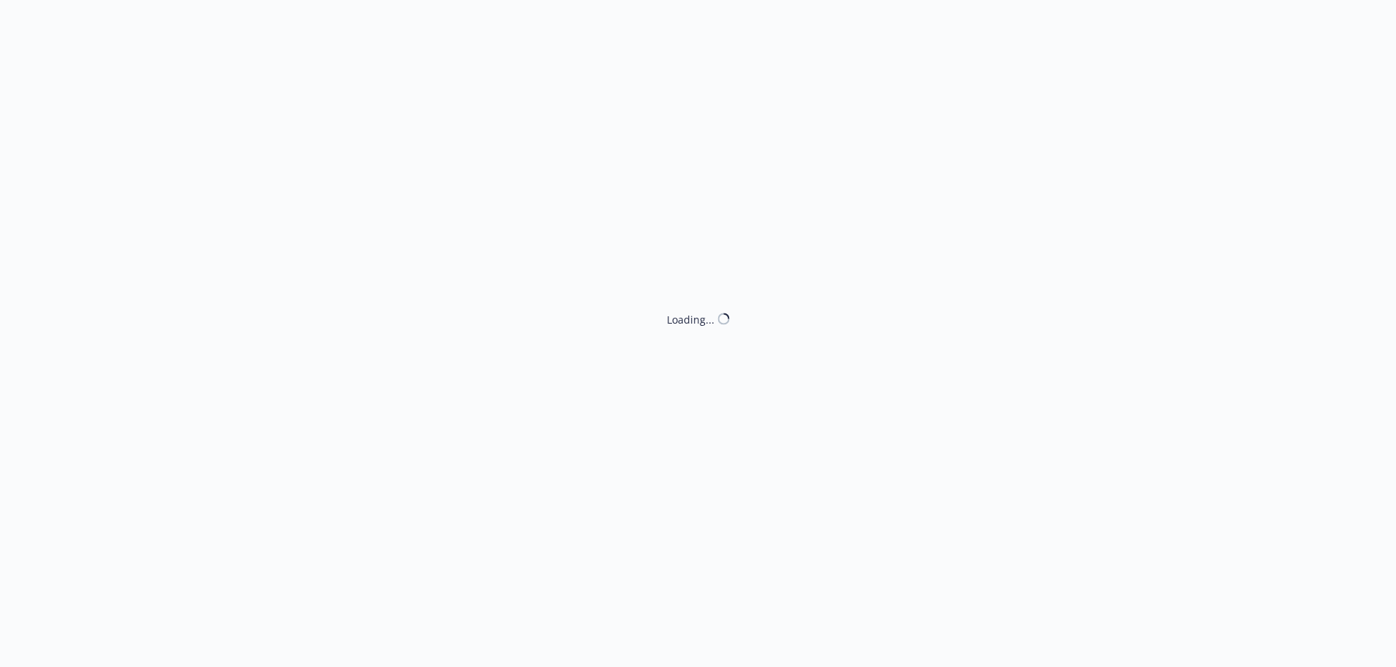
select select "ACCEPTED"
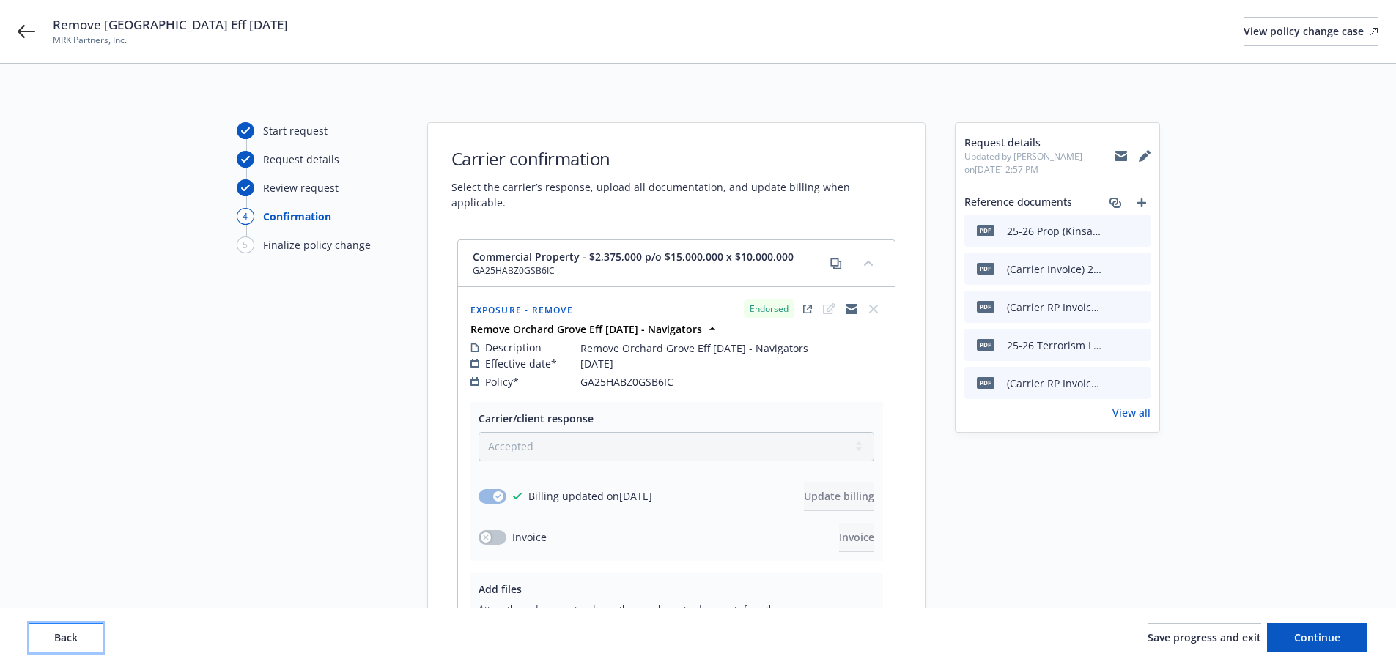
click at [64, 634] on span "Back" at bounding box center [65, 638] width 23 height 14
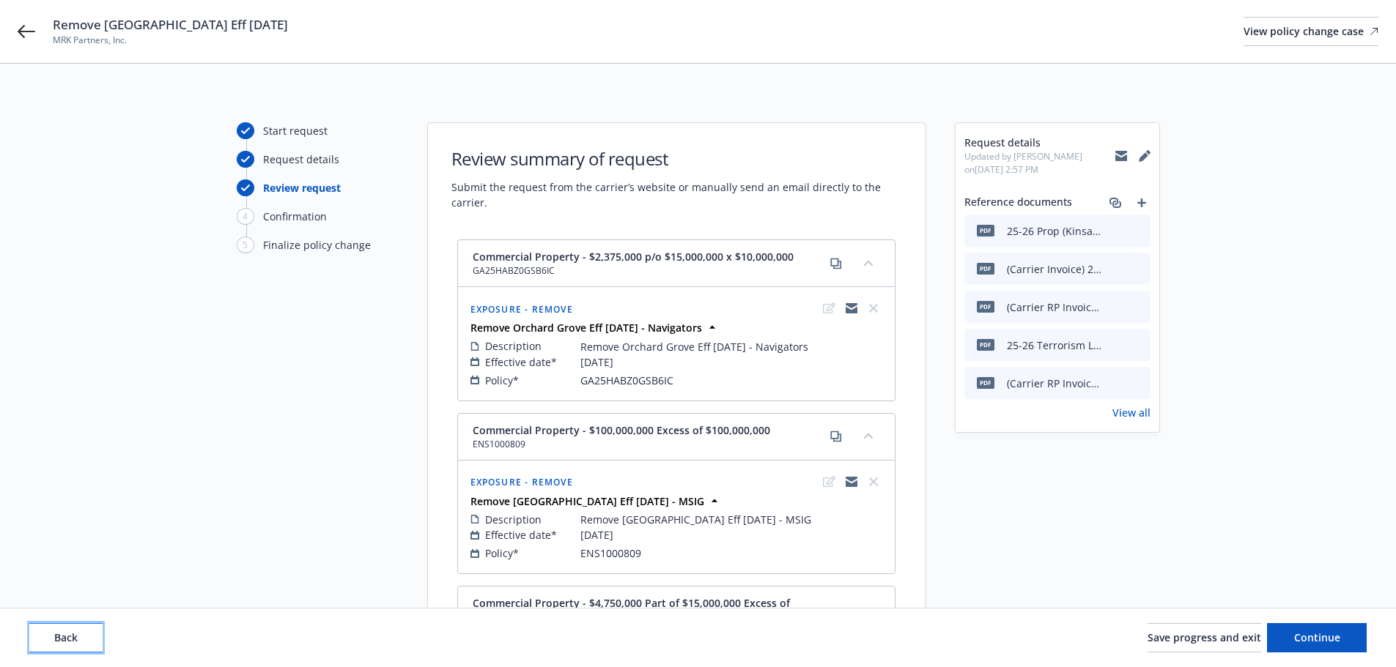
click at [64, 634] on span "Back" at bounding box center [65, 638] width 23 height 14
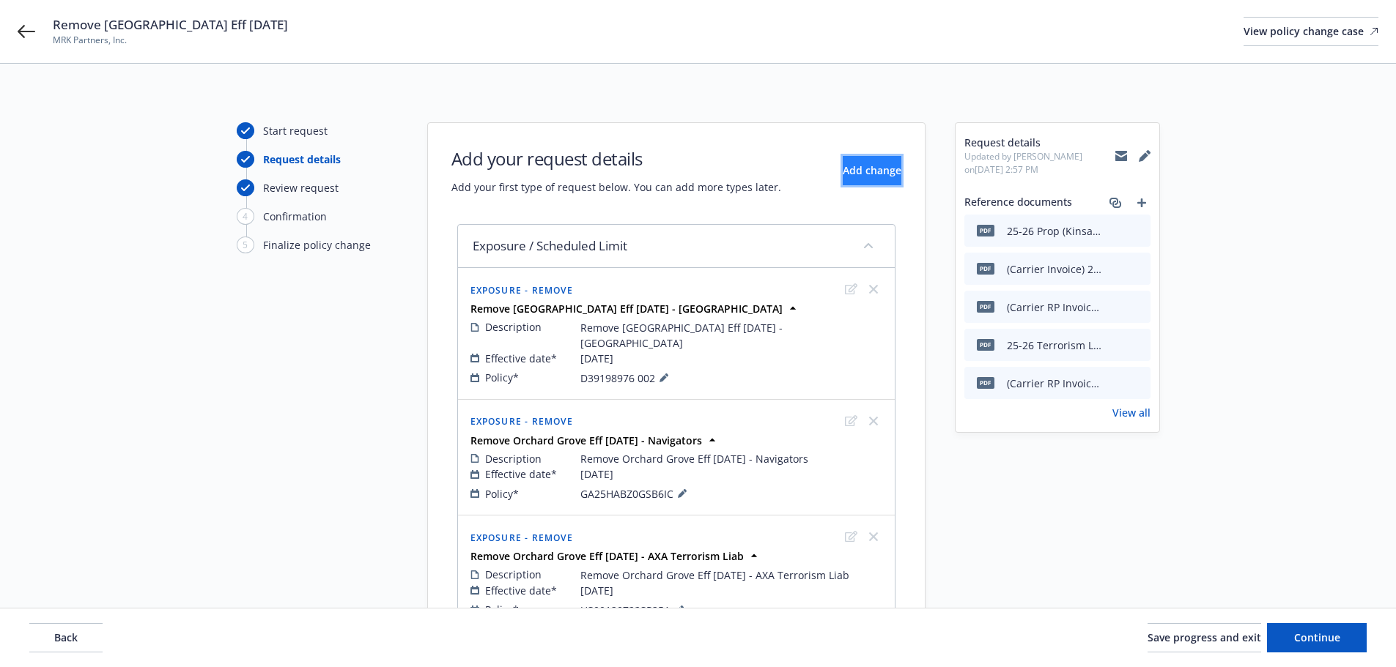
click at [868, 174] on span "Add change" at bounding box center [872, 170] width 59 height 14
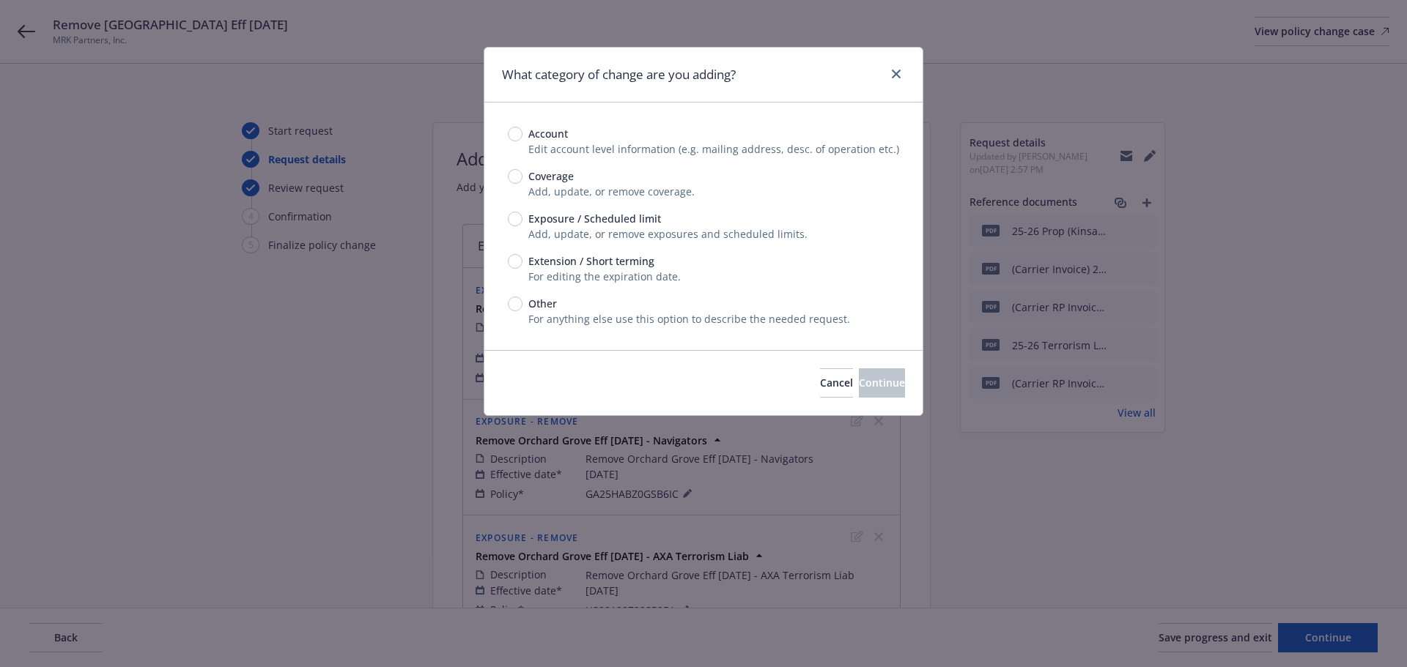
click at [578, 218] on span "Exposure / Scheduled limit" at bounding box center [594, 218] width 133 height 15
click at [522, 218] on input "Exposure / Scheduled limit" at bounding box center [515, 219] width 15 height 15
click at [868, 376] on span "Continue" at bounding box center [882, 383] width 46 height 14
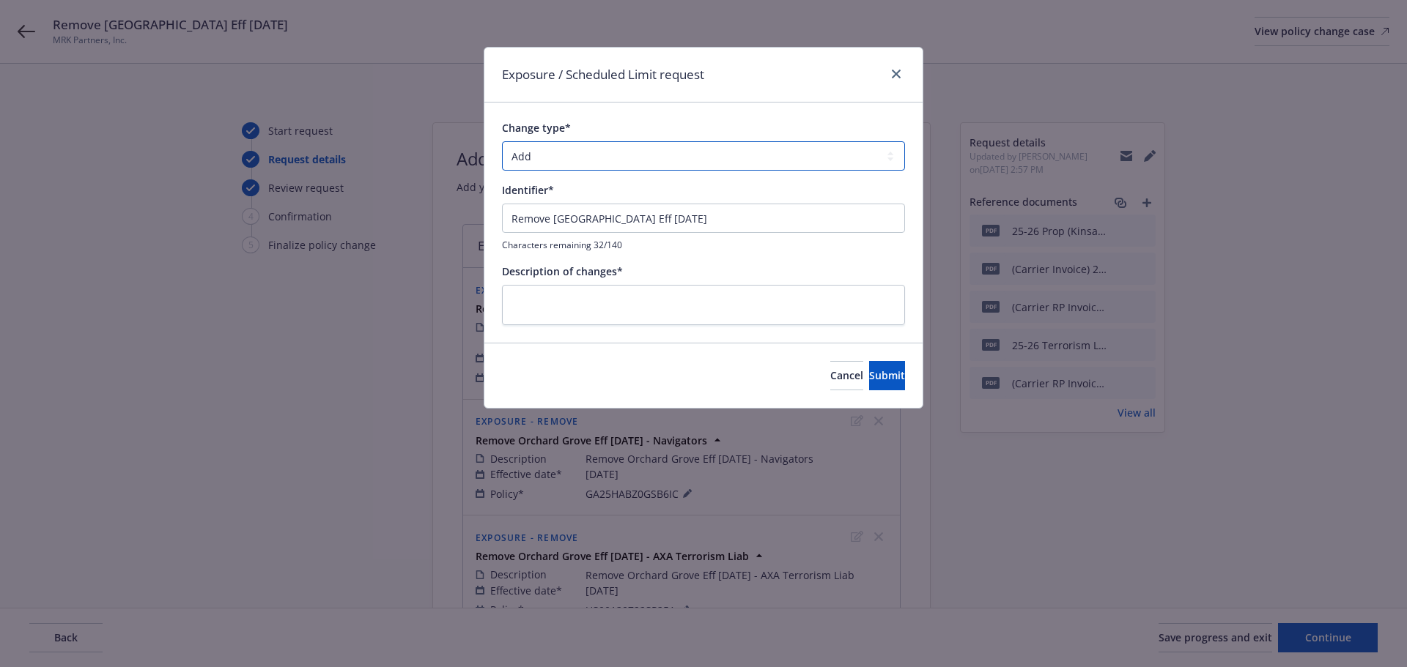
click at [607, 163] on select "Add Audit Change Remove" at bounding box center [703, 155] width 403 height 29
click at [502, 141] on select "Add Audit Change Remove" at bounding box center [703, 155] width 403 height 29
click at [770, 225] on input "Remove [GEOGRAPHIC_DATA] Eff [DATE]" at bounding box center [703, 218] width 403 height 29
click at [732, 294] on textarea at bounding box center [703, 305] width 403 height 40
paste textarea "Remove [GEOGRAPHIC_DATA] Eff [DATE] - [GEOGRAPHIC_DATA]"
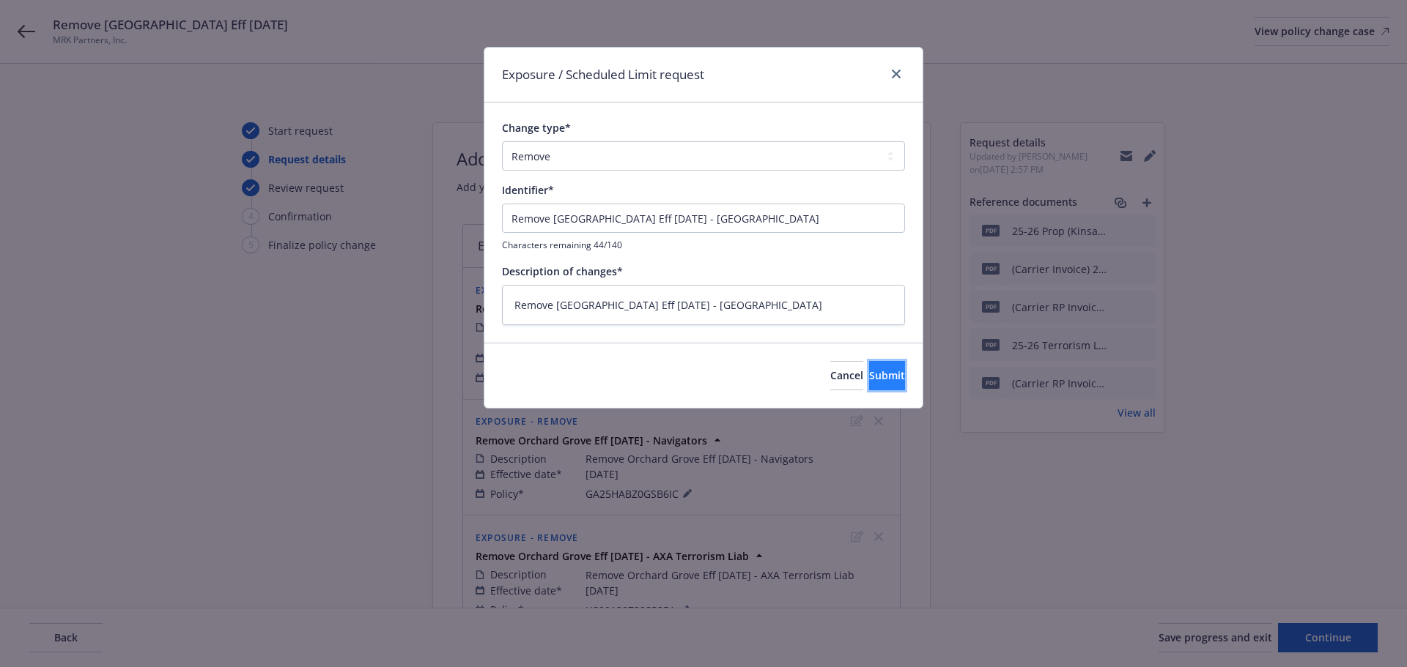
click at [869, 378] on span "Submit" at bounding box center [887, 376] width 36 height 14
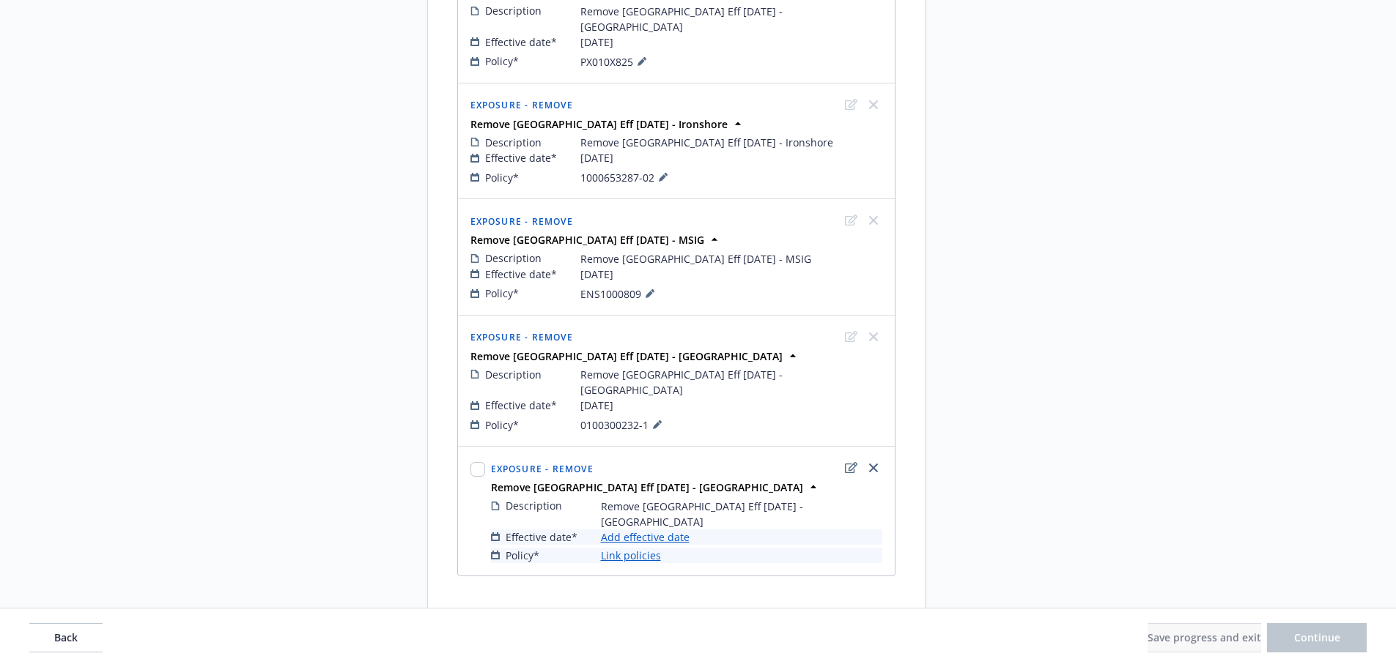
scroll to position [798, 0]
click at [627, 528] on link "Add effective date" at bounding box center [645, 535] width 89 height 15
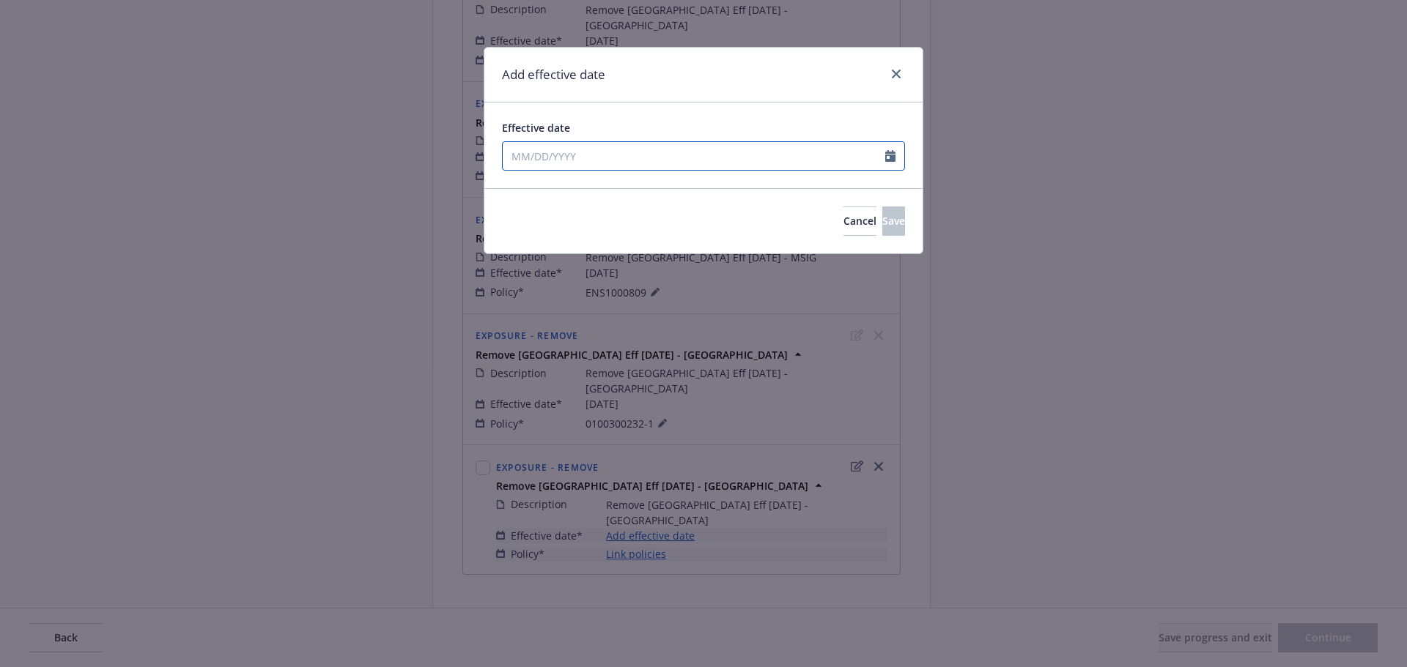
click at [613, 157] on input "Effective date" at bounding box center [694, 156] width 382 height 28
click at [712, 106] on div "Effective date [DATE] January February March April May June July August Septemb…" at bounding box center [703, 146] width 438 height 86
click at [882, 220] on span "Save" at bounding box center [893, 221] width 23 height 14
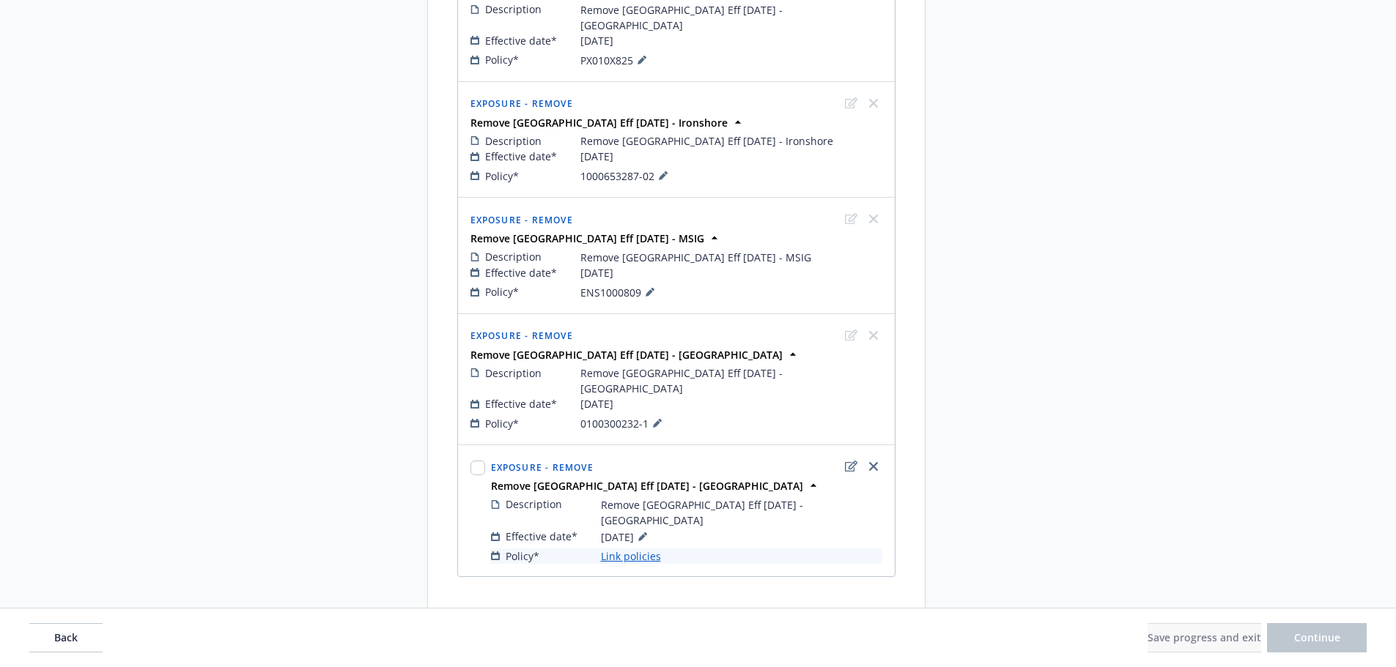
click at [620, 549] on link "Link policies" at bounding box center [631, 556] width 60 height 15
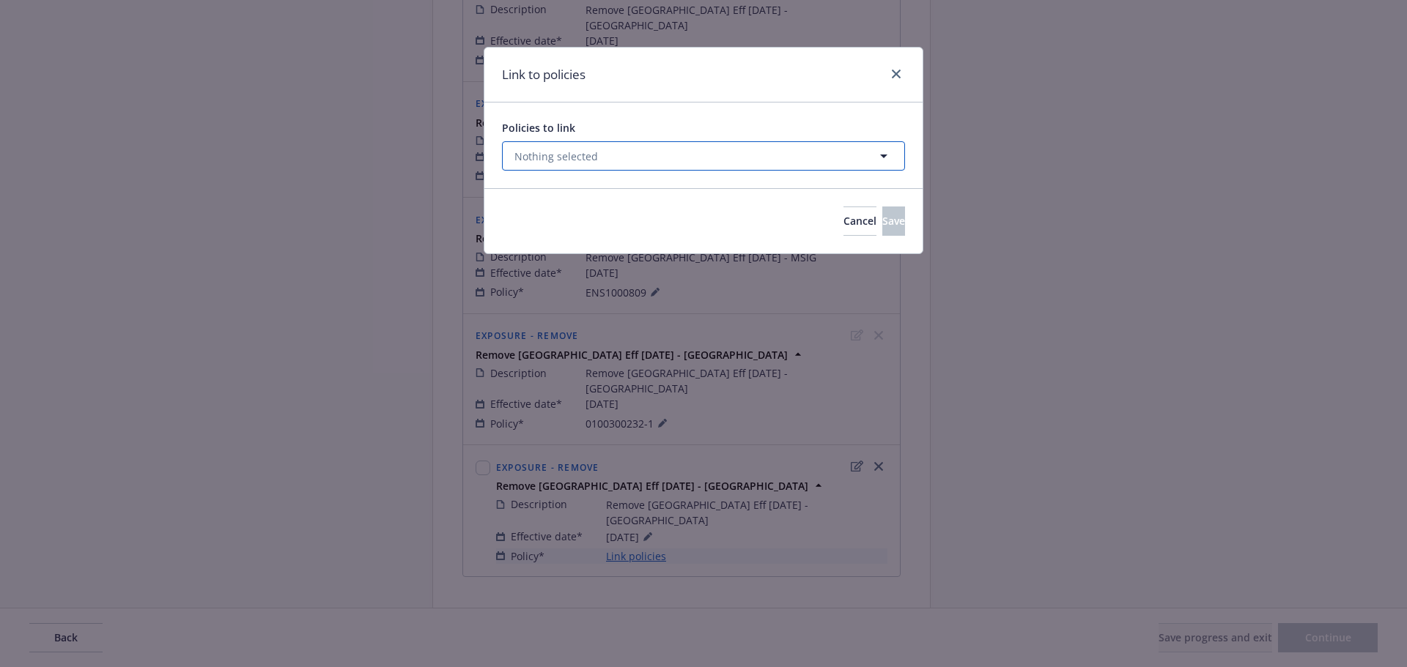
click at [569, 153] on span "Nothing selected" at bounding box center [556, 156] width 84 height 15
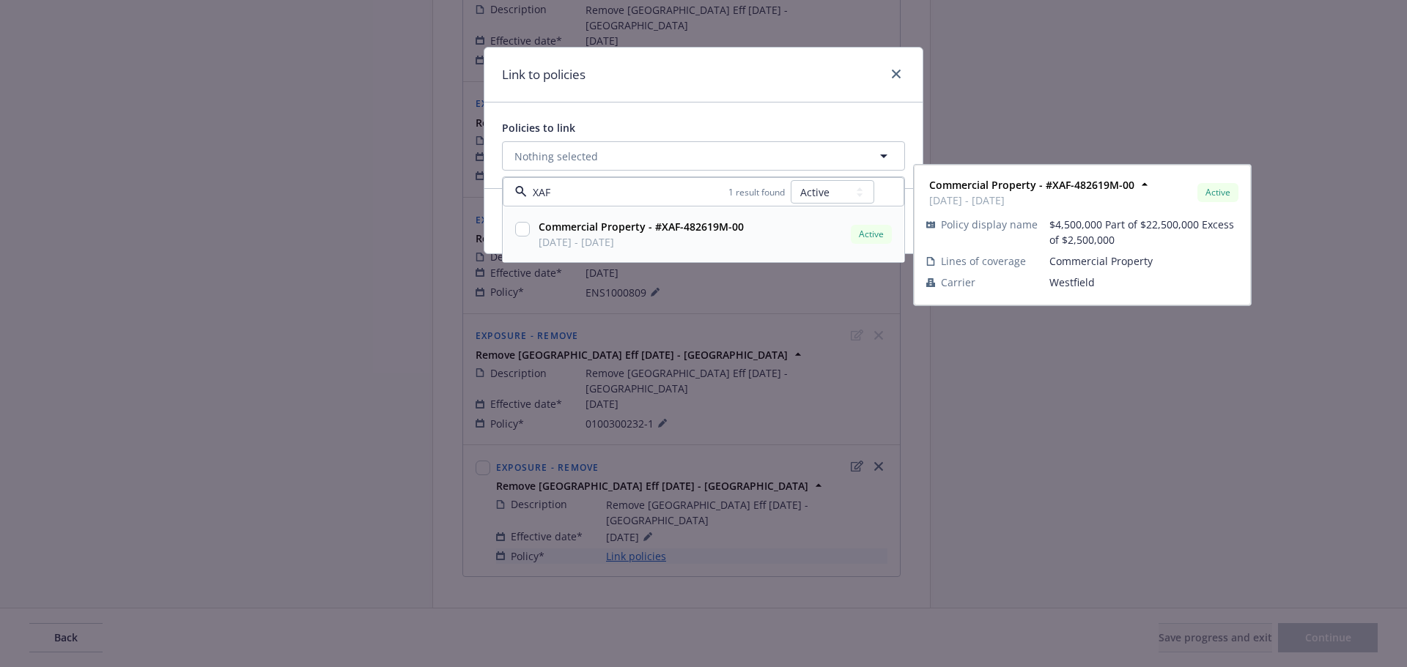
click at [520, 230] on input "checkbox" at bounding box center [522, 229] width 15 height 15
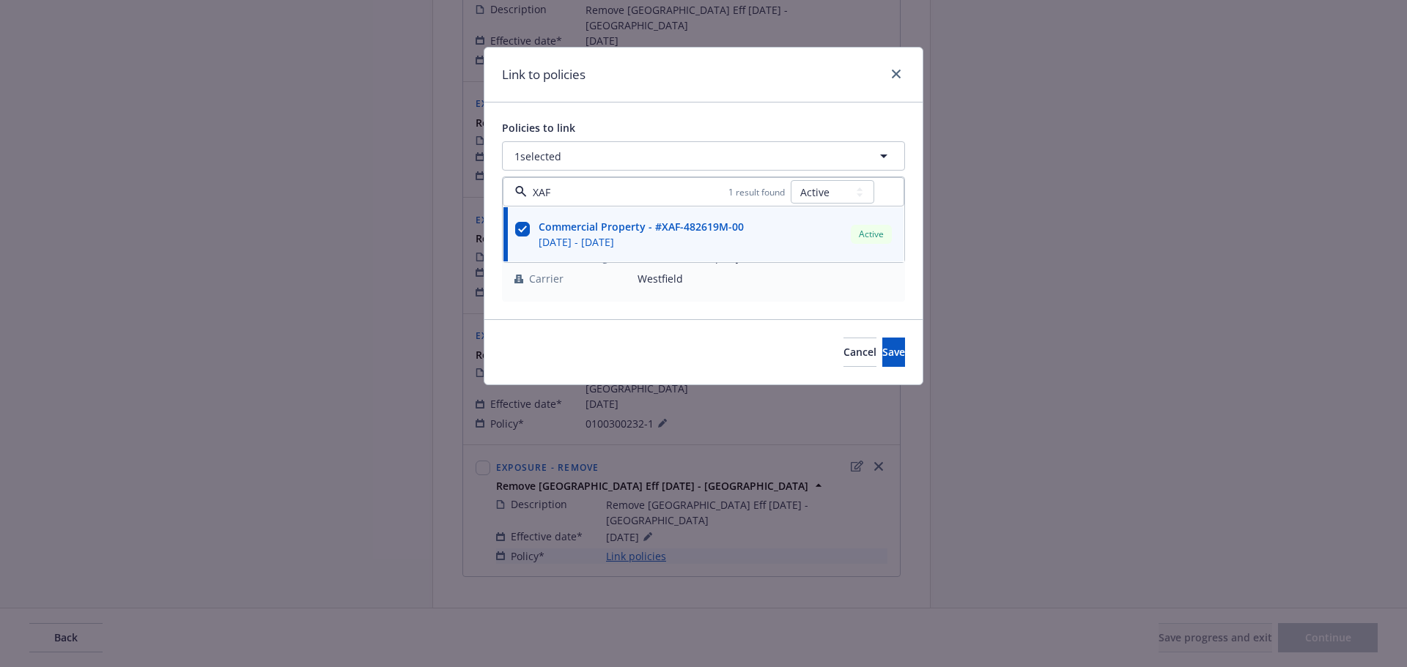
click at [704, 103] on div "Policies to link 1 selected XAF 1 result found All Active Upcoming Expired Canc…" at bounding box center [703, 211] width 438 height 217
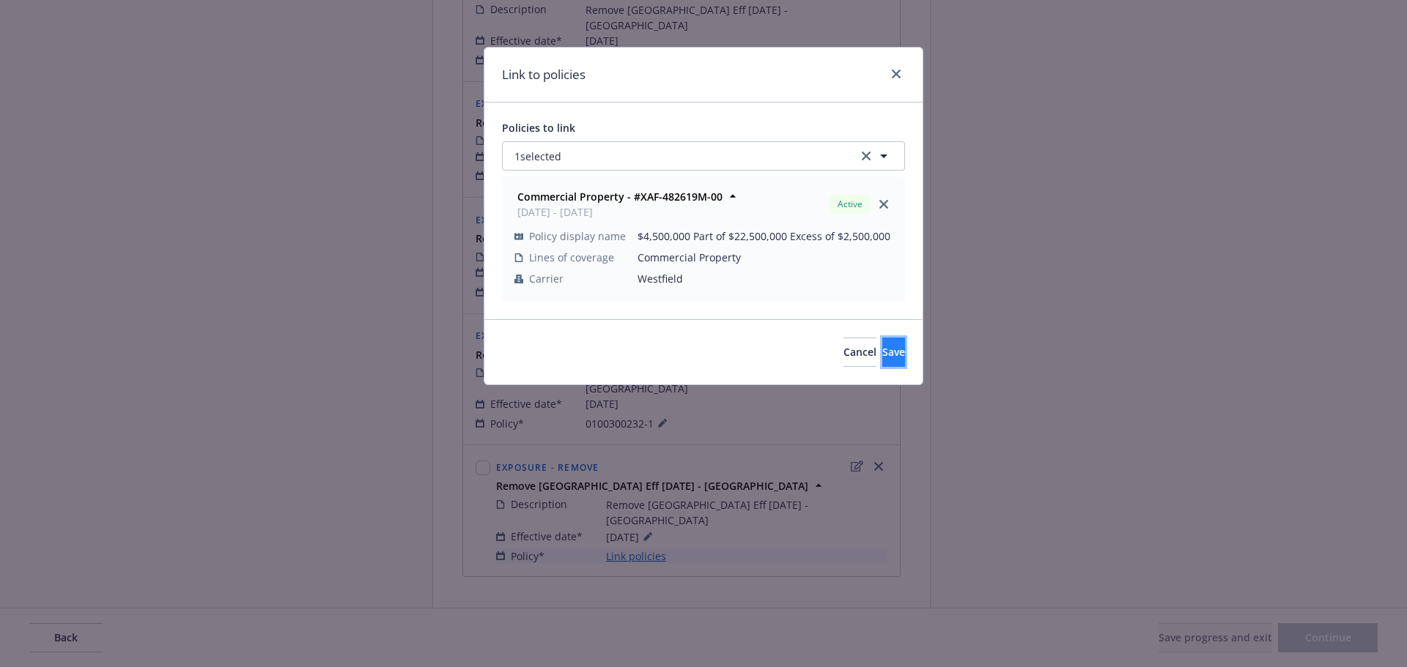
click at [882, 355] on span "Save" at bounding box center [893, 352] width 23 height 14
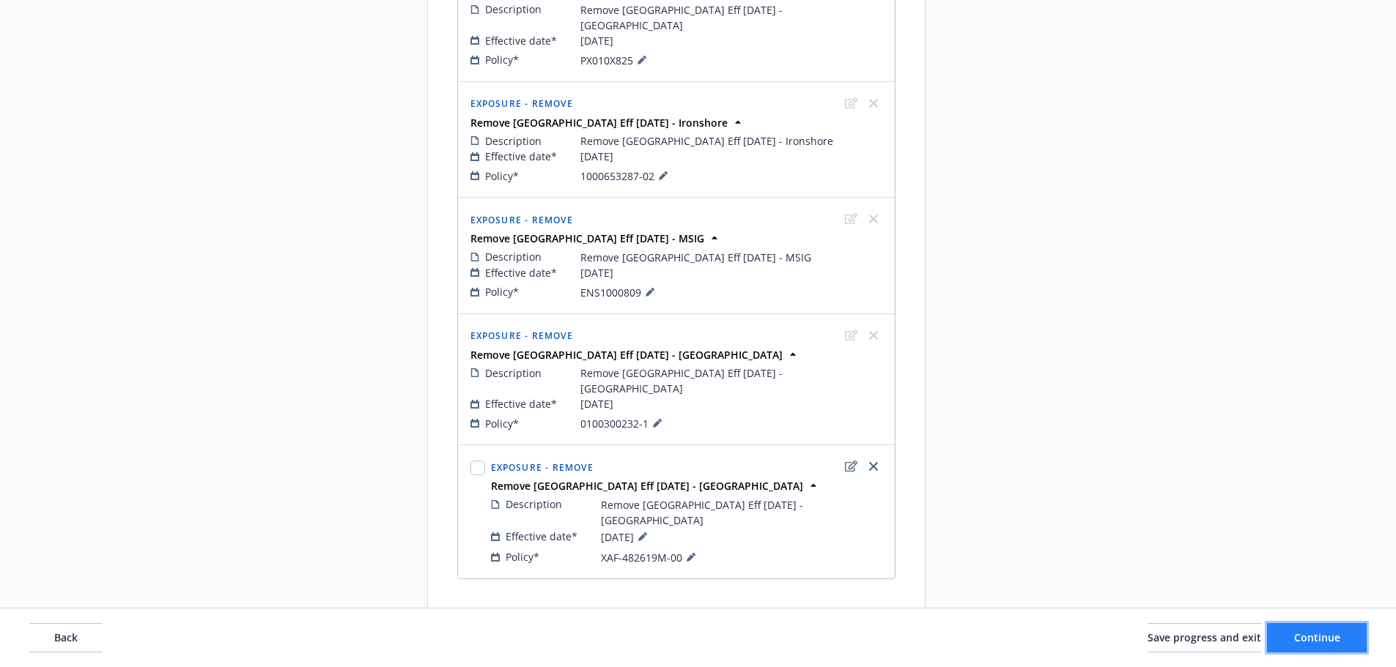
click at [1315, 640] on span "Continue" at bounding box center [1317, 638] width 46 height 14
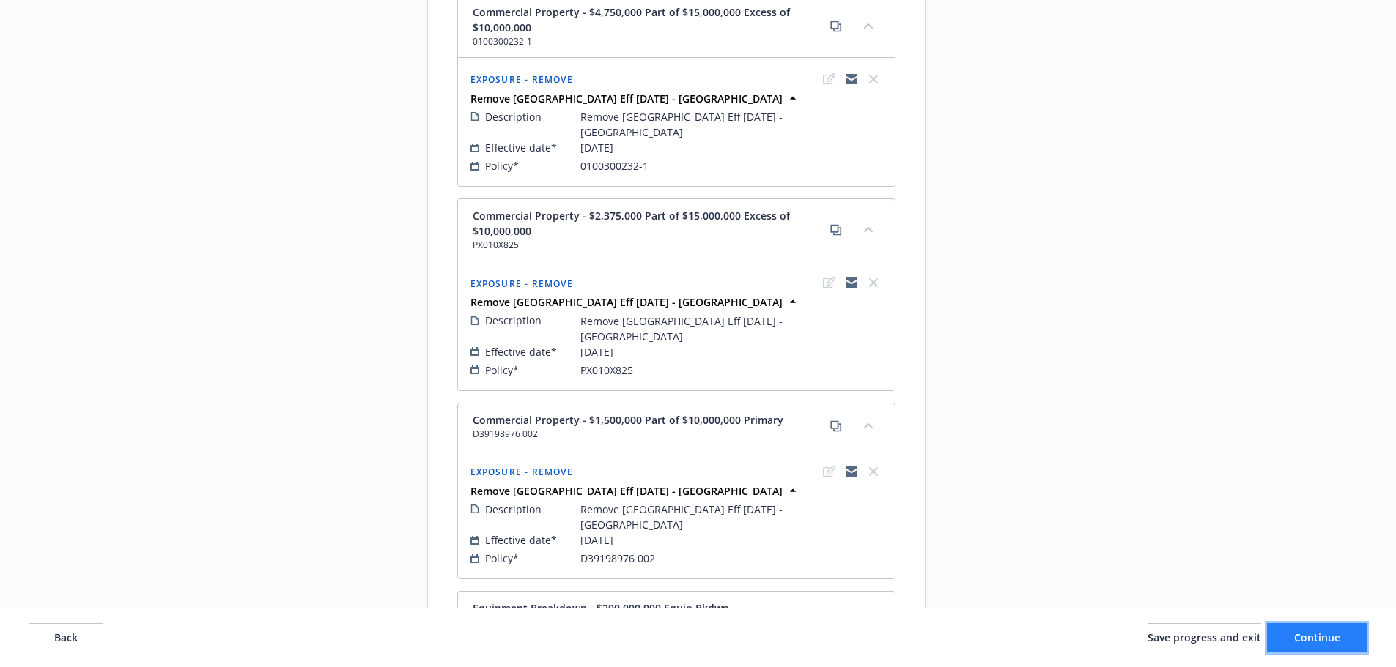
click at [1275, 633] on button "Continue" at bounding box center [1317, 637] width 100 height 29
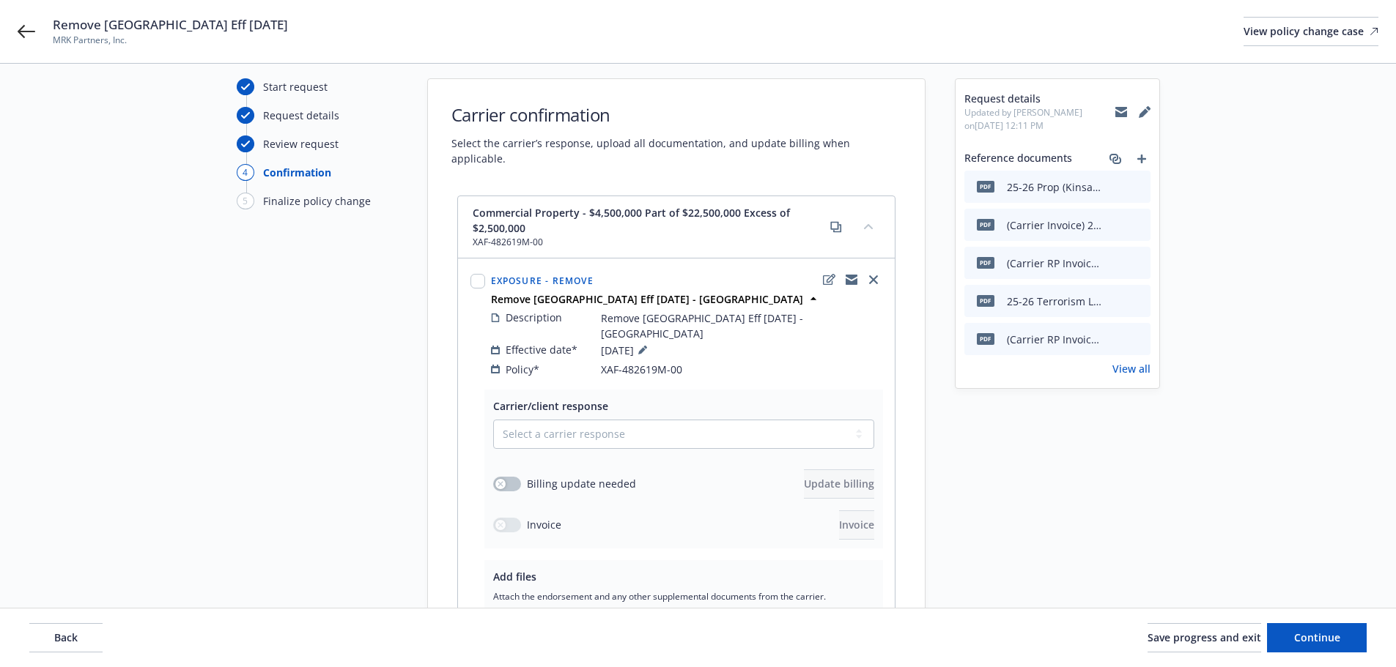
scroll to position [73, 0]
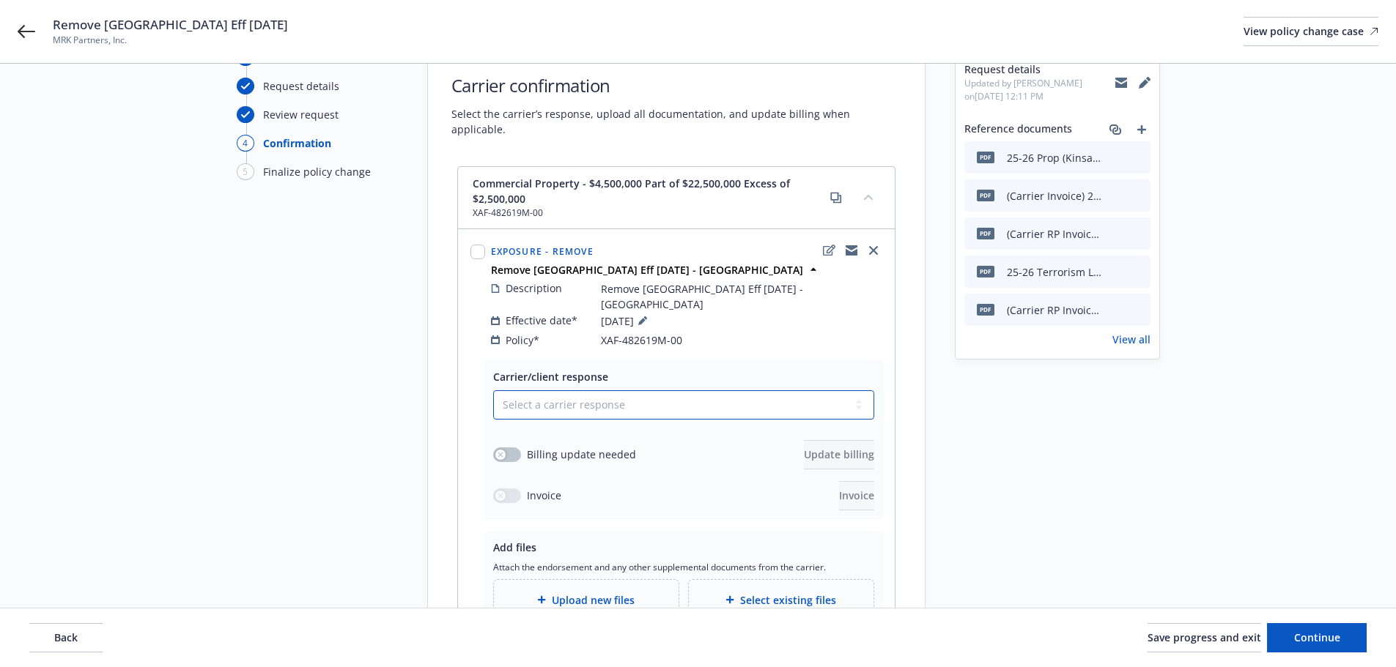
click at [656, 391] on select "Select a carrier response Accepted Accepted with revision No endorsement needed…" at bounding box center [683, 405] width 381 height 29
click at [493, 391] on select "Select a carrier response Accepted Accepted with revision No endorsement needed…" at bounding box center [683, 405] width 381 height 29
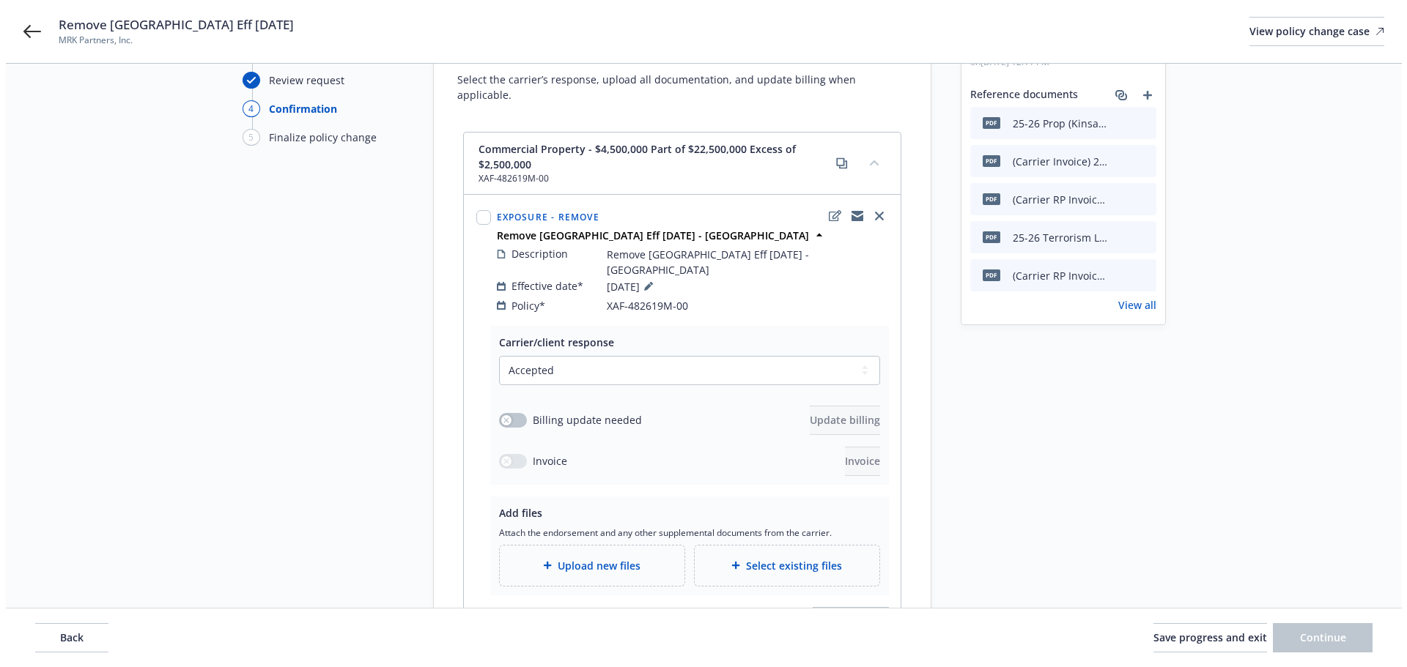
scroll to position [147, 0]
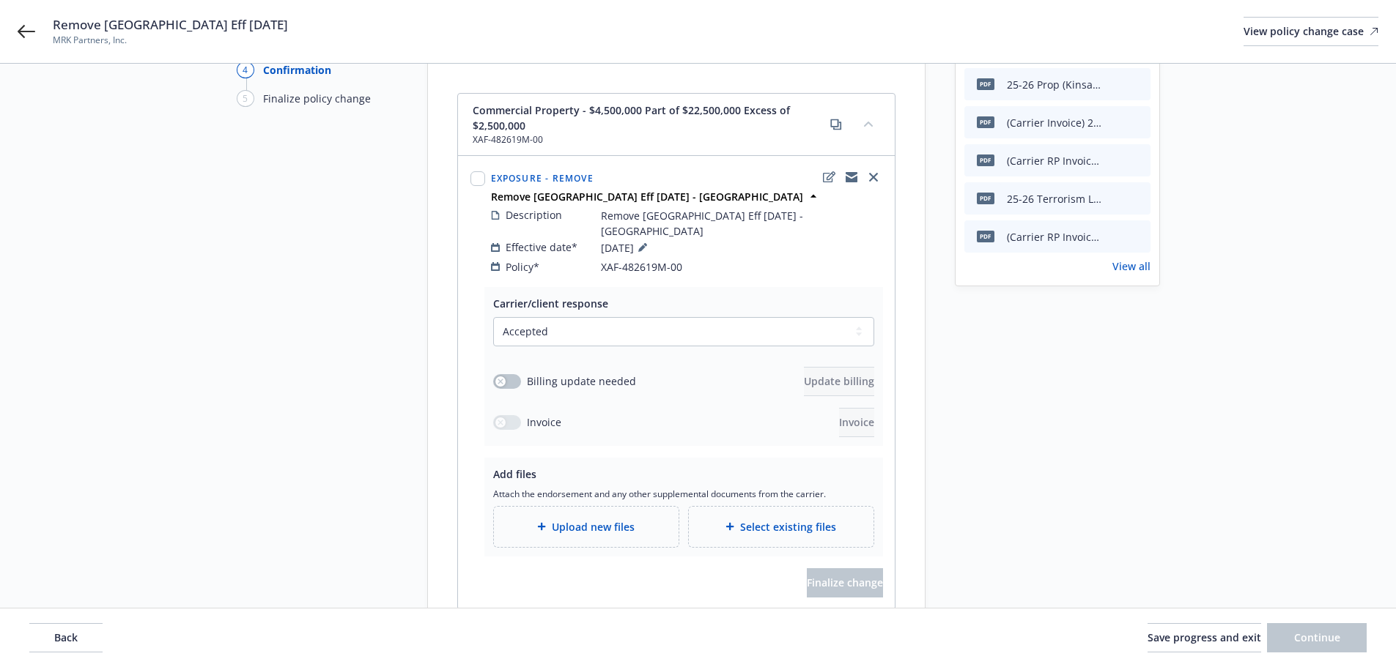
click at [606, 519] on span "Upload new files" at bounding box center [593, 526] width 83 height 15
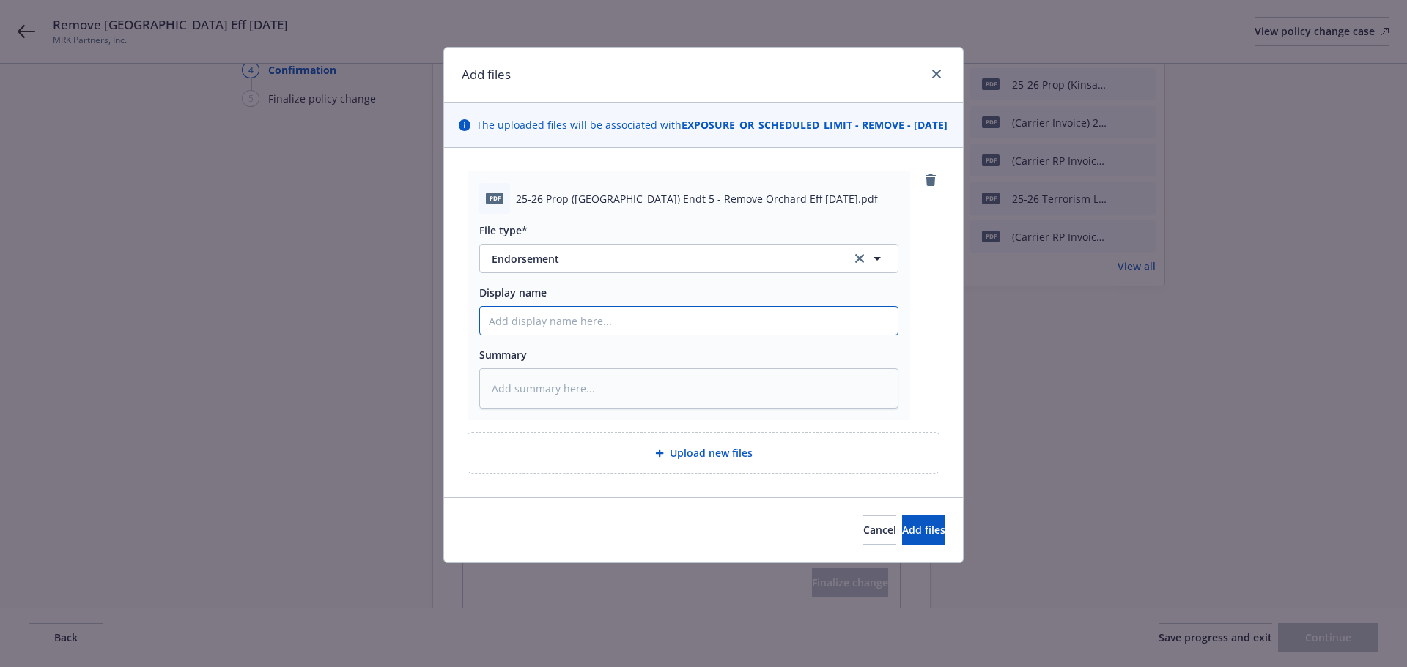
click at [597, 335] on input "Display name" at bounding box center [689, 321] width 418 height 28
paste input "25-26 Prop ([GEOGRAPHIC_DATA]) Endt 5 - Remove Orchard Eff [DATE]"
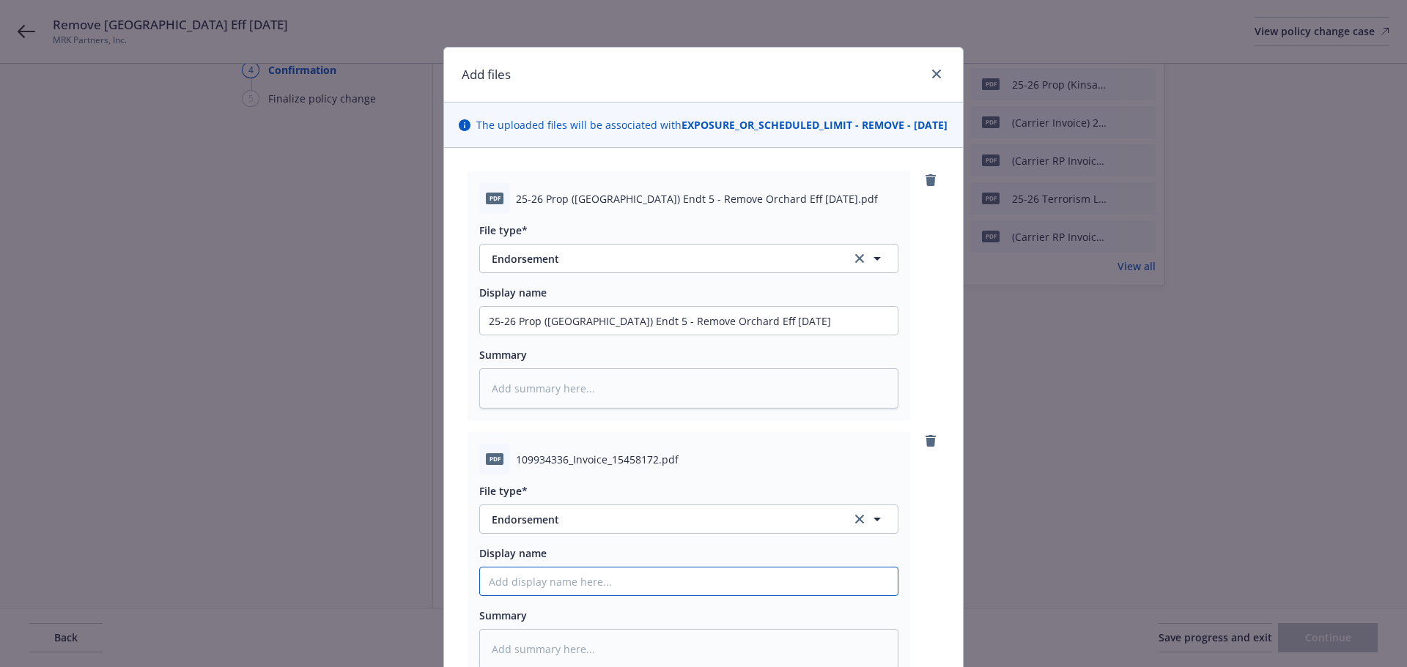
click at [555, 596] on input "Display name" at bounding box center [689, 582] width 418 height 28
paste input "25-26 Prop ([GEOGRAPHIC_DATA]) Endt 5 - Remove Orchard Eff [DATE]"
click at [591, 534] on button "Endorsement" at bounding box center [688, 519] width 419 height 29
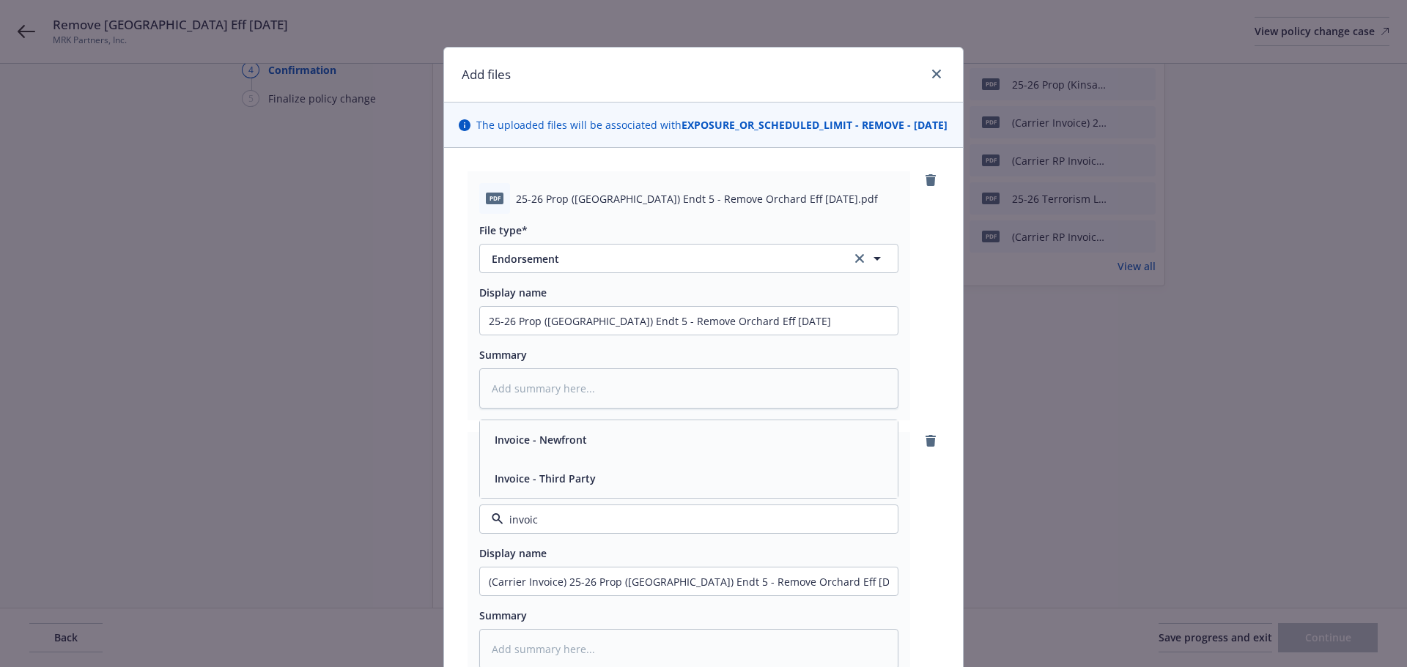
click at [570, 486] on span "Invoice - Third Party" at bounding box center [545, 478] width 101 height 15
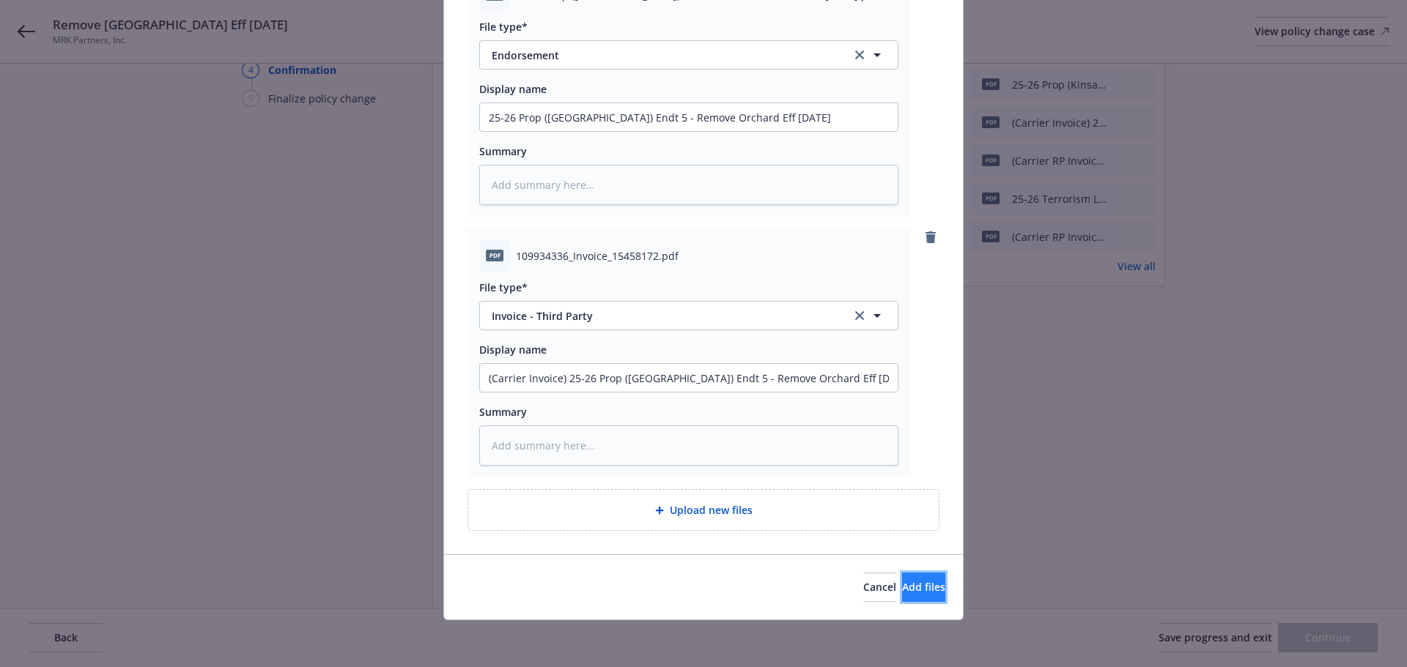
click at [902, 595] on button "Add files" at bounding box center [923, 587] width 43 height 29
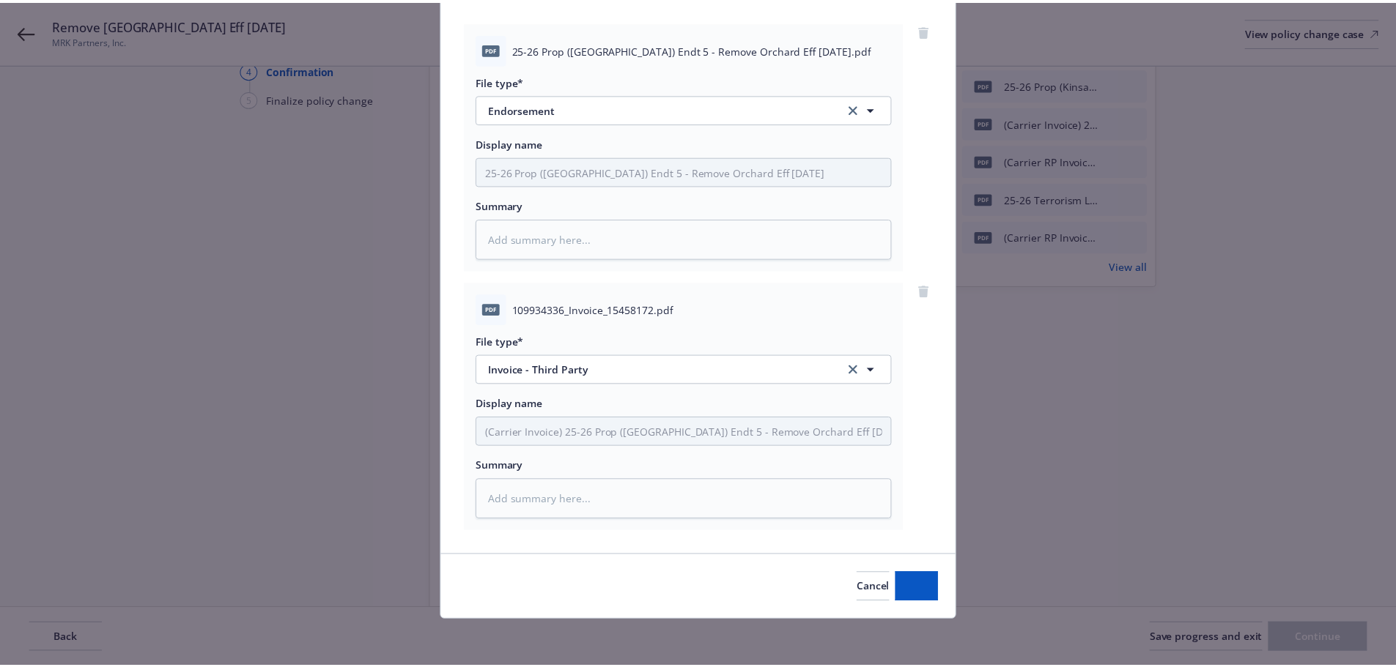
scroll to position [166, 0]
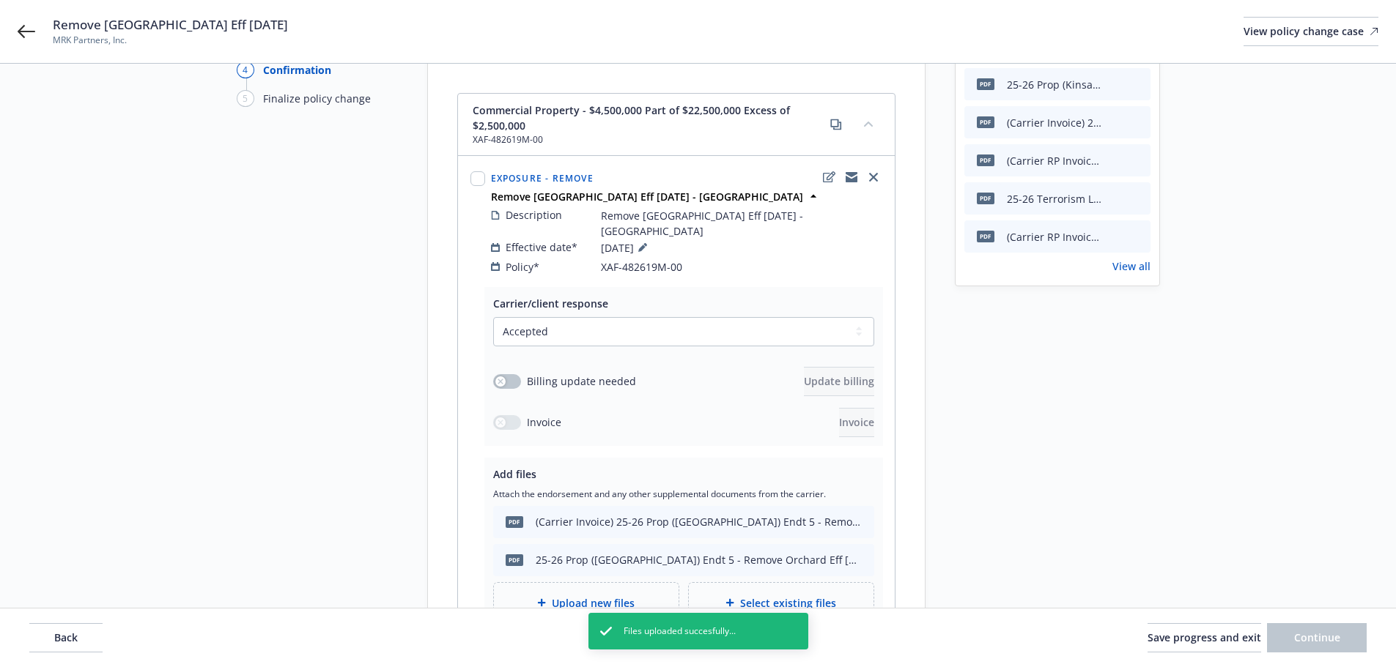
click at [492, 357] on div "Carrier/client response Select a carrier response Accepted Accepted with revisi…" at bounding box center [683, 366] width 399 height 159
click at [498, 379] on icon "button" at bounding box center [500, 382] width 6 height 6
click at [804, 374] on span "Update billing" at bounding box center [839, 381] width 70 height 14
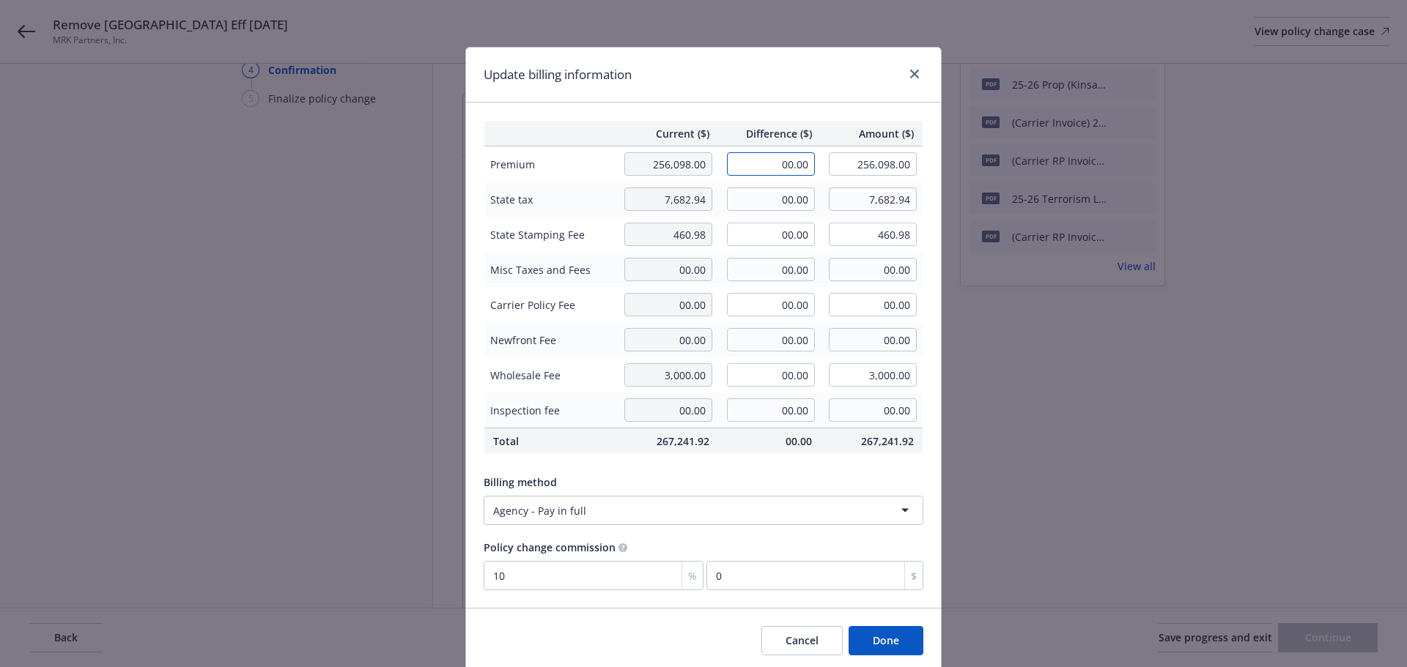
click at [745, 155] on input "00.00" at bounding box center [771, 163] width 88 height 23
click at [777, 173] on input "8002" at bounding box center [771, 163] width 88 height 23
click at [765, 110] on div "Current ($) Difference ($) Amount ($) Premium 256,098.00 -8,002.00 248,096.00 S…" at bounding box center [703, 356] width 475 height 506
click at [760, 189] on input "00.00" at bounding box center [771, 199] width 88 height 23
click at [753, 233] on input "00.00" at bounding box center [771, 234] width 88 height 23
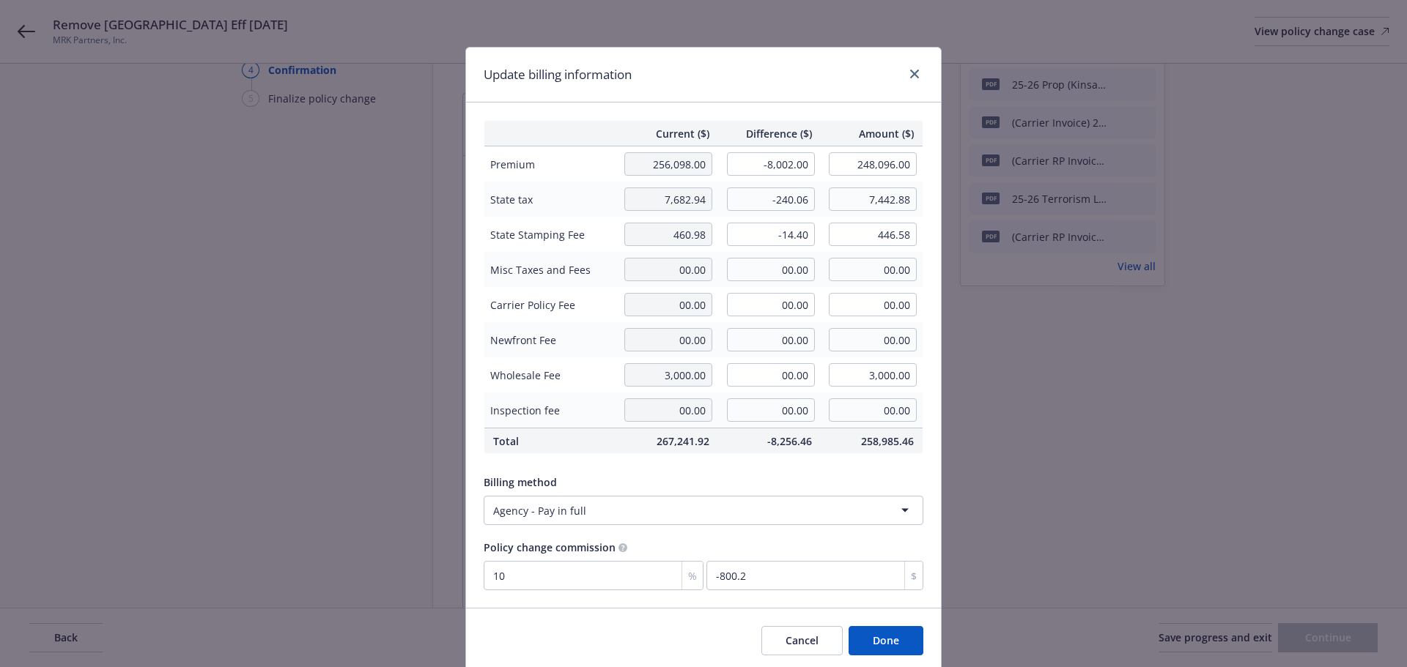
click at [789, 122] on th "Difference ($)" at bounding box center [769, 134] width 103 height 26
click at [891, 644] on button "Done" at bounding box center [885, 640] width 75 height 29
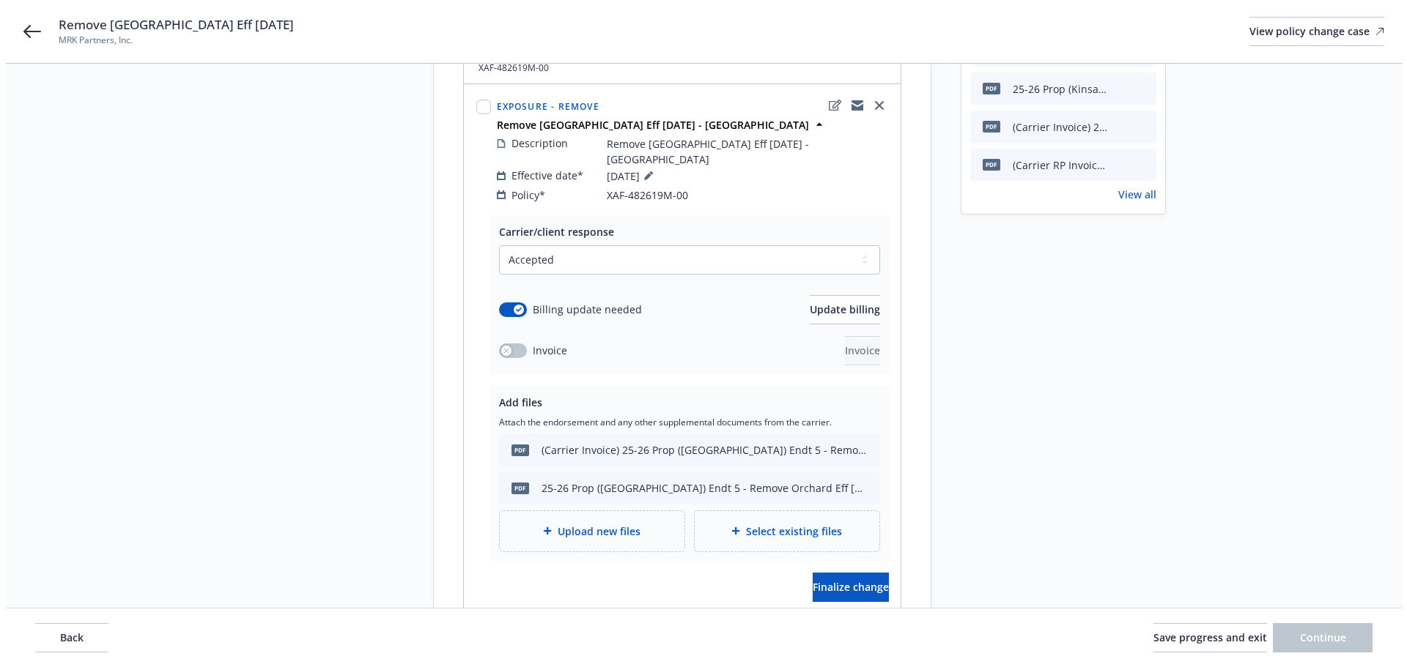
scroll to position [220, 0]
click at [810, 579] on span "Finalize change" at bounding box center [845, 586] width 76 height 14
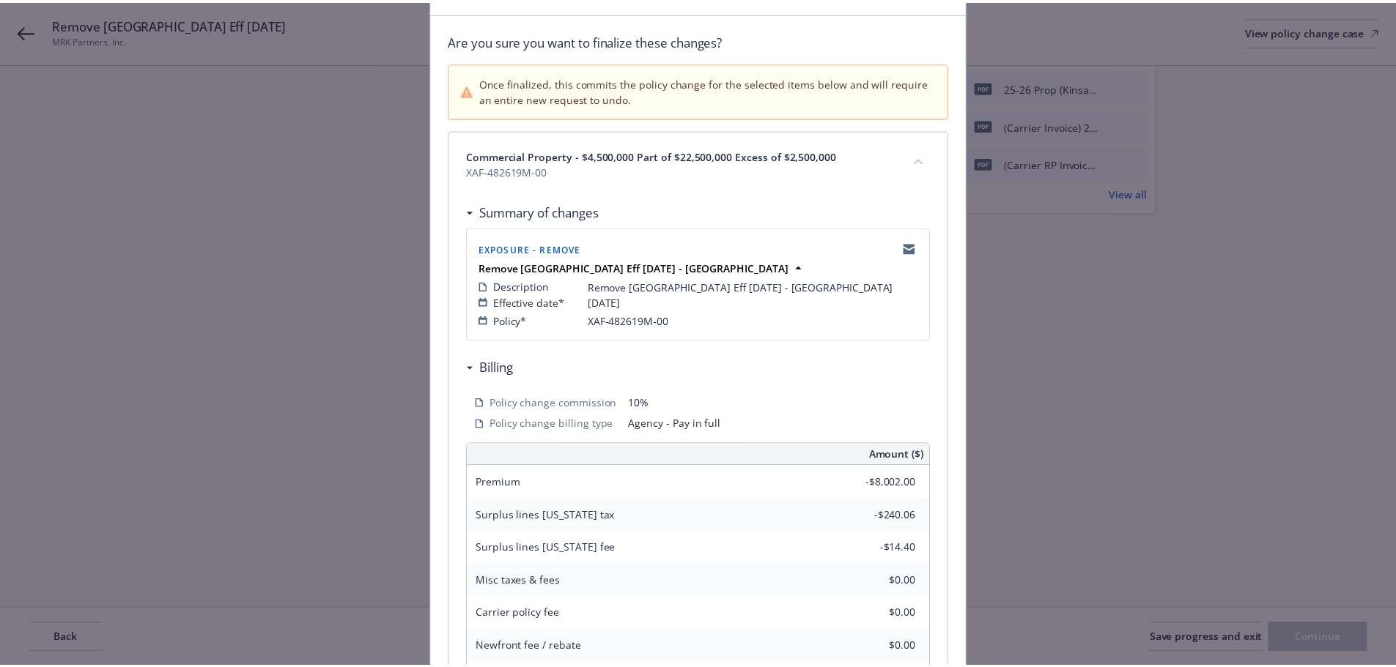
scroll to position [323, 0]
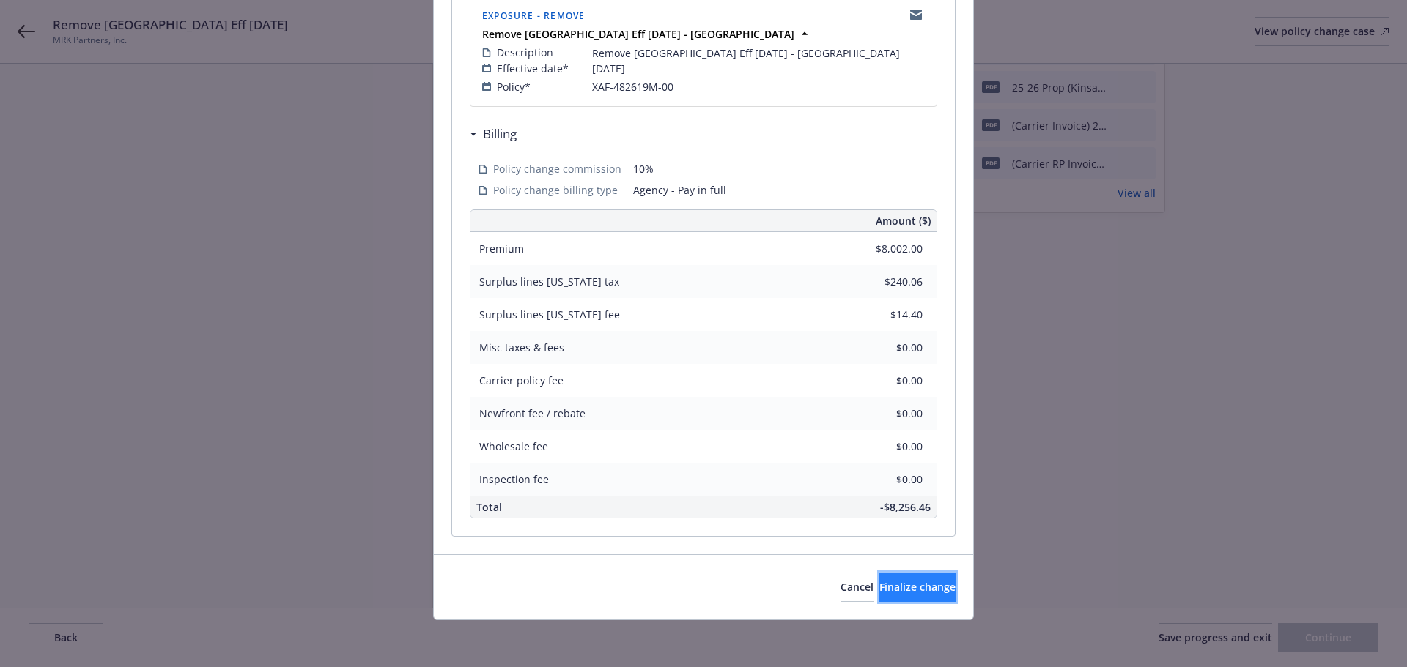
click at [894, 588] on span "Finalize change" at bounding box center [917, 587] width 76 height 14
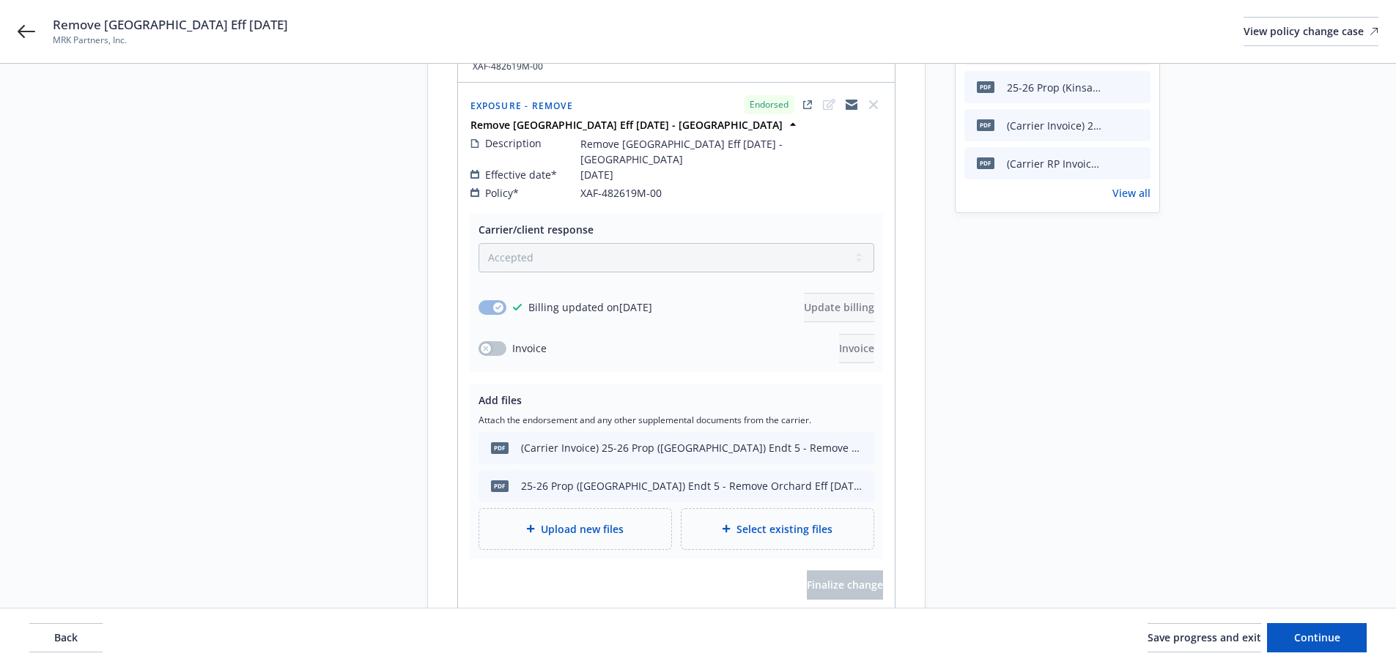
scroll to position [147, 0]
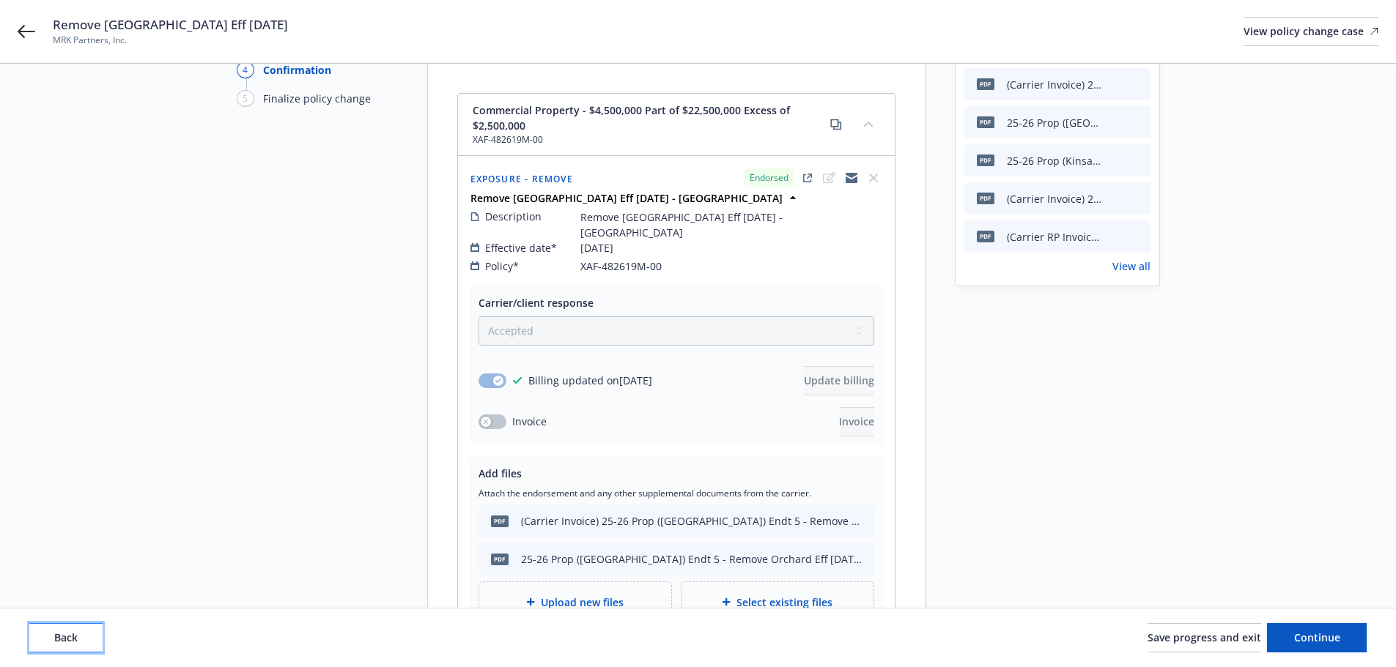
click at [73, 634] on span "Back" at bounding box center [65, 638] width 23 height 14
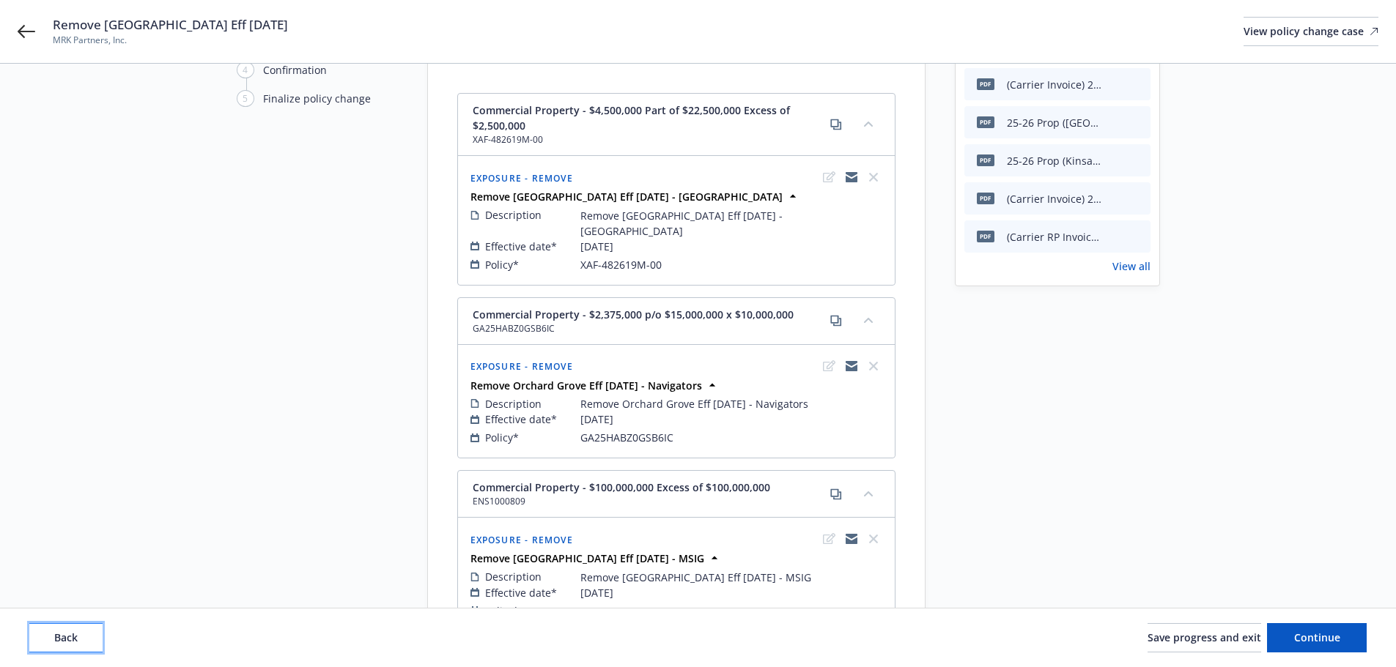
click at [62, 638] on span "Back" at bounding box center [65, 638] width 23 height 14
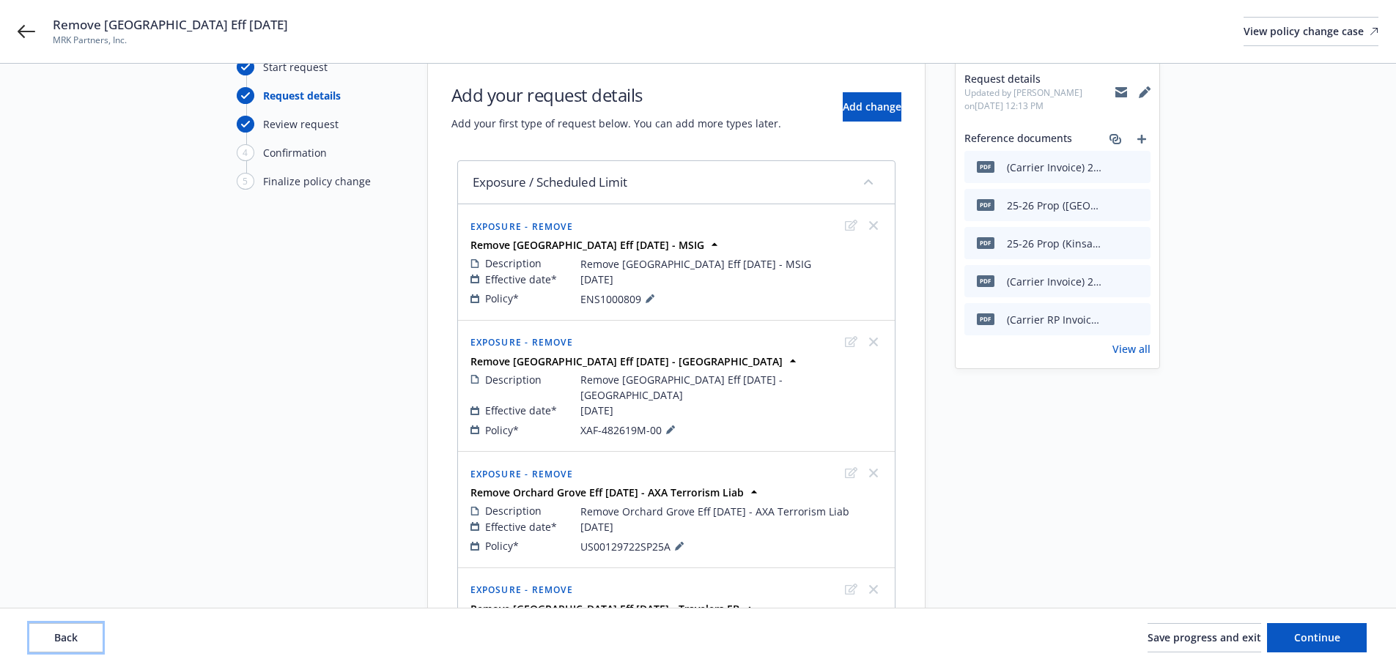
scroll to position [0, 0]
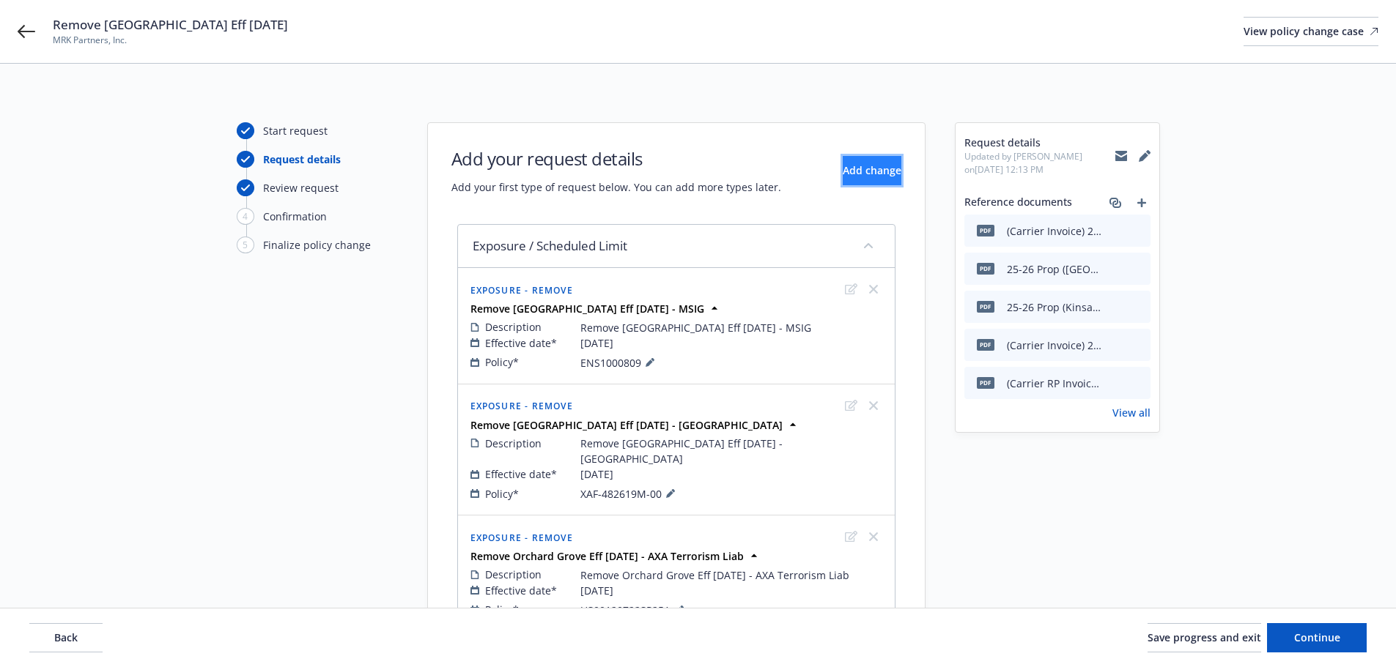
click at [848, 158] on button "Add change" at bounding box center [872, 170] width 59 height 29
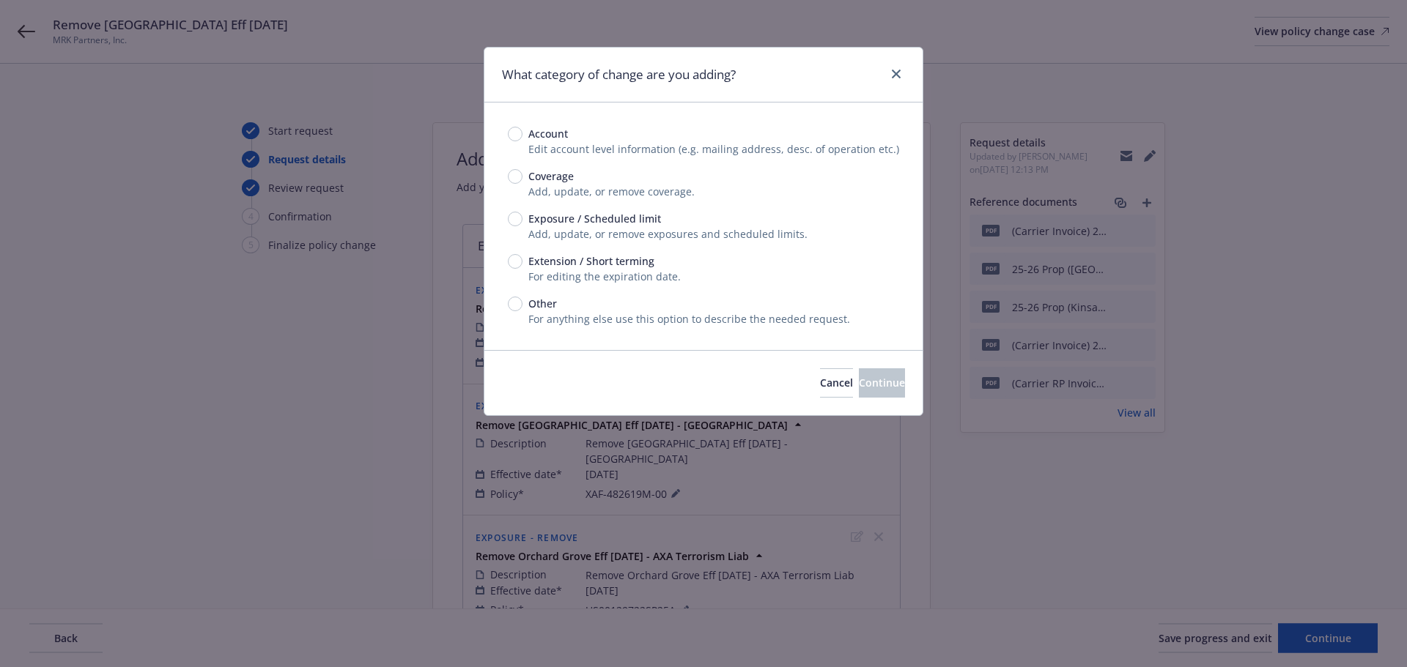
click at [577, 221] on span "Exposure / Scheduled limit" at bounding box center [594, 218] width 133 height 15
click at [522, 221] on input "Exposure / Scheduled limit" at bounding box center [515, 219] width 15 height 15
click at [859, 389] on span "Continue" at bounding box center [882, 383] width 46 height 14
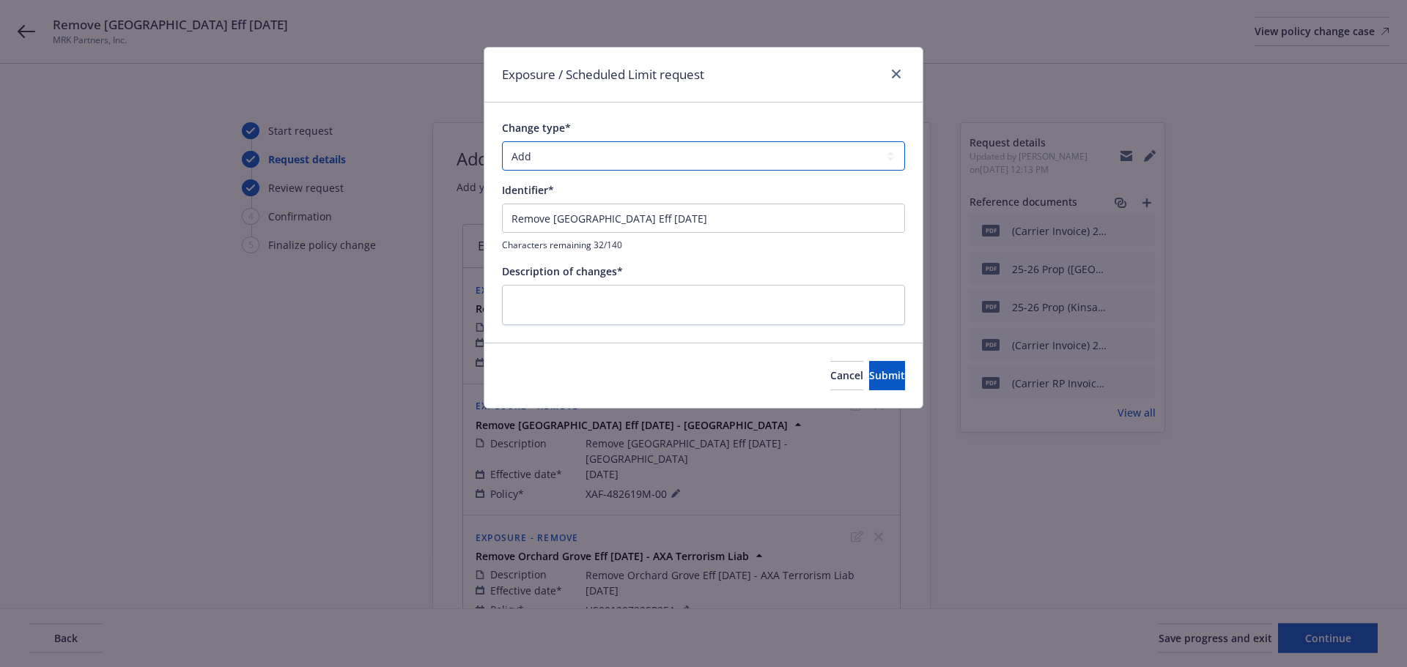
click at [681, 155] on select "Add Audit Change Remove" at bounding box center [703, 155] width 403 height 29
click at [502, 141] on select "Add Audit Change Remove" at bounding box center [703, 155] width 403 height 29
click at [740, 225] on input "Remove [GEOGRAPHIC_DATA] Eff [DATE]" at bounding box center [703, 218] width 403 height 29
click at [714, 306] on textarea at bounding box center [703, 305] width 403 height 40
paste textarea "Remove [GEOGRAPHIC_DATA] Eff [DATE] - [GEOGRAPHIC_DATA]"
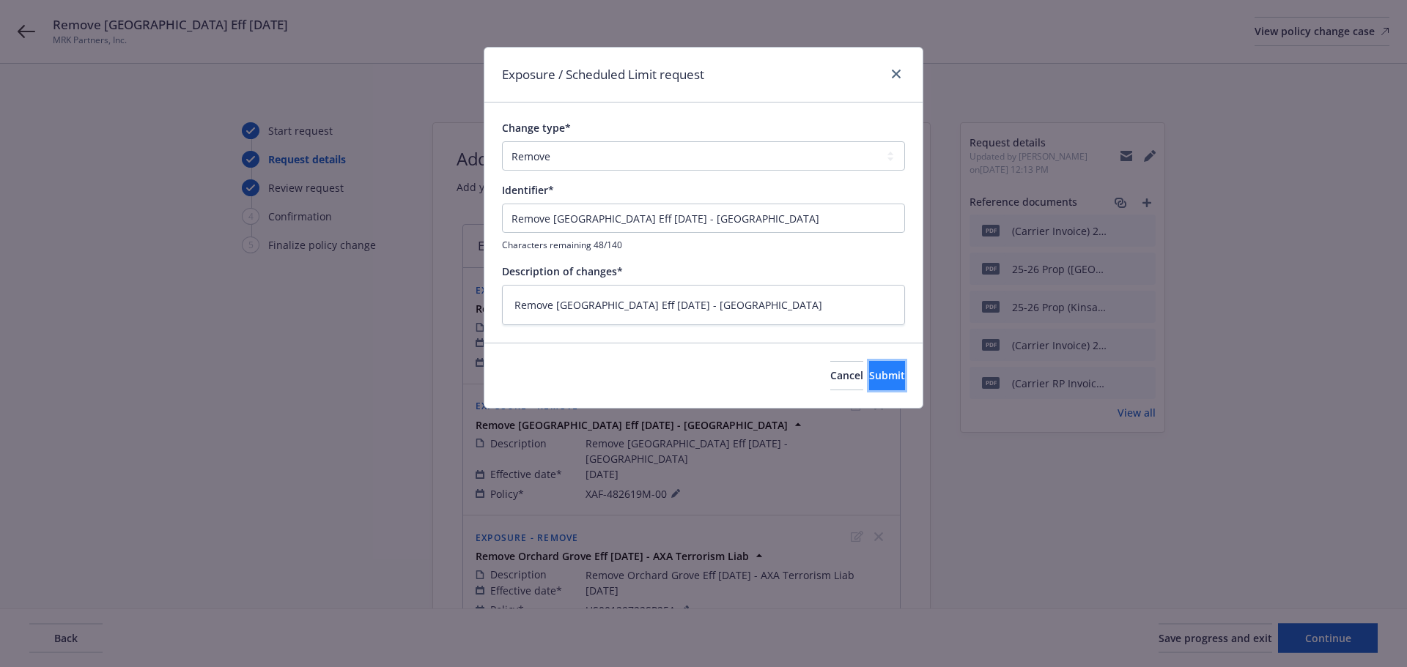
click at [898, 390] on button "Submit" at bounding box center [887, 375] width 36 height 29
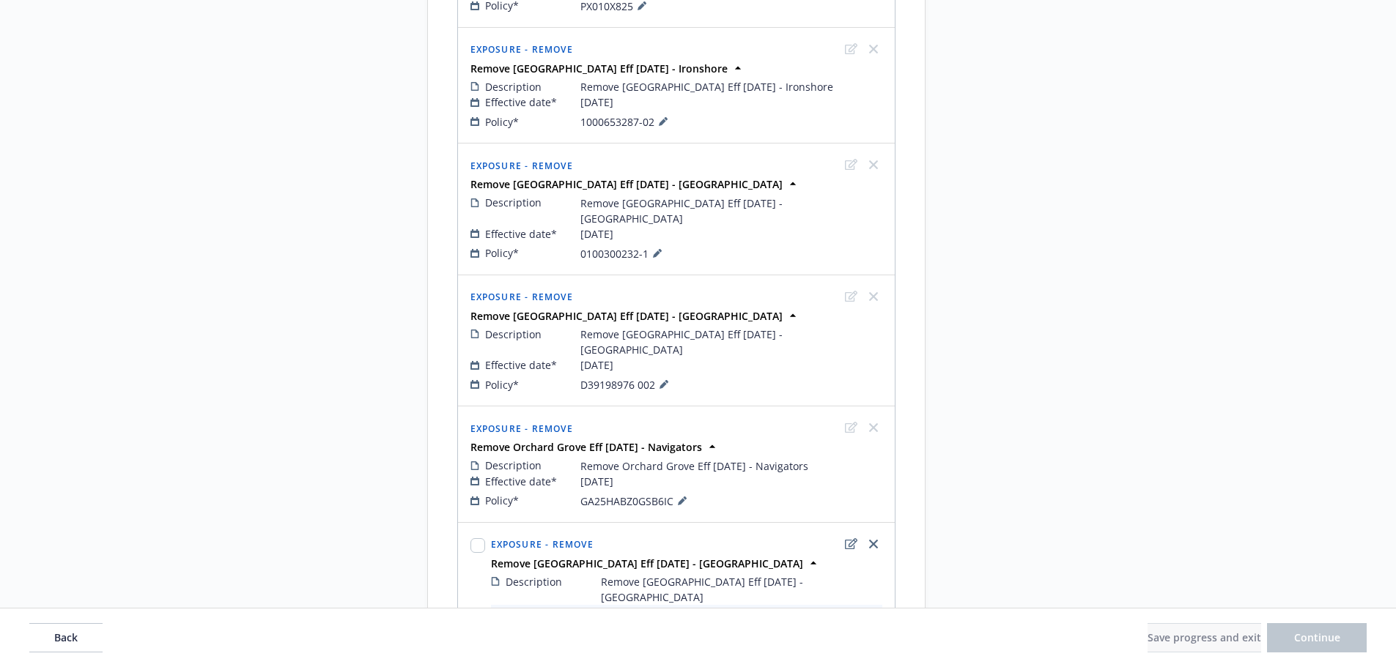
scroll to position [914, 0]
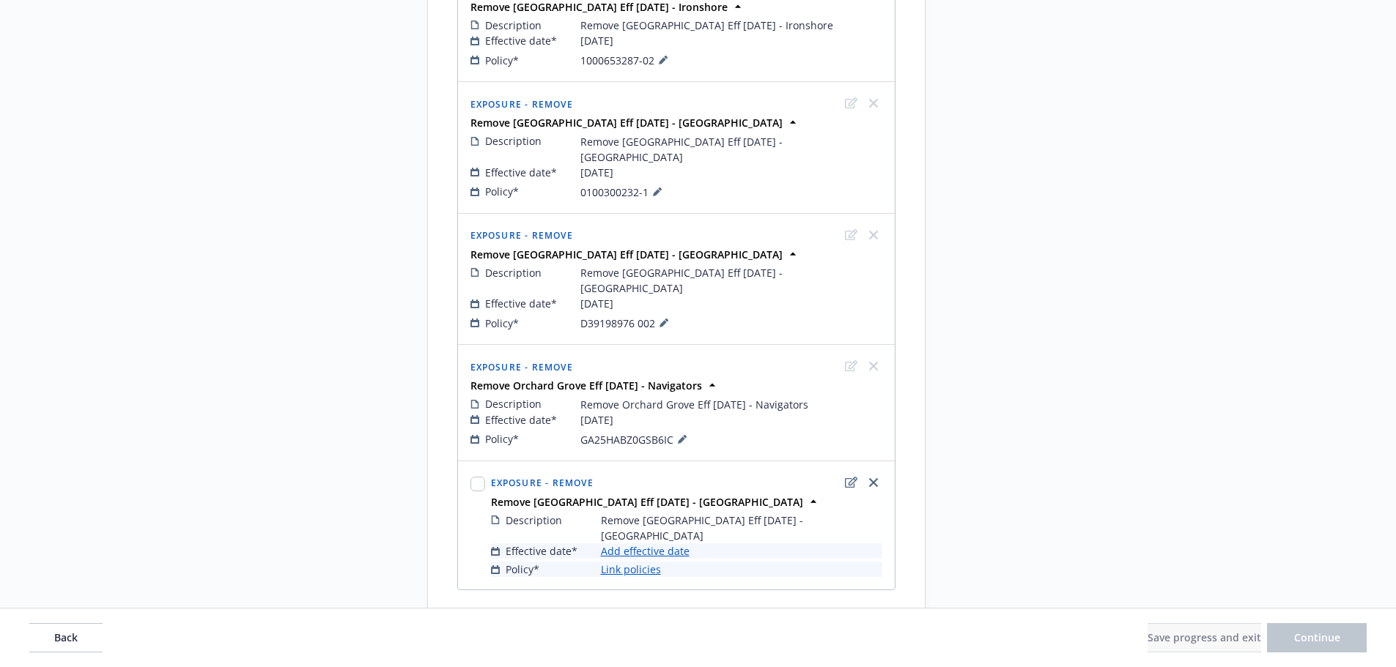
click at [640, 544] on link "Add effective date" at bounding box center [645, 551] width 89 height 15
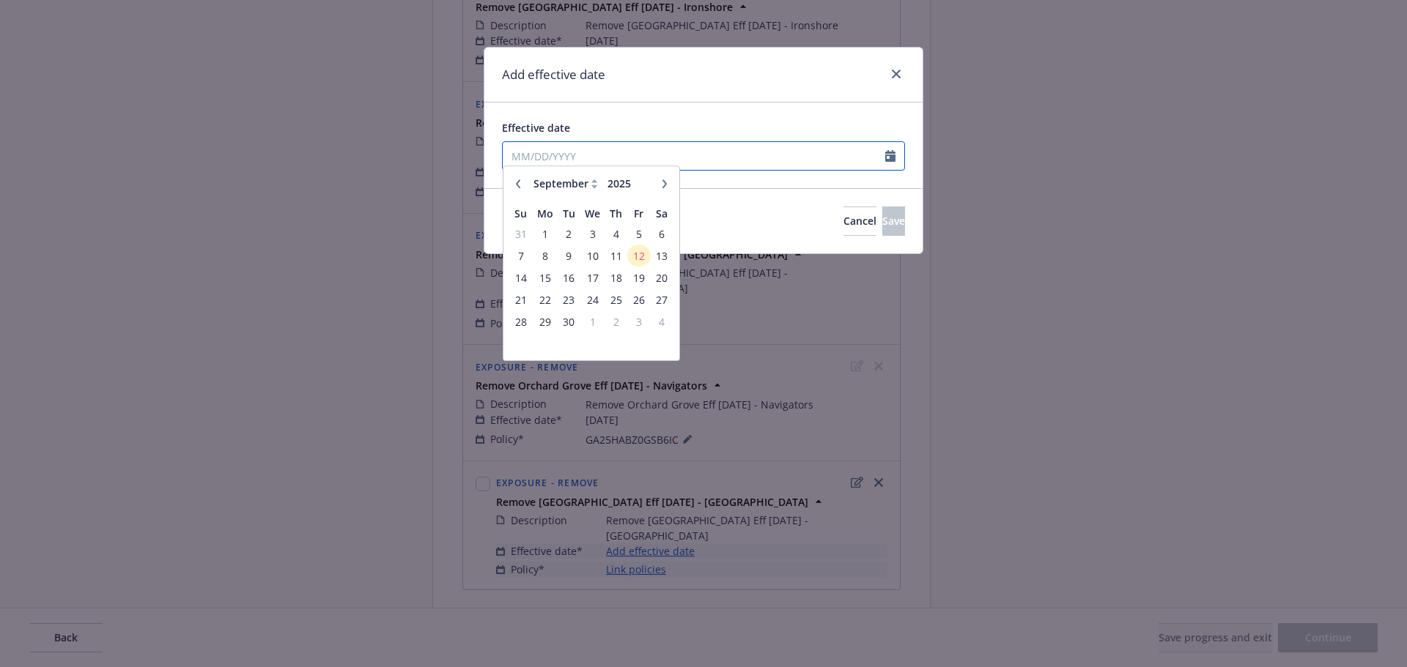
click at [604, 159] on input "Effective date" at bounding box center [694, 156] width 382 height 28
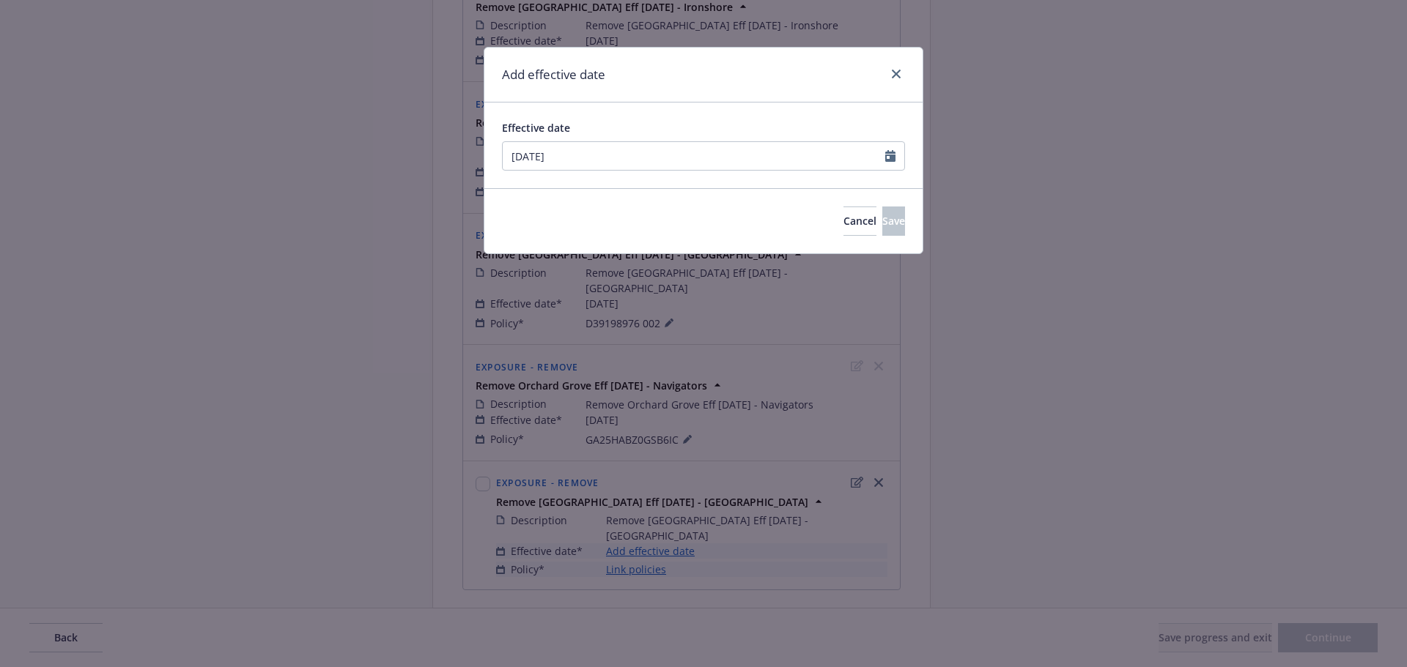
click at [666, 80] on div "Add effective date" at bounding box center [703, 75] width 438 height 55
click at [882, 227] on span "Save" at bounding box center [893, 221] width 23 height 14
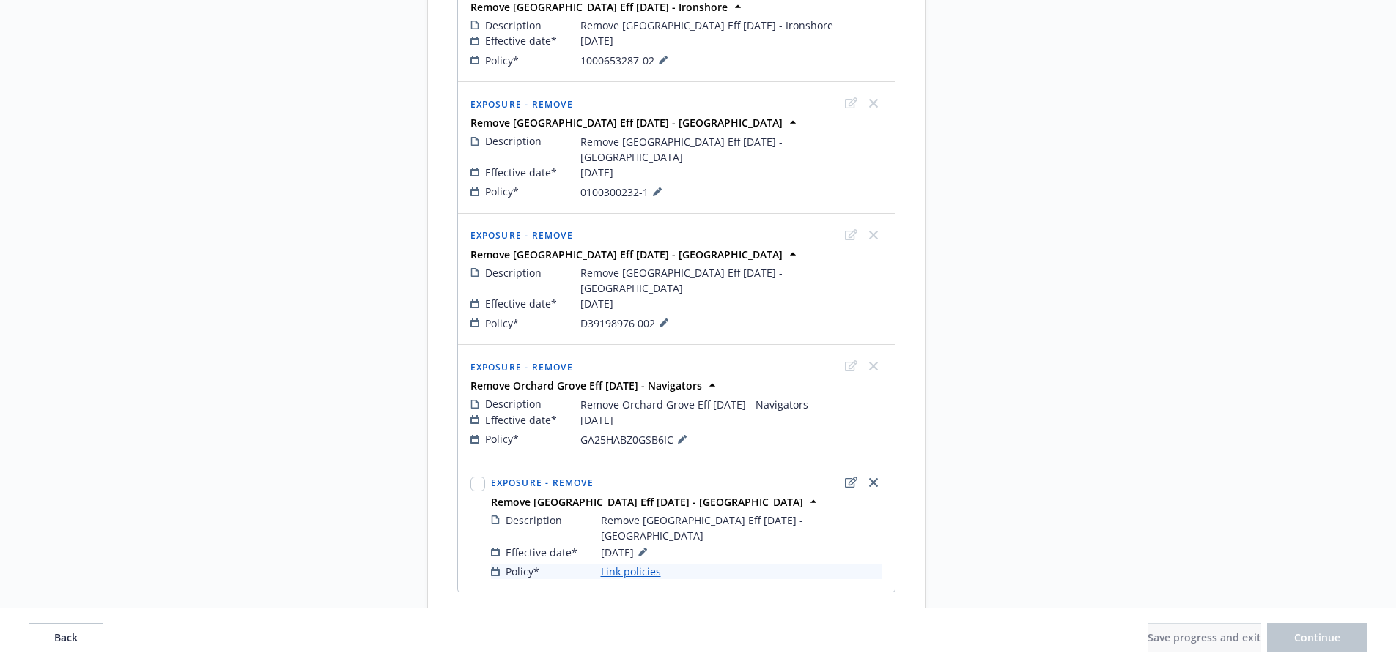
click at [629, 564] on link "Link policies" at bounding box center [631, 571] width 60 height 15
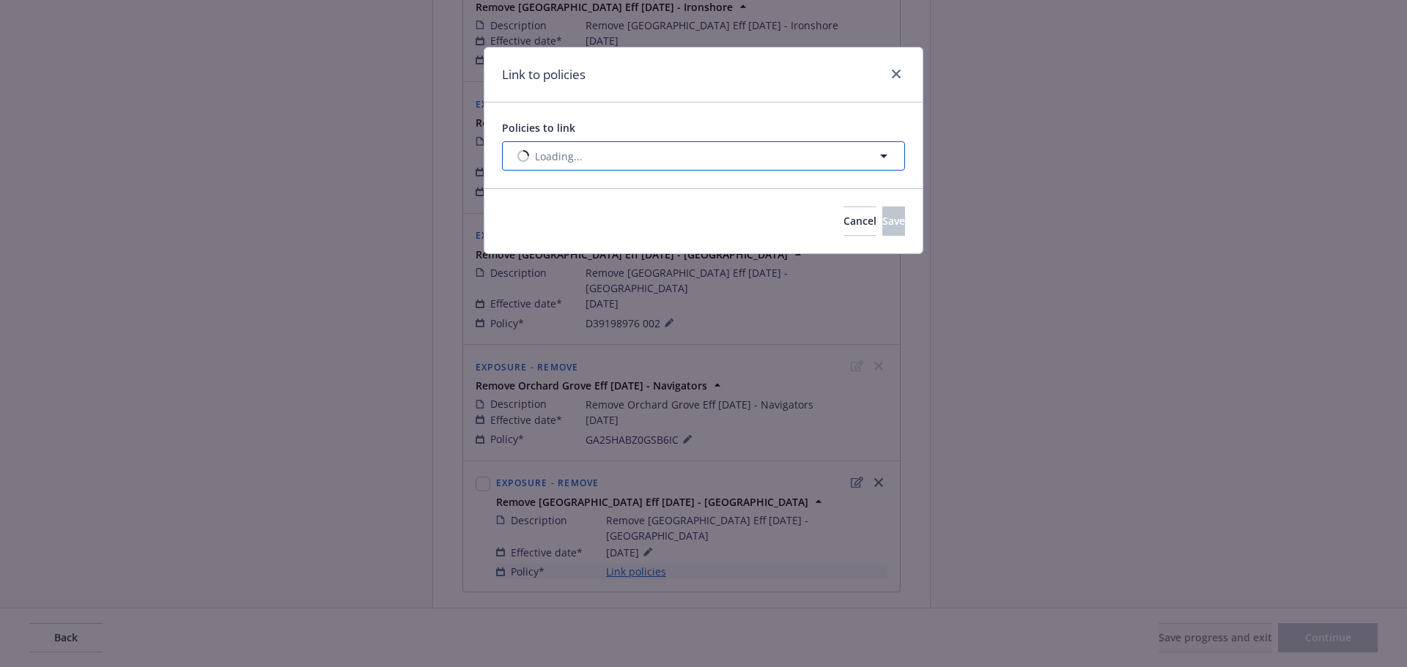
click at [569, 145] on button "Loading..." at bounding box center [703, 155] width 403 height 29
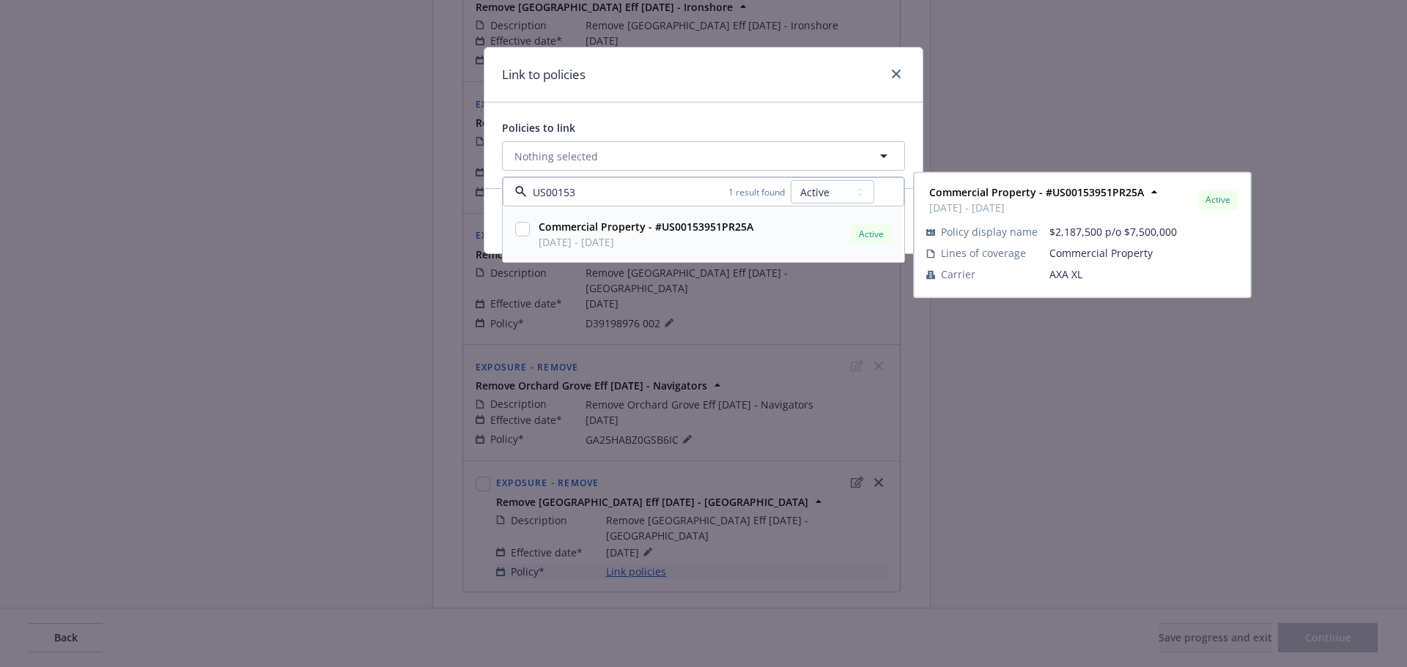
click at [521, 239] on div at bounding box center [522, 234] width 21 height 37
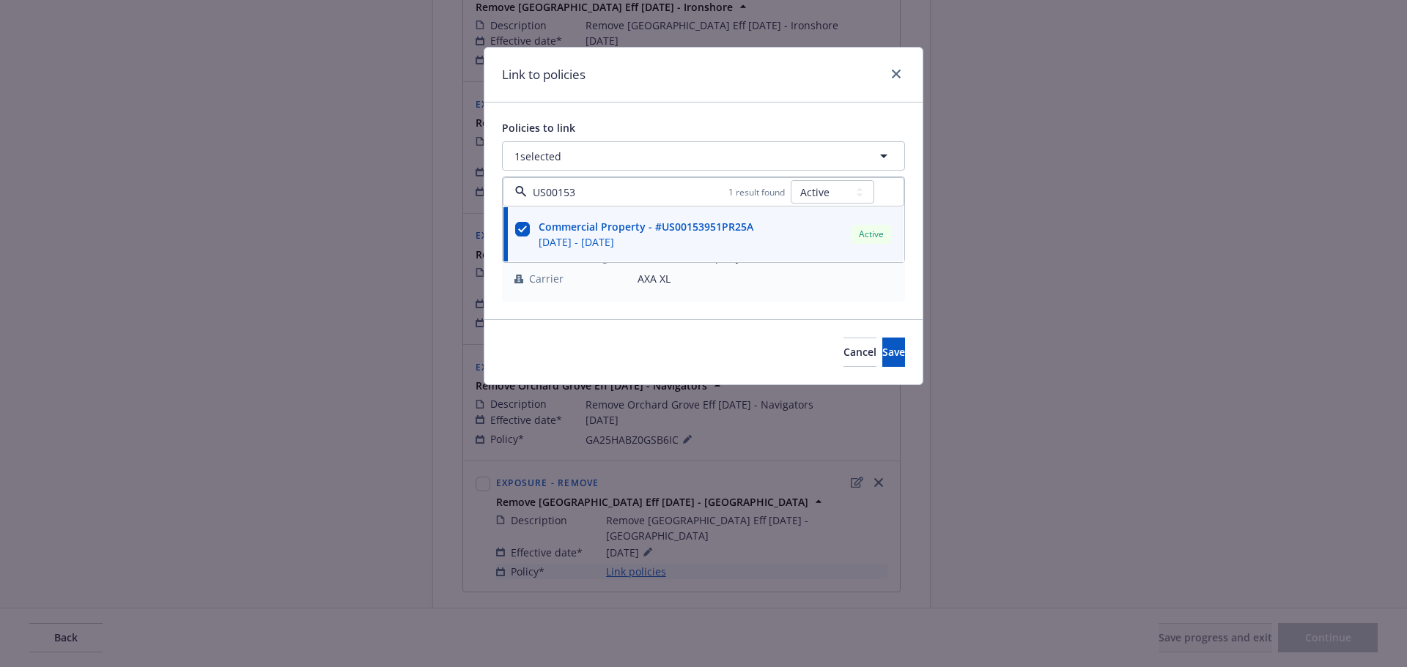
click at [665, 100] on div "Link to policies" at bounding box center [703, 75] width 438 height 55
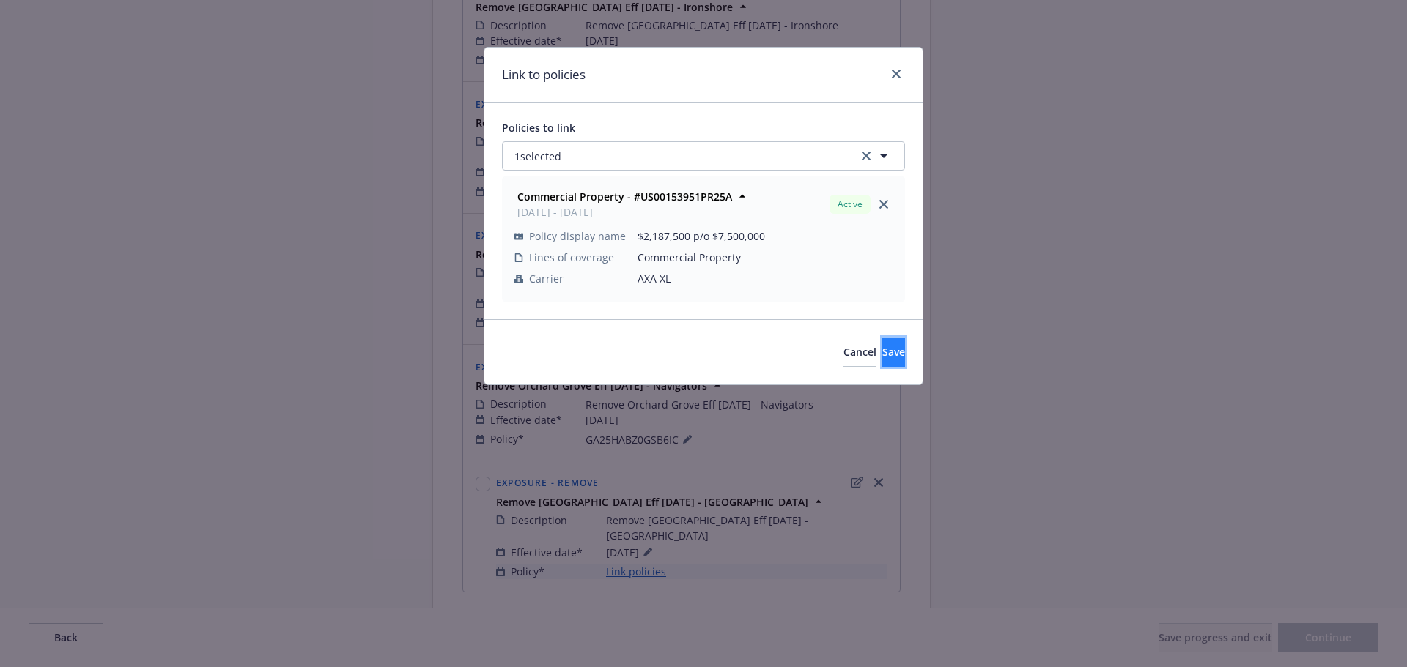
click at [882, 361] on button "Save" at bounding box center [893, 352] width 23 height 29
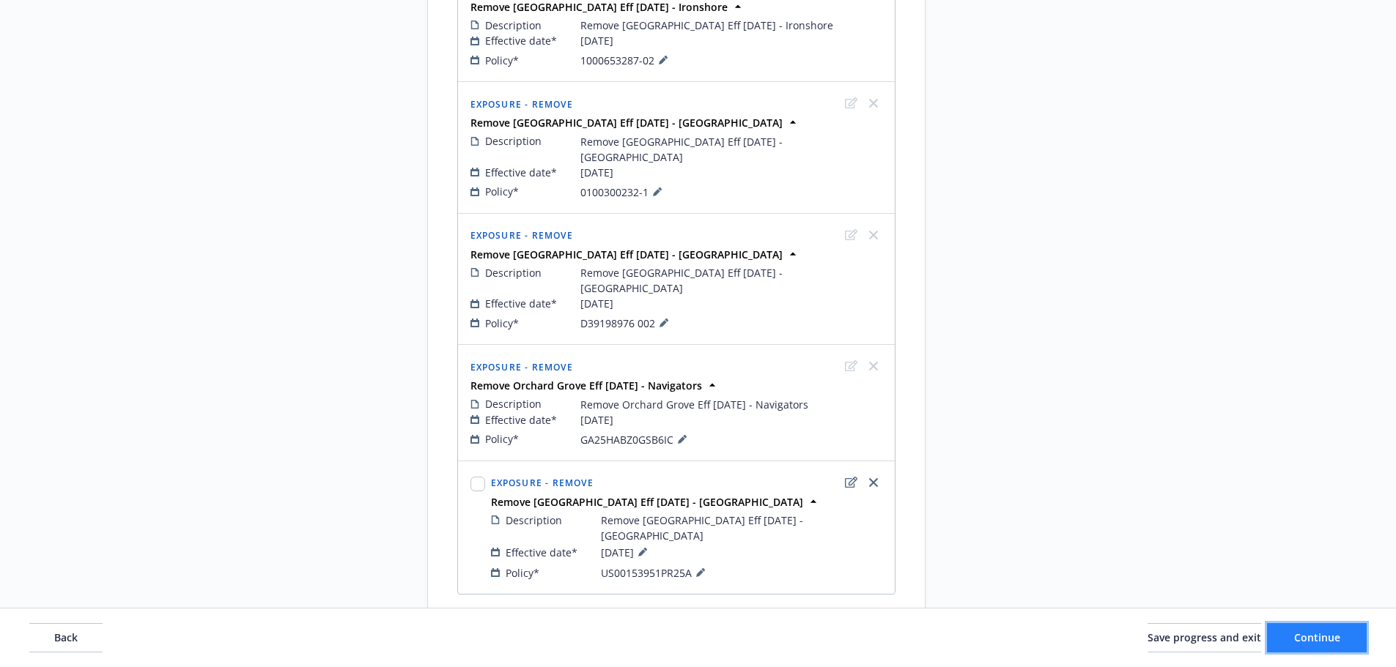
click at [1319, 634] on span "Continue" at bounding box center [1317, 638] width 46 height 14
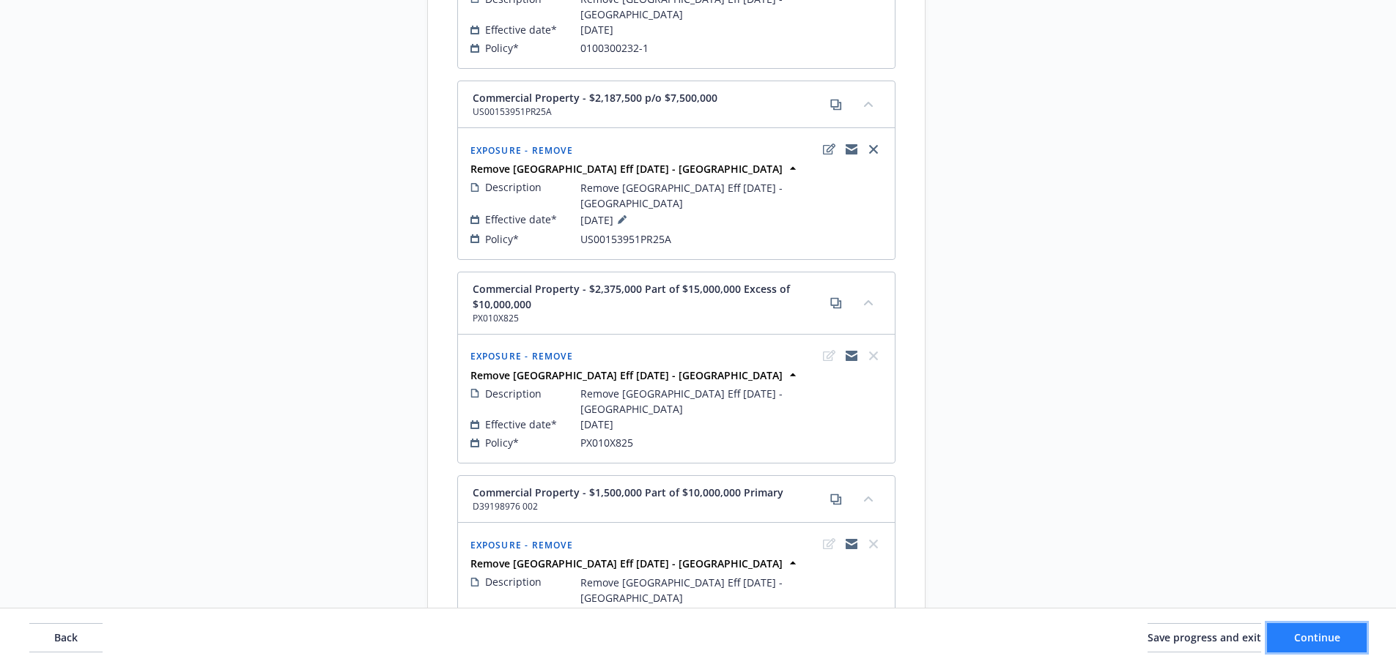
click at [1317, 634] on span "Continue" at bounding box center [1317, 638] width 46 height 14
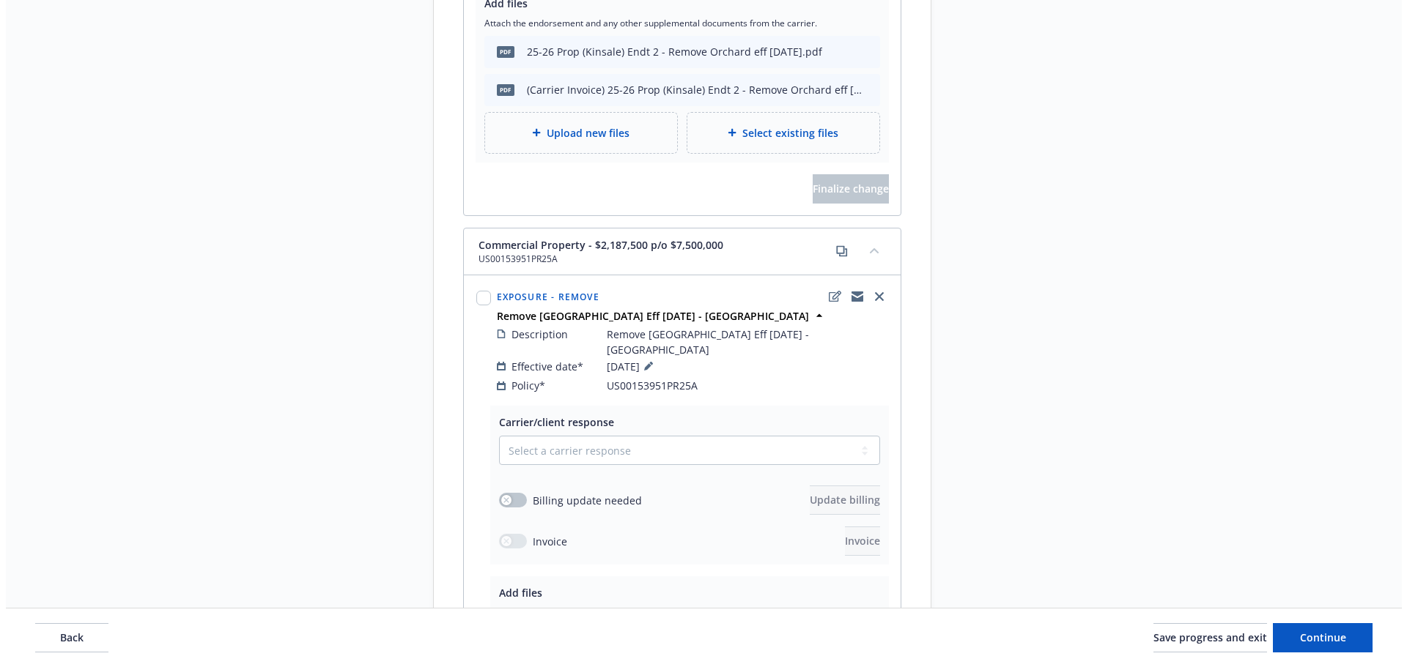
scroll to position [2523, 0]
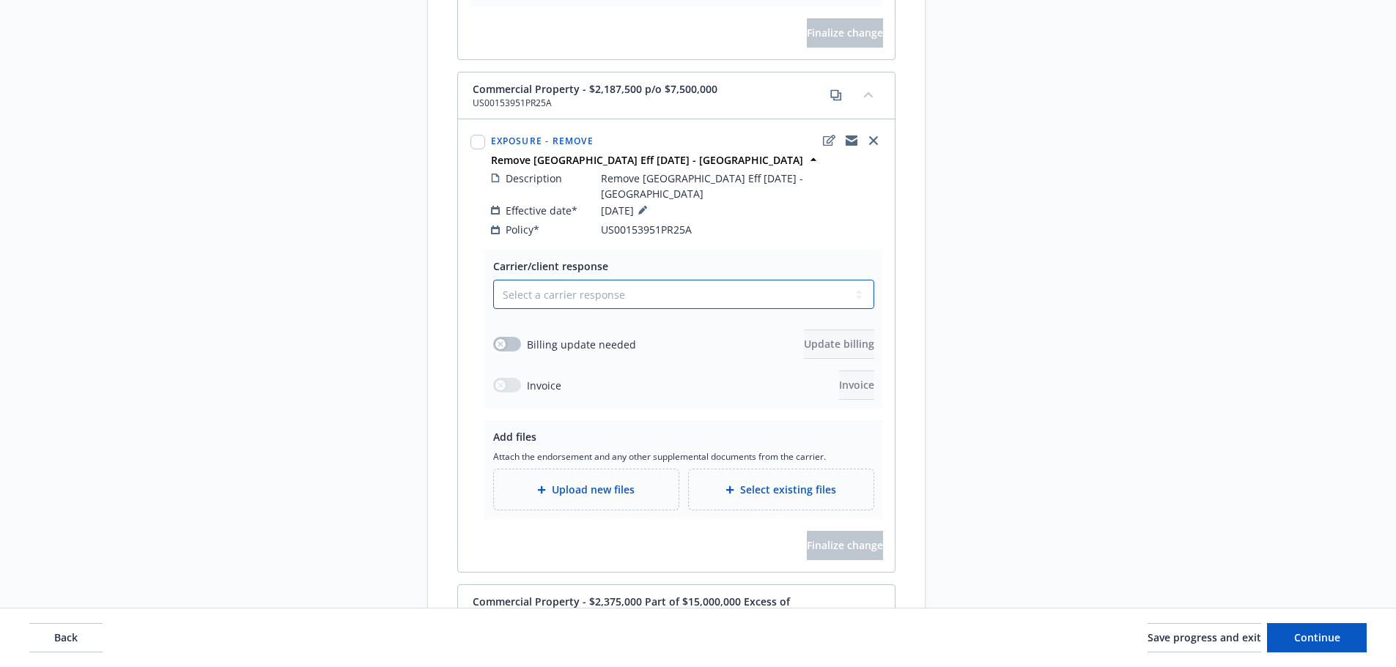
click at [566, 280] on select "Select a carrier response Accepted Accepted with revision No endorsement needed…" at bounding box center [683, 294] width 381 height 29
click at [493, 280] on select "Select a carrier response Accepted Accepted with revision No endorsement needed…" at bounding box center [683, 294] width 381 height 29
click at [612, 482] on span "Upload new files" at bounding box center [593, 489] width 83 height 15
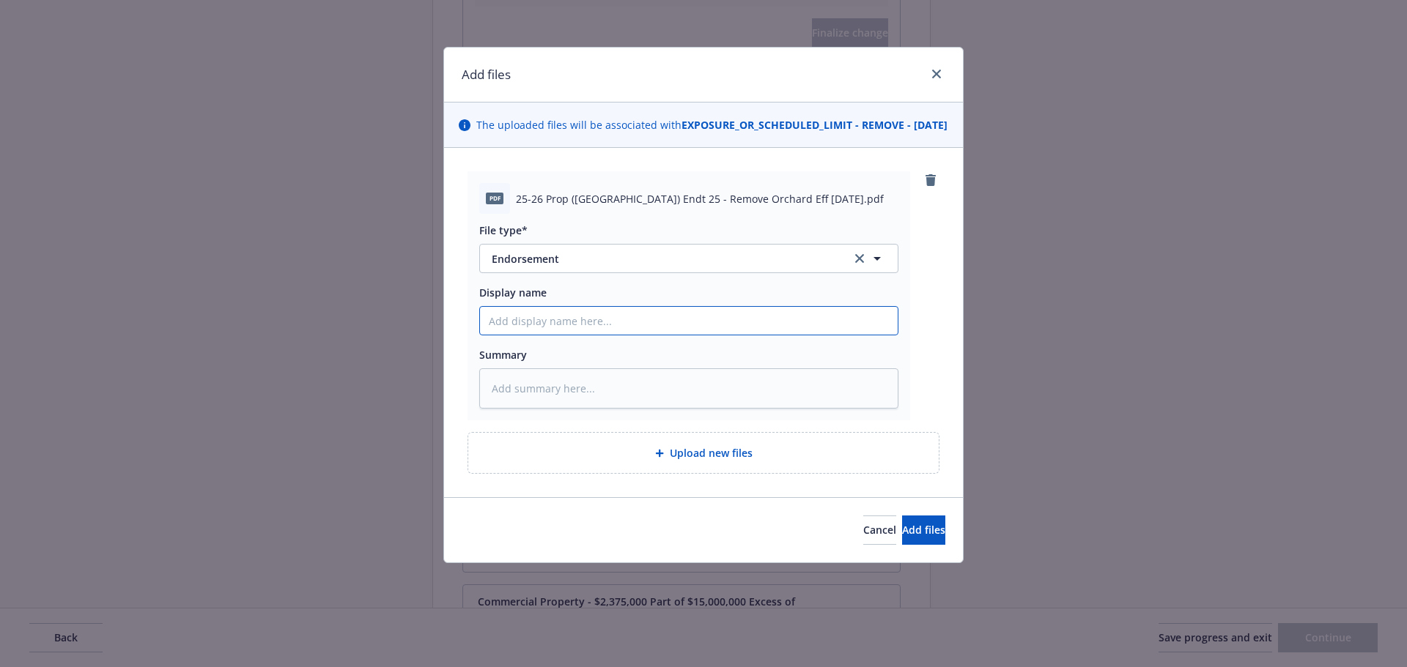
click at [607, 335] on input "Display name" at bounding box center [689, 321] width 418 height 28
paste input "25-26 Prop ([GEOGRAPHIC_DATA]) Endt 25 - Remove Orchard Eff [DATE]"
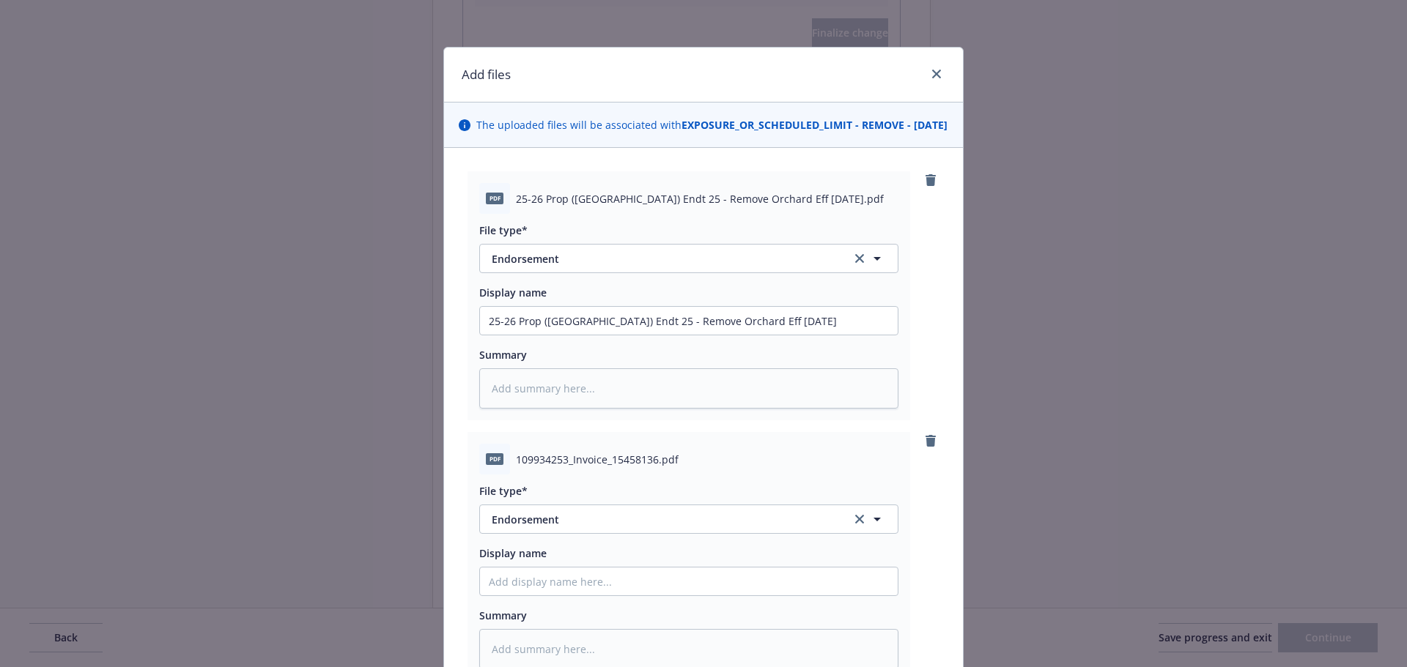
click at [664, 519] on div "File type* Endorsement Endorsement" at bounding box center [688, 509] width 419 height 51
click at [648, 524] on button "Endorsement" at bounding box center [688, 519] width 419 height 29
click at [666, 489] on div "Invoice - Third Party" at bounding box center [689, 478] width 400 height 21
click at [592, 596] on input "Display name" at bounding box center [689, 582] width 418 height 28
paste input "25-26 Prop ([GEOGRAPHIC_DATA]) Endt 25 - Remove Orchard Eff [DATE]"
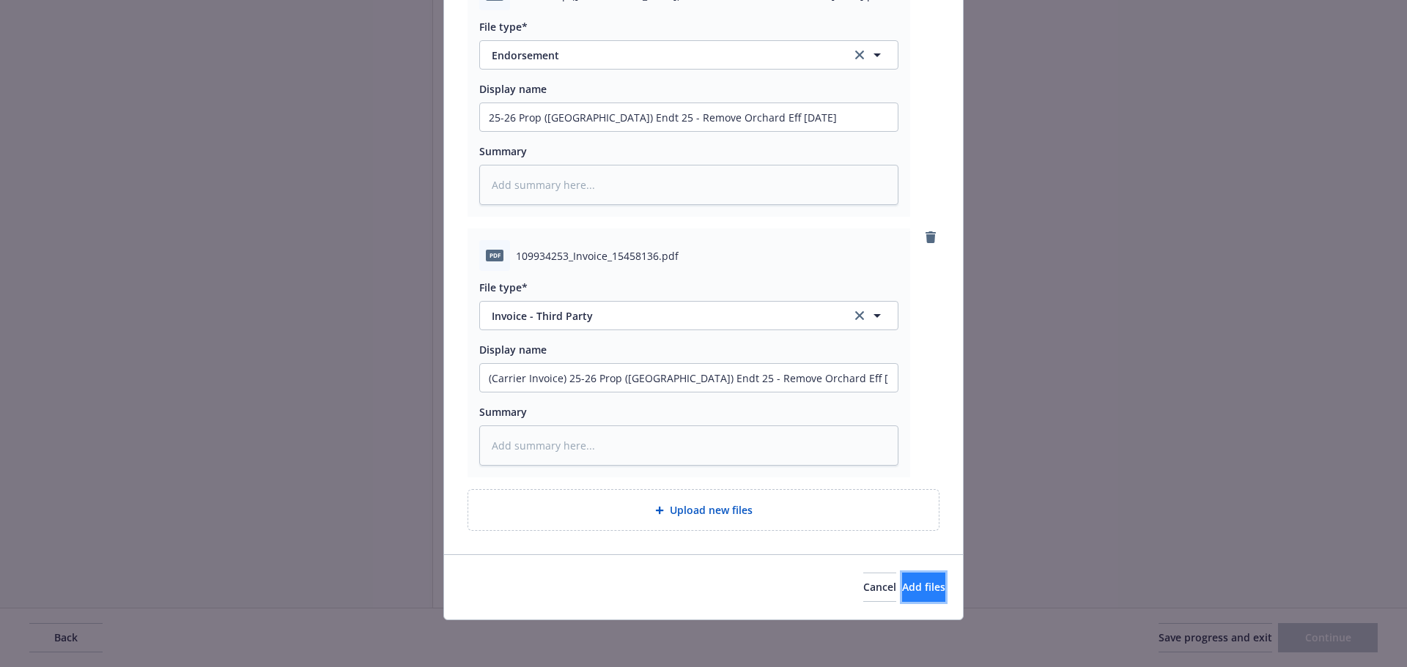
click at [902, 585] on span "Add files" at bounding box center [923, 587] width 43 height 14
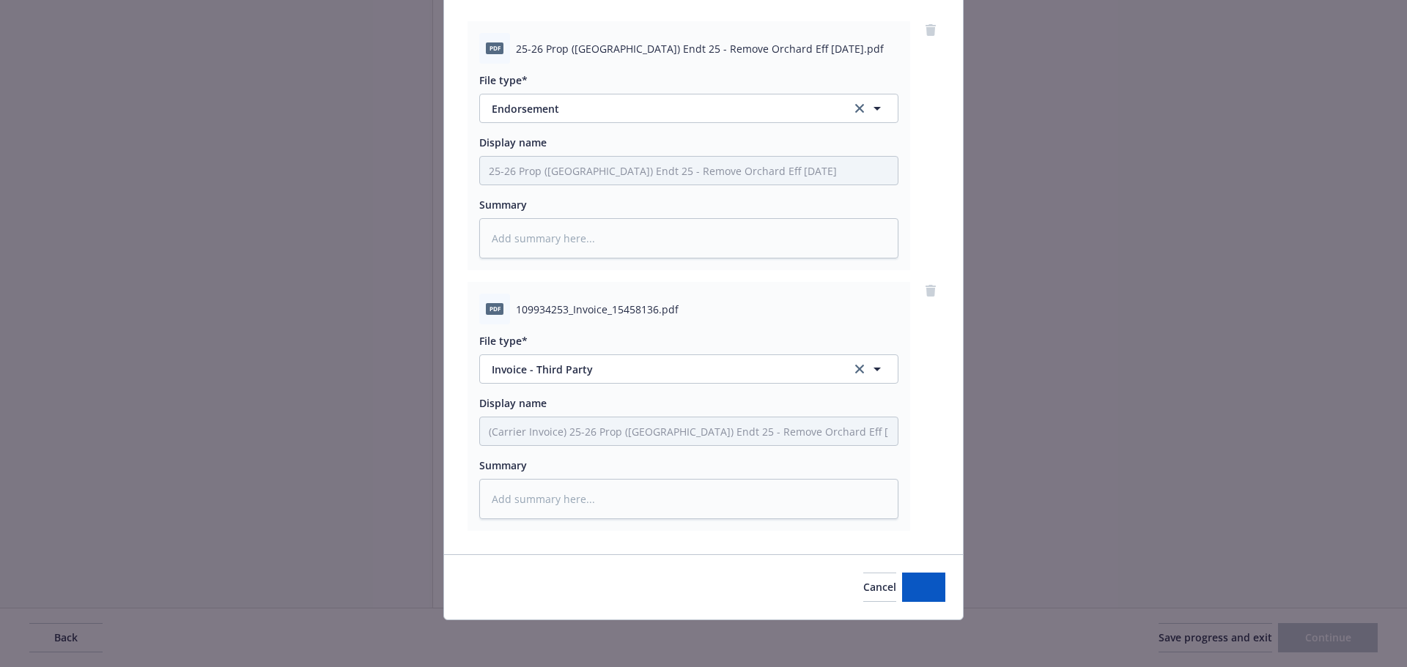
scroll to position [166, 0]
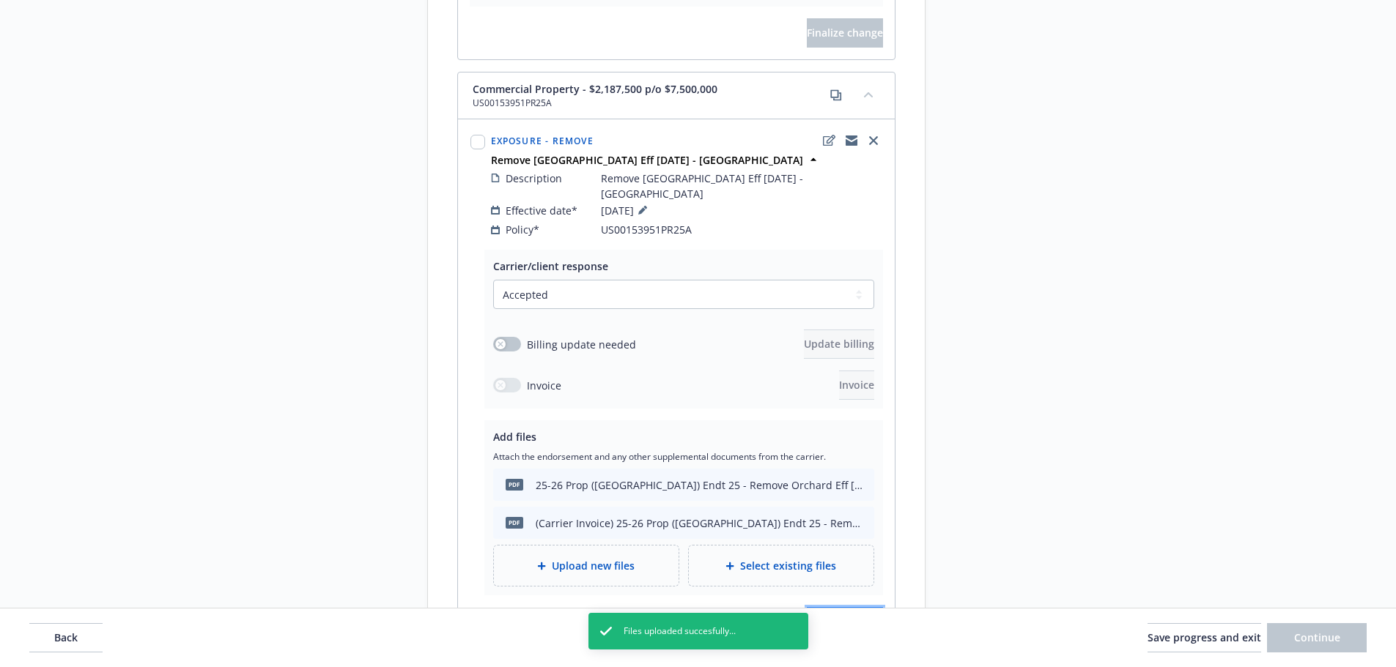
click at [817, 607] on button "Finalize change" at bounding box center [845, 621] width 76 height 29
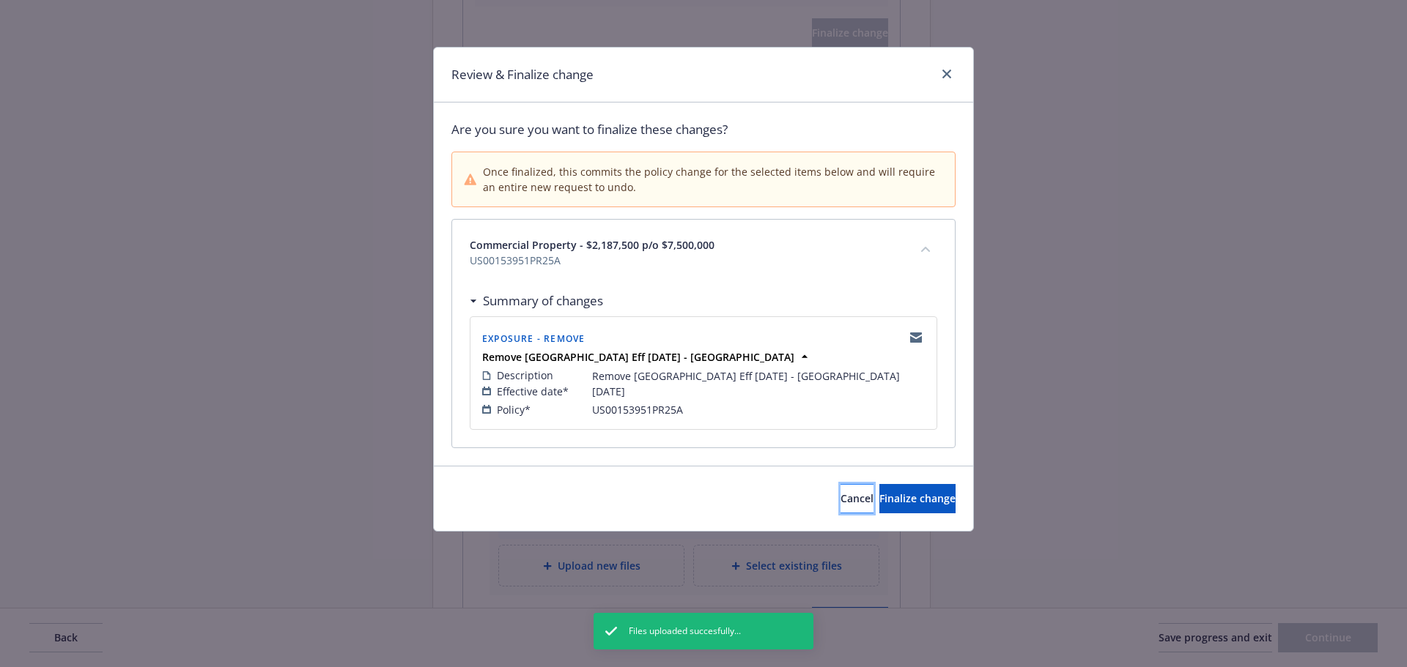
click at [840, 506] on button "Cancel" at bounding box center [856, 498] width 33 height 29
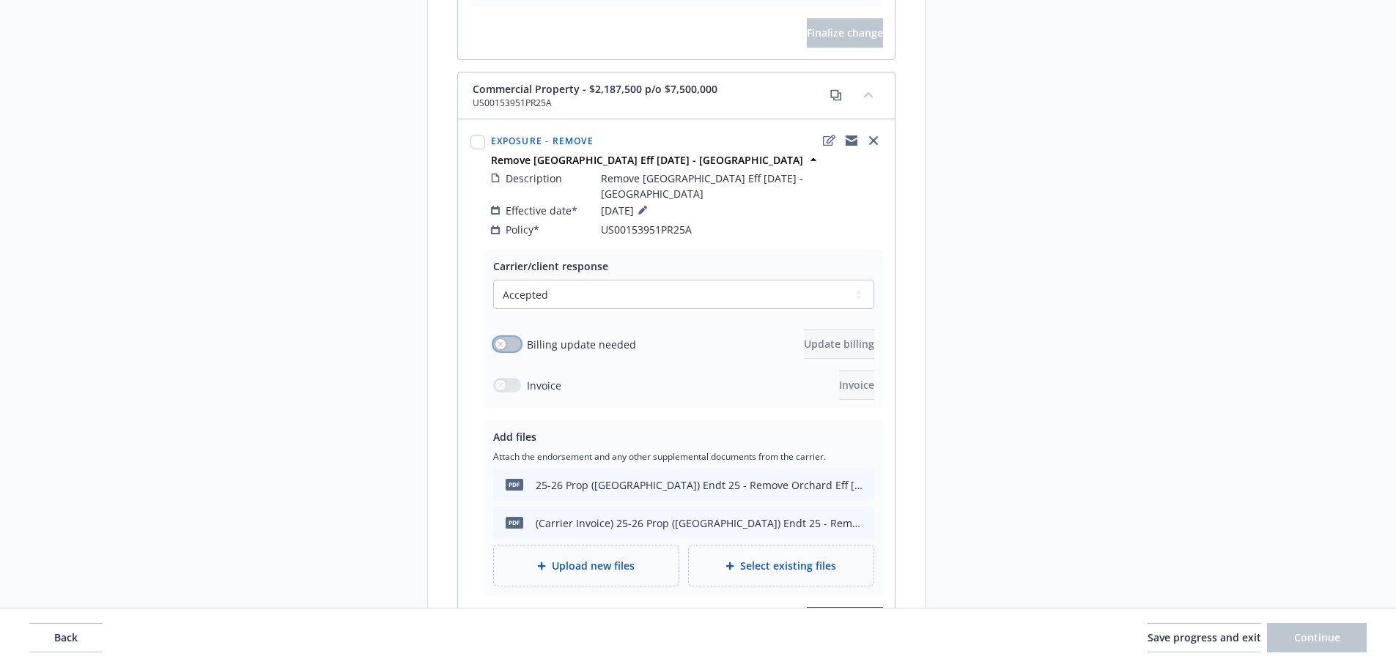
drag, startPoint x: 517, startPoint y: 281, endPoint x: 528, endPoint y: 283, distance: 11.9
click at [517, 337] on button "button" at bounding box center [507, 344] width 28 height 15
click at [804, 330] on button "Update billing" at bounding box center [839, 344] width 70 height 29
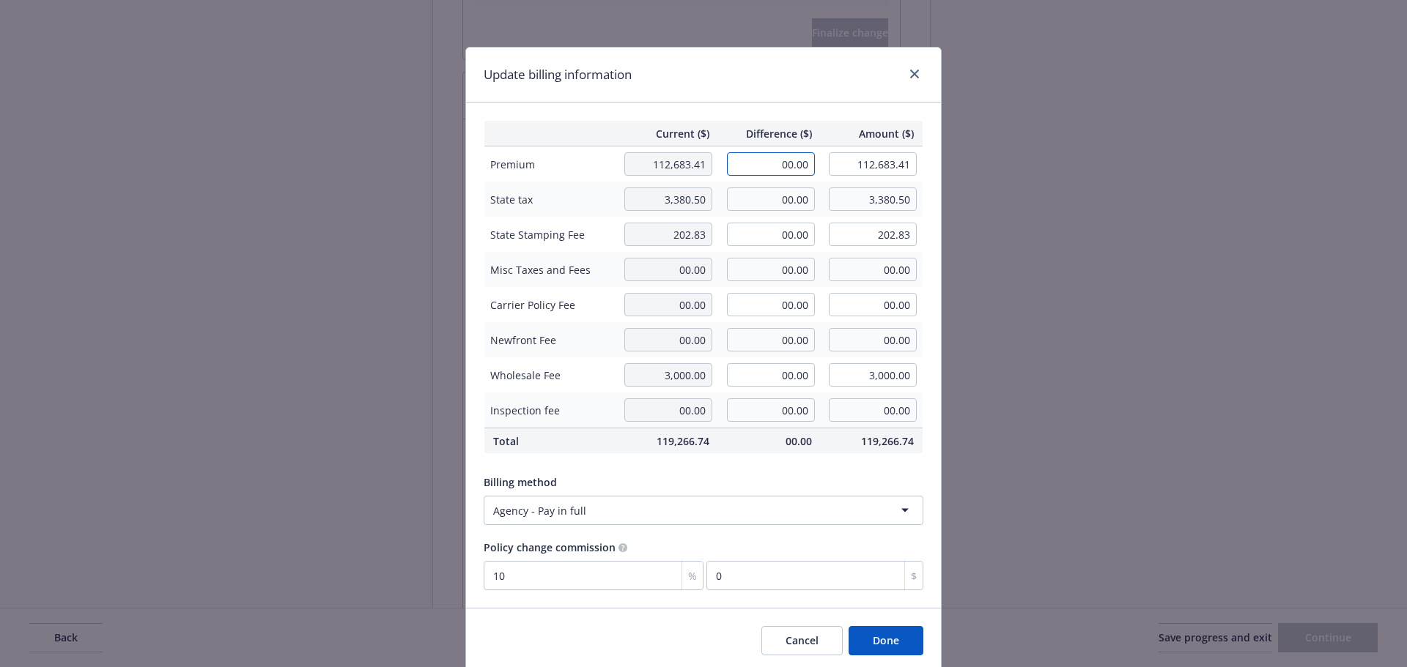
click at [760, 164] on input "00.00" at bounding box center [771, 163] width 88 height 23
click at [753, 189] on input "00.00" at bounding box center [771, 199] width 88 height 23
click at [755, 242] on input "00.00" at bounding box center [771, 234] width 88 height 23
click at [752, 94] on div "Update billing information" at bounding box center [703, 75] width 475 height 55
click at [891, 634] on button "Done" at bounding box center [885, 640] width 75 height 29
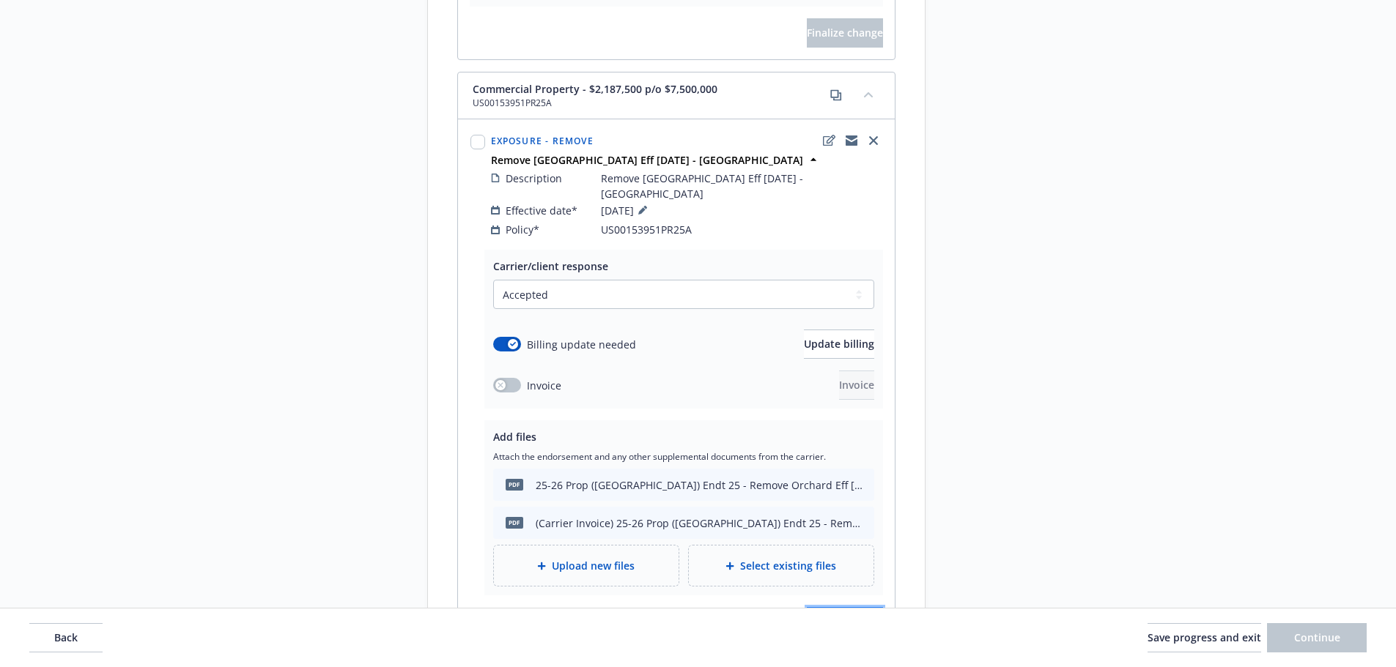
click at [812, 615] on span "Finalize change" at bounding box center [845, 622] width 76 height 14
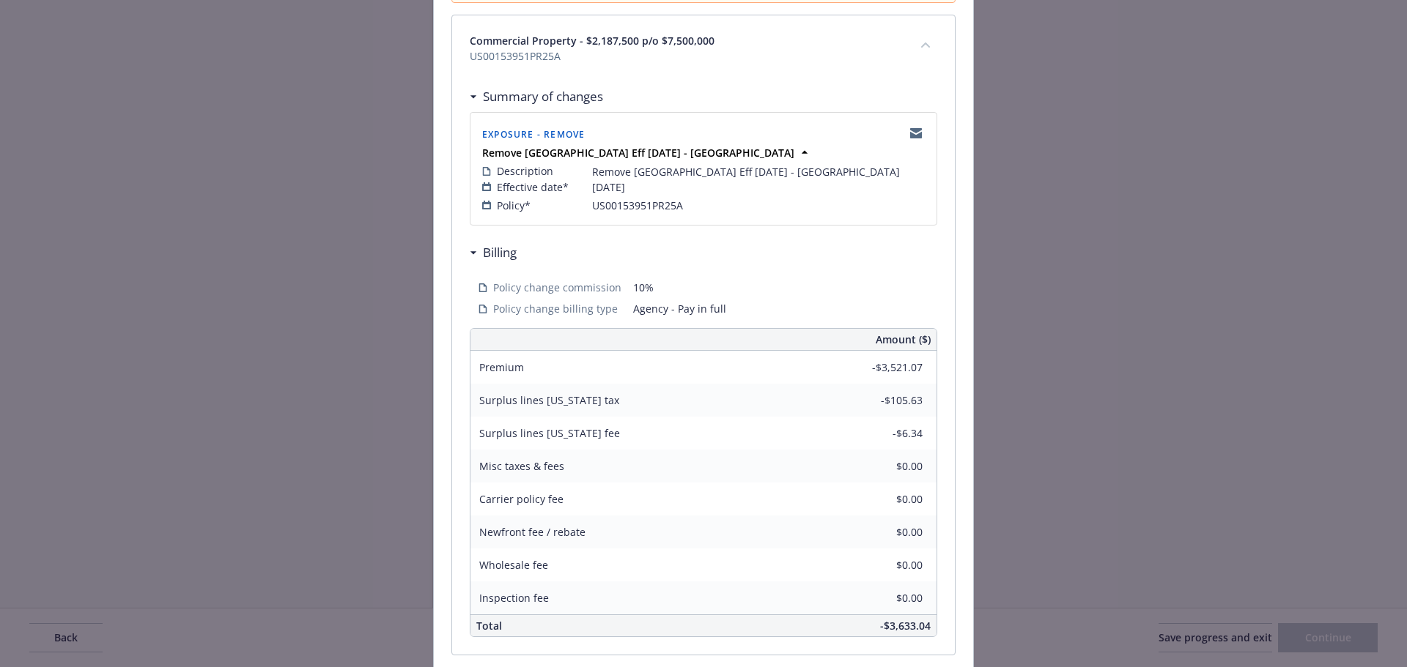
scroll to position [323, 0]
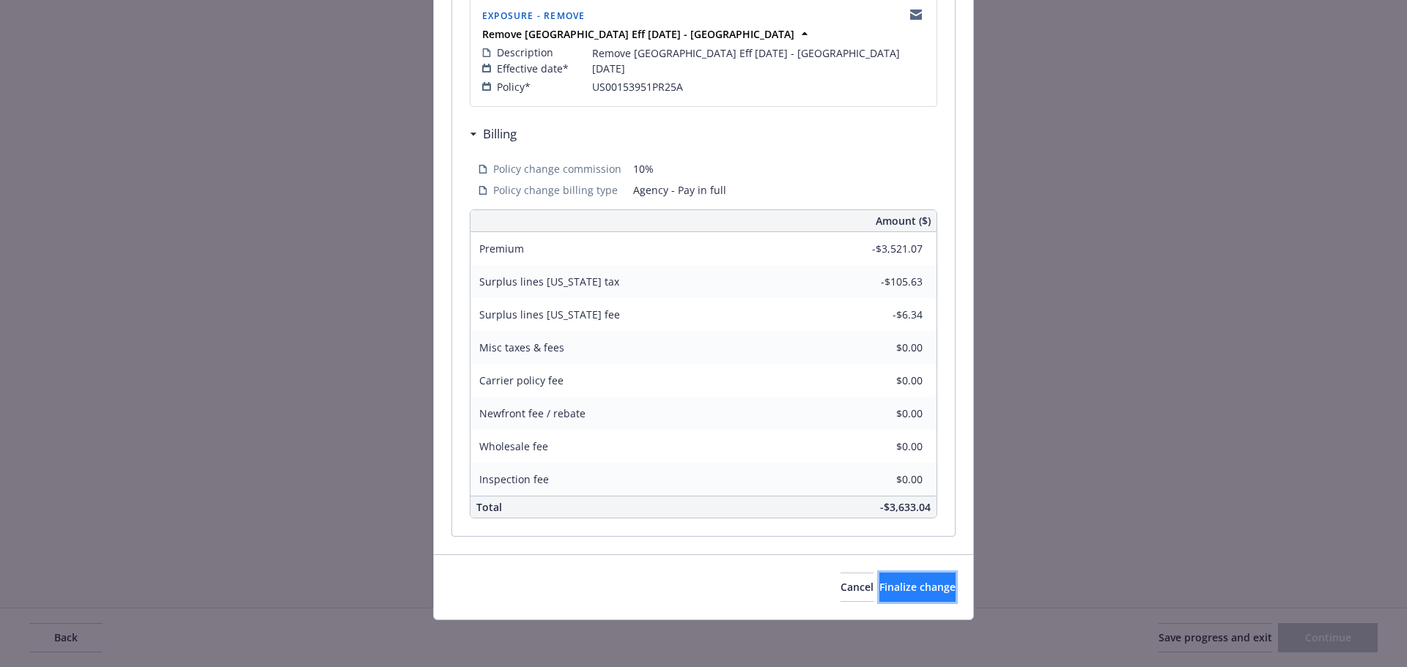
click at [879, 587] on span "Finalize change" at bounding box center [917, 587] width 76 height 14
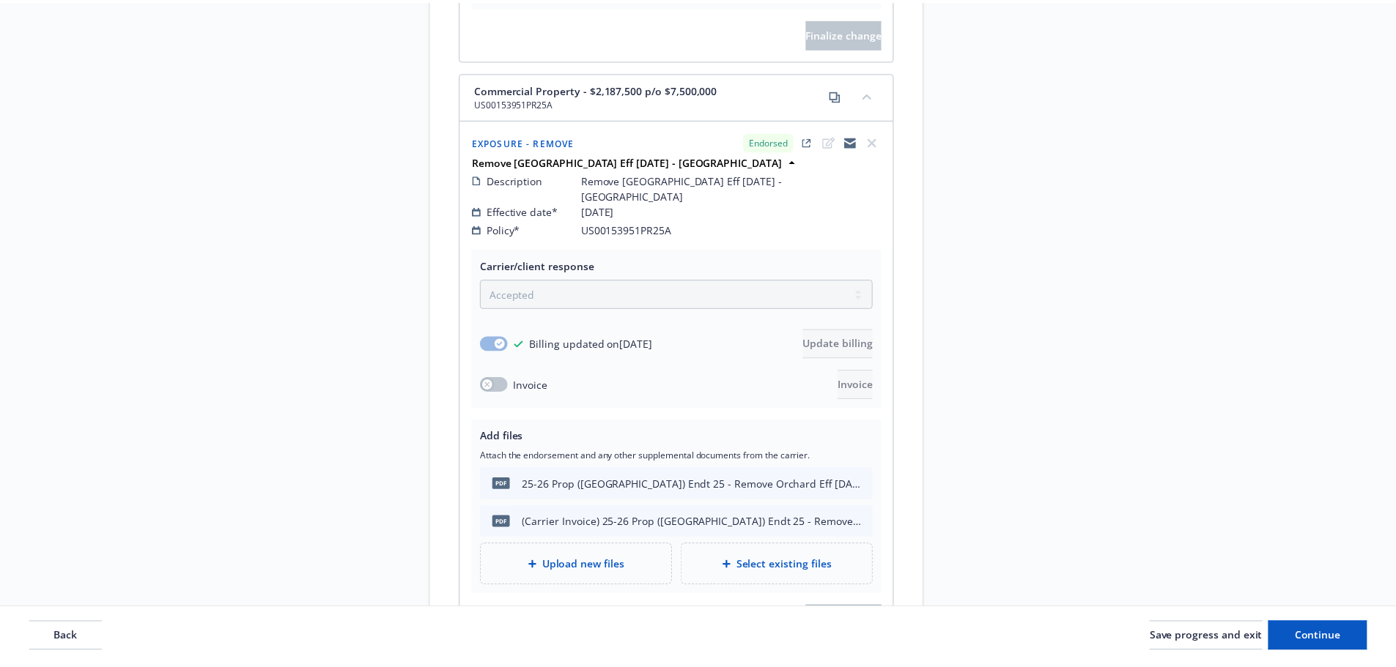
scroll to position [2525, 0]
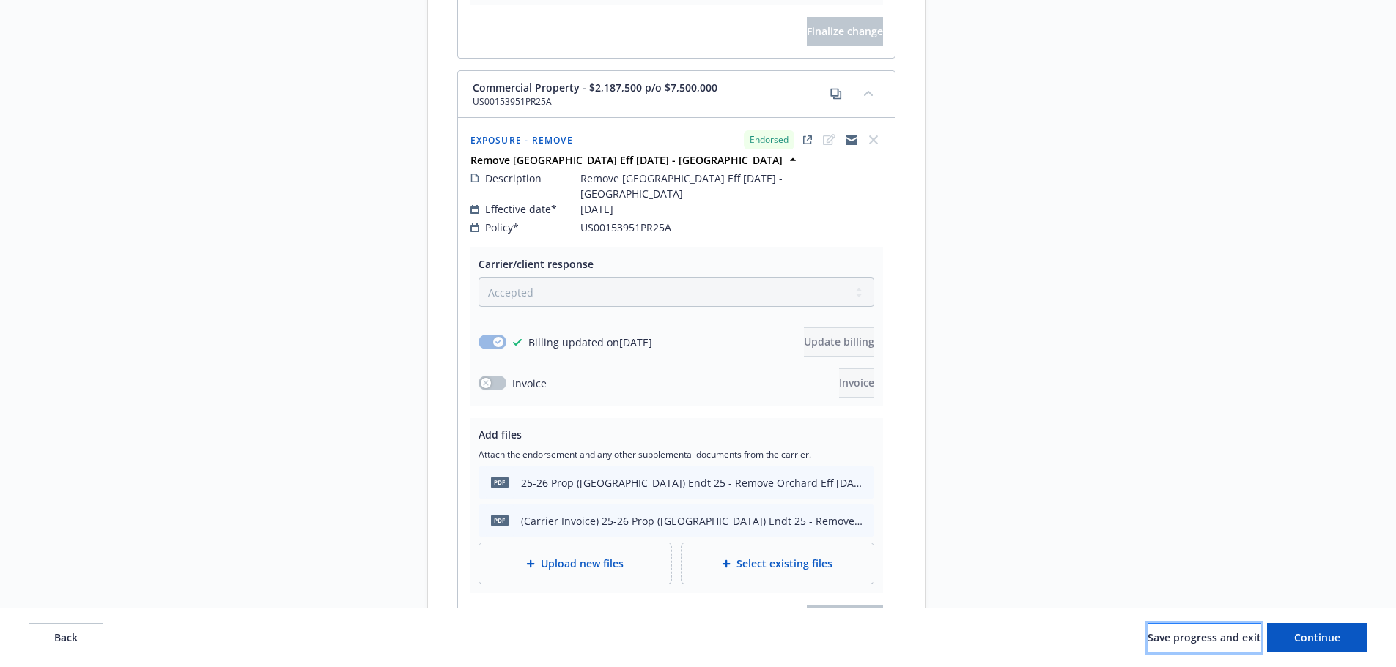
click at [1150, 636] on span "Save progress and exit" at bounding box center [1204, 638] width 114 height 14
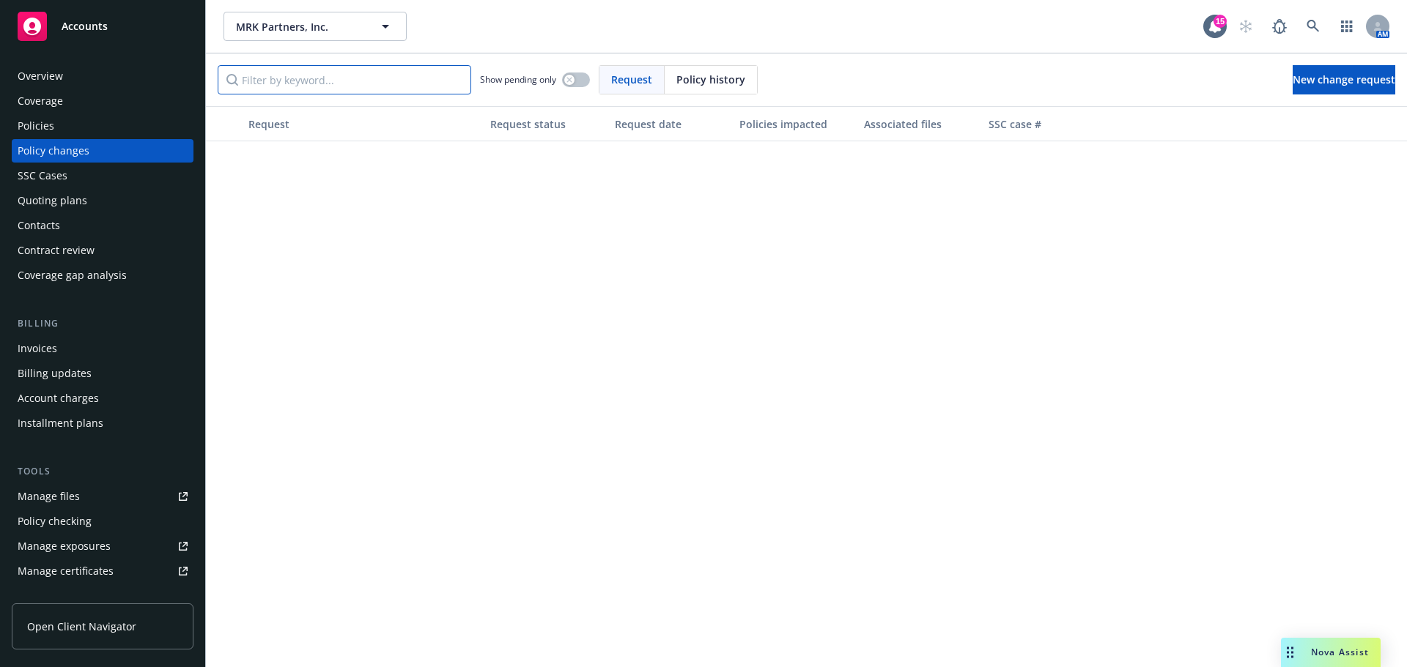
click at [277, 78] on input "Filter by keyword..." at bounding box center [344, 79] width 253 height 29
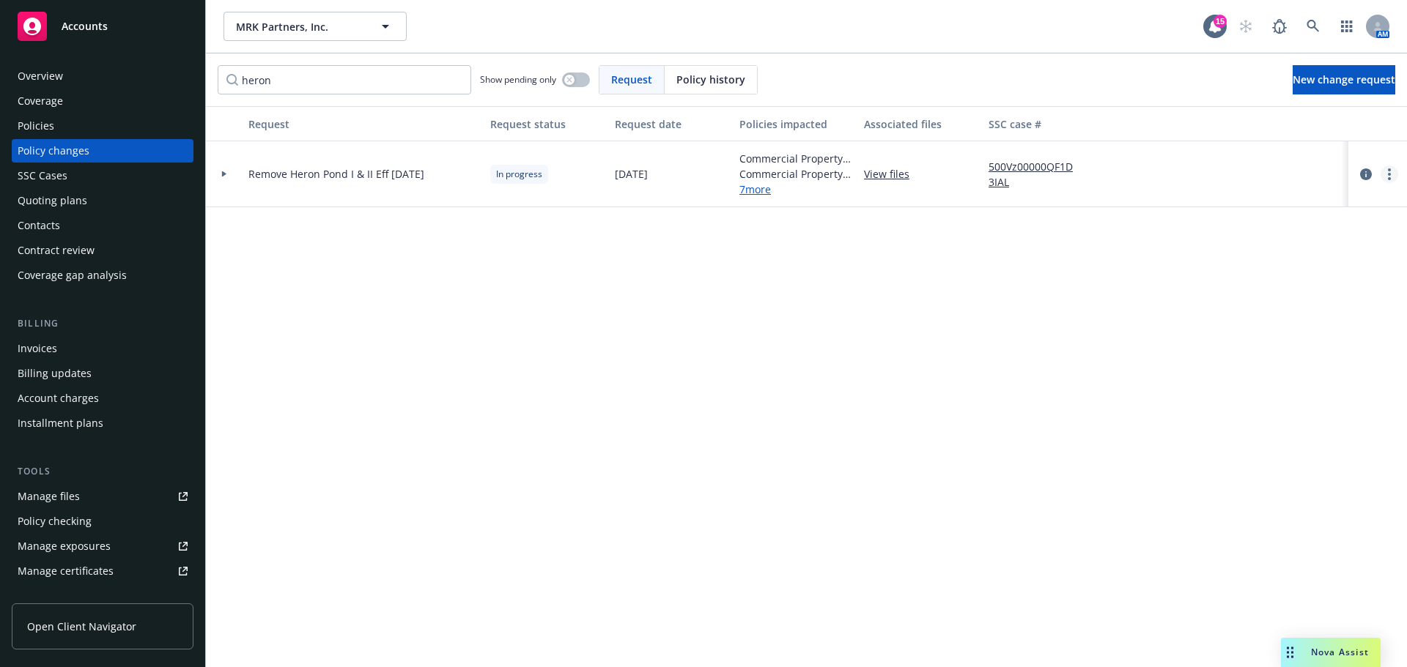
click at [1392, 173] on link "more" at bounding box center [1389, 175] width 18 height 18
click at [1257, 289] on link "Resume workflow" at bounding box center [1271, 292] width 251 height 29
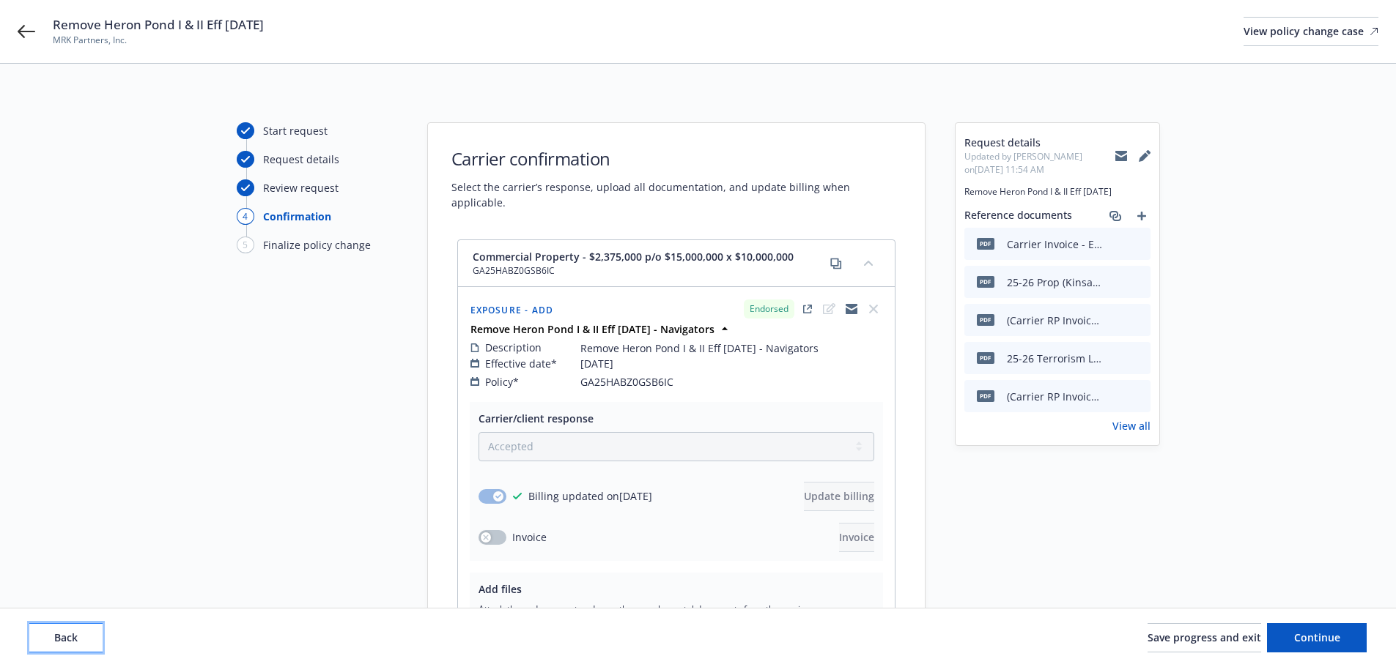
click at [67, 629] on button "Back" at bounding box center [65, 637] width 73 height 29
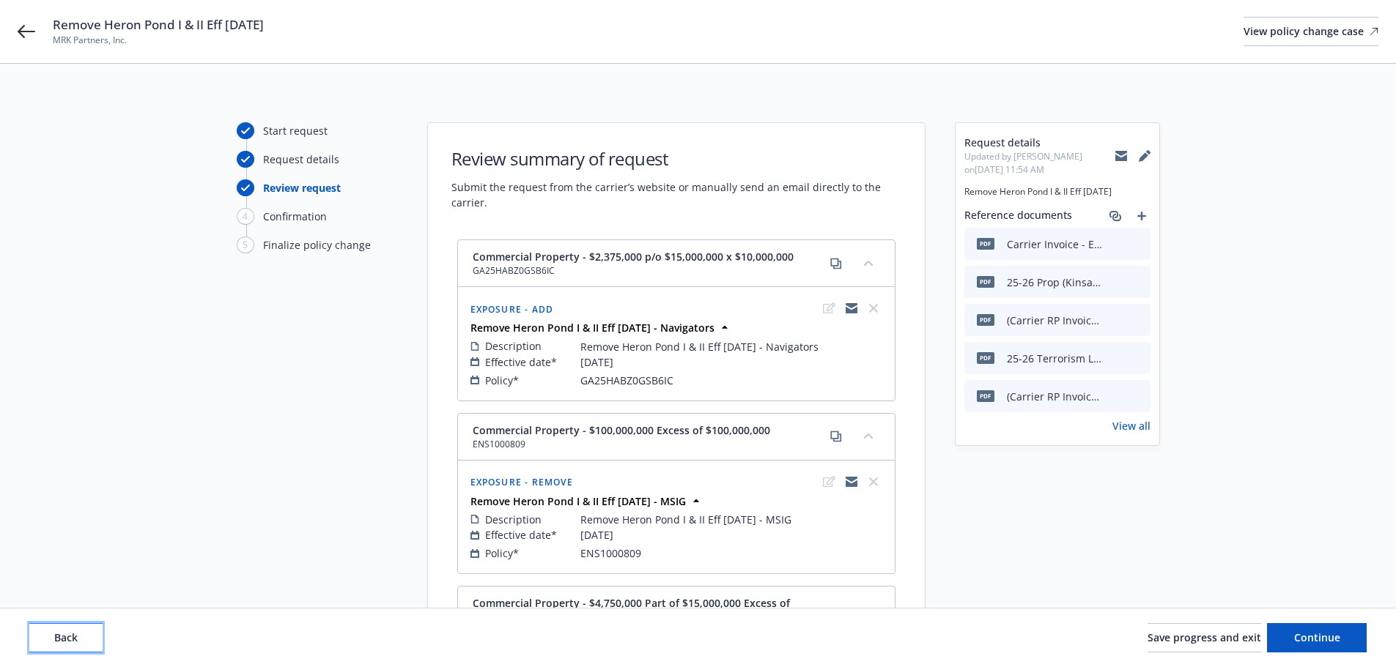
click at [73, 643] on span "Back" at bounding box center [65, 638] width 23 height 14
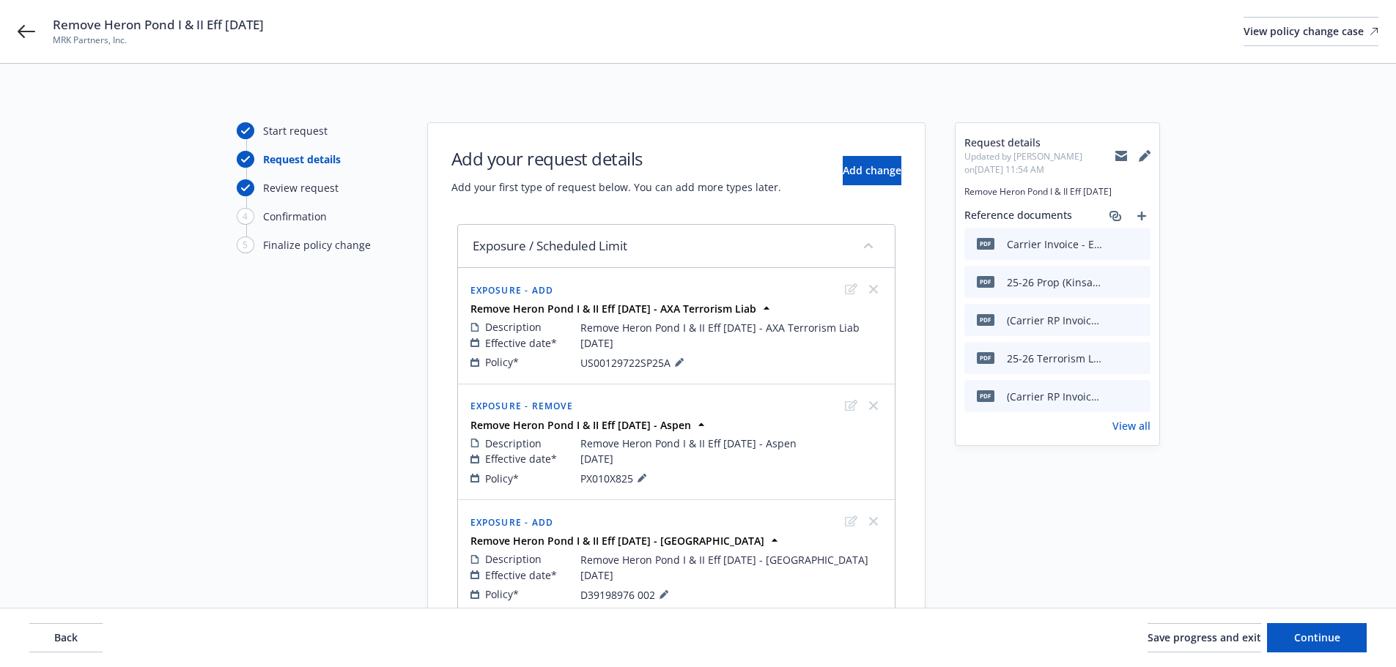
click at [876, 155] on div "Add your request details Add your first type of request below. You can add more…" at bounding box center [676, 171] width 450 height 48
click at [867, 165] on span "Add change" at bounding box center [872, 170] width 59 height 14
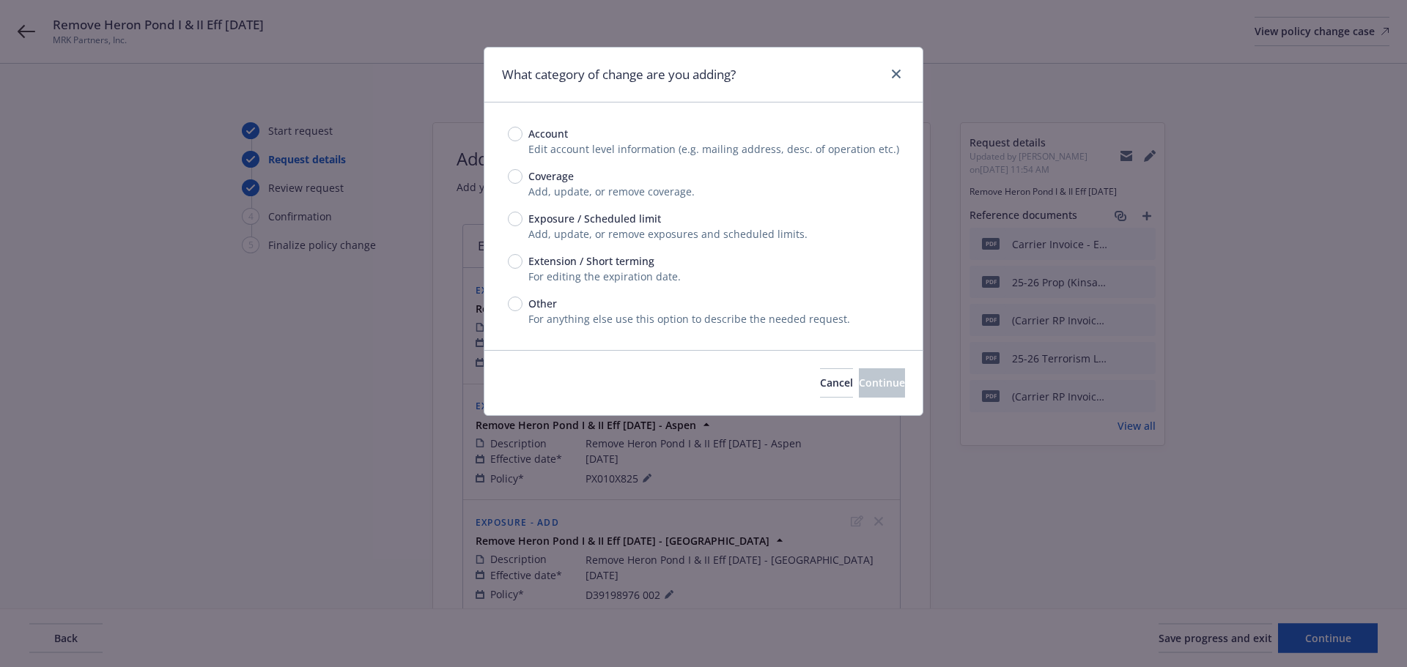
click at [595, 223] on span "Exposure / Scheduled limit" at bounding box center [594, 218] width 133 height 15
click at [522, 223] on input "Exposure / Scheduled limit" at bounding box center [515, 219] width 15 height 15
click at [859, 384] on span "Continue" at bounding box center [882, 383] width 46 height 14
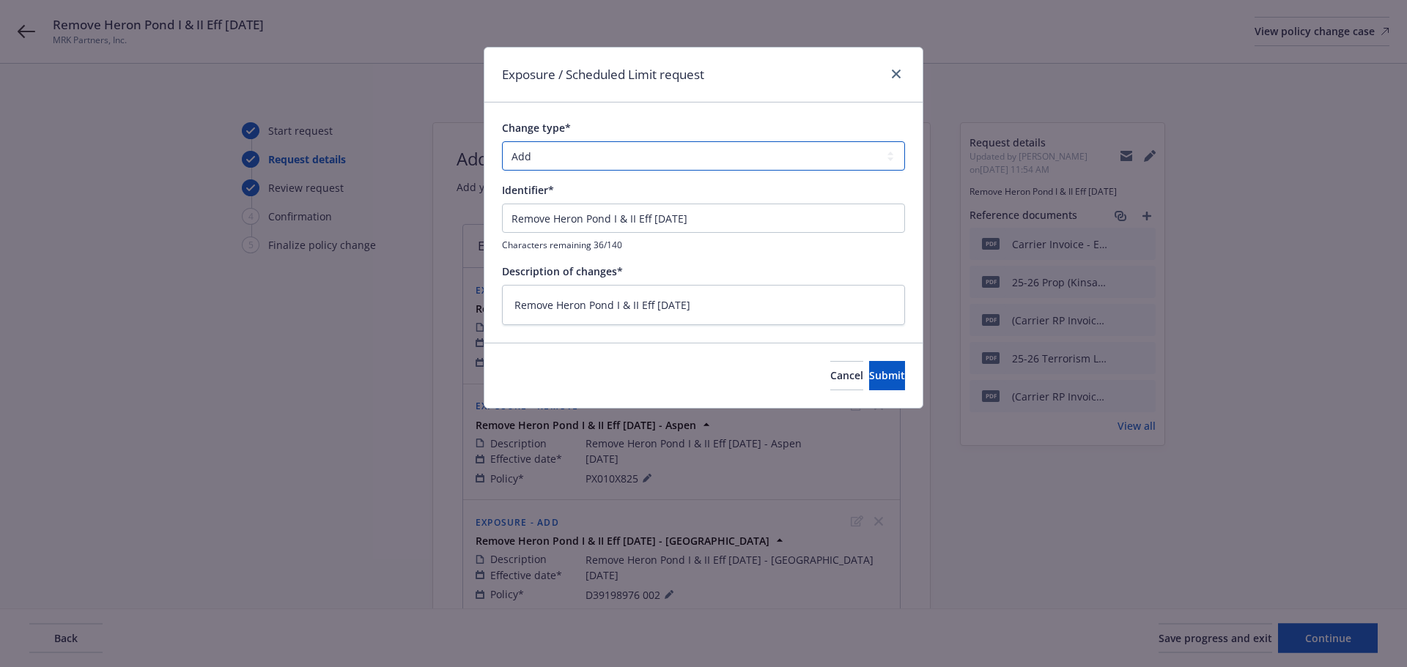
click at [615, 166] on select "Add Audit Change Remove" at bounding box center [703, 155] width 403 height 29
click at [502, 141] on select "Add Audit Change Remove" at bounding box center [703, 155] width 403 height 29
click at [788, 226] on input "Remove Heron Pond I & II Eff [DATE]" at bounding box center [703, 218] width 403 height 29
click at [763, 303] on textarea "Remove Heron Pond I & II Eff [DATE]" at bounding box center [703, 305] width 403 height 40
paste textarea "- [GEOGRAPHIC_DATA]"
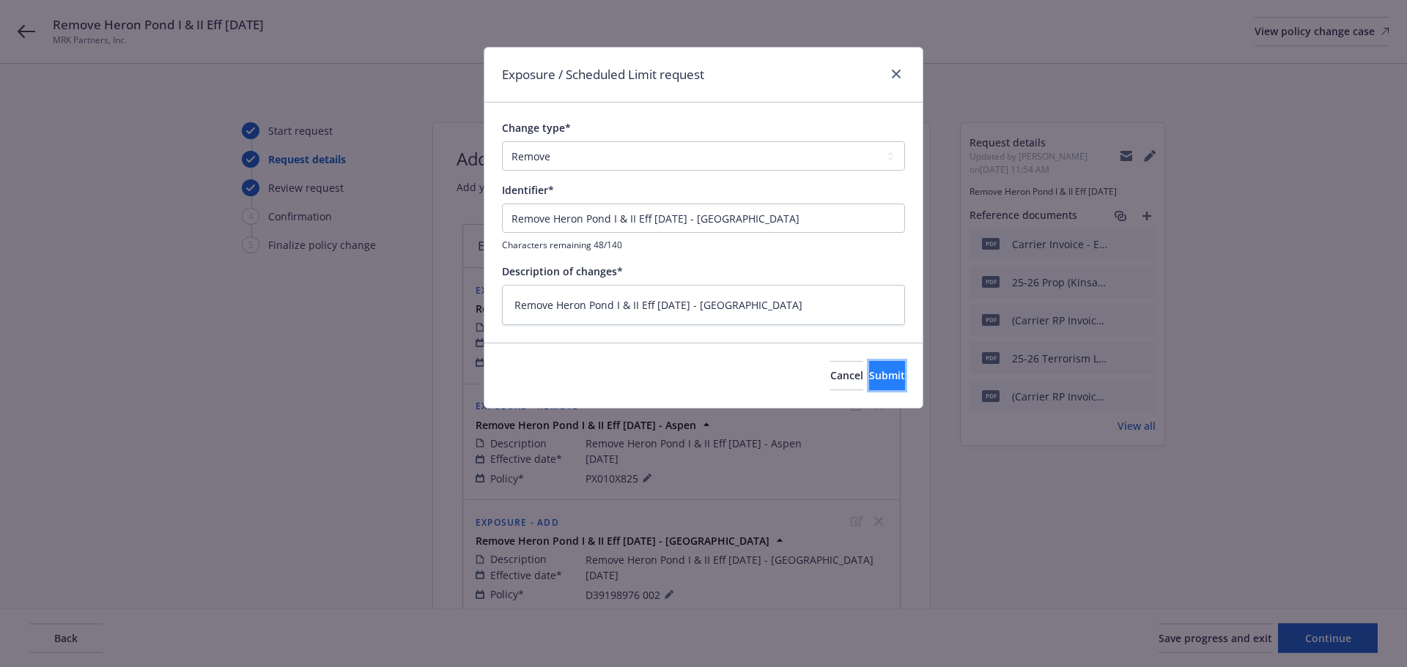
click at [869, 369] on button "Submit" at bounding box center [887, 375] width 36 height 29
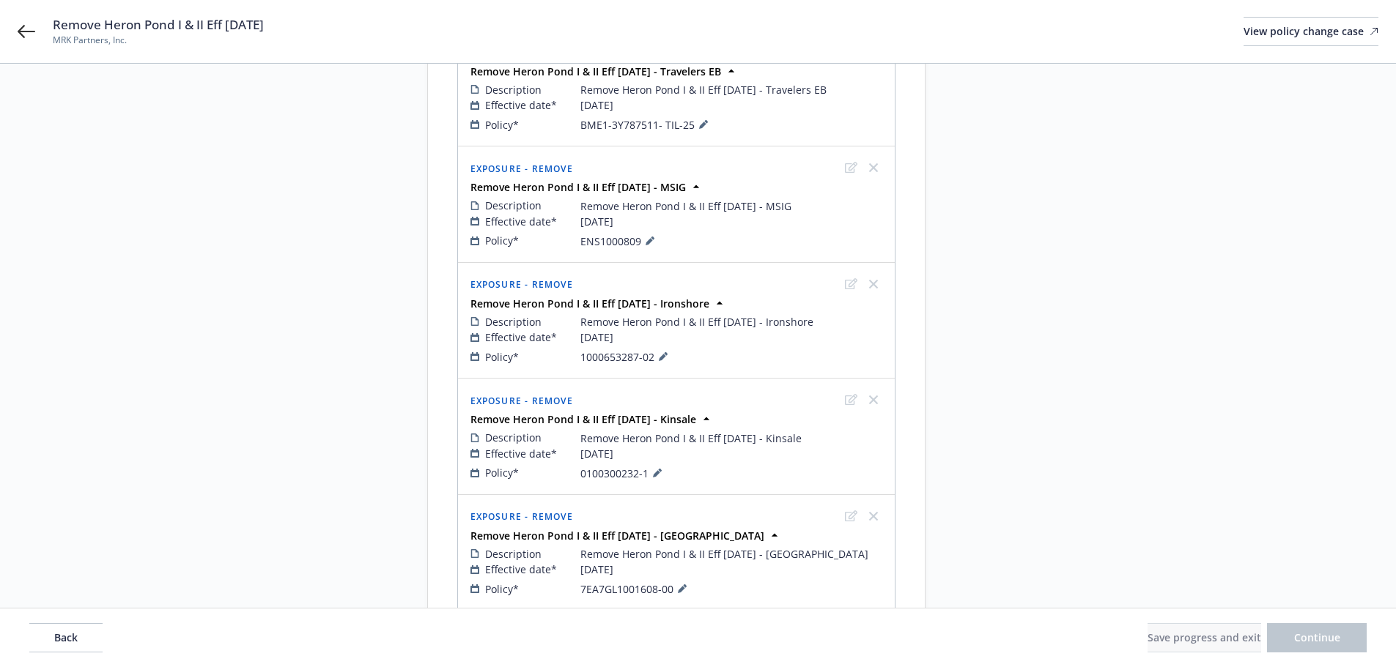
scroll to position [914, 0]
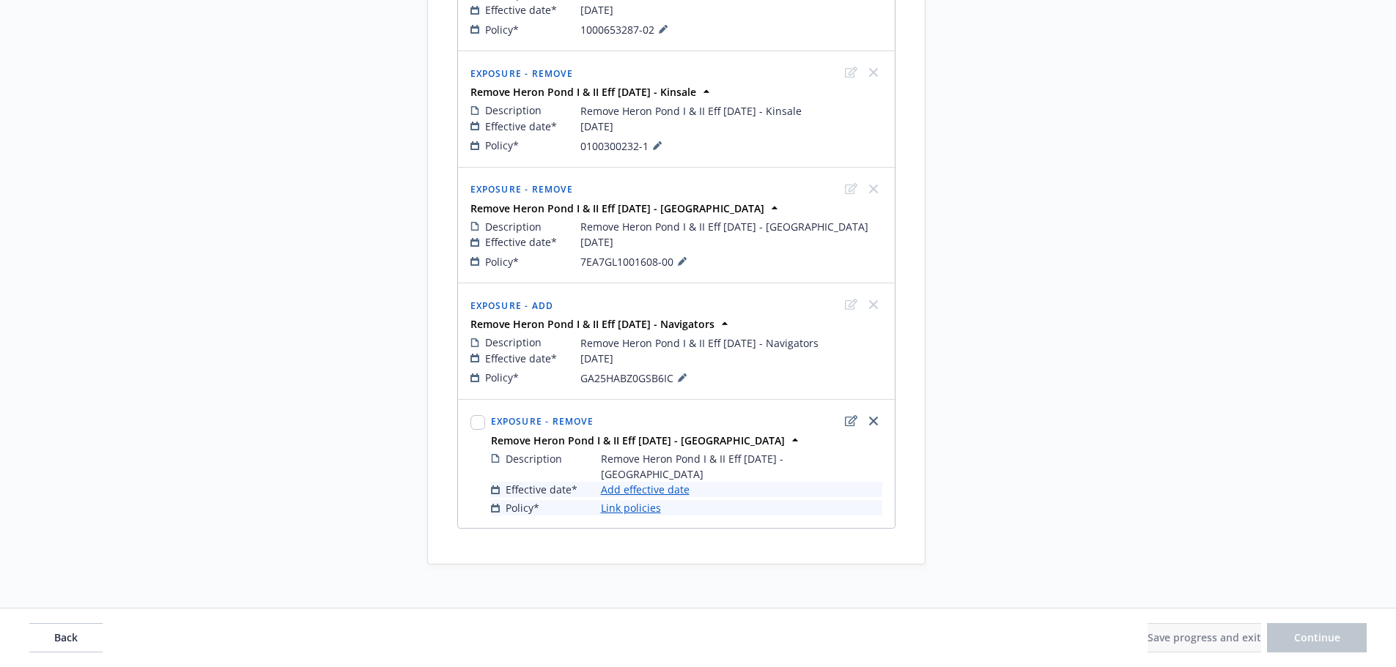
click at [637, 482] on link "Add effective date" at bounding box center [645, 489] width 89 height 15
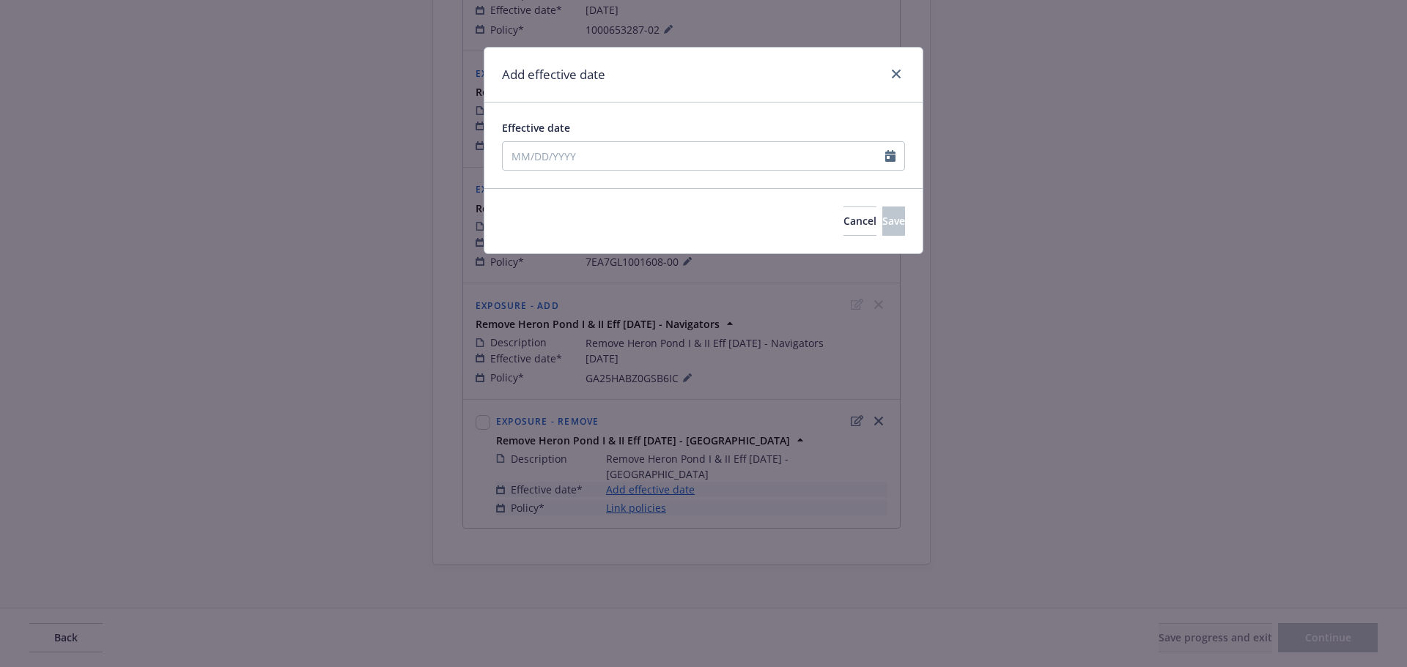
click at [604, 120] on div "Effective date" at bounding box center [703, 127] width 403 height 15
click at [593, 169] on div at bounding box center [703, 155] width 403 height 29
click at [654, 117] on div "Effective date [DATE] January February March April May June July August Septemb…" at bounding box center [703, 146] width 438 height 86
click at [882, 209] on button "Save" at bounding box center [893, 221] width 23 height 29
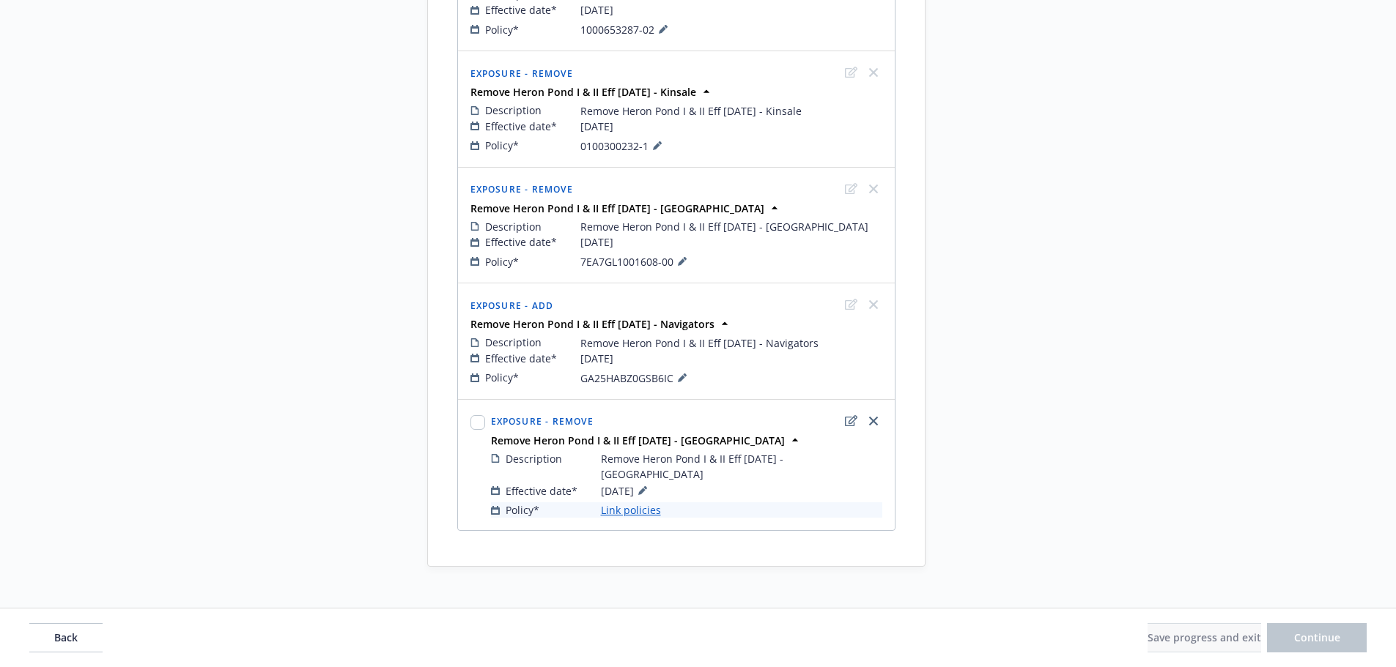
click at [626, 485] on div "Effective date* [DATE] Policy* Link policies" at bounding box center [686, 500] width 391 height 36
click at [628, 503] on link "Link policies" at bounding box center [631, 510] width 60 height 15
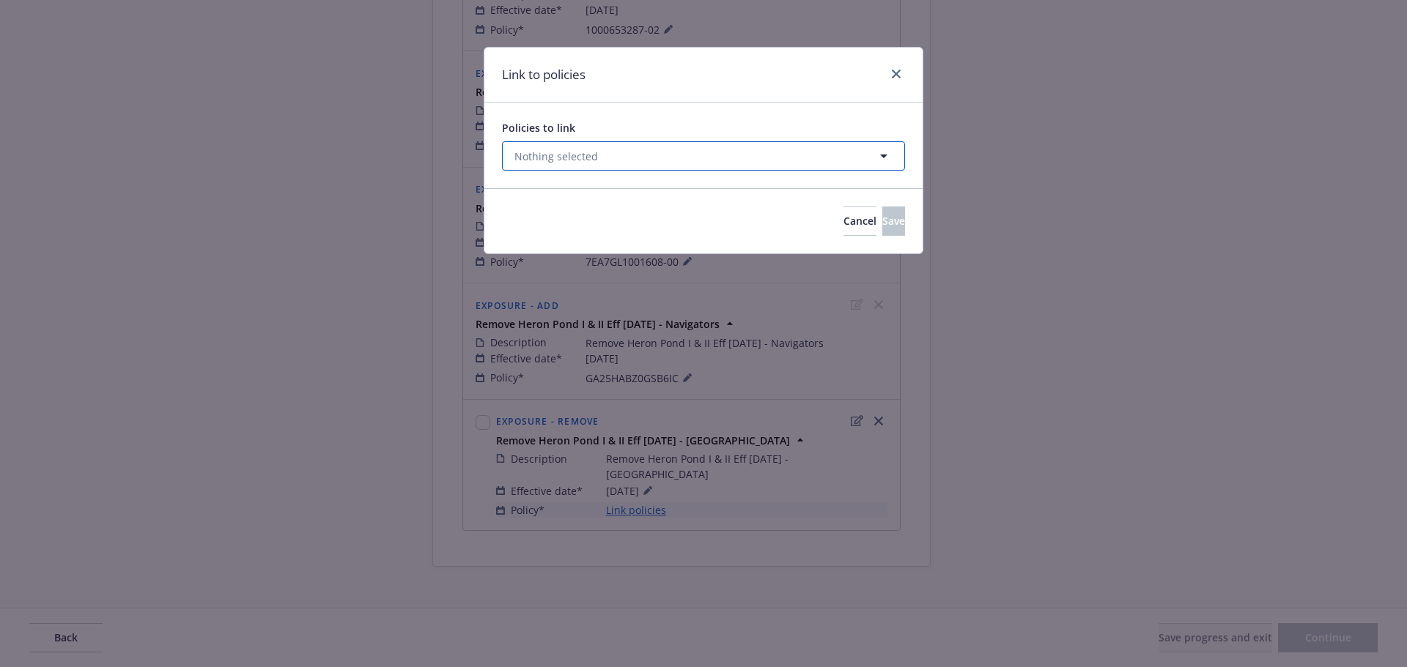
click at [615, 152] on button "Nothing selected" at bounding box center [703, 155] width 403 height 29
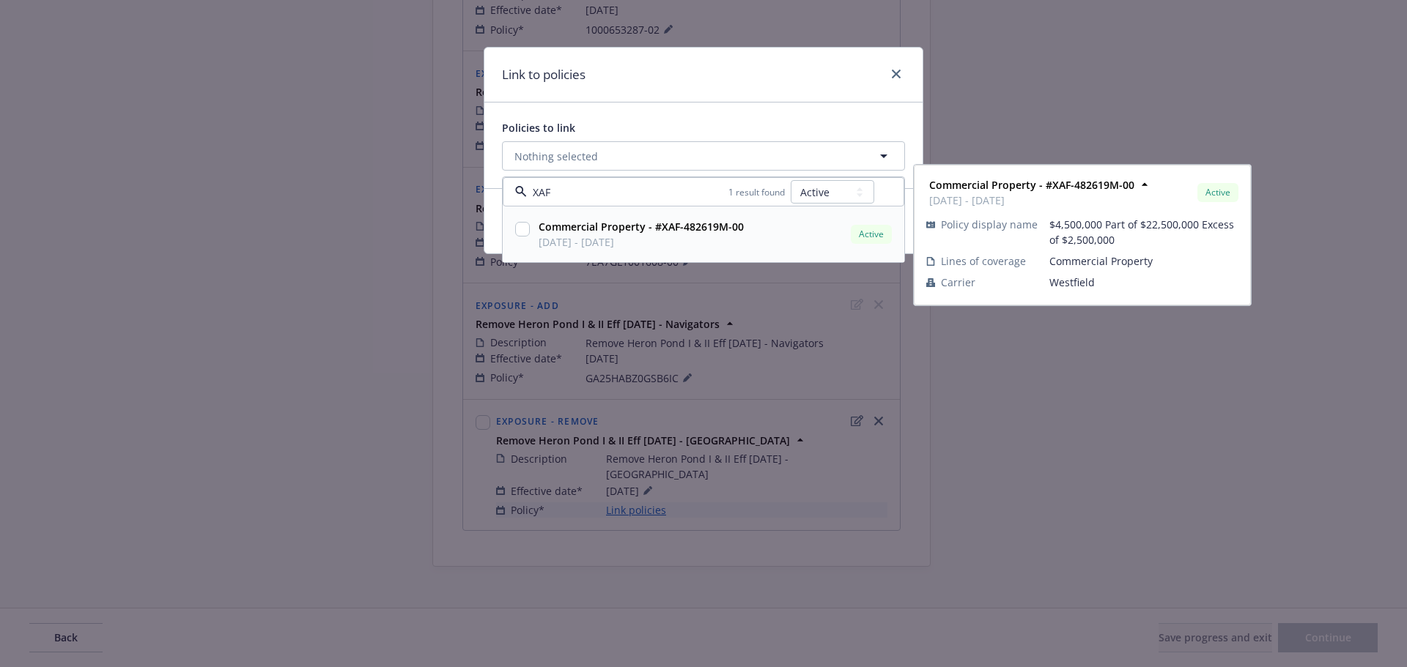
click at [517, 238] on div at bounding box center [522, 234] width 21 height 37
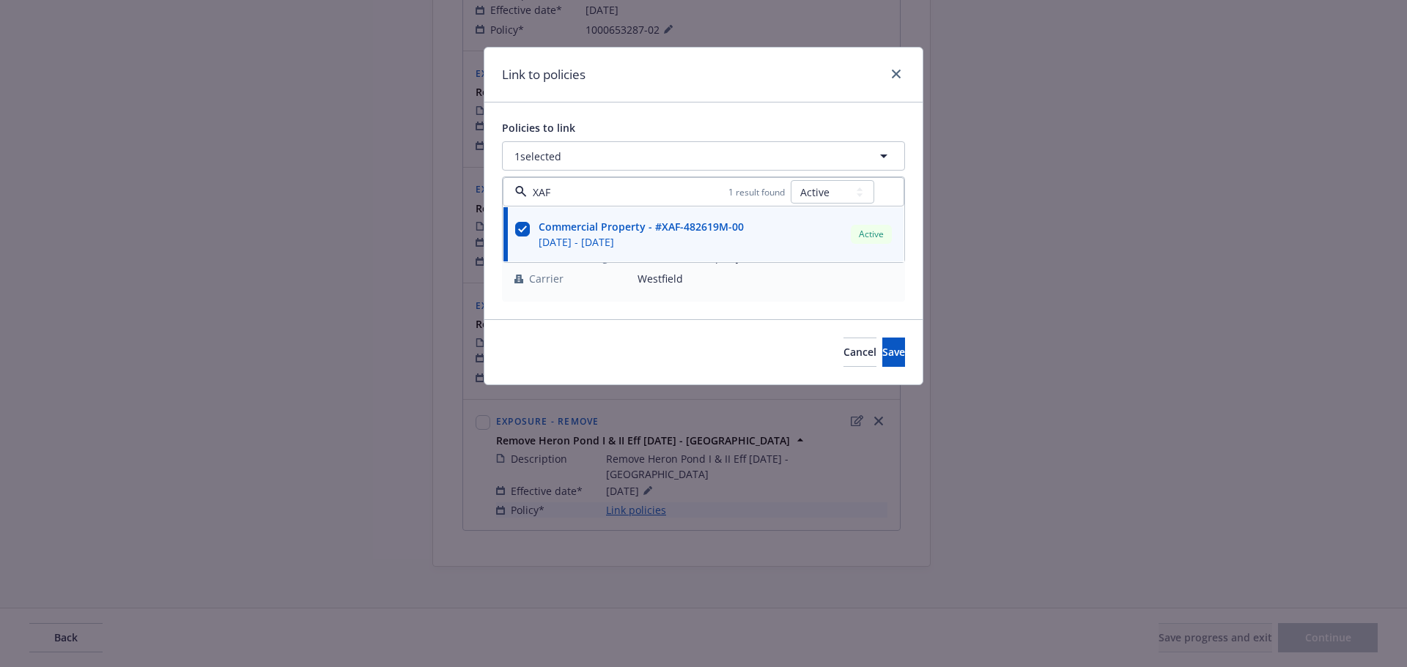
click at [637, 122] on div "Policies to link" at bounding box center [703, 127] width 403 height 15
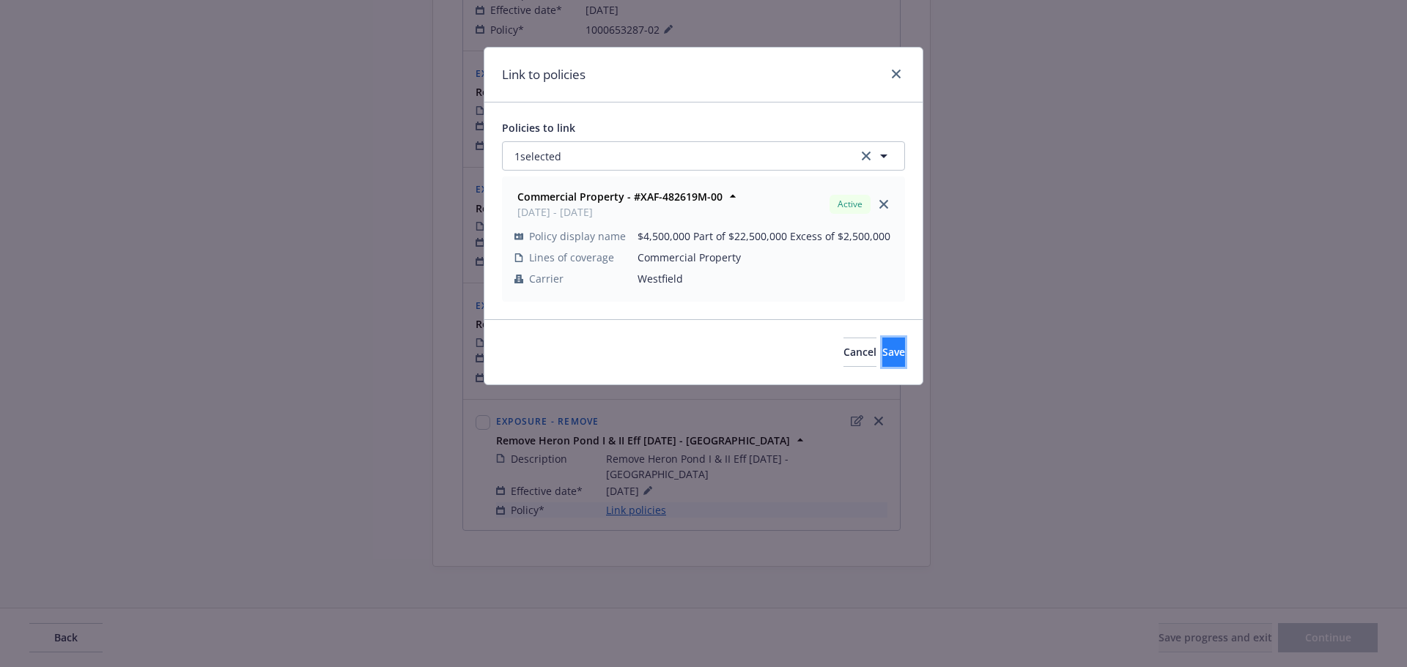
click at [882, 344] on button "Save" at bounding box center [893, 352] width 23 height 29
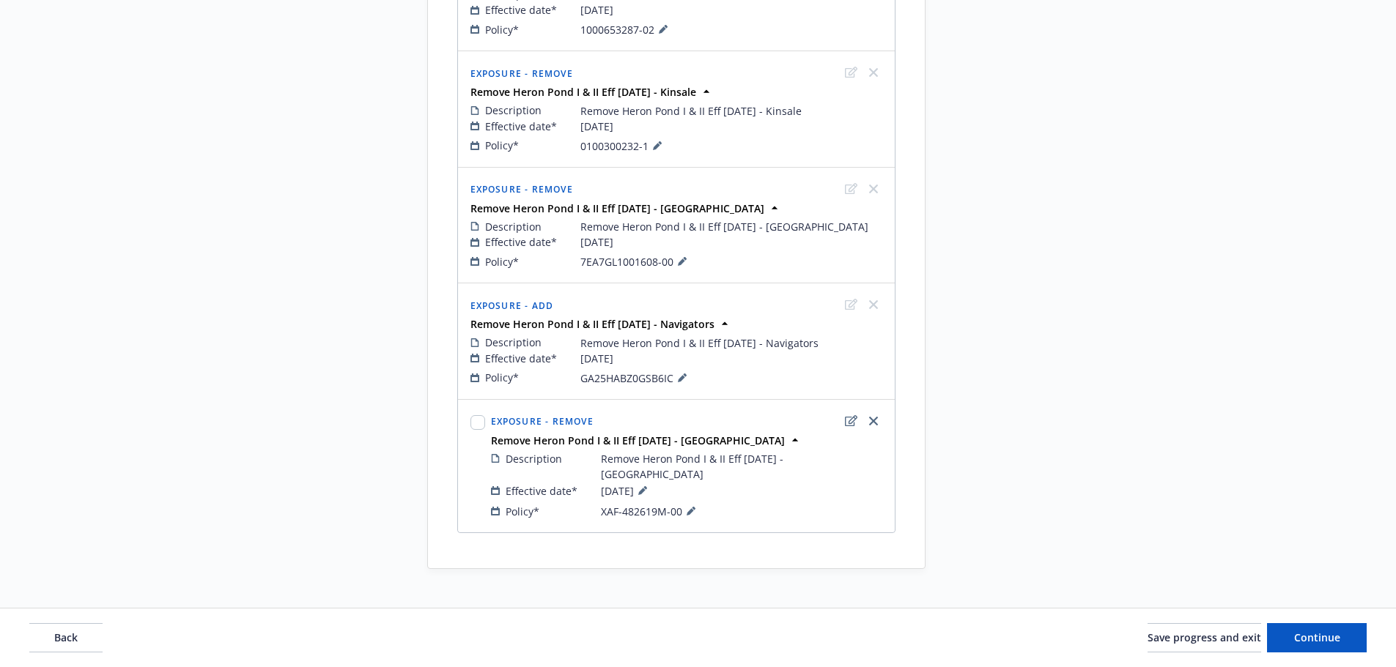
click at [1336, 663] on div "Back Save progress and exit Continue" at bounding box center [698, 638] width 1396 height 59
click at [1324, 646] on button "Continue" at bounding box center [1317, 637] width 100 height 29
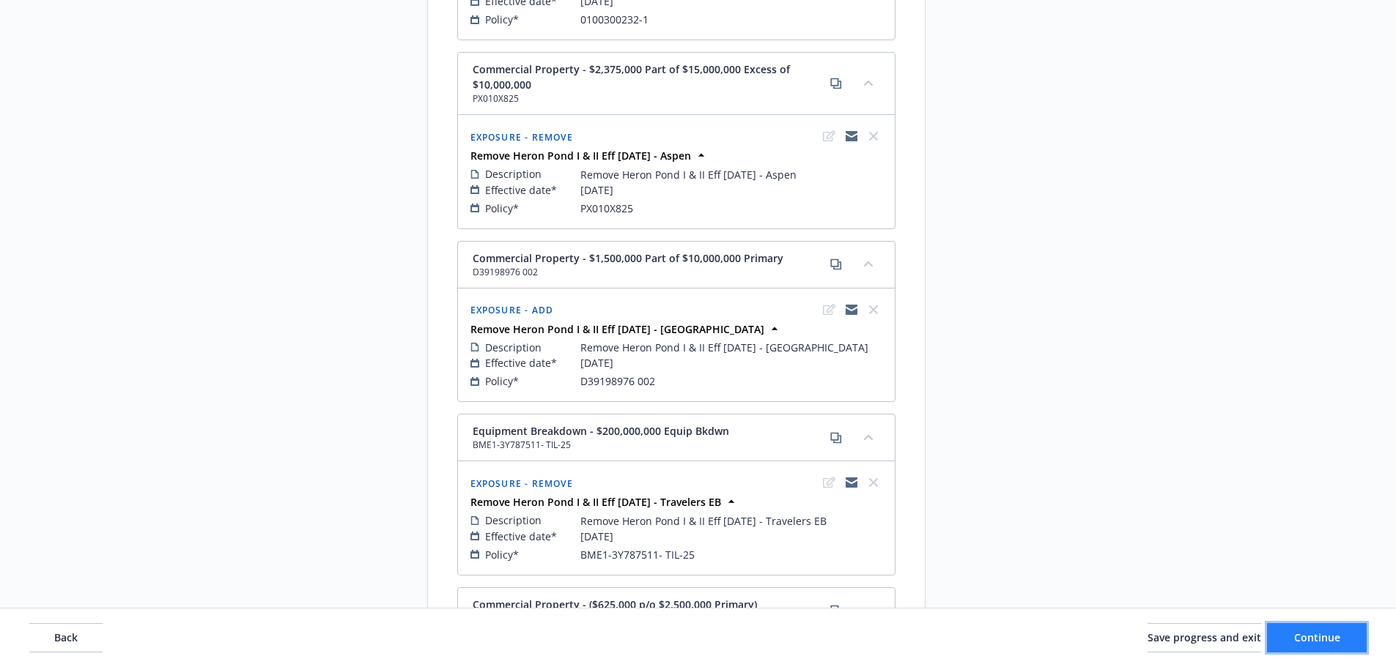
click at [1315, 643] on span "Continue" at bounding box center [1317, 638] width 46 height 14
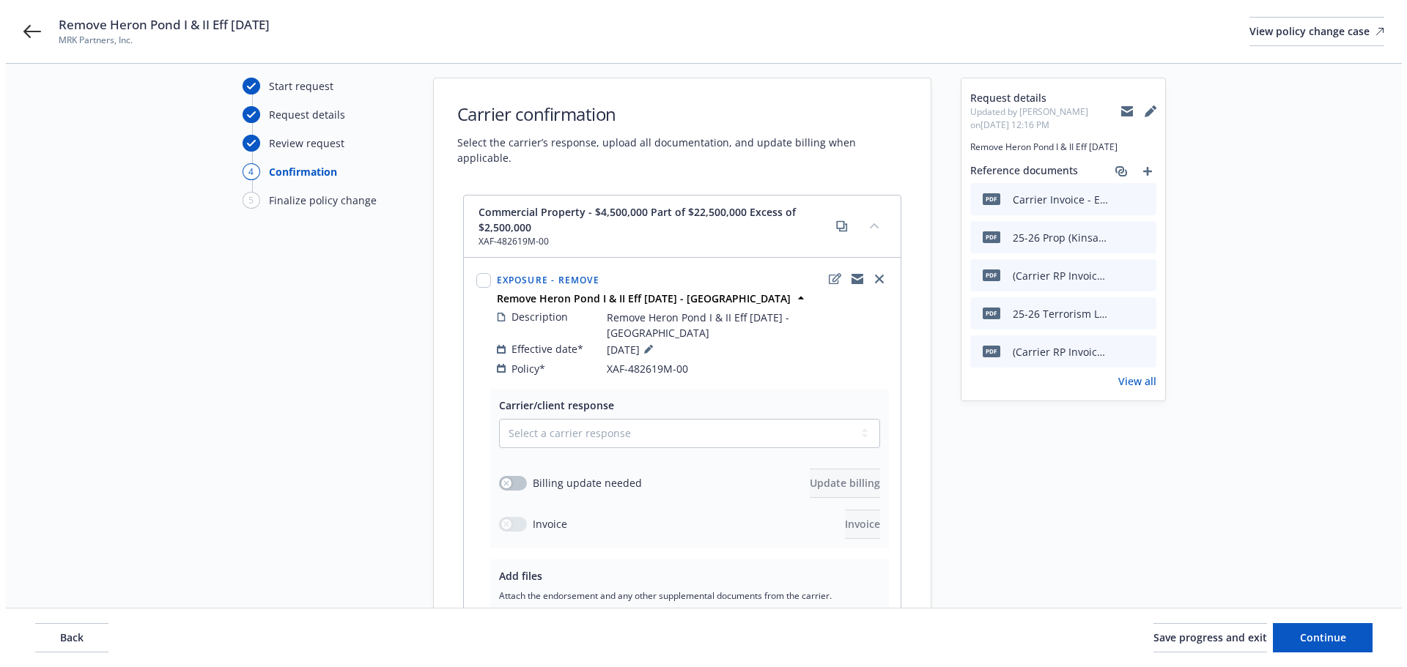
scroll to position [73, 0]
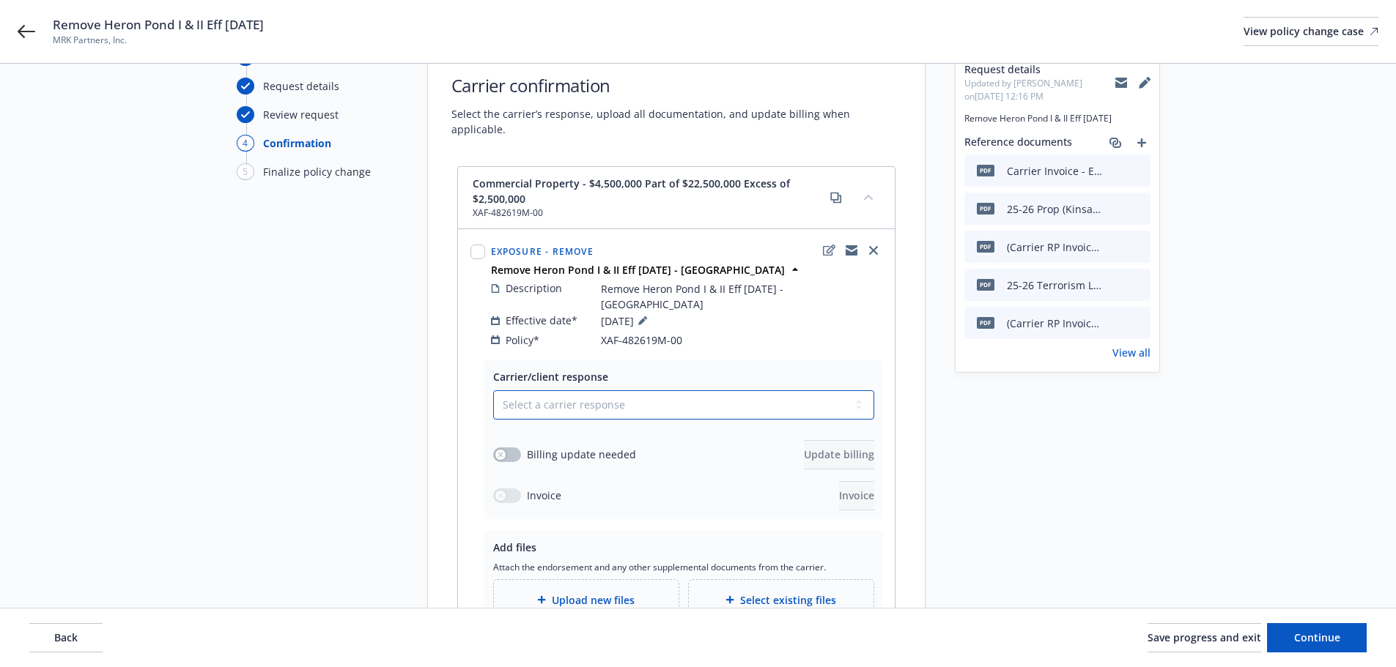
drag, startPoint x: 585, startPoint y: 360, endPoint x: 584, endPoint y: 377, distance: 16.9
click at [585, 391] on select "Select a carrier response Accepted Accepted with revision No endorsement needed…" at bounding box center [683, 405] width 381 height 29
drag, startPoint x: 579, startPoint y: 380, endPoint x: 572, endPoint y: 388, distance: 10.4
click at [579, 391] on select "Select a carrier response Accepted Accepted with revision No endorsement needed…" at bounding box center [683, 405] width 381 height 29
click at [493, 391] on select "Select a carrier response Accepted Accepted with revision No endorsement needed…" at bounding box center [683, 405] width 381 height 29
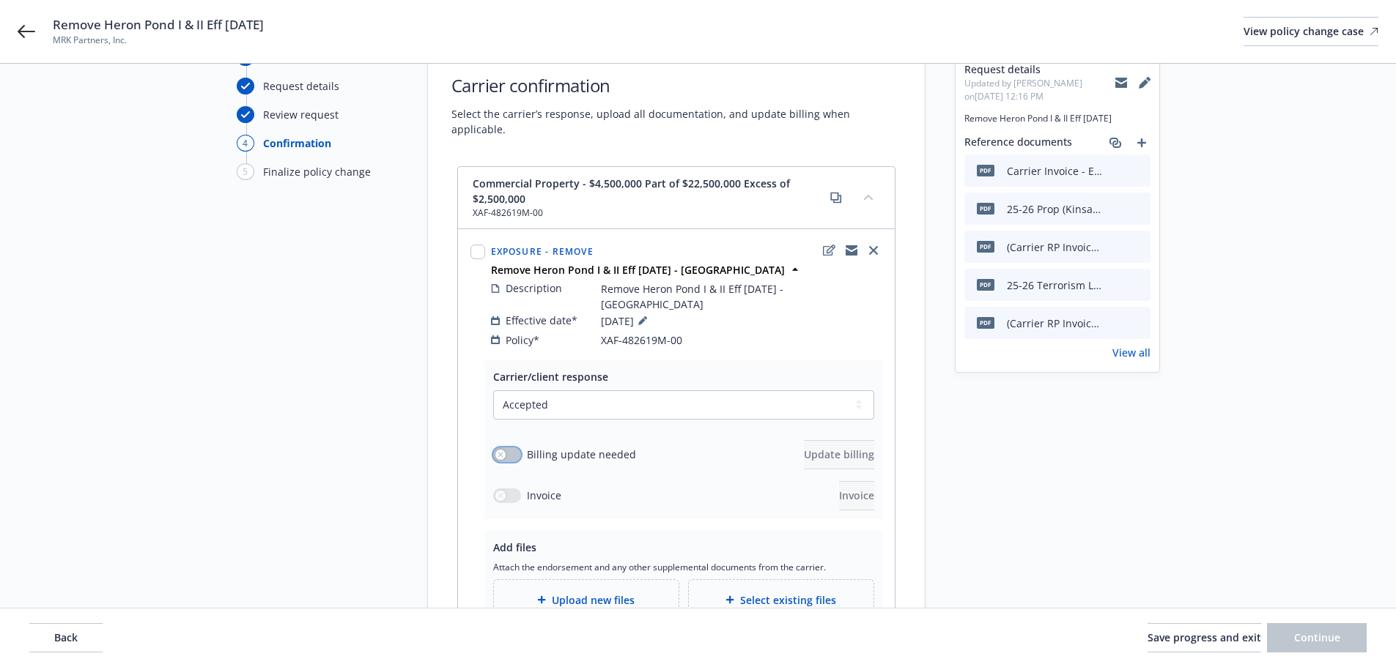
click at [507, 448] on button "button" at bounding box center [507, 455] width 28 height 15
click at [561, 593] on span "Upload new files" at bounding box center [593, 600] width 83 height 15
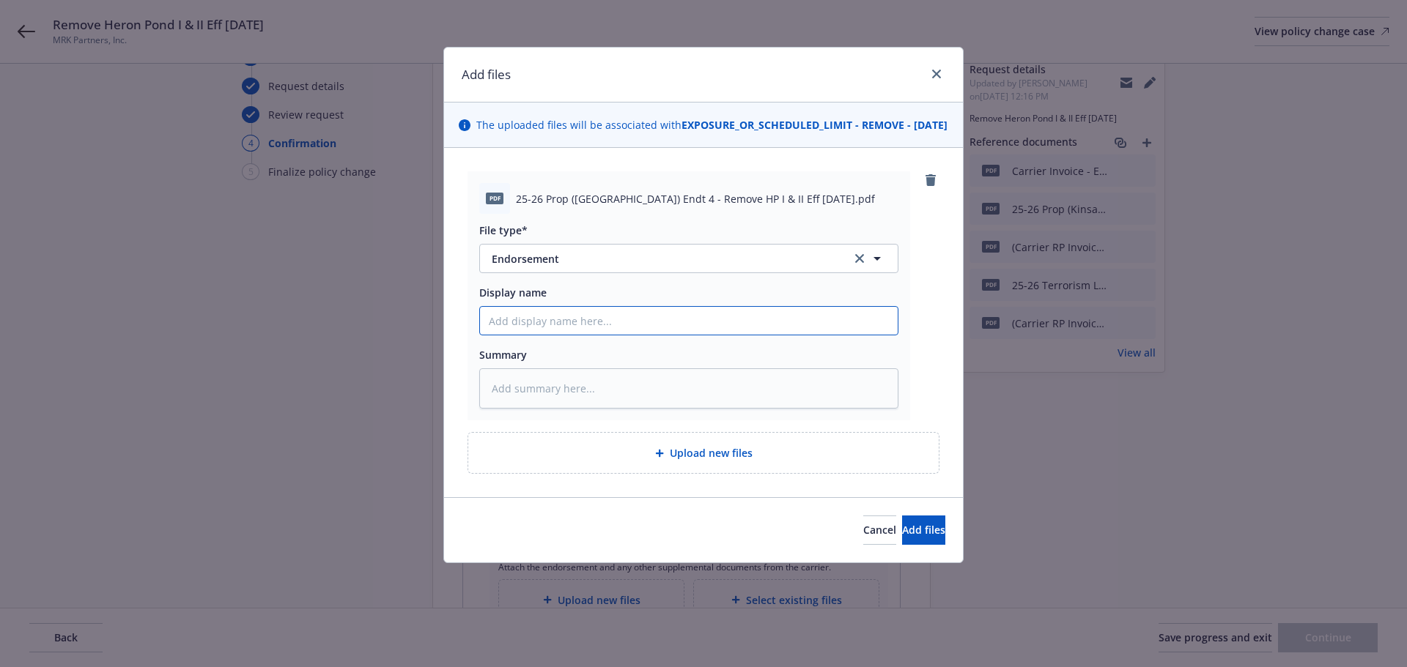
click at [640, 332] on input "Display name" at bounding box center [689, 321] width 418 height 28
paste input "25-26 Prop ([GEOGRAPHIC_DATA]) Endt 4 - Remove HP I & II Eff [DATE]"
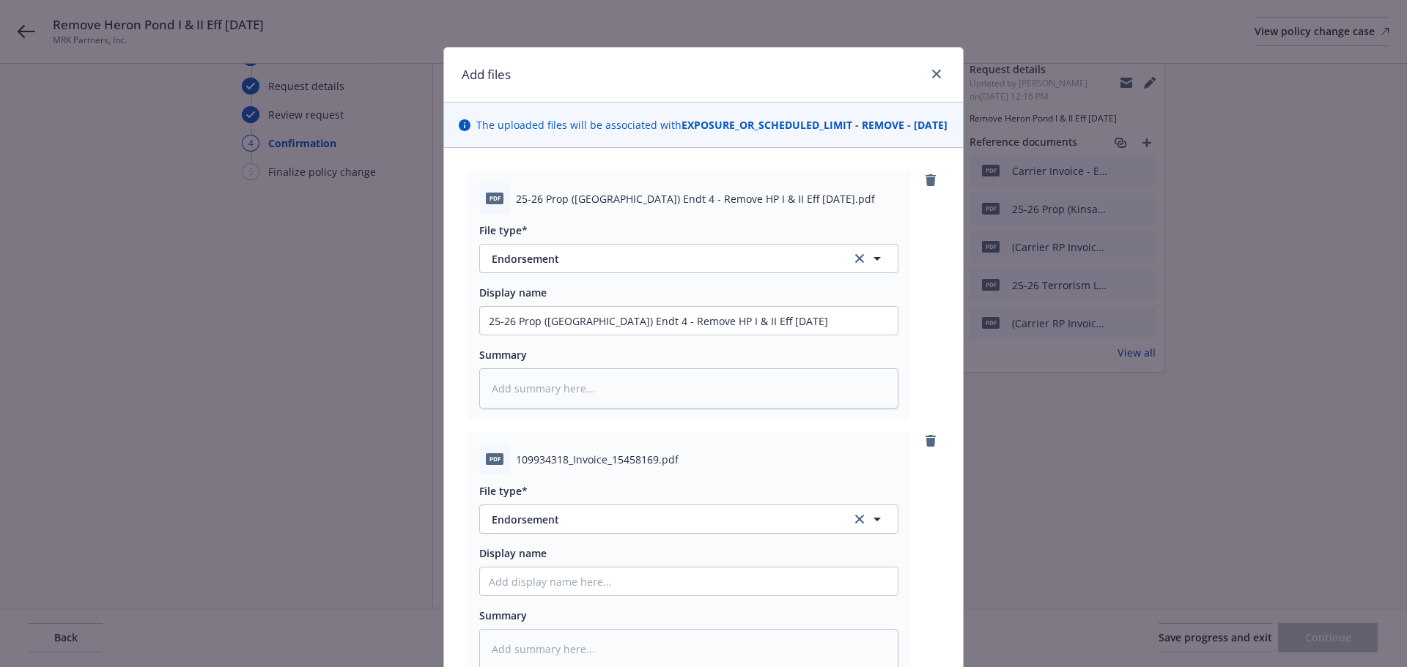
click at [596, 579] on div "Display name" at bounding box center [688, 571] width 419 height 51
click at [592, 587] on input "Display name" at bounding box center [689, 582] width 418 height 28
paste input "25-26 Prop ([GEOGRAPHIC_DATA]) Endt 4 - Remove HP I & II Eff [DATE]"
click at [614, 528] on span "Endorsement" at bounding box center [661, 519] width 339 height 15
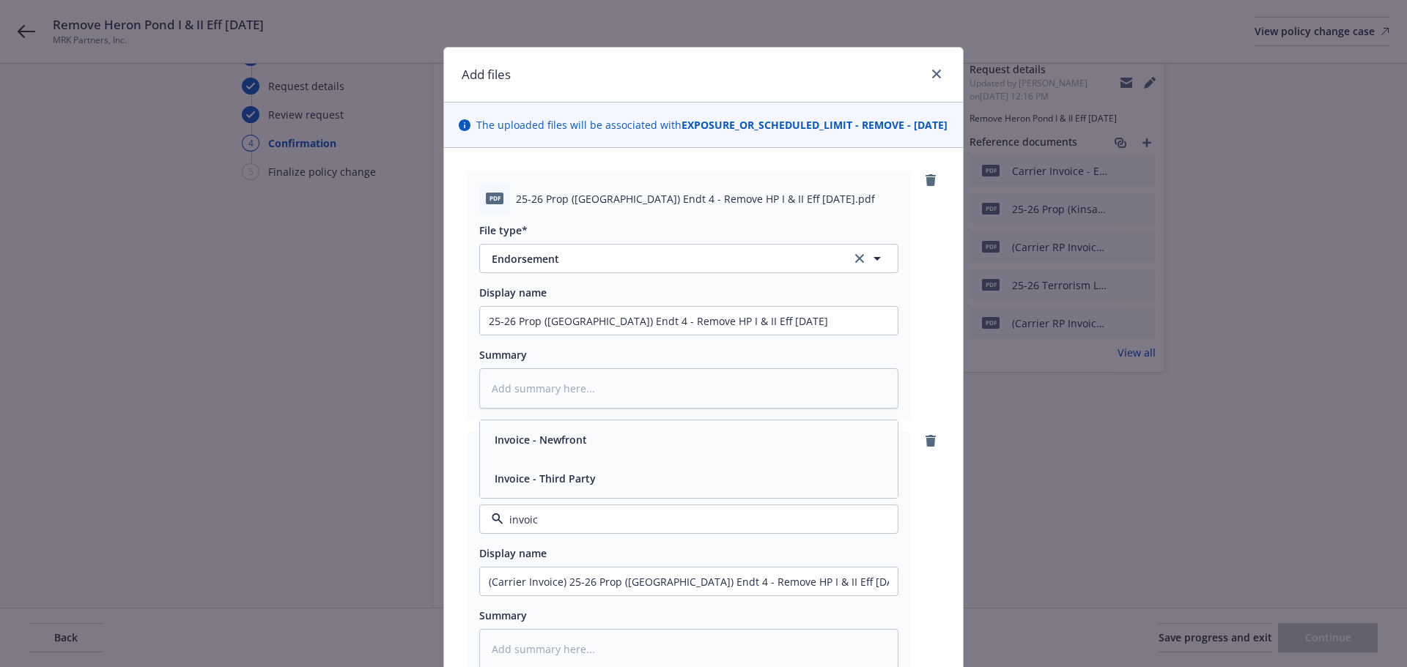
click at [548, 481] on div "Invoice - Third Party" at bounding box center [689, 478] width 418 height 39
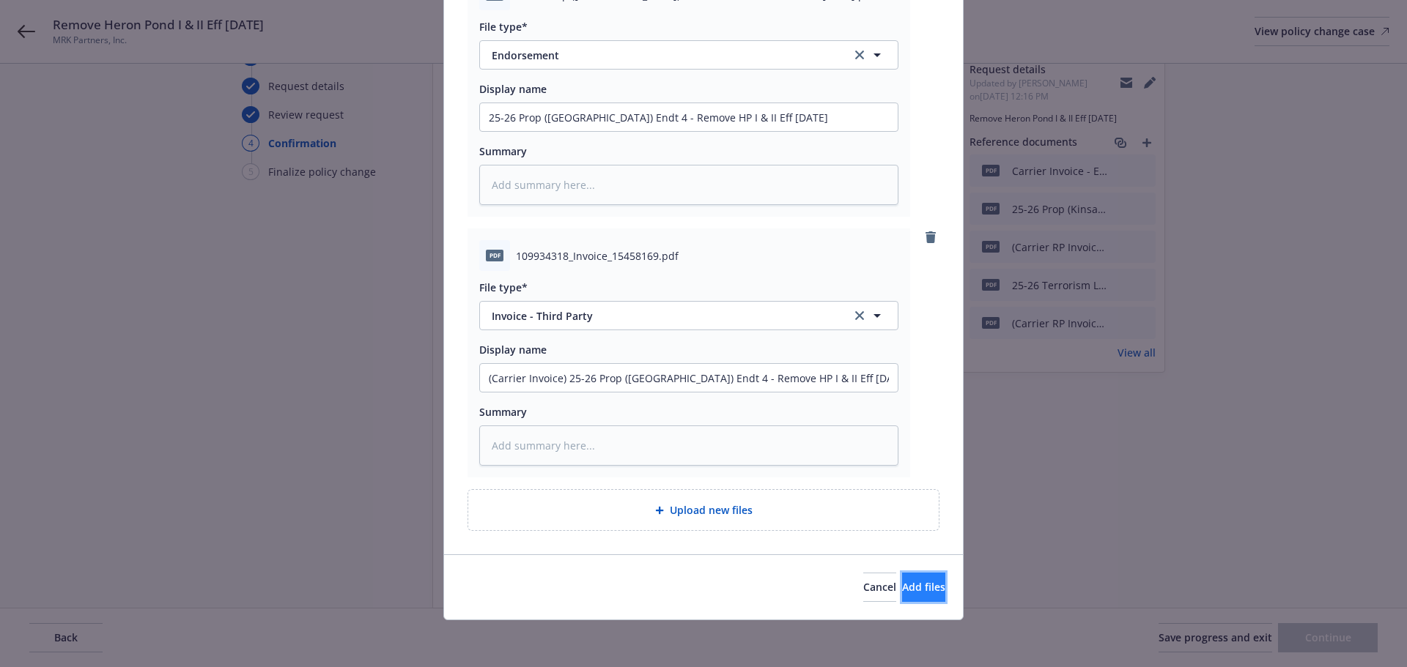
click at [902, 585] on span "Add files" at bounding box center [923, 587] width 43 height 14
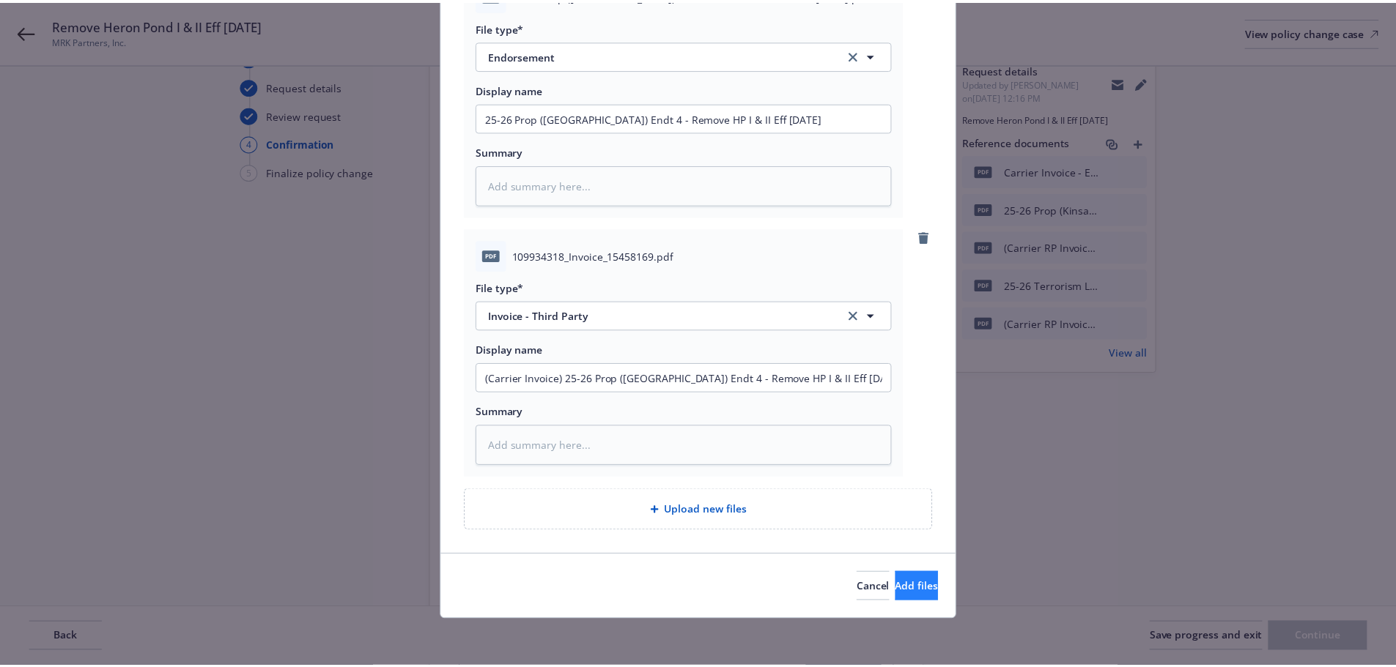
scroll to position [166, 0]
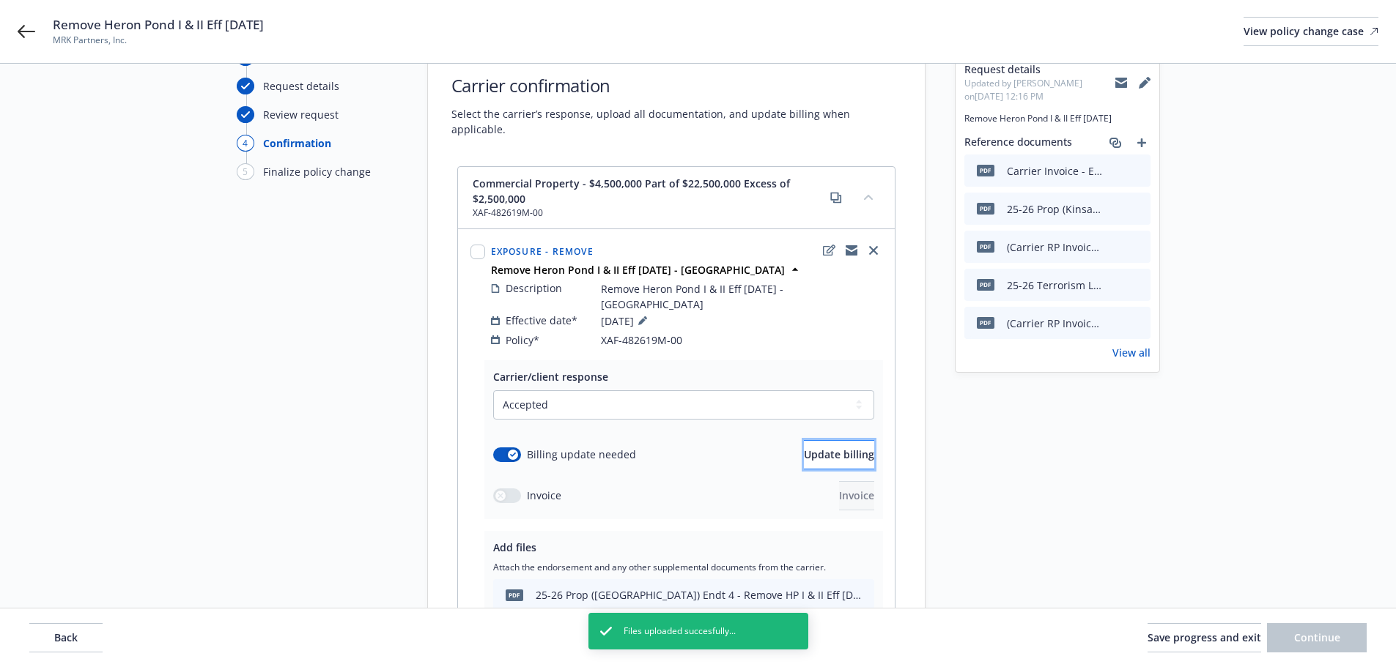
click at [804, 440] on button "Update billing" at bounding box center [839, 454] width 70 height 29
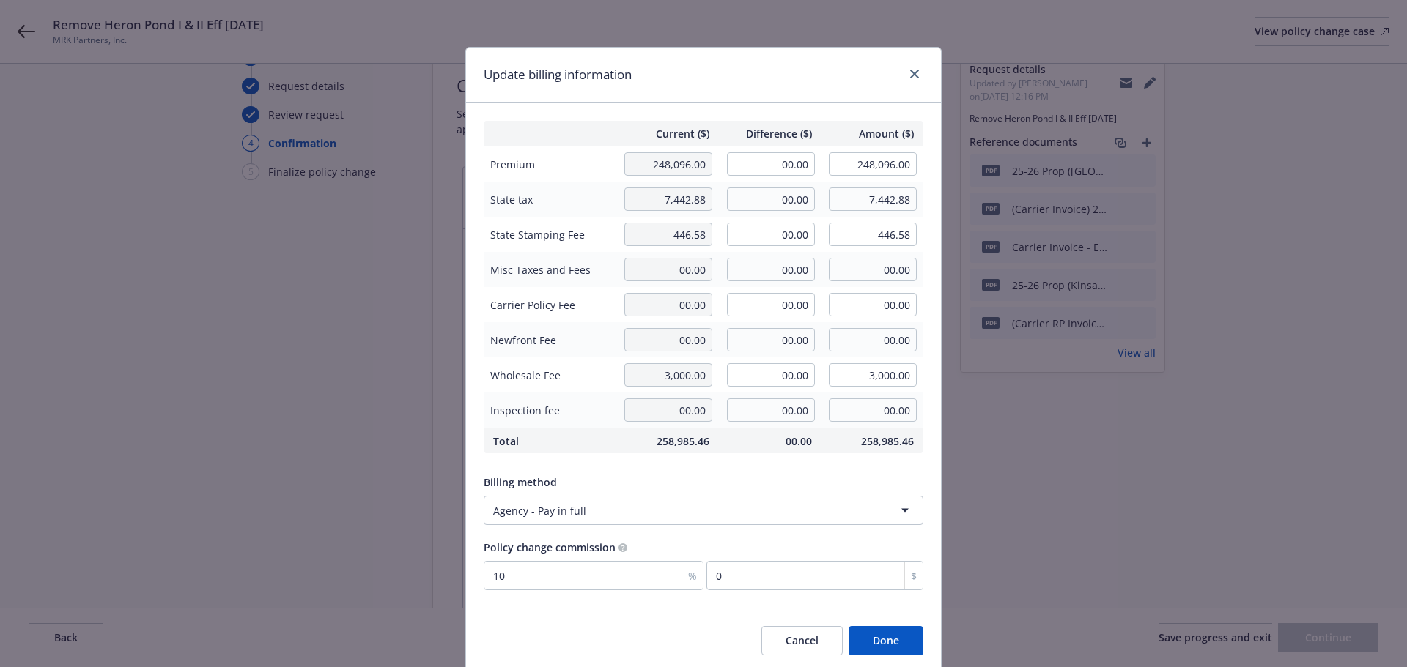
click at [728, 149] on td "00.00" at bounding box center [769, 165] width 103 height 36
click at [744, 160] on input "00.00" at bounding box center [771, 163] width 88 height 23
click at [771, 192] on input "00.00" at bounding box center [771, 199] width 88 height 23
click at [770, 237] on input "00.00" at bounding box center [771, 234] width 88 height 23
click at [769, 73] on div "Update billing information" at bounding box center [703, 75] width 475 height 55
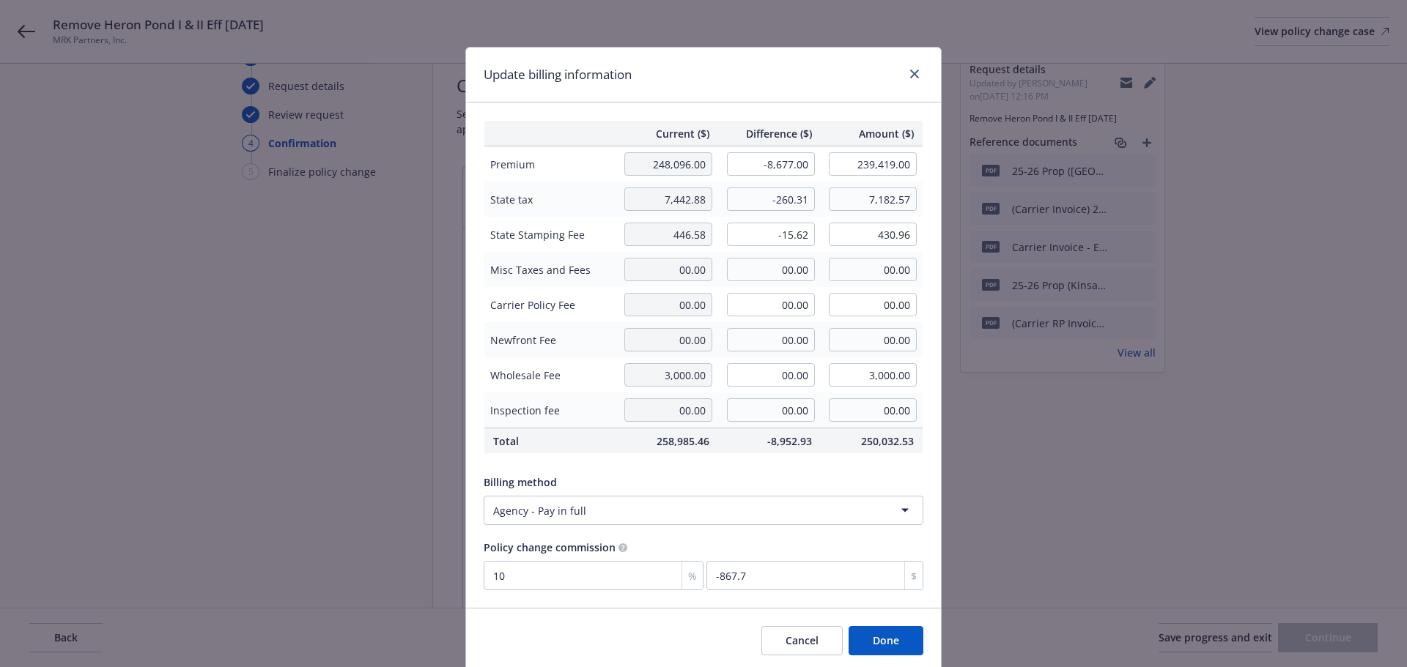
click at [891, 646] on button "Done" at bounding box center [885, 640] width 75 height 29
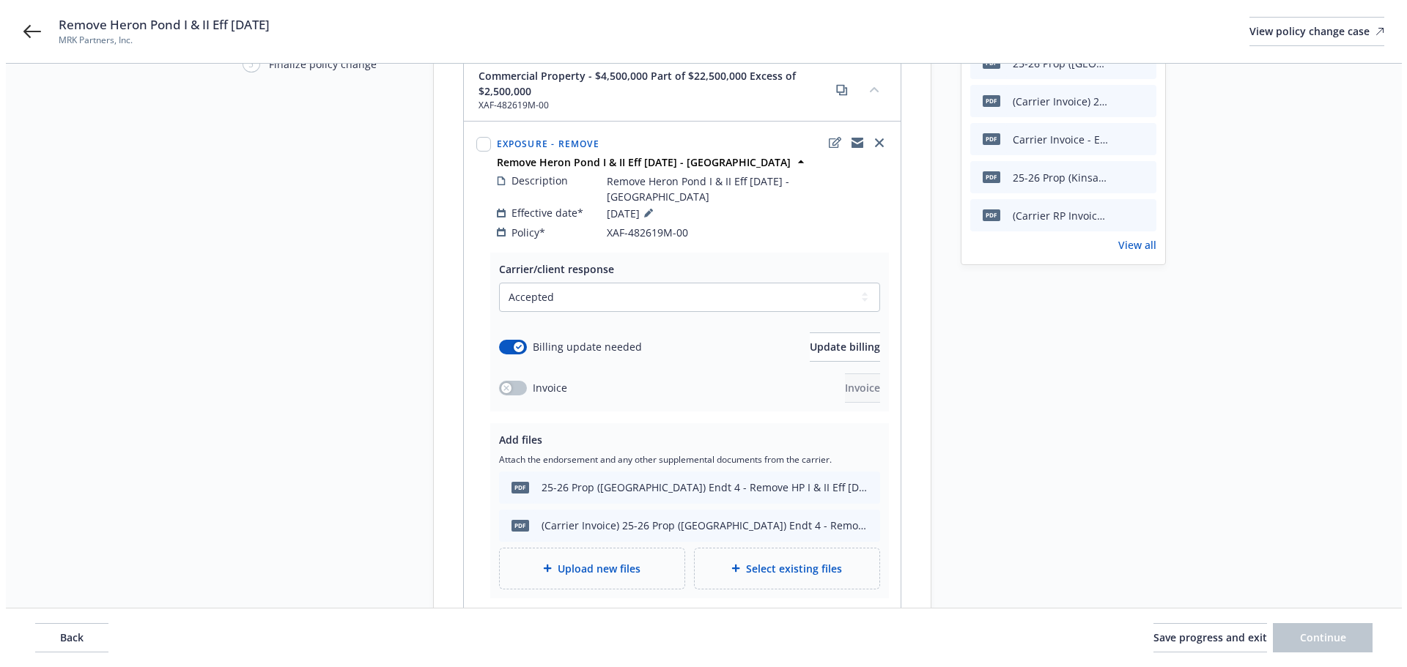
scroll to position [220, 0]
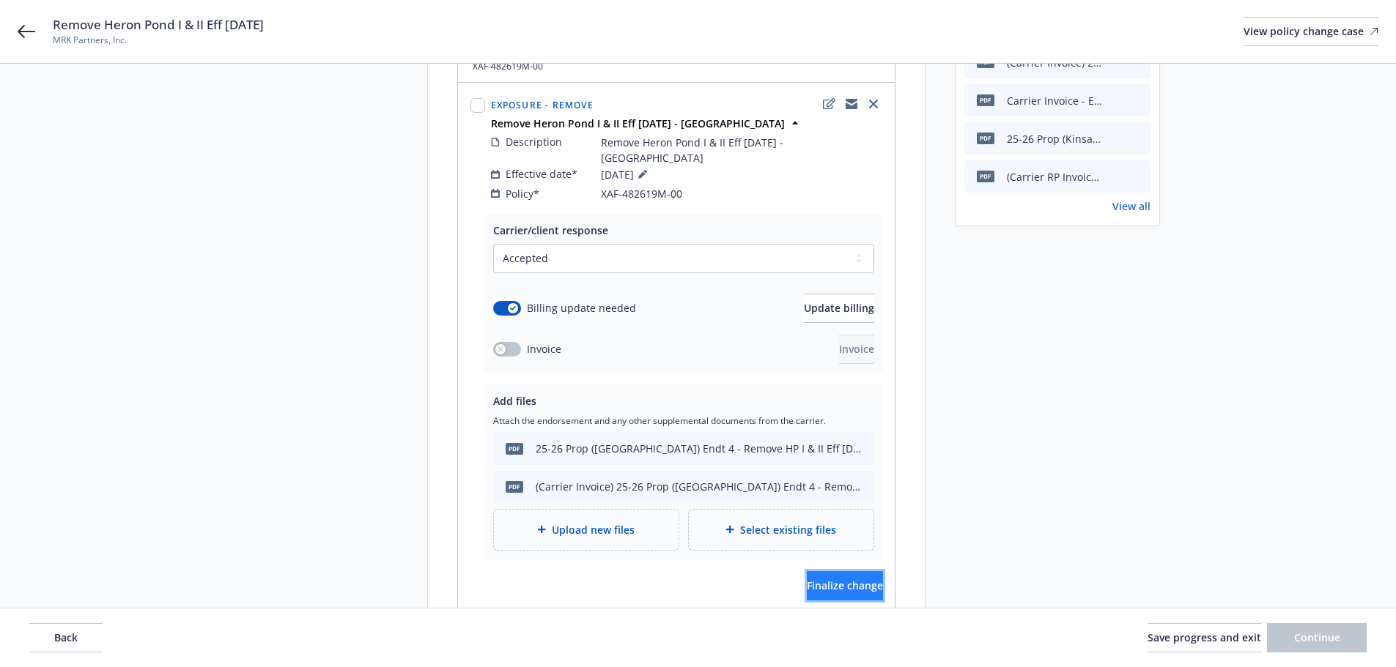
click at [808, 571] on button "Finalize change" at bounding box center [845, 585] width 76 height 29
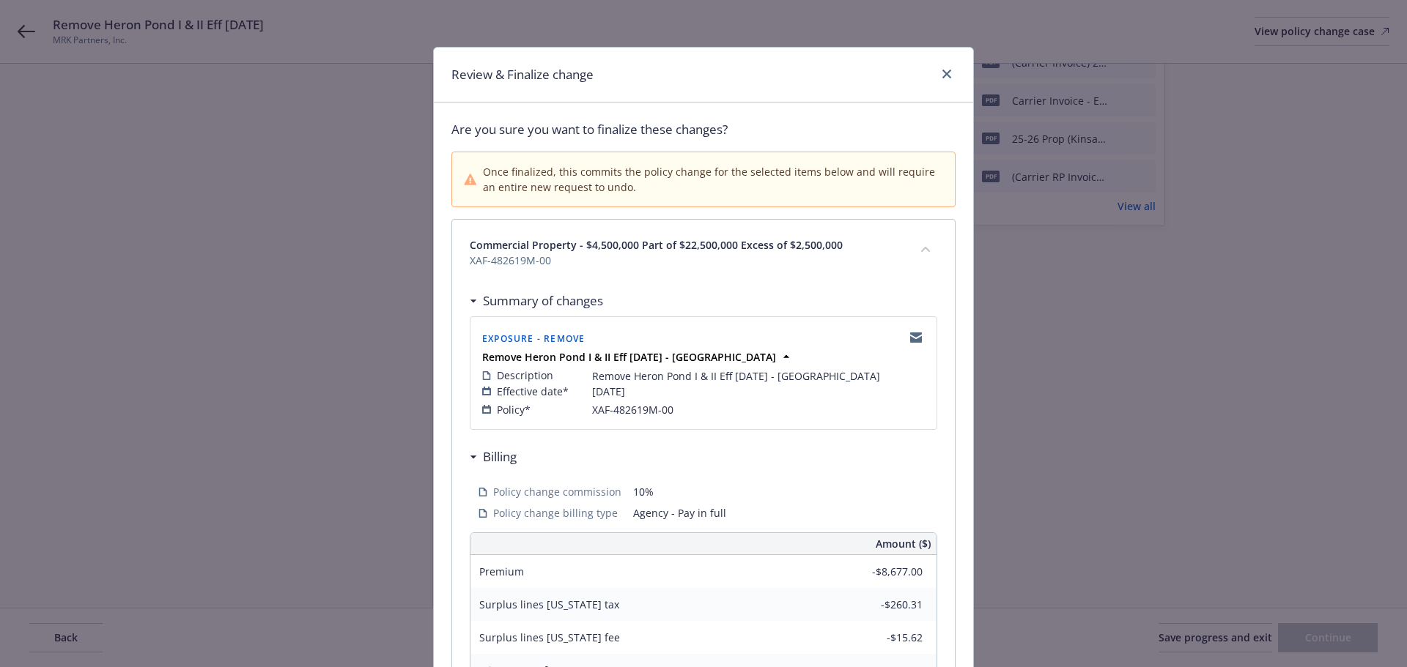
scroll to position [323, 0]
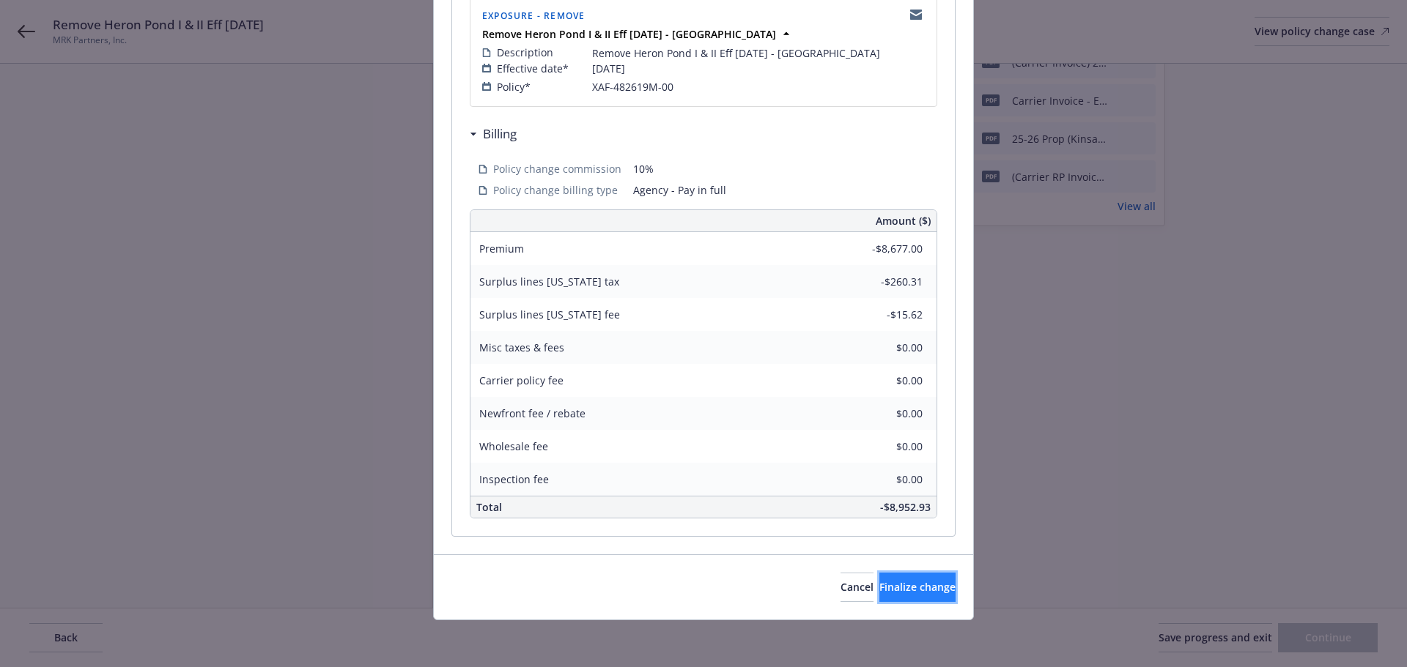
click at [879, 585] on span "Finalize change" at bounding box center [917, 587] width 76 height 14
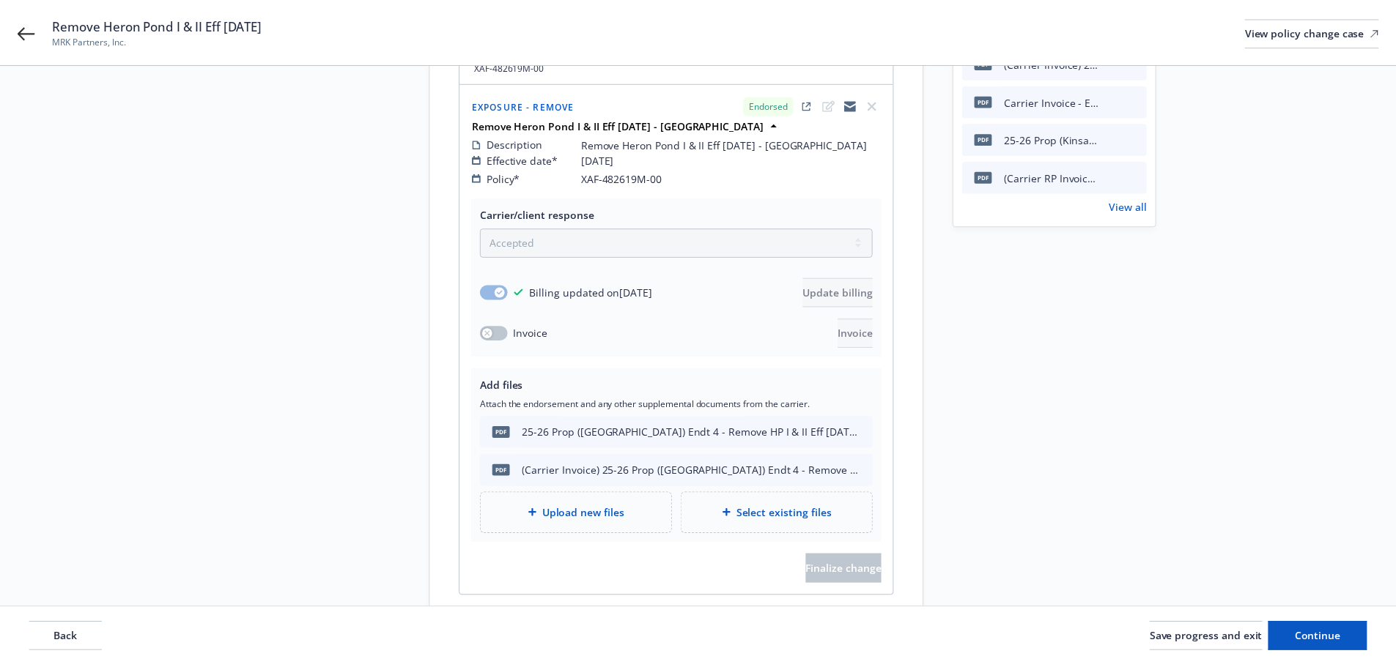
scroll to position [221, 0]
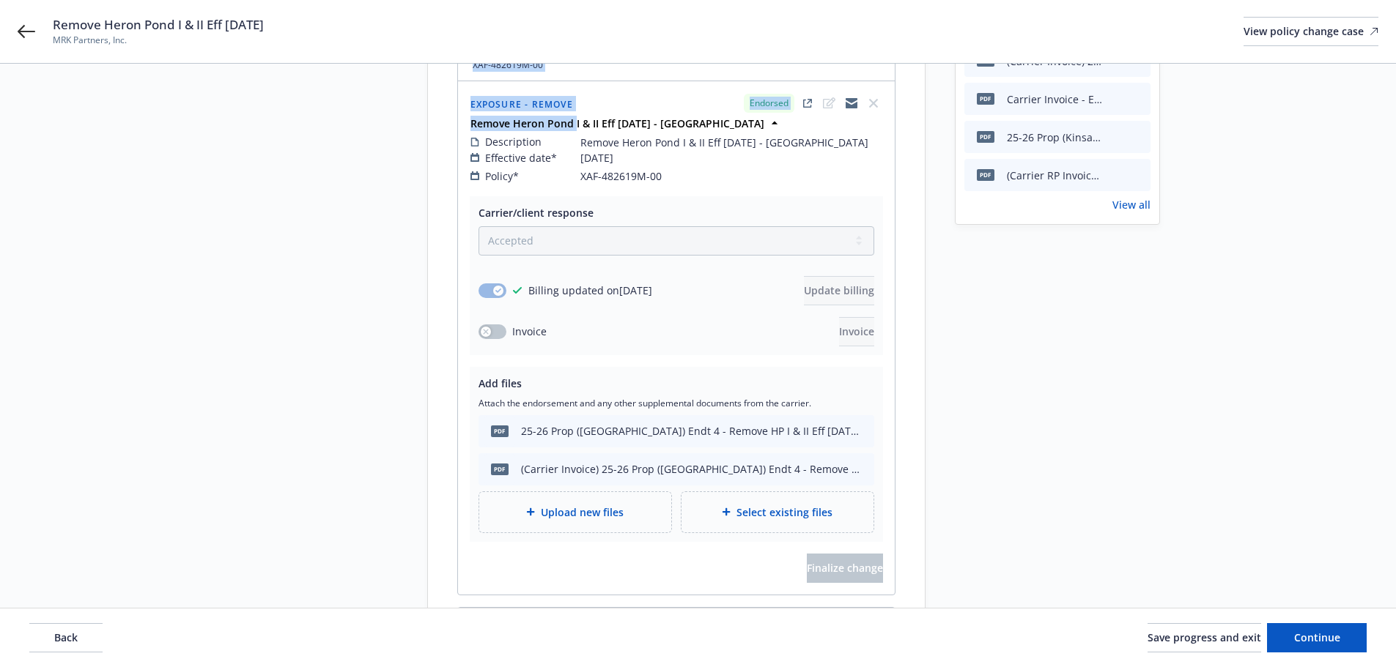
drag, startPoint x: 575, startPoint y: 108, endPoint x: 306, endPoint y: 152, distance: 272.5
click at [89, 634] on button "Back" at bounding box center [65, 637] width 73 height 29
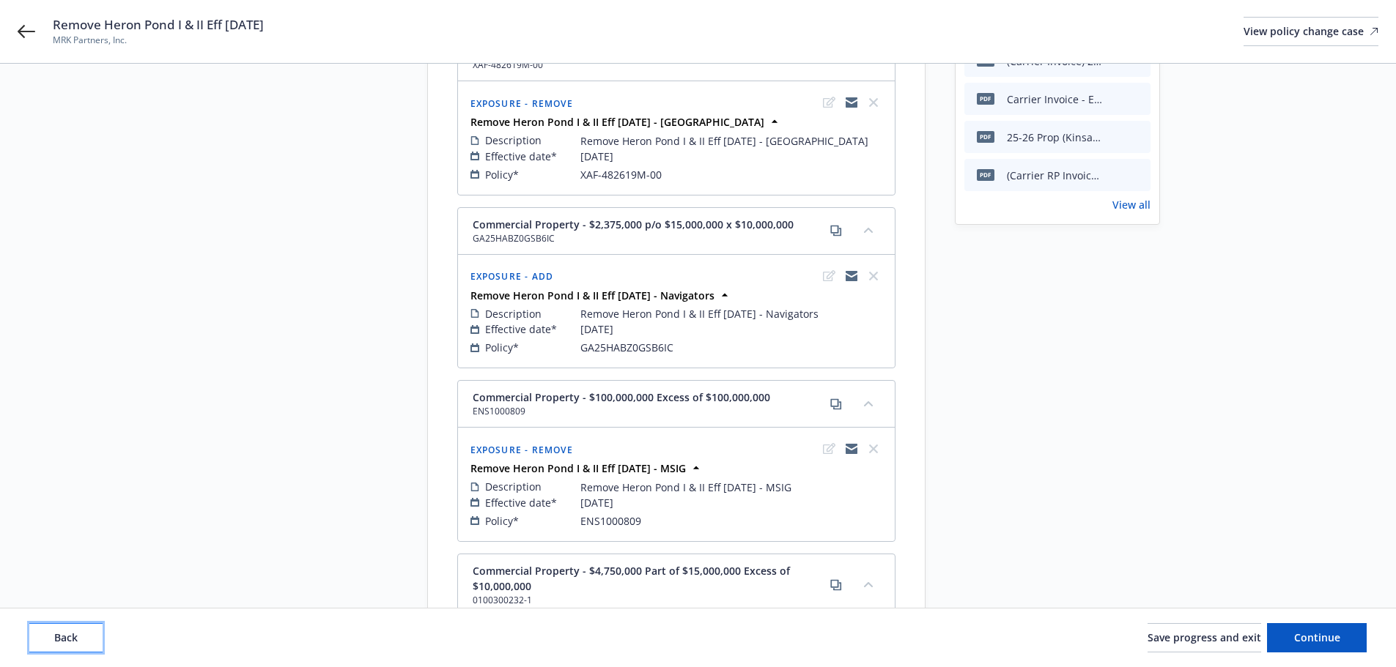
click at [86, 634] on button "Back" at bounding box center [65, 637] width 73 height 29
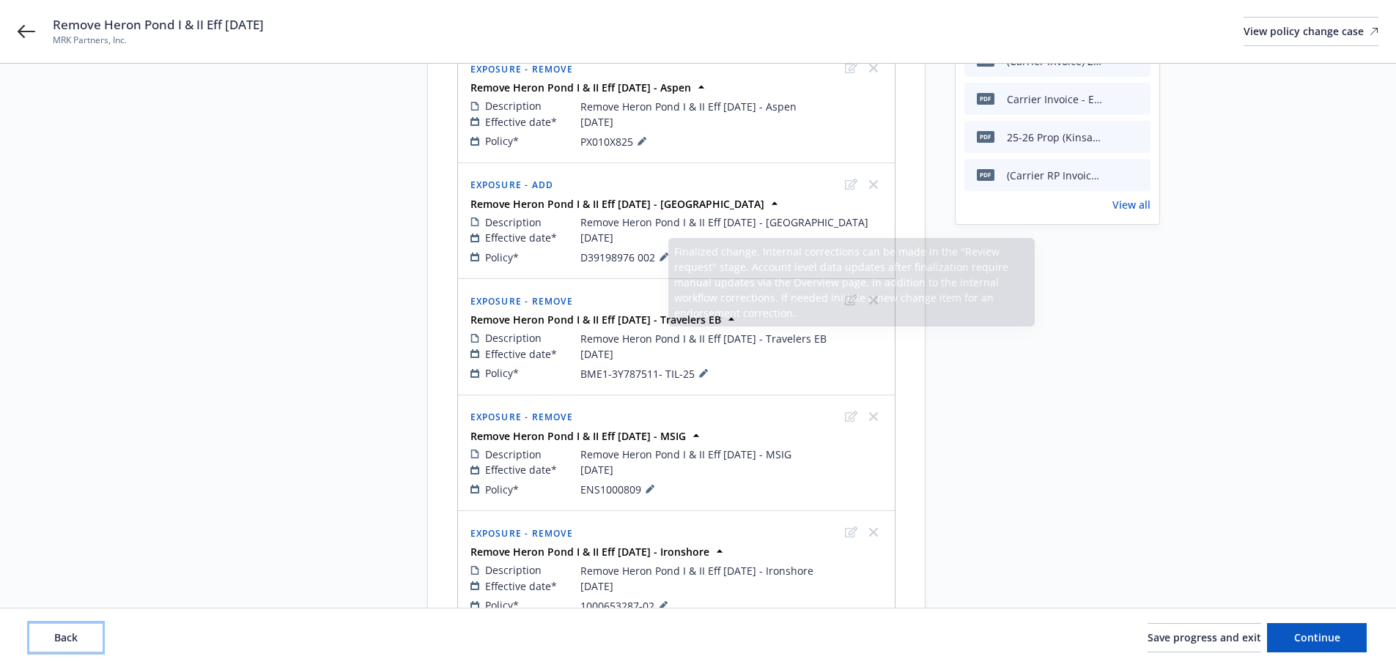
scroll to position [0, 0]
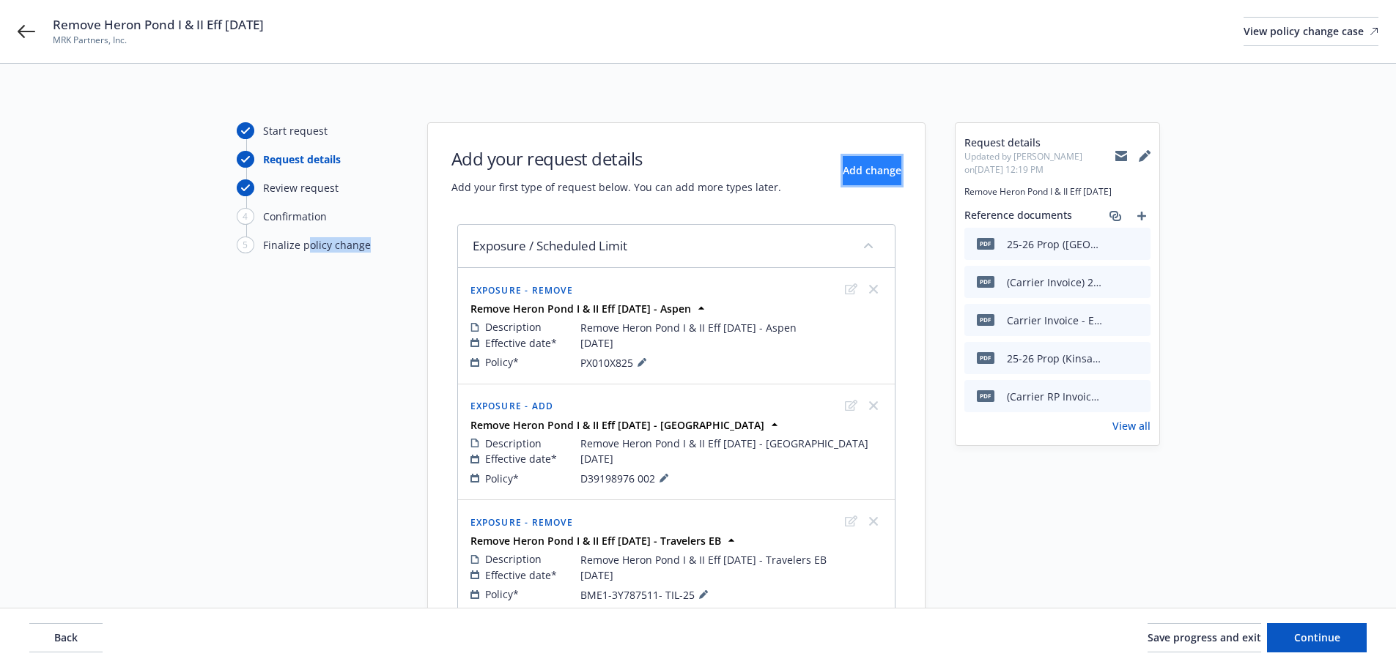
click at [846, 180] on button "Add change" at bounding box center [872, 170] width 59 height 29
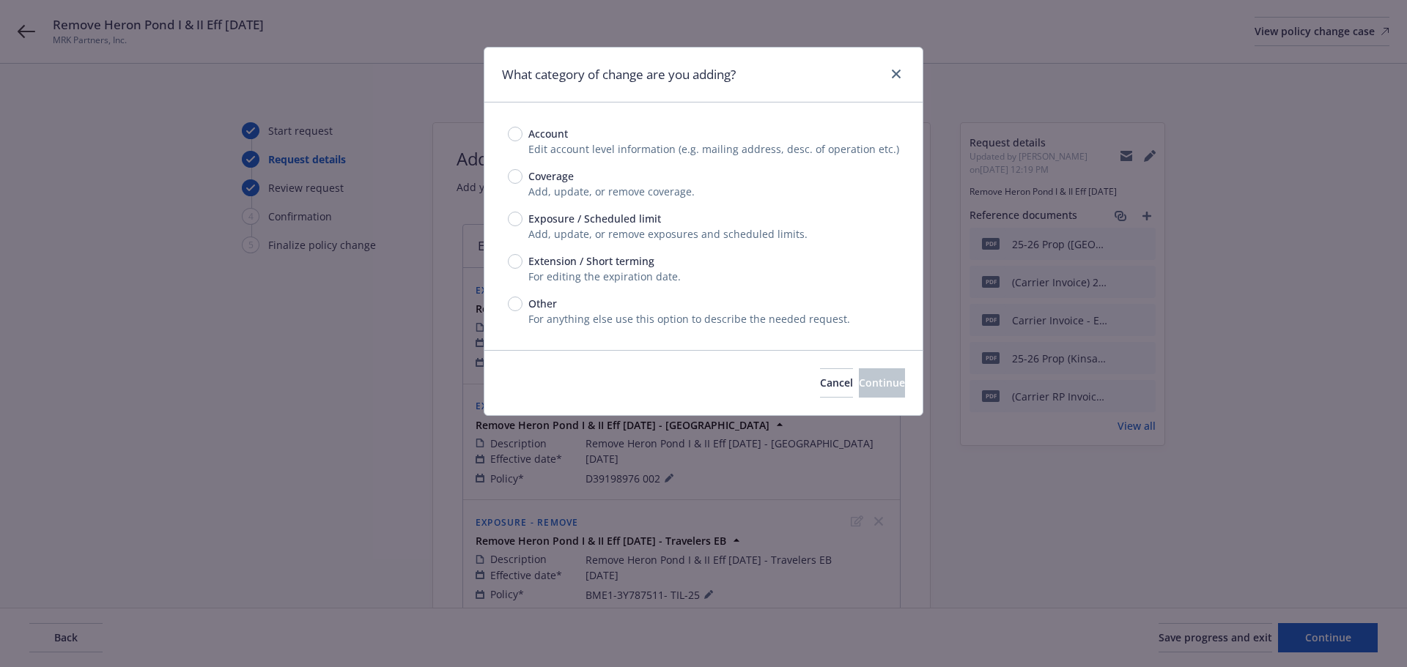
click at [580, 234] on span "Add, update, or remove exposures and scheduled limits." at bounding box center [667, 234] width 279 height 14
click at [566, 215] on span "Exposure / Scheduled limit" at bounding box center [594, 218] width 133 height 15
click at [522, 215] on input "Exposure / Scheduled limit" at bounding box center [515, 219] width 15 height 15
click at [873, 392] on button "Continue" at bounding box center [882, 383] width 46 height 29
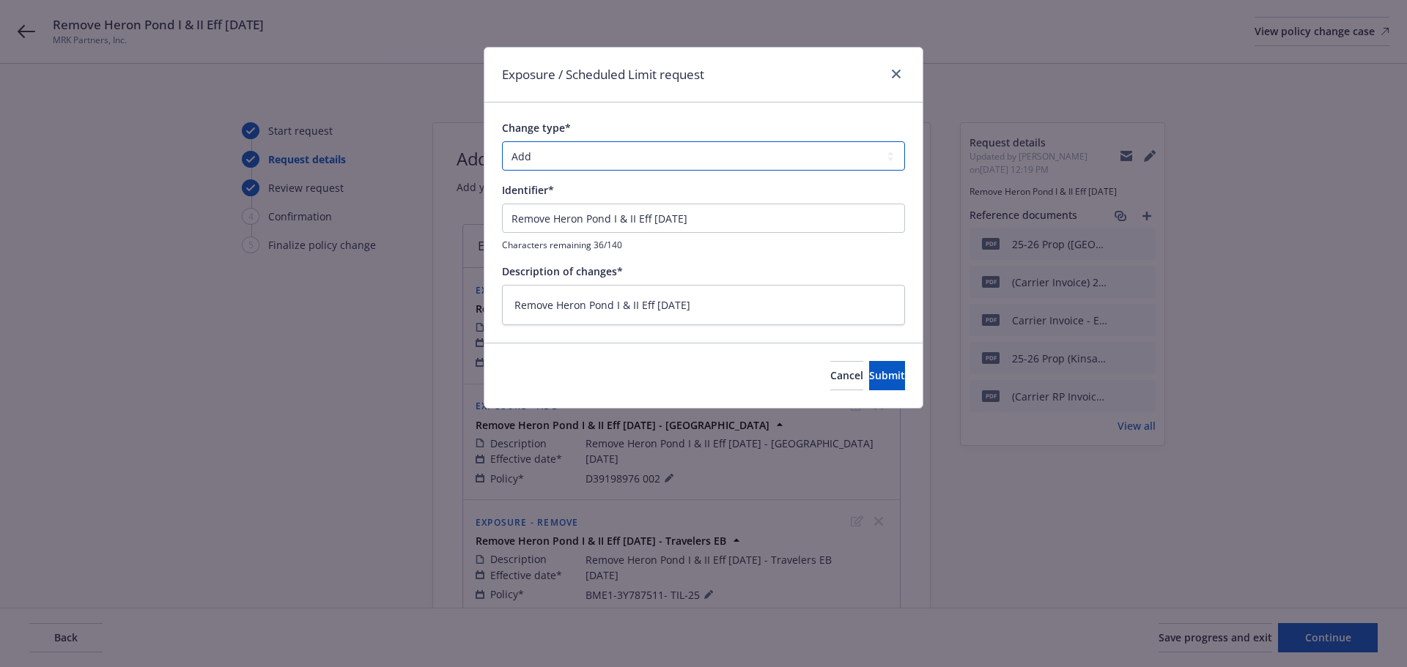
drag, startPoint x: 617, startPoint y: 157, endPoint x: 619, endPoint y: 169, distance: 12.6
click at [617, 157] on select "Add Audit Change Remove" at bounding box center [703, 155] width 403 height 29
click at [502, 141] on select "Add Audit Change Remove" at bounding box center [703, 155] width 403 height 29
click at [752, 214] on input "Remove Heron Pond I & II Eff [DATE]" at bounding box center [703, 218] width 403 height 29
click at [753, 343] on div "Cancel Submit" at bounding box center [703, 375] width 438 height 65
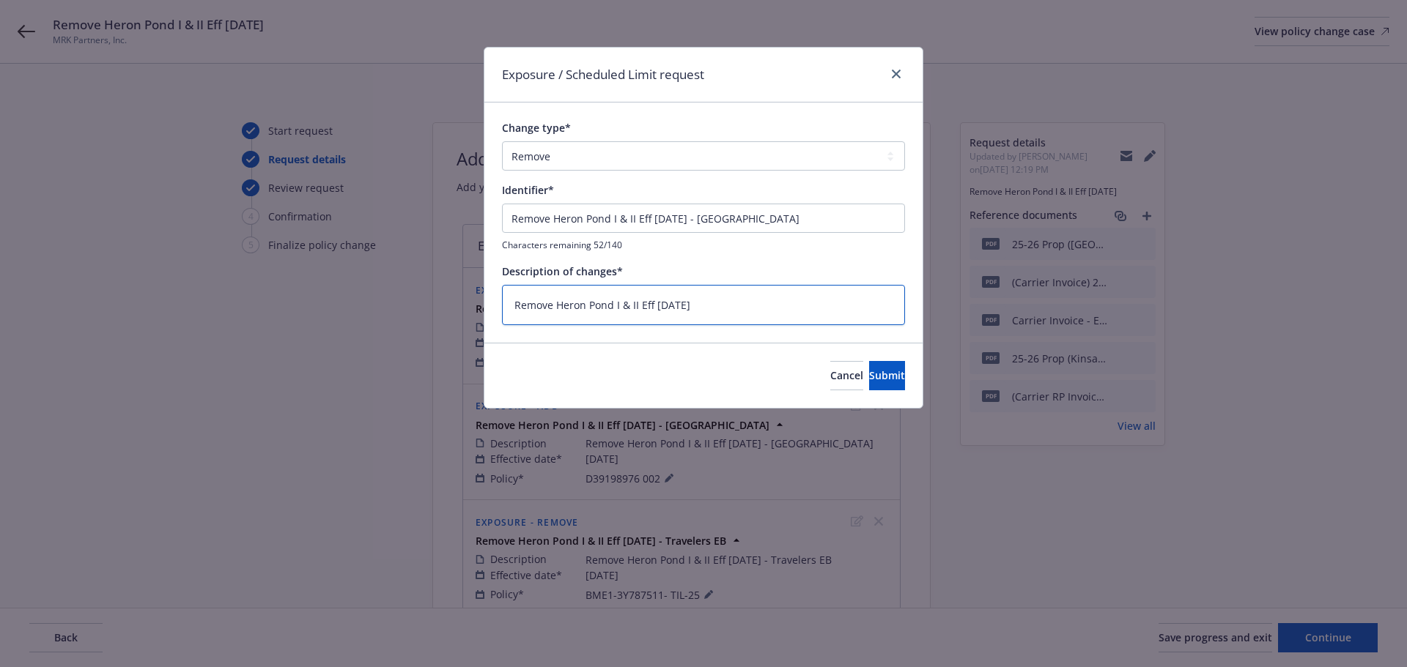
click at [771, 312] on textarea "Remove Heron Pond I & II Eff [DATE]" at bounding box center [703, 305] width 403 height 40
paste textarea "- [GEOGRAPHIC_DATA]"
click at [888, 391] on div "Cancel Submit" at bounding box center [703, 375] width 438 height 65
click at [879, 383] on button "Submit" at bounding box center [887, 375] width 36 height 29
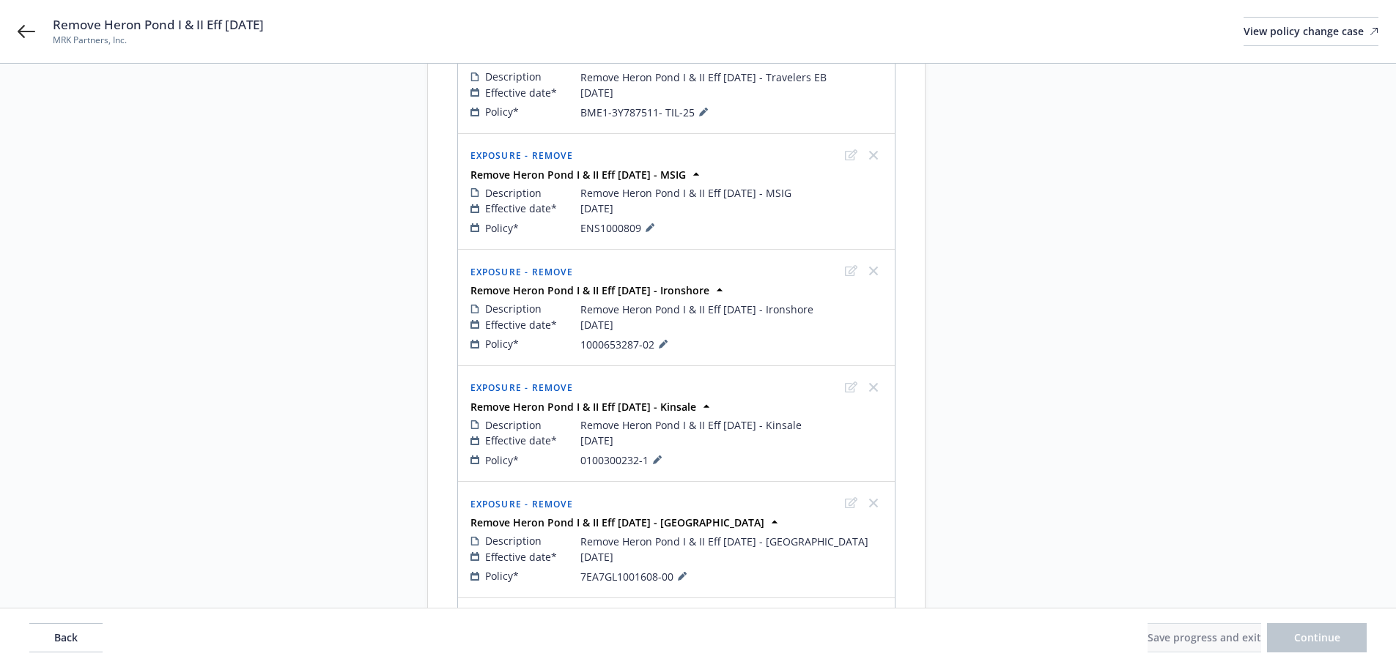
scroll to position [1026, 0]
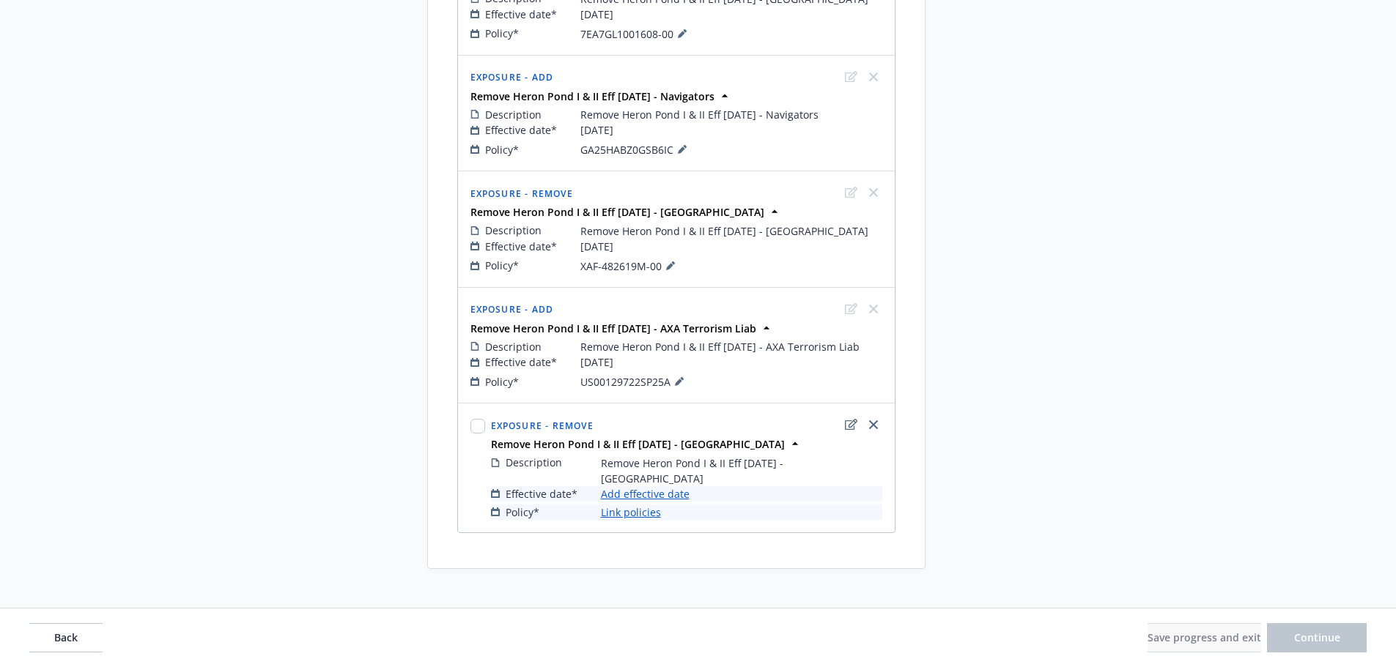
click at [649, 486] on link "Add effective date" at bounding box center [645, 493] width 89 height 15
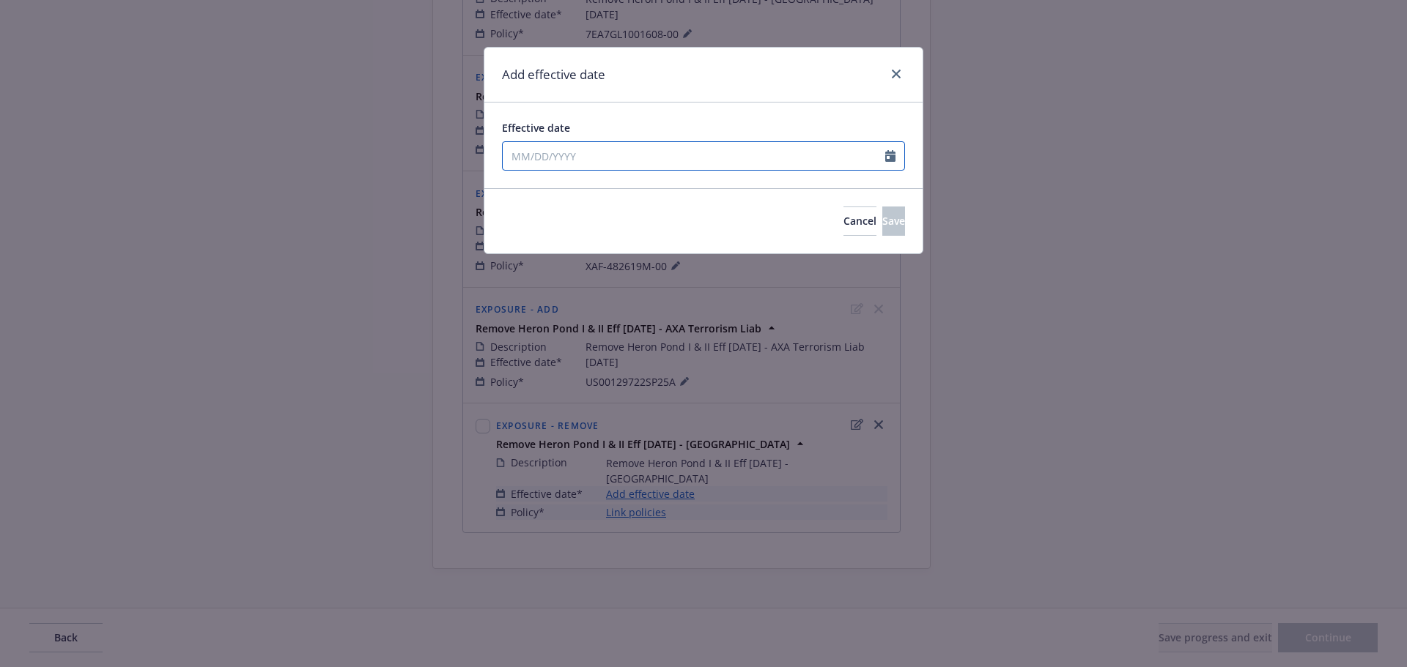
click at [774, 155] on input "Effective date" at bounding box center [694, 156] width 382 height 28
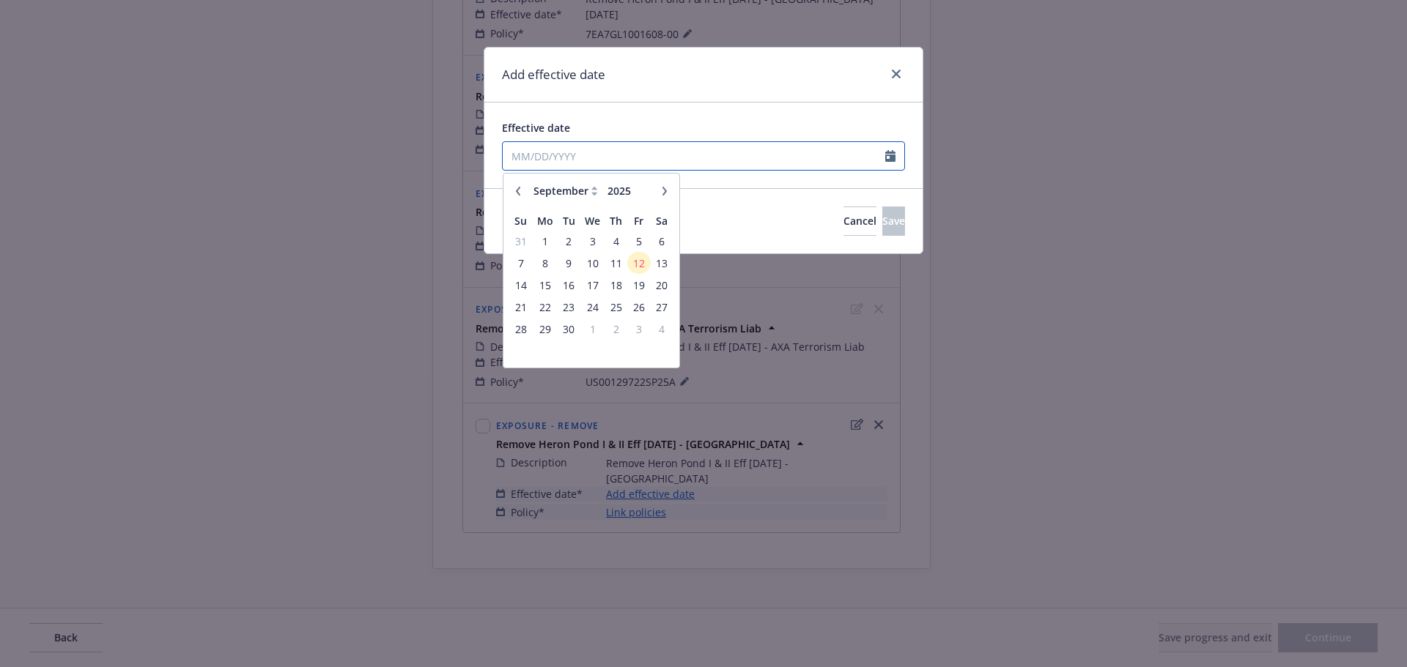
click at [626, 155] on input "Effective date" at bounding box center [694, 156] width 382 height 28
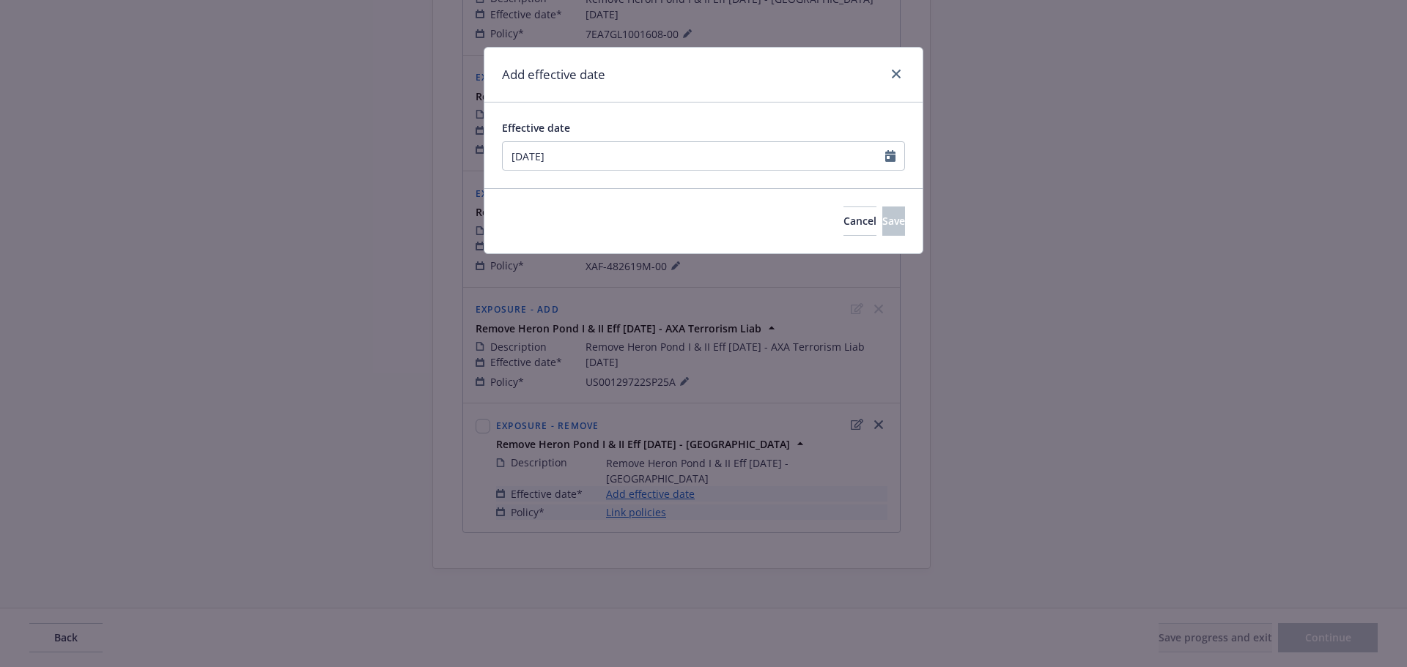
click at [699, 93] on div "Add effective date" at bounding box center [703, 75] width 438 height 55
click at [882, 210] on button "Save" at bounding box center [893, 221] width 23 height 29
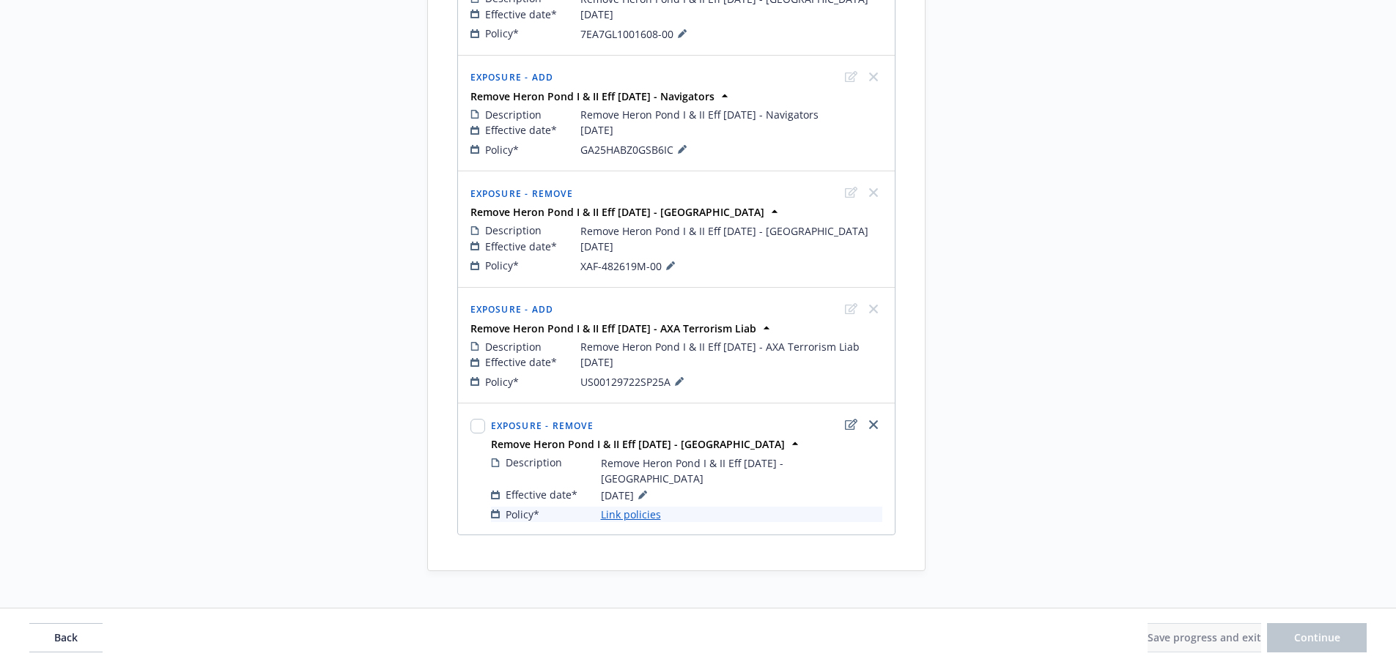
click at [642, 507] on link "Link policies" at bounding box center [631, 514] width 60 height 15
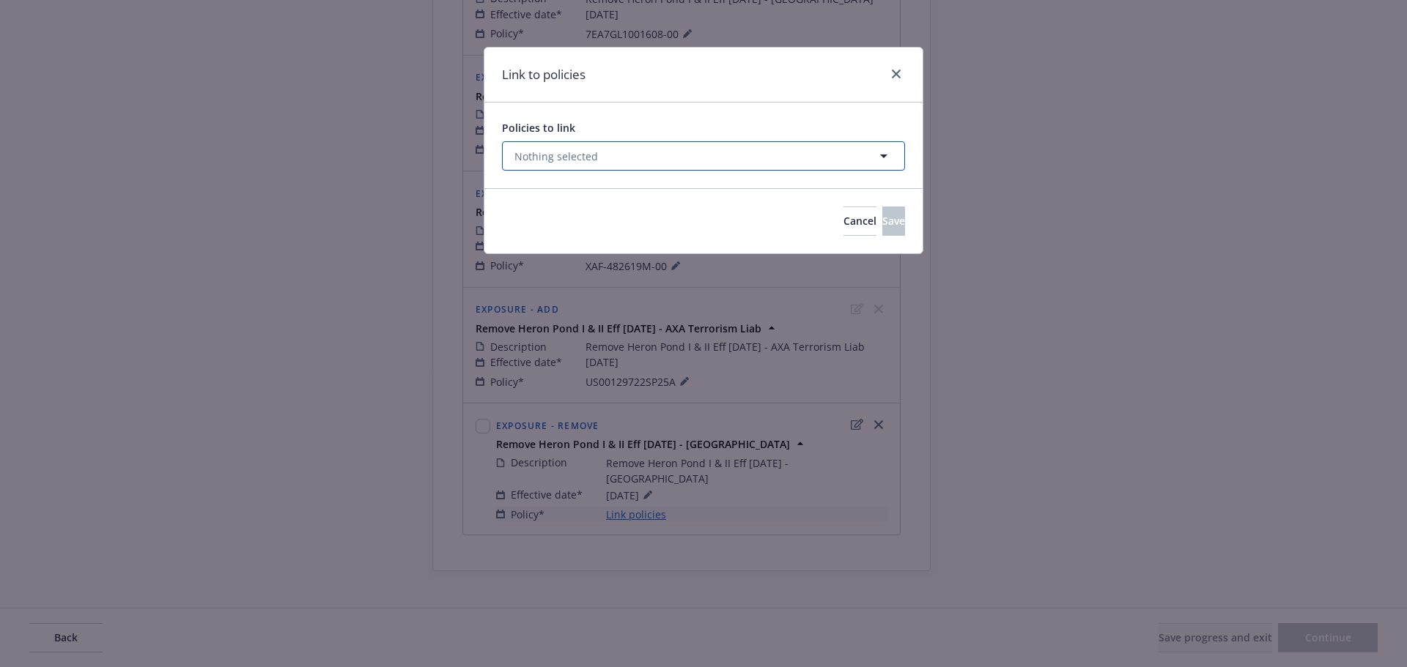
click at [610, 166] on button "Nothing selected" at bounding box center [703, 155] width 403 height 29
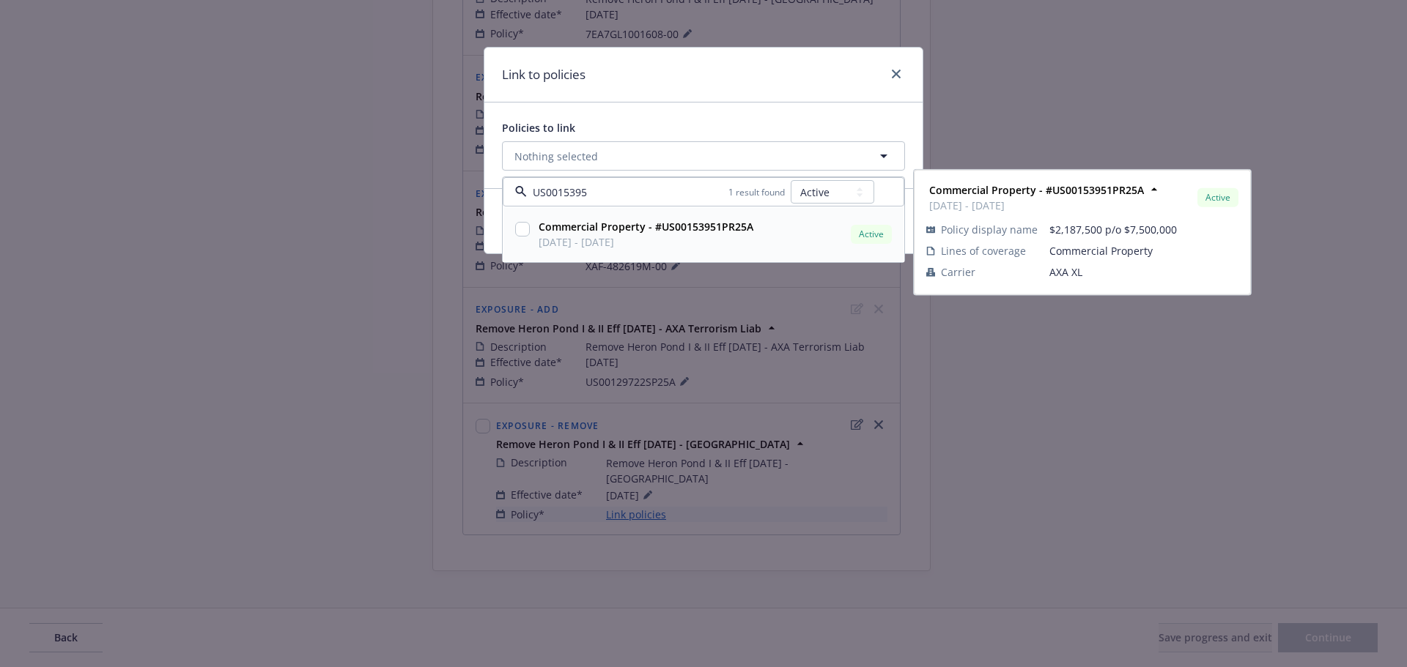
click at [525, 230] on input "checkbox" at bounding box center [522, 229] width 15 height 15
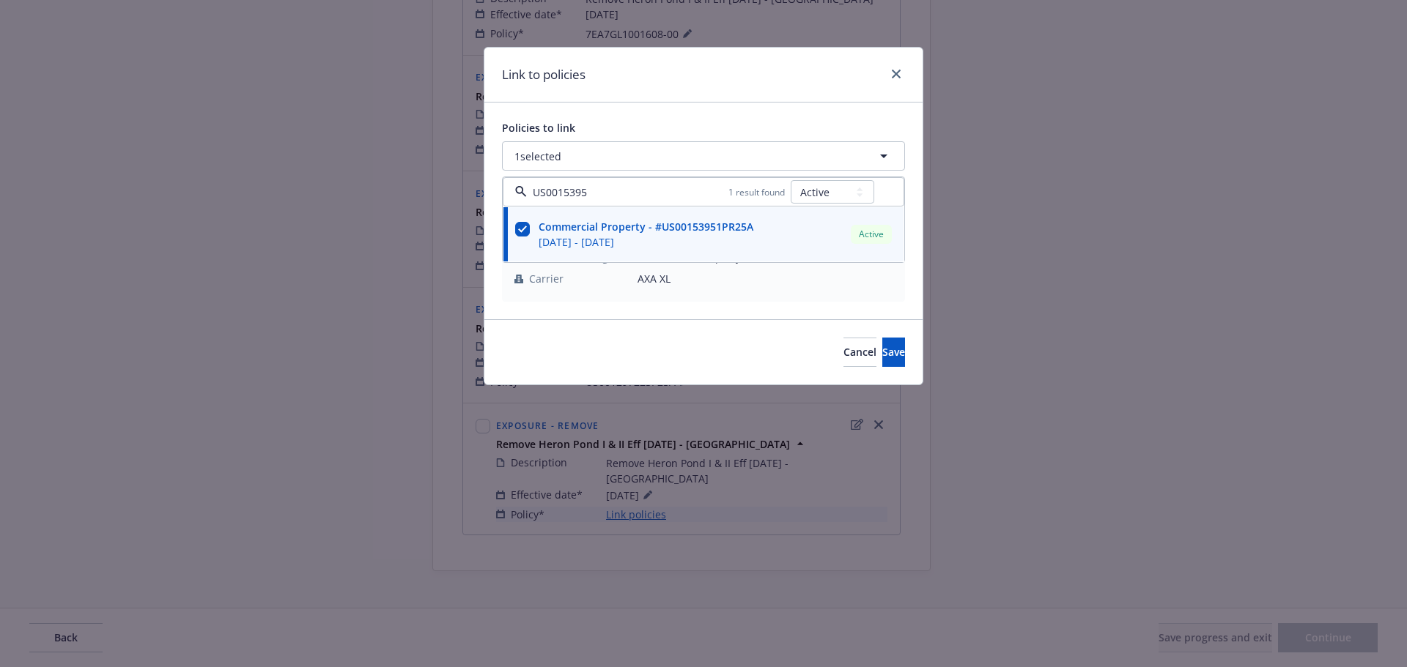
click at [687, 78] on div "Link to policies" at bounding box center [703, 75] width 438 height 55
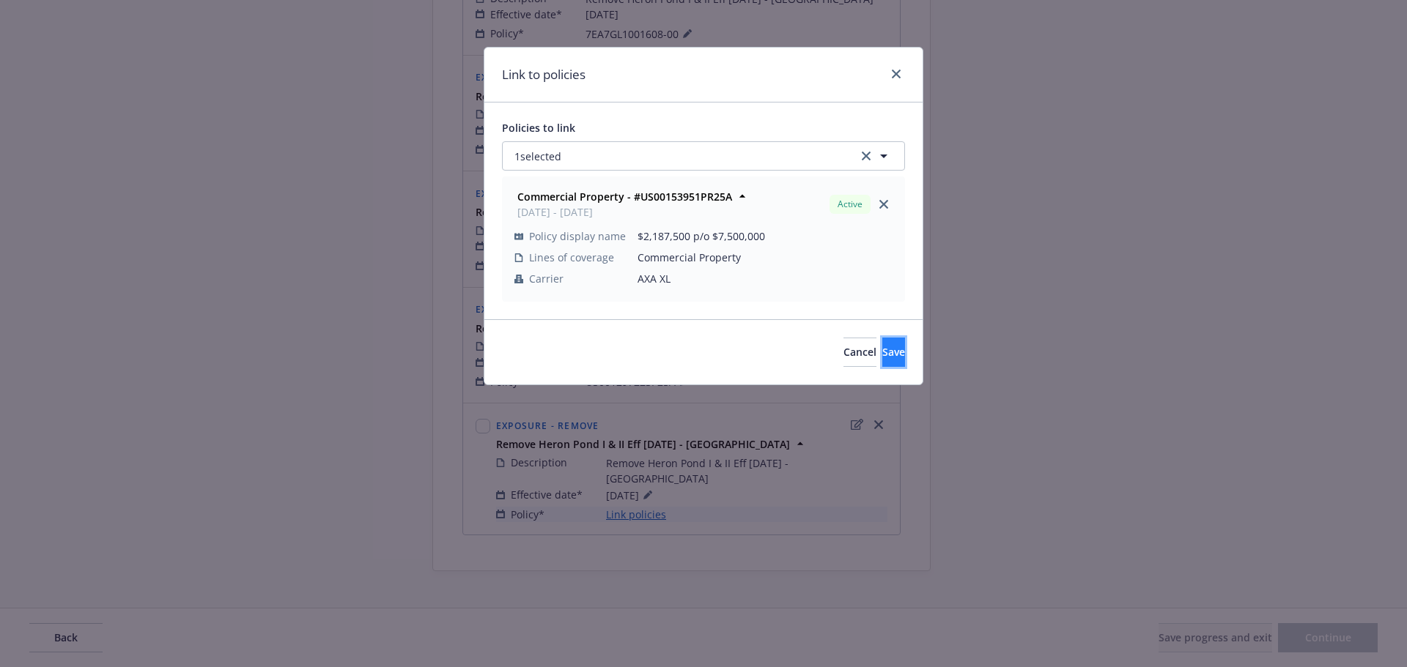
click at [882, 350] on span "Save" at bounding box center [893, 352] width 23 height 14
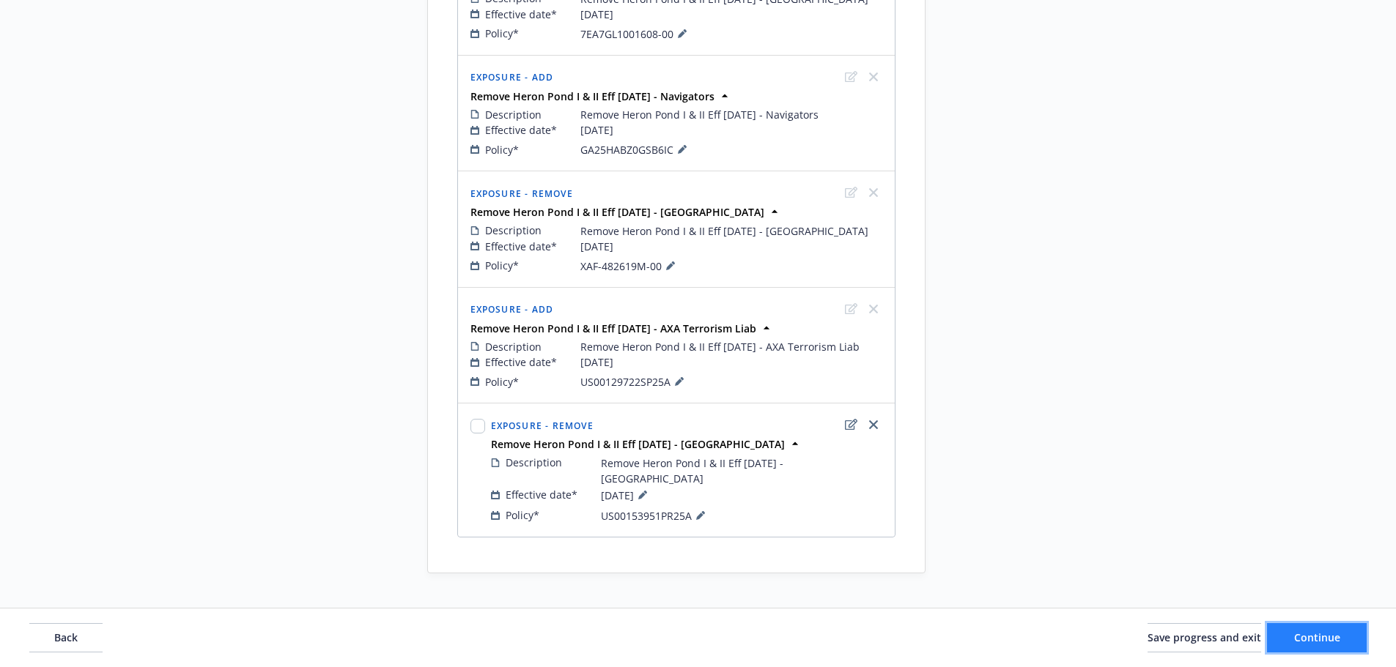
click at [1342, 635] on button "Continue" at bounding box center [1317, 637] width 100 height 29
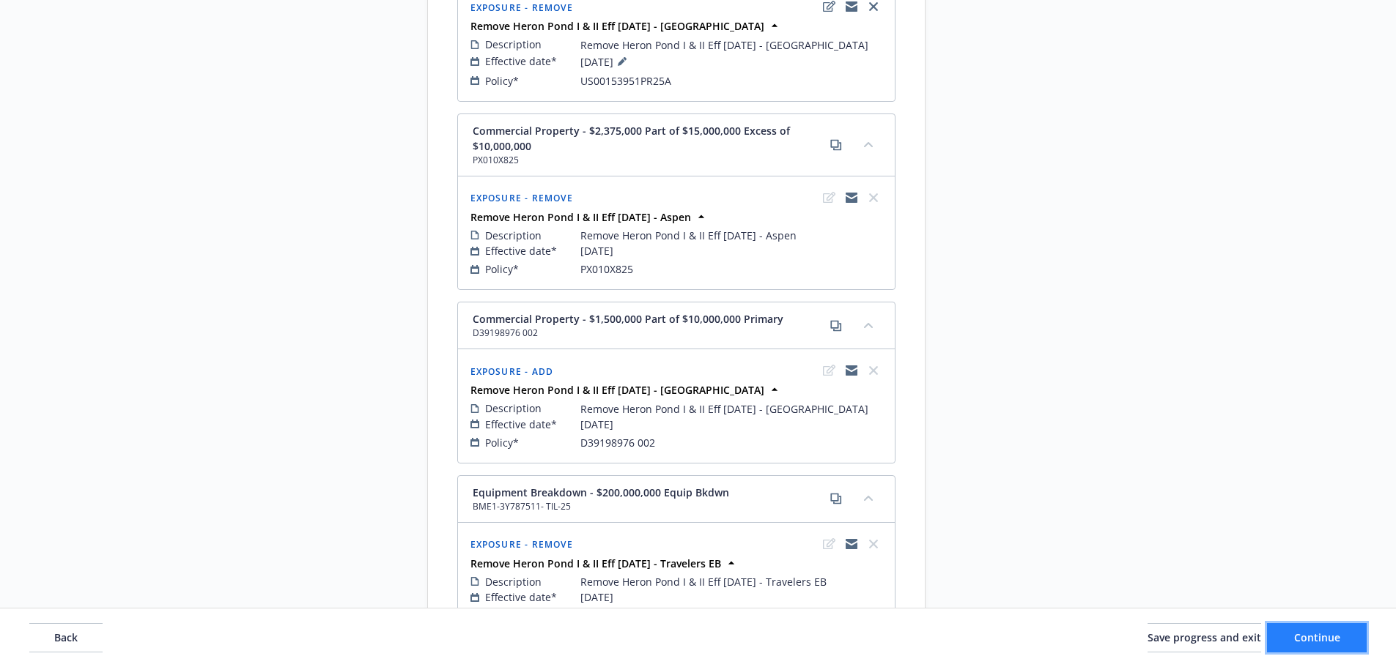
click at [1322, 639] on span "Continue" at bounding box center [1317, 638] width 46 height 14
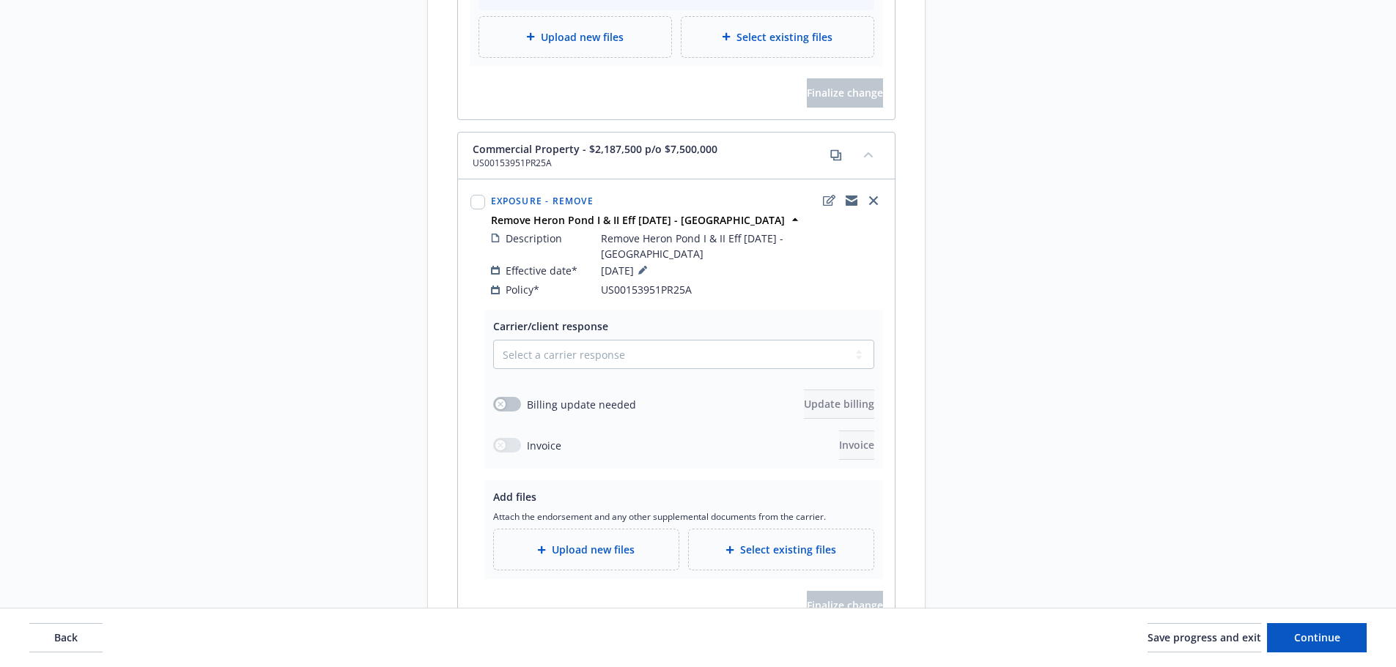
scroll to position [2412, 0]
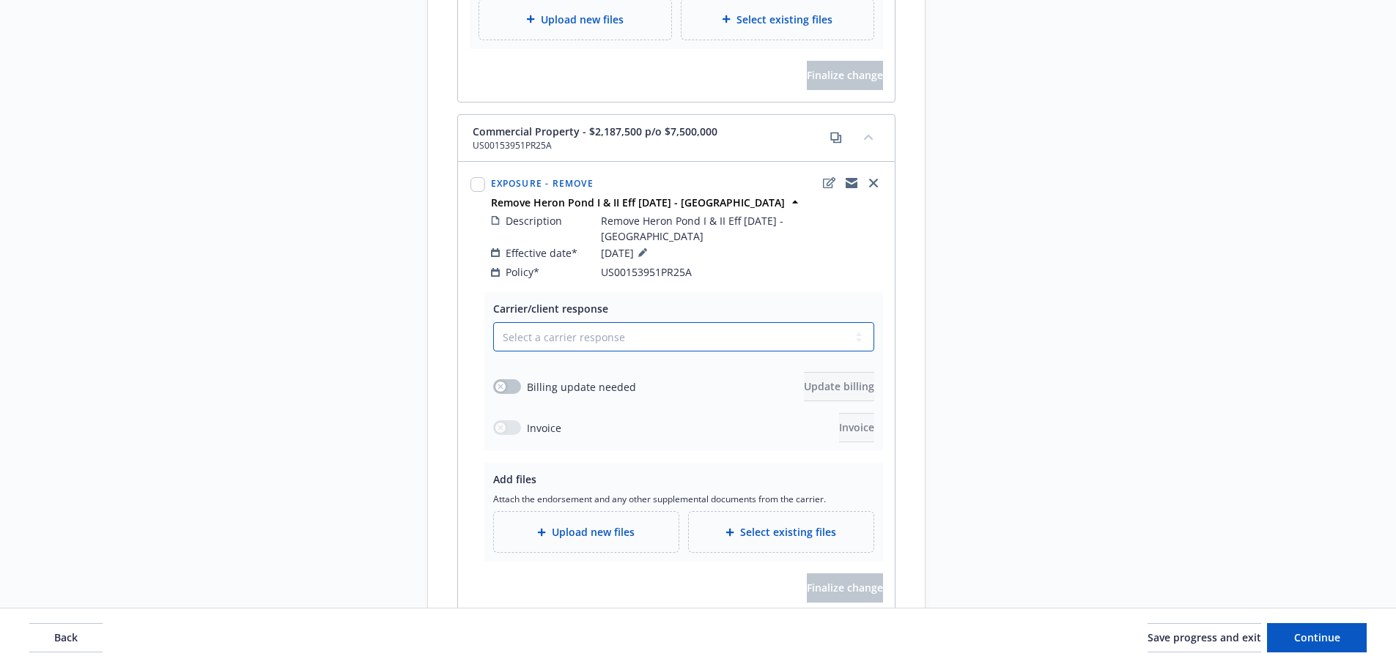
drag, startPoint x: 624, startPoint y: 304, endPoint x: 597, endPoint y: 319, distance: 30.8
click at [624, 322] on select "Select a carrier response Accepted Accepted with revision No endorsement needed…" at bounding box center [683, 336] width 381 height 29
click at [493, 322] on select "Select a carrier response Accepted Accepted with revision No endorsement needed…" at bounding box center [683, 336] width 381 height 29
click at [501, 382] on div "button" at bounding box center [500, 387] width 10 height 10
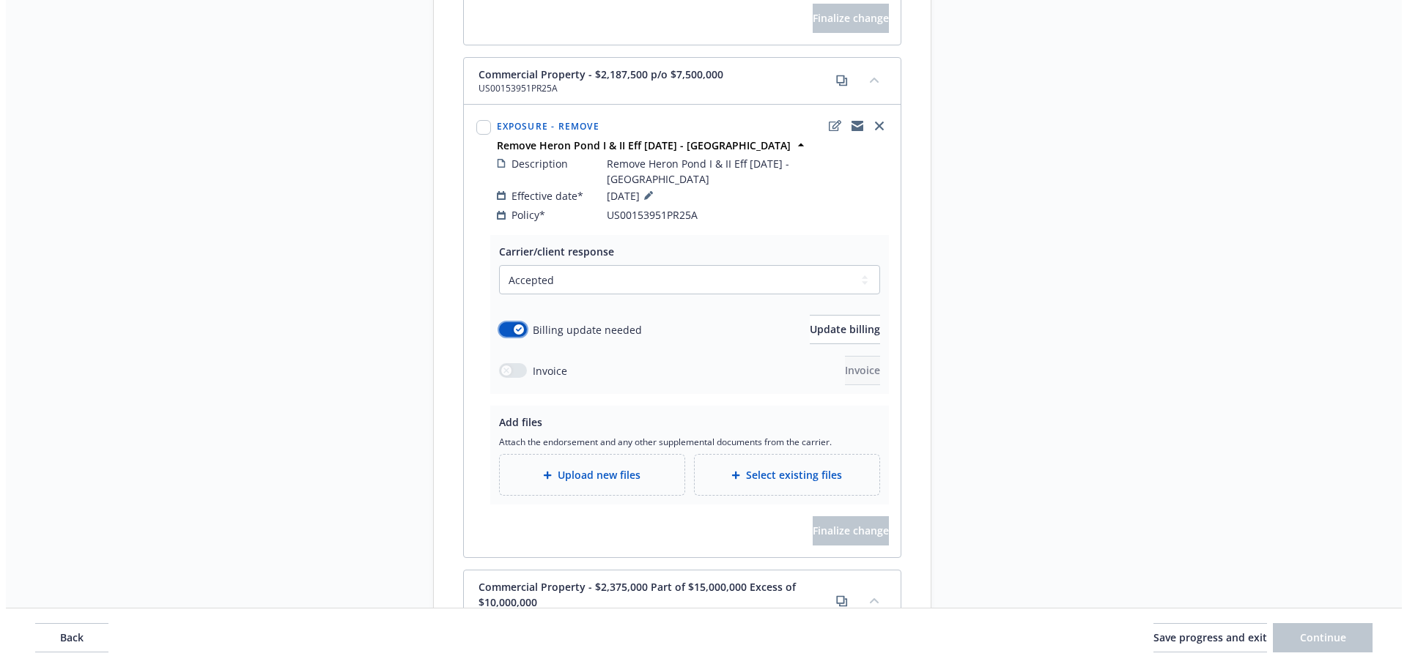
scroll to position [2485, 0]
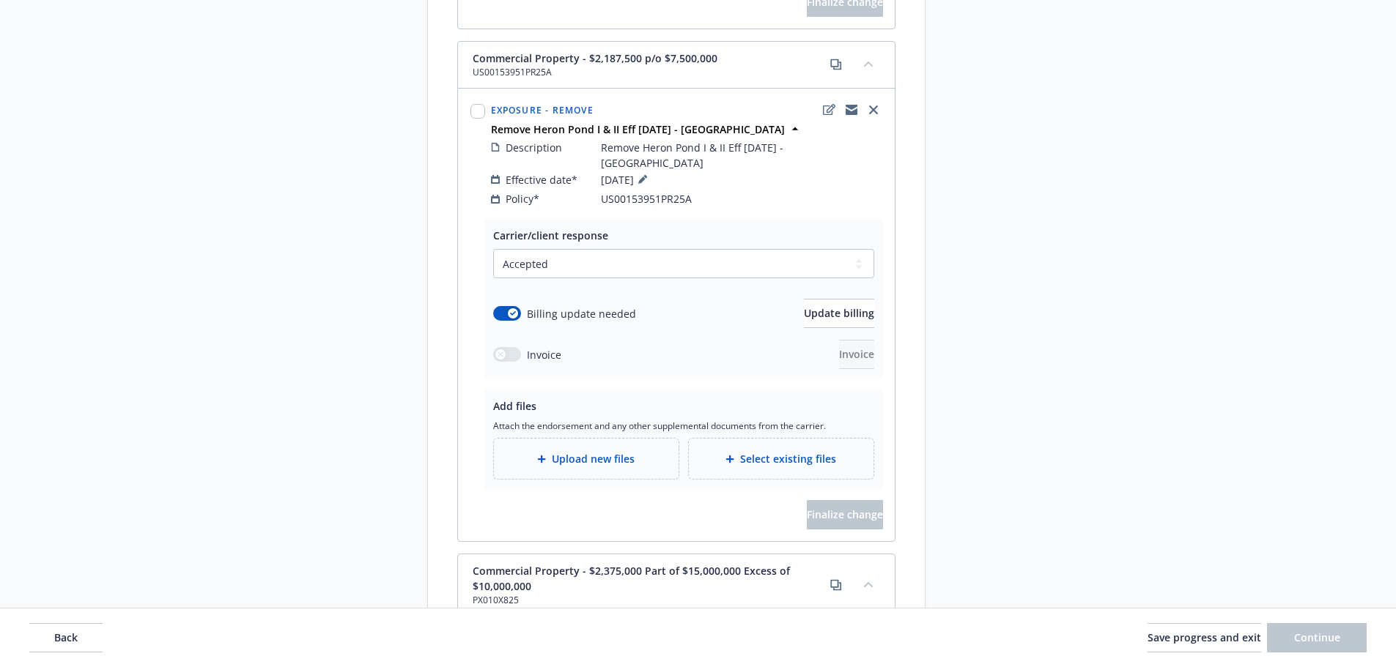
click at [591, 451] on span "Upload new files" at bounding box center [593, 458] width 83 height 15
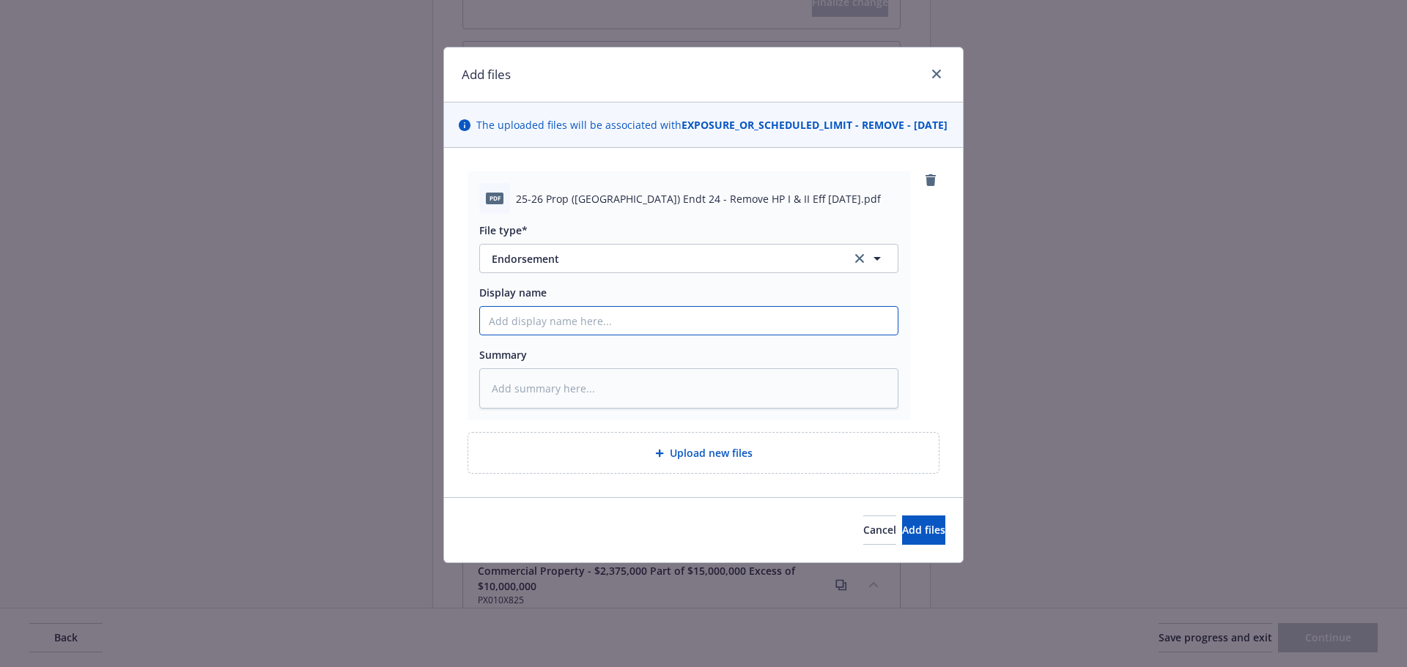
drag, startPoint x: 733, startPoint y: 333, endPoint x: 724, endPoint y: 333, distance: 8.8
click at [733, 333] on input "Display name" at bounding box center [689, 321] width 418 height 28
paste input "25-26 Prop ([GEOGRAPHIC_DATA]) Endt 24 - Remove HP I & II Eff [DATE]"
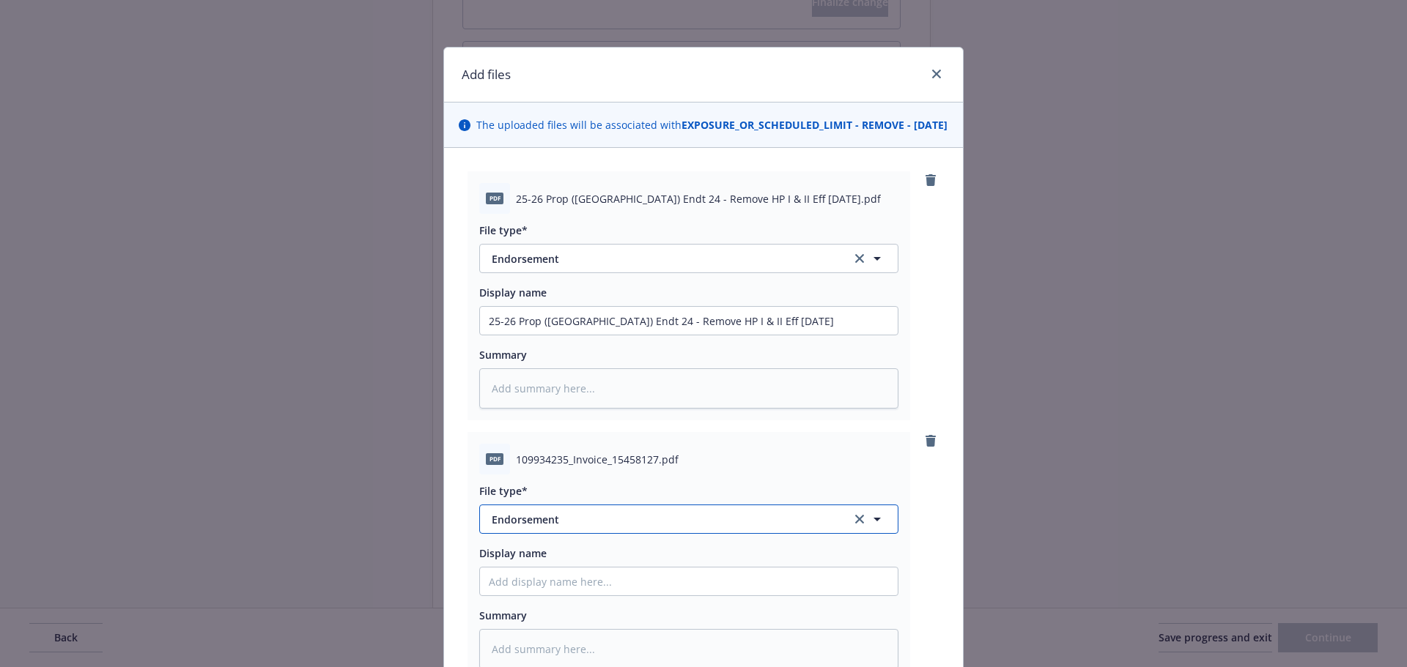
click at [568, 523] on button "Endorsement" at bounding box center [688, 519] width 419 height 29
click at [623, 489] on div "Invoice - Third Party" at bounding box center [689, 478] width 400 height 21
click at [598, 596] on input "Display name" at bounding box center [689, 582] width 418 height 28
paste input "25-26 Prop ([GEOGRAPHIC_DATA]) Endt 24 - Remove HP I & II Eff [DATE]"
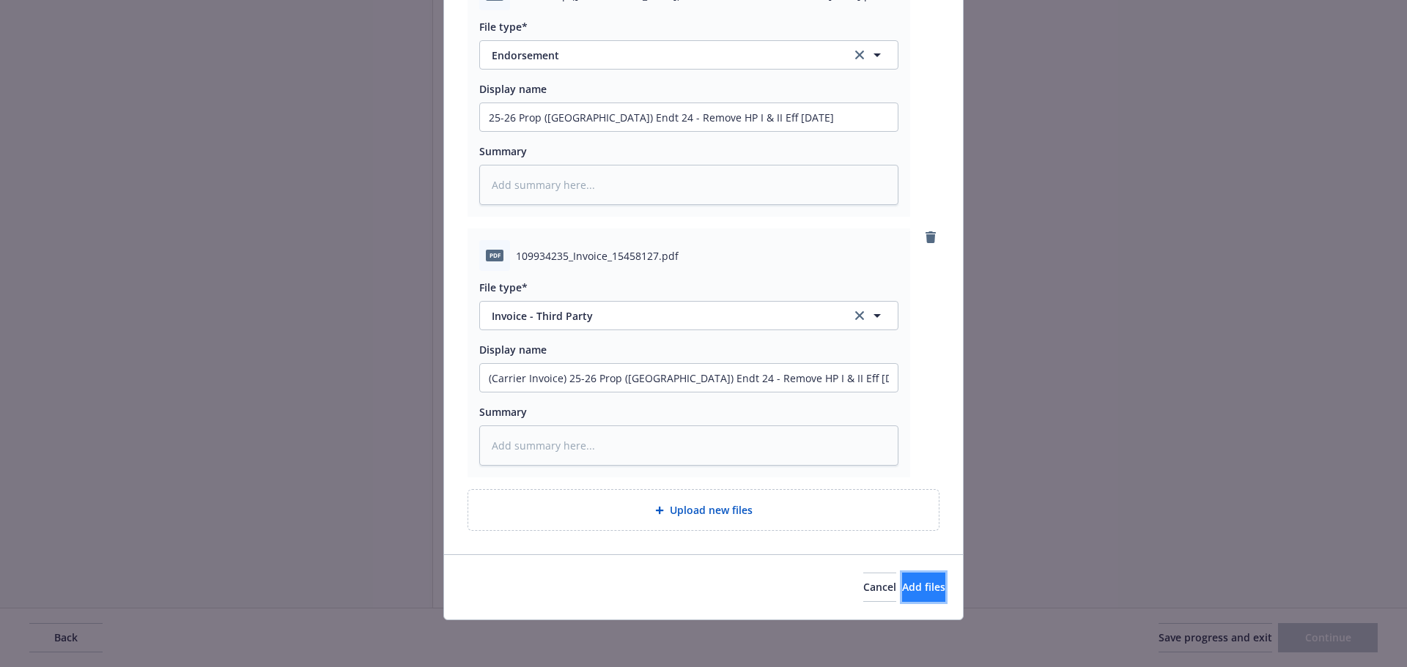
click at [902, 585] on span "Add files" at bounding box center [923, 587] width 43 height 14
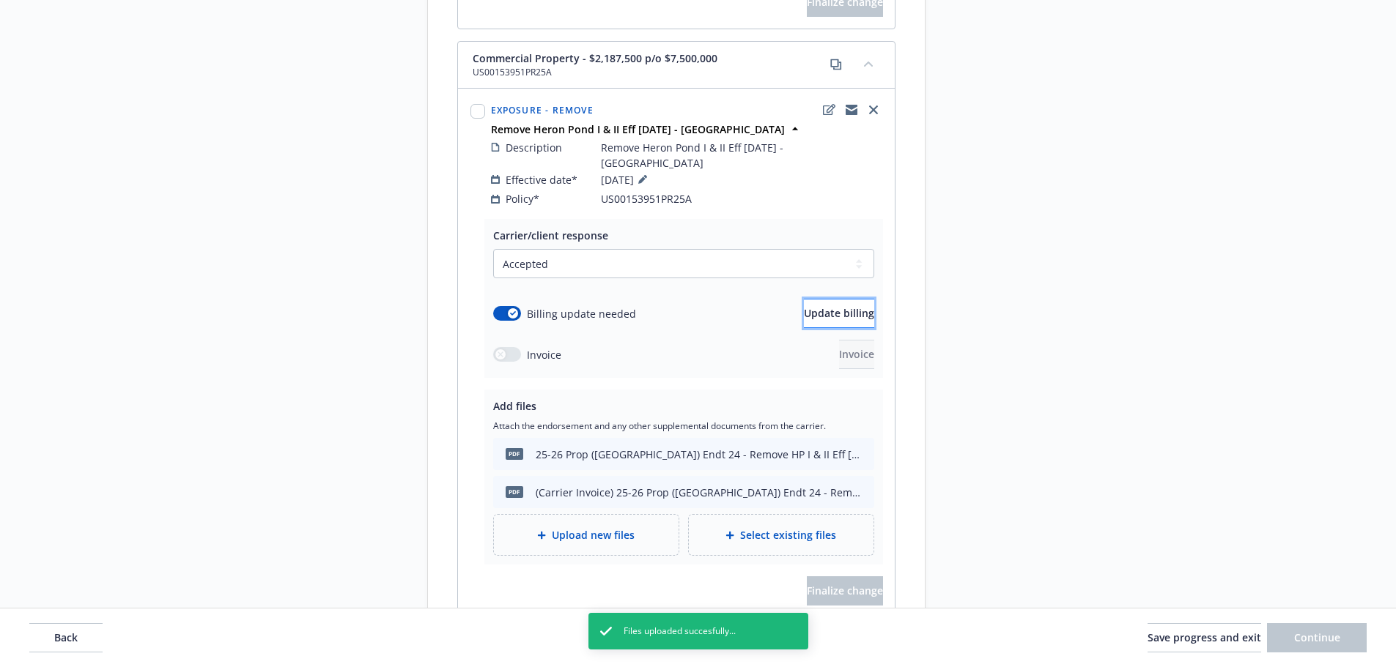
click at [813, 306] on span "Update billing" at bounding box center [839, 313] width 70 height 14
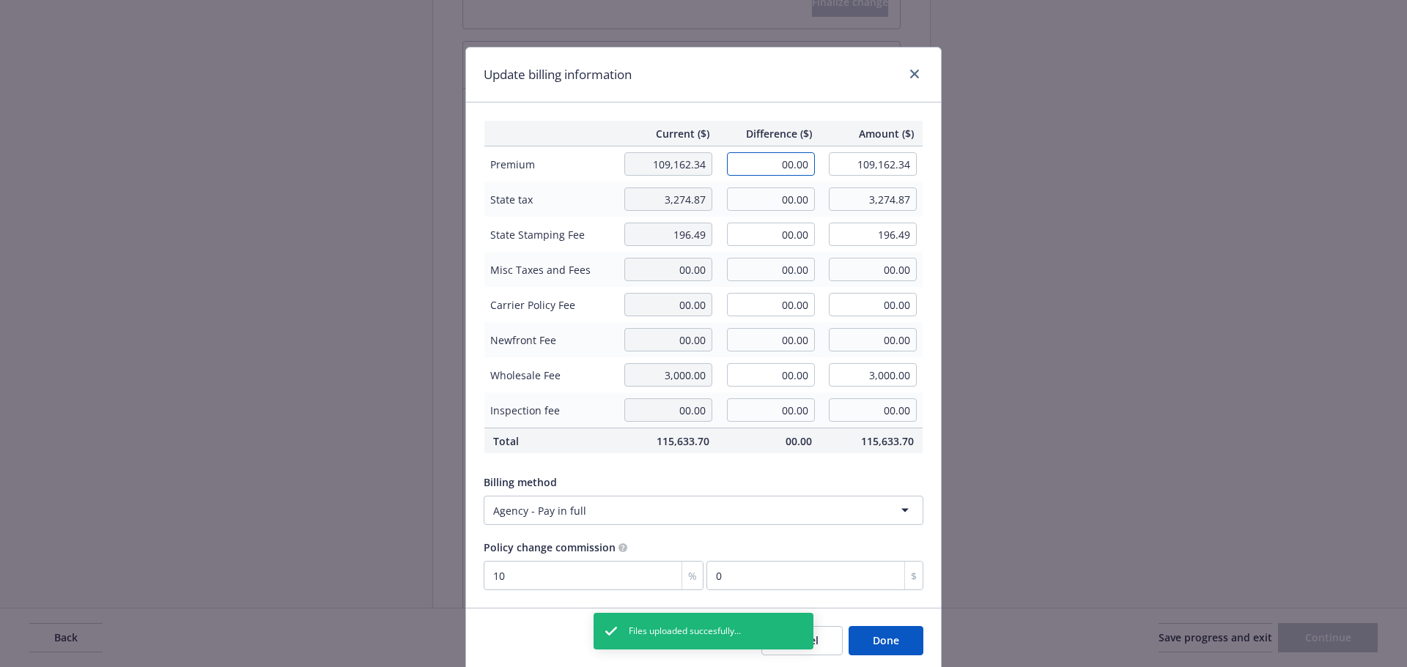
click at [773, 162] on input "00.00" at bounding box center [771, 163] width 88 height 23
click at [769, 163] on input "00.00" at bounding box center [771, 163] width 88 height 23
drag, startPoint x: 773, startPoint y: 163, endPoint x: 813, endPoint y: 165, distance: 40.3
click at [813, 165] on td "00.00" at bounding box center [769, 165] width 103 height 36
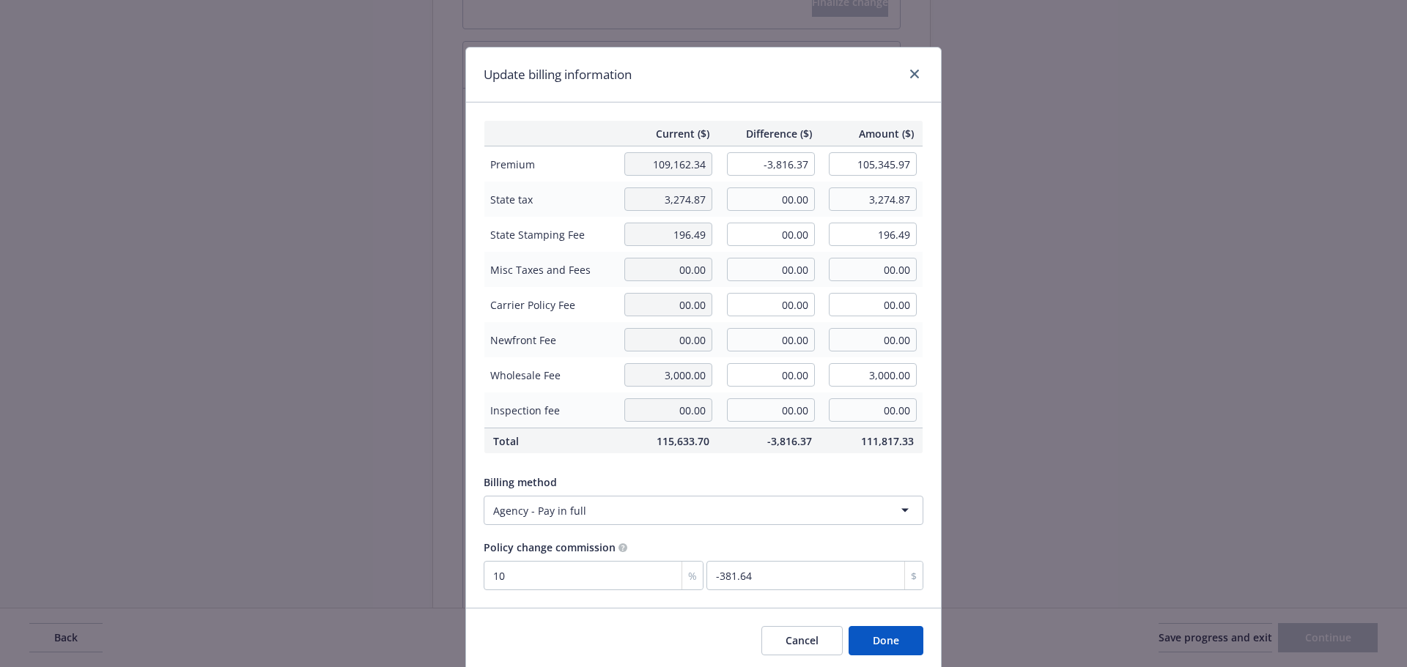
click at [776, 121] on th "Difference ($)" at bounding box center [769, 134] width 103 height 26
click at [747, 191] on input "00.00" at bounding box center [771, 199] width 88 height 23
click at [740, 237] on input "00.00" at bounding box center [771, 234] width 88 height 23
click at [700, 88] on div "Update billing information" at bounding box center [703, 75] width 475 height 55
click at [863, 645] on button "Done" at bounding box center [885, 640] width 75 height 29
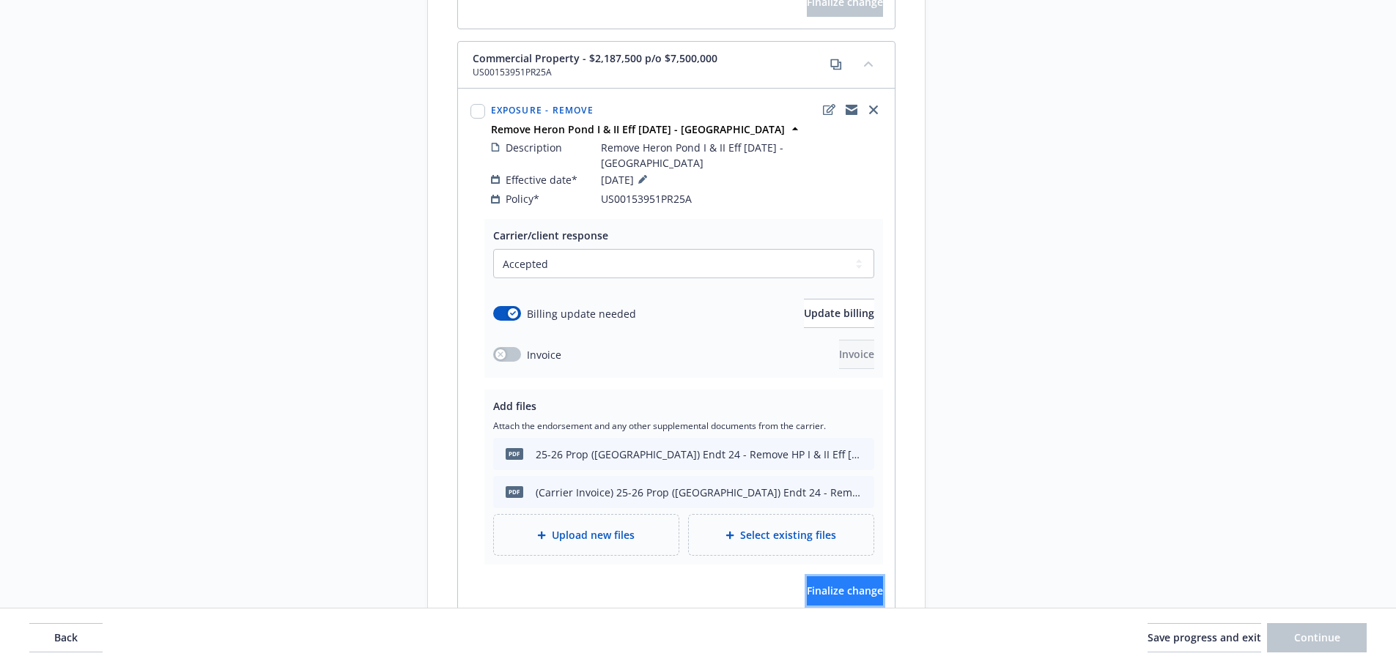
click at [807, 584] on span "Finalize change" at bounding box center [845, 591] width 76 height 14
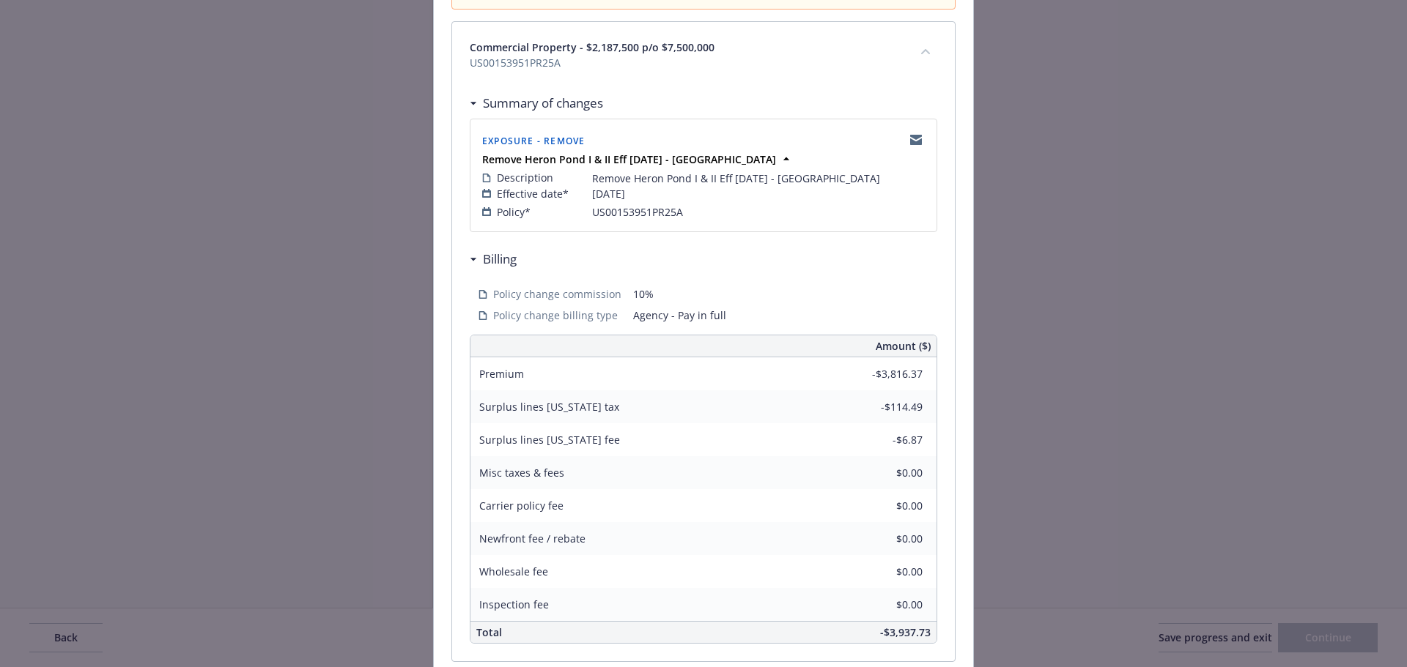
scroll to position [323, 0]
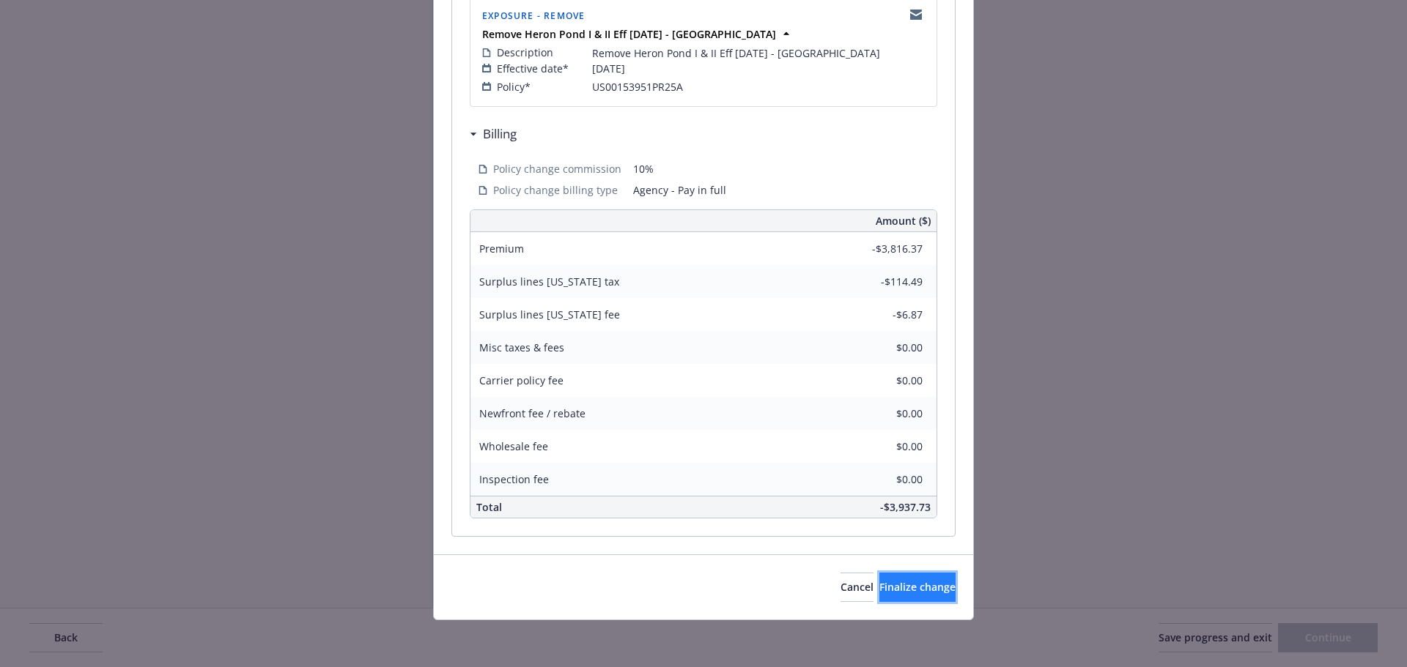
click at [879, 592] on span "Finalize change" at bounding box center [917, 587] width 76 height 14
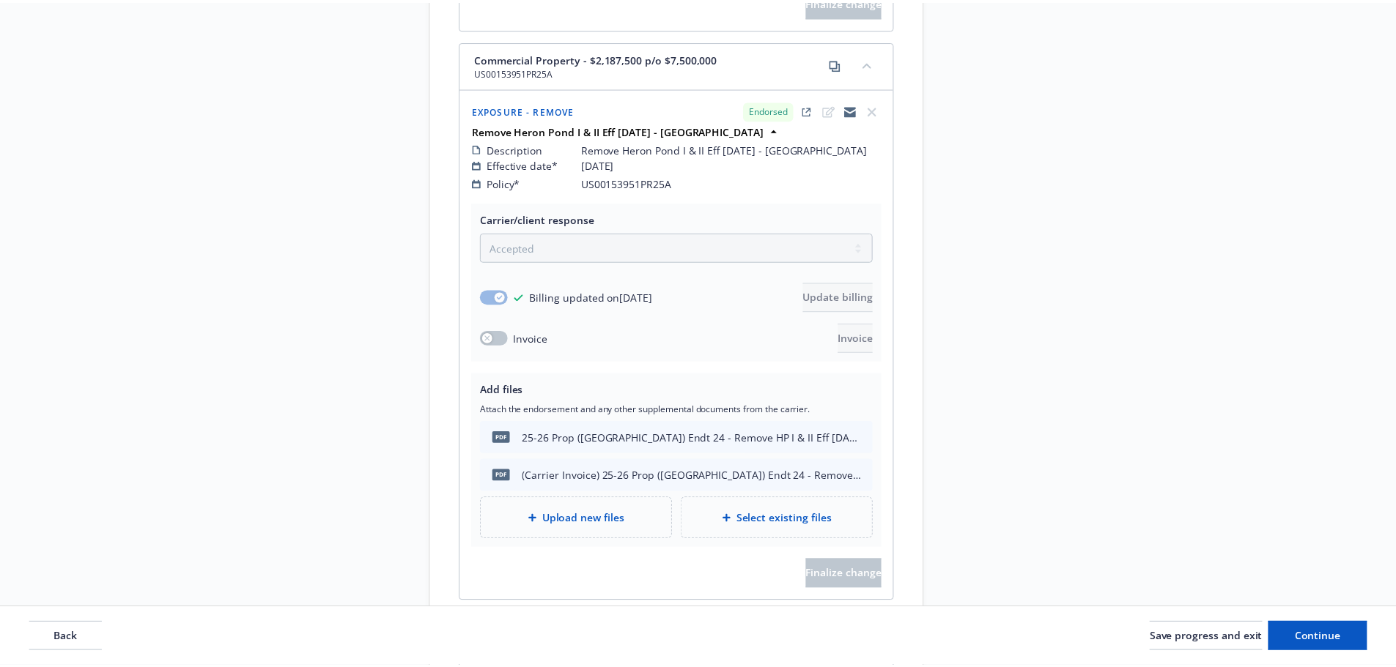
scroll to position [2487, 0]
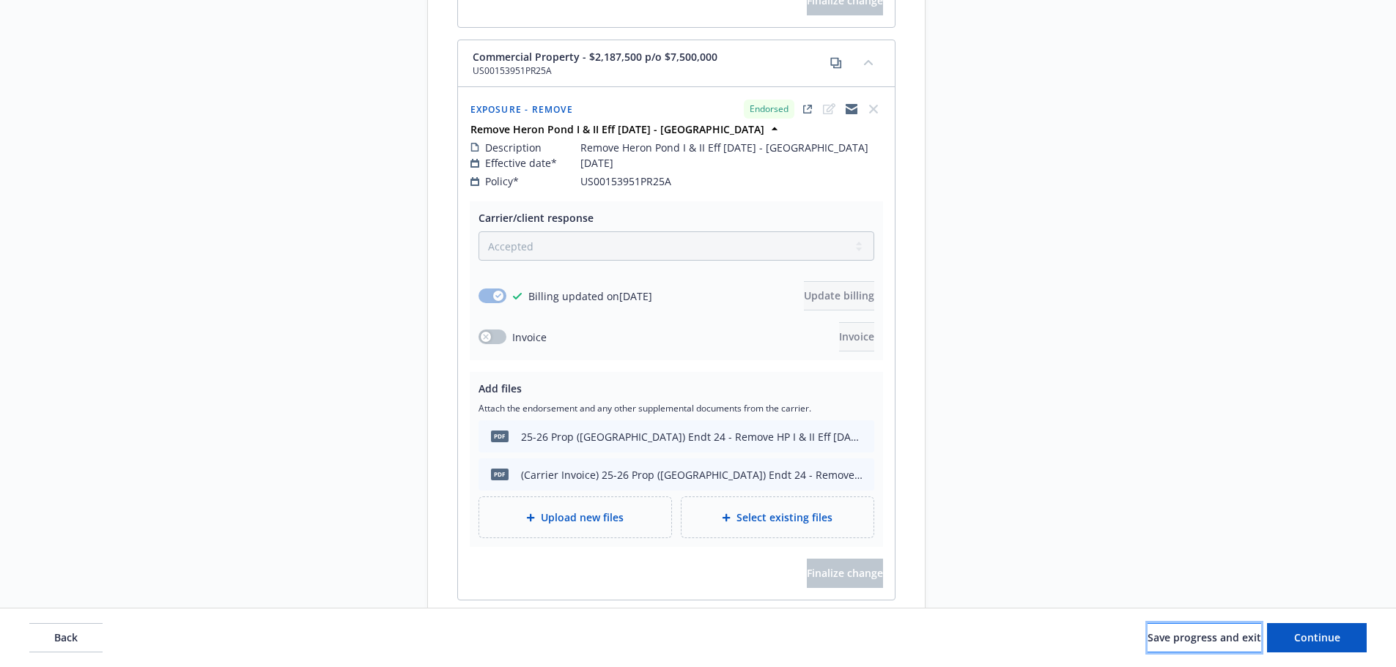
click at [1150, 644] on span "Save progress and exit" at bounding box center [1204, 638] width 114 height 14
